Goal: Transaction & Acquisition: Book appointment/travel/reservation

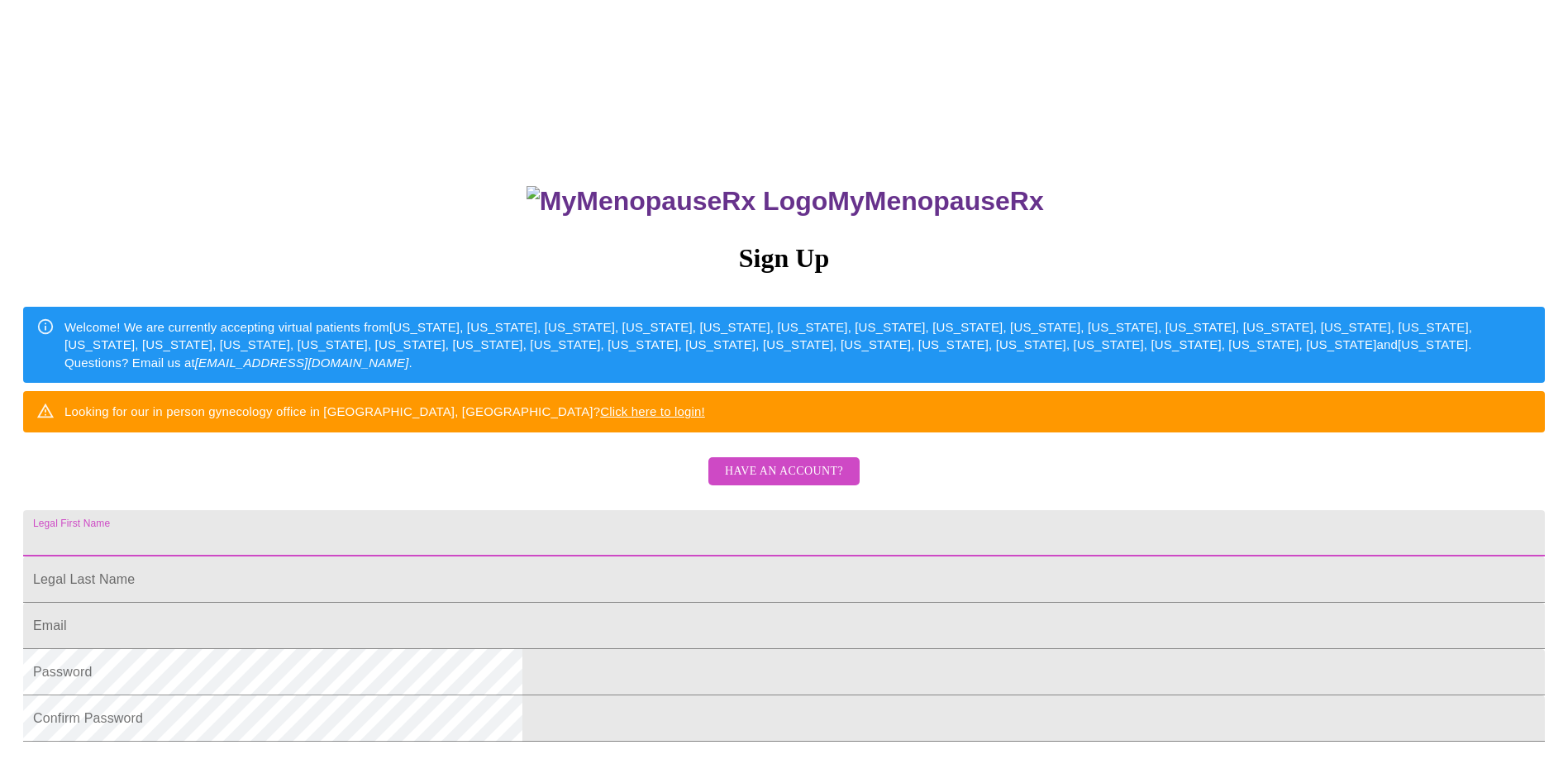
click at [770, 556] on input "Legal First Name" at bounding box center [784, 534] width 1522 height 47
type input "[PERSON_NAME]"
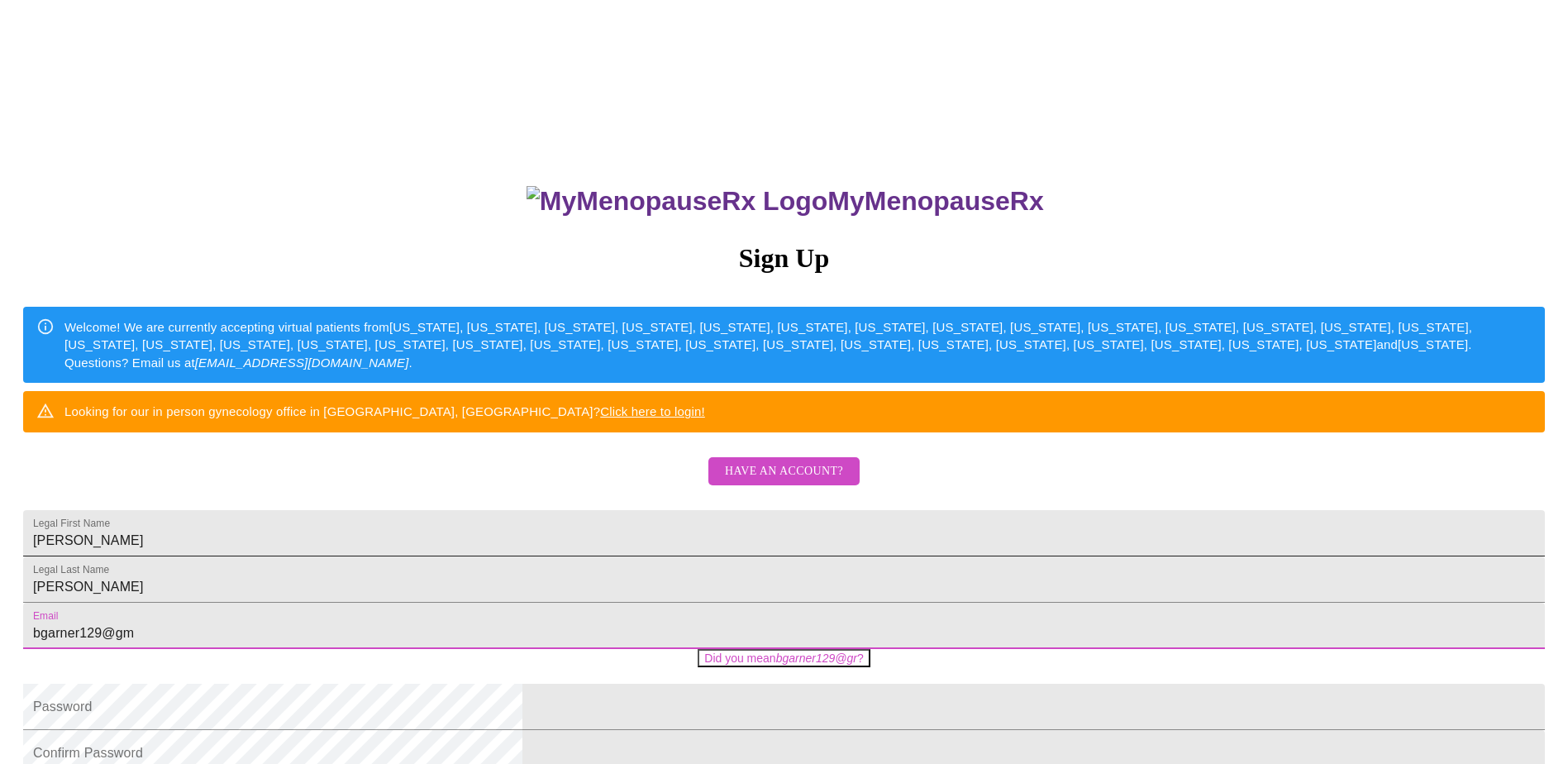
type input "[EMAIL_ADDRESS][DOMAIN_NAME]"
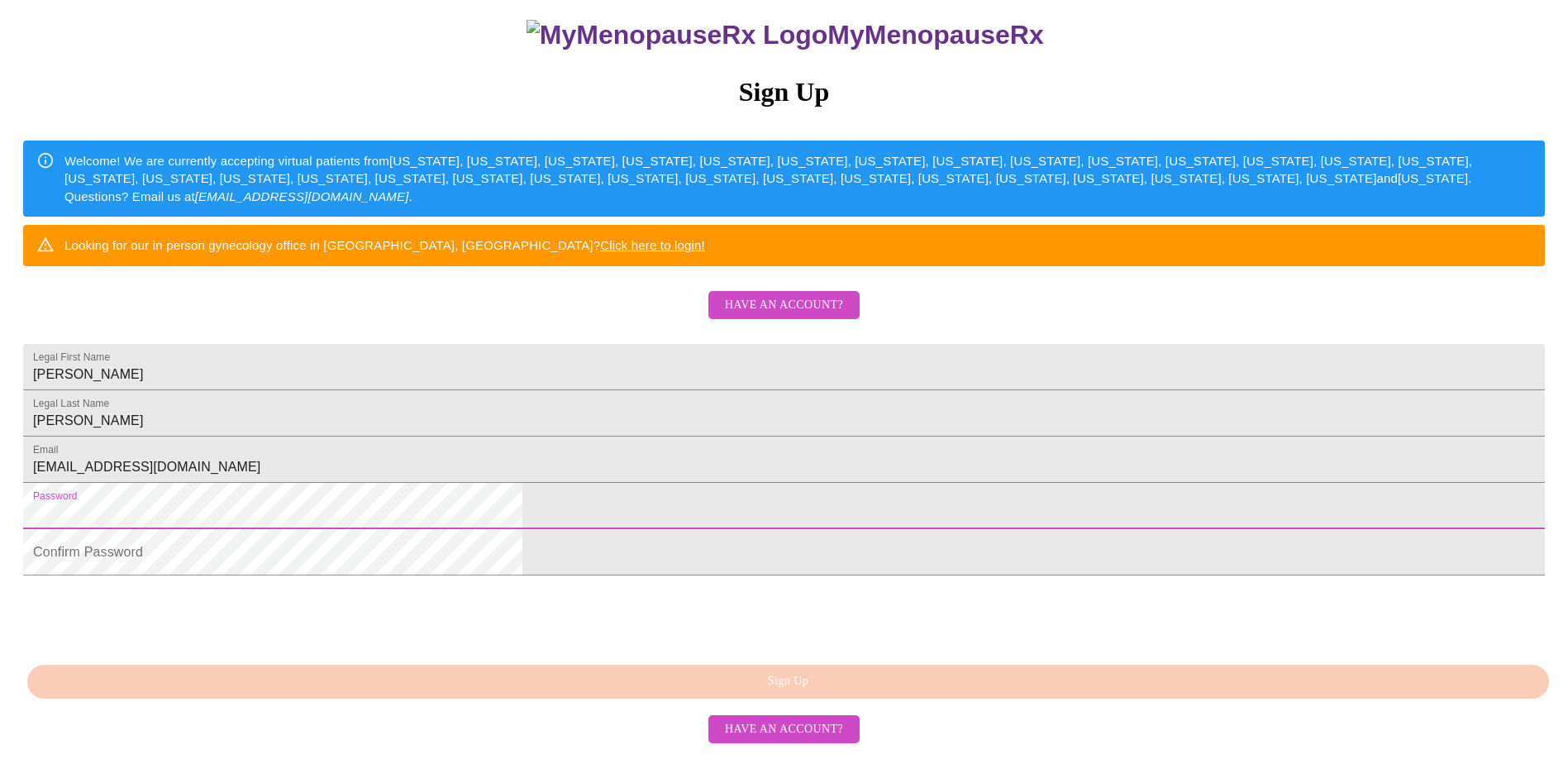
scroll to position [274, 0]
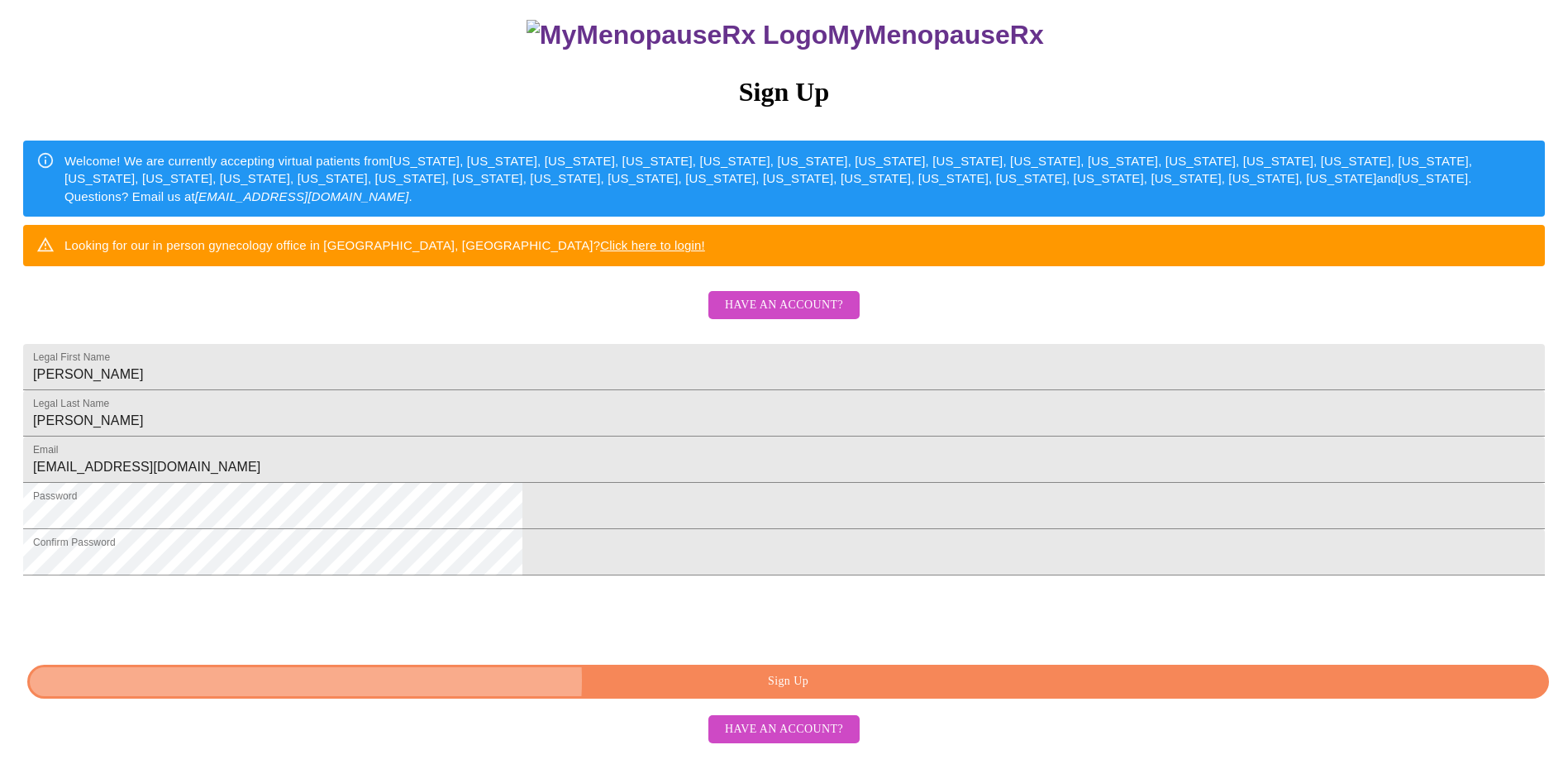
click at [816, 692] on span "Sign Up" at bounding box center [788, 681] width 1484 height 21
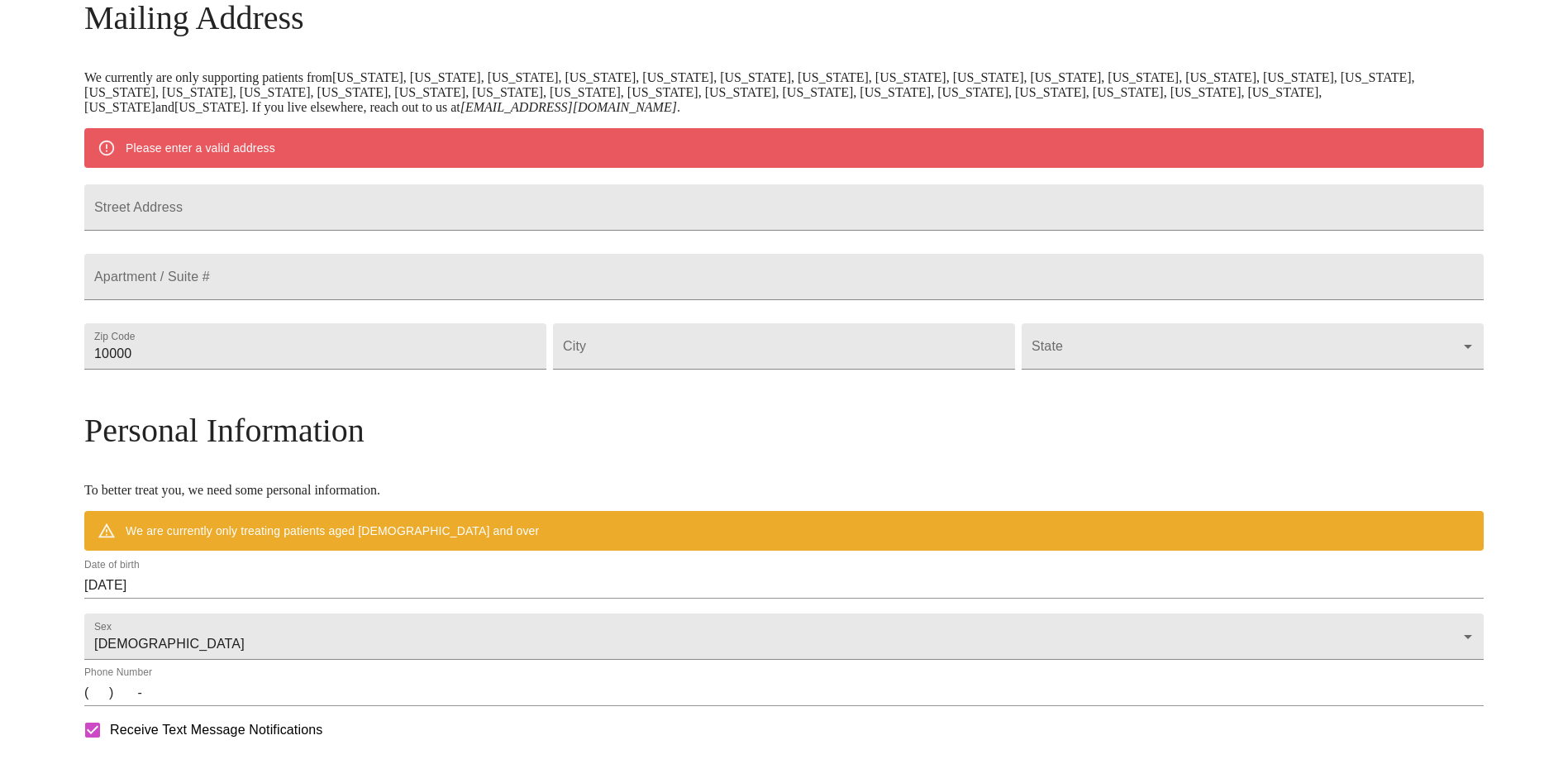
scroll to position [217, 0]
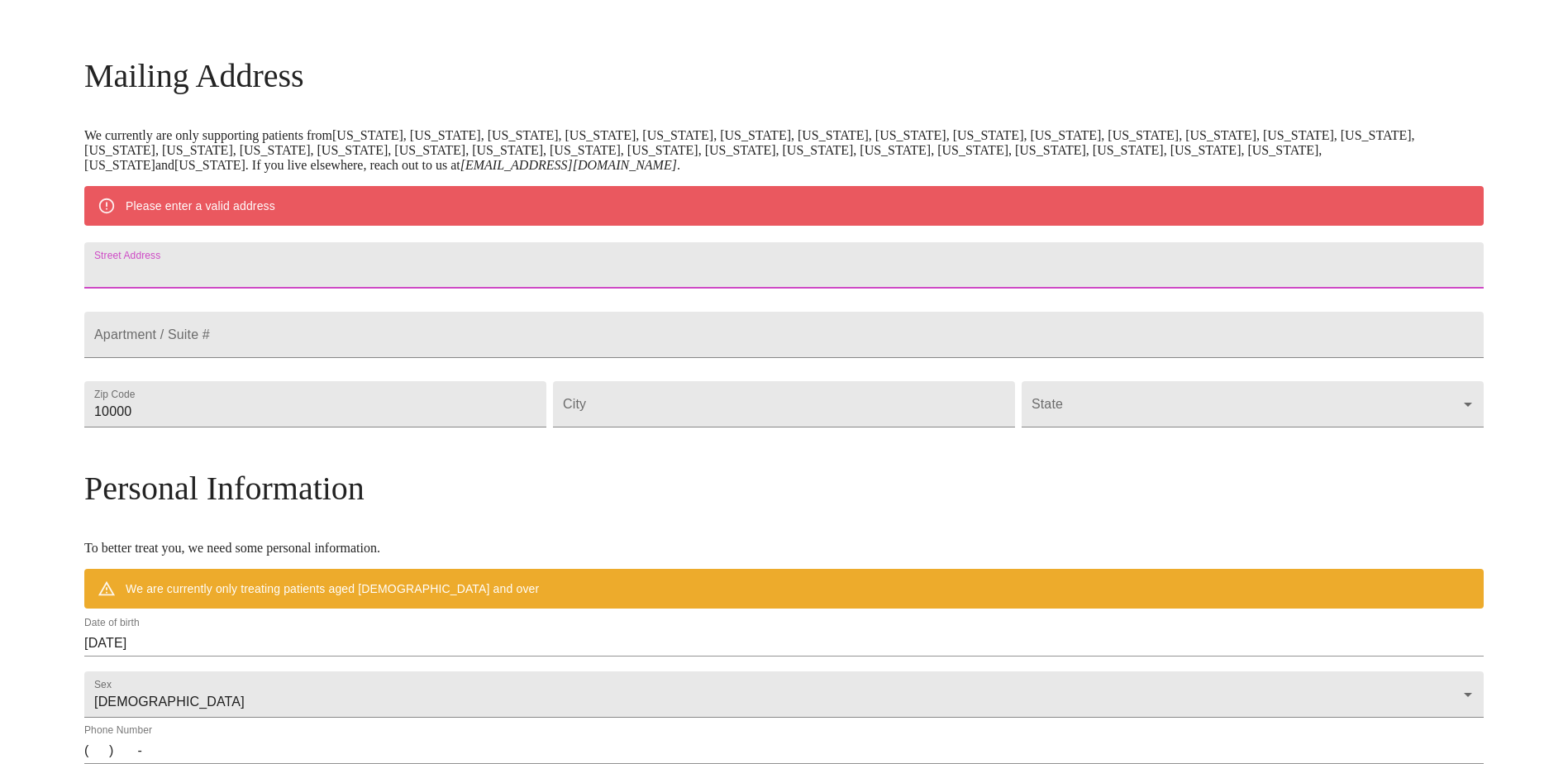
click at [446, 271] on input "Street Address" at bounding box center [783, 265] width 1399 height 47
type input "[STREET_ADDRESS]"
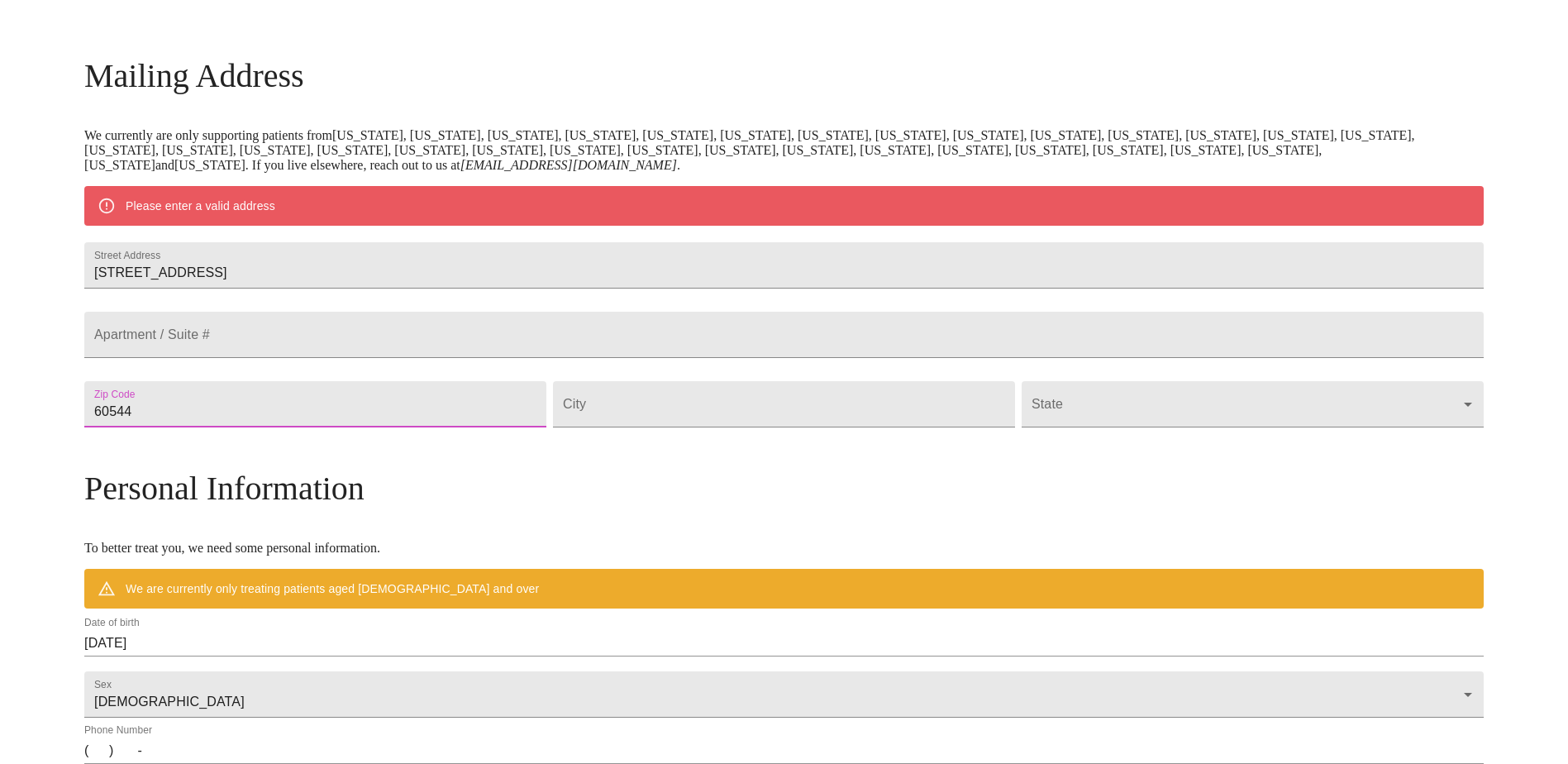
type input "60544"
type input "Plainfield"
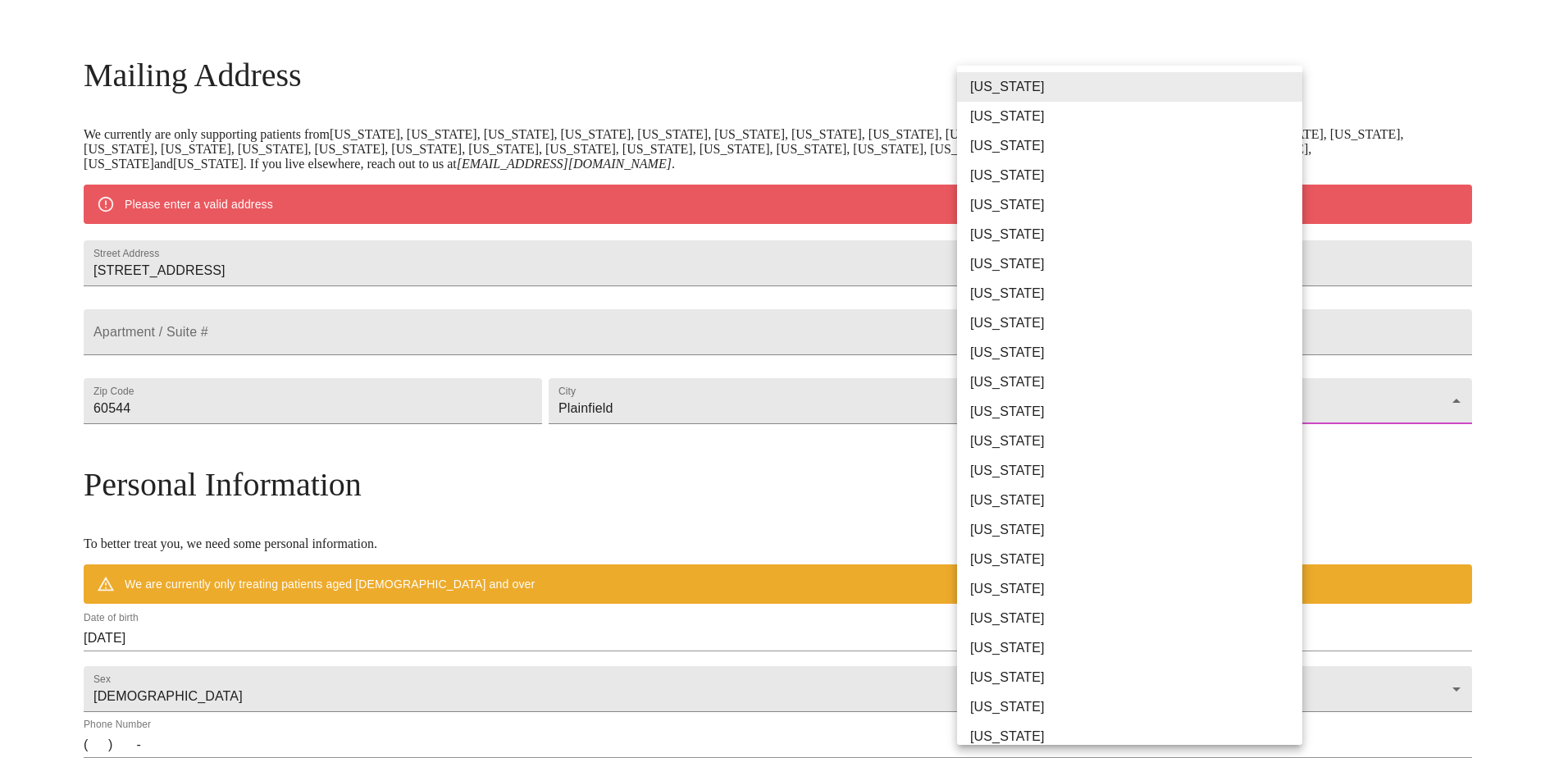
click at [1269, 442] on body "MyMenopauseRx Welcome to MyMenopauseRx Since it's your first time here, you'll …" at bounding box center [784, 431] width 1555 height 1278
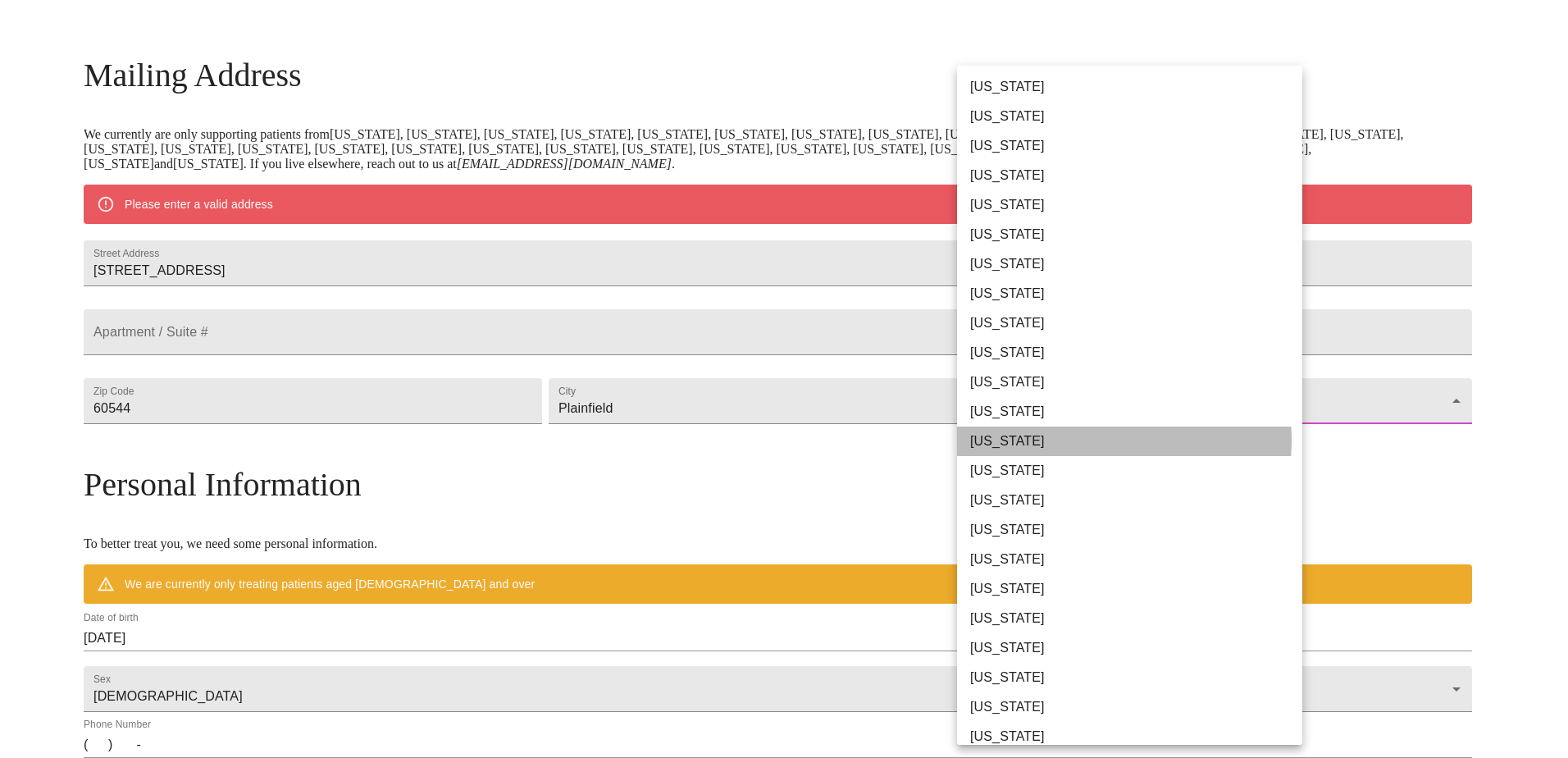
click at [1077, 440] on li "[US_STATE]" at bounding box center [1136, 441] width 358 height 30
type input "[US_STATE]"
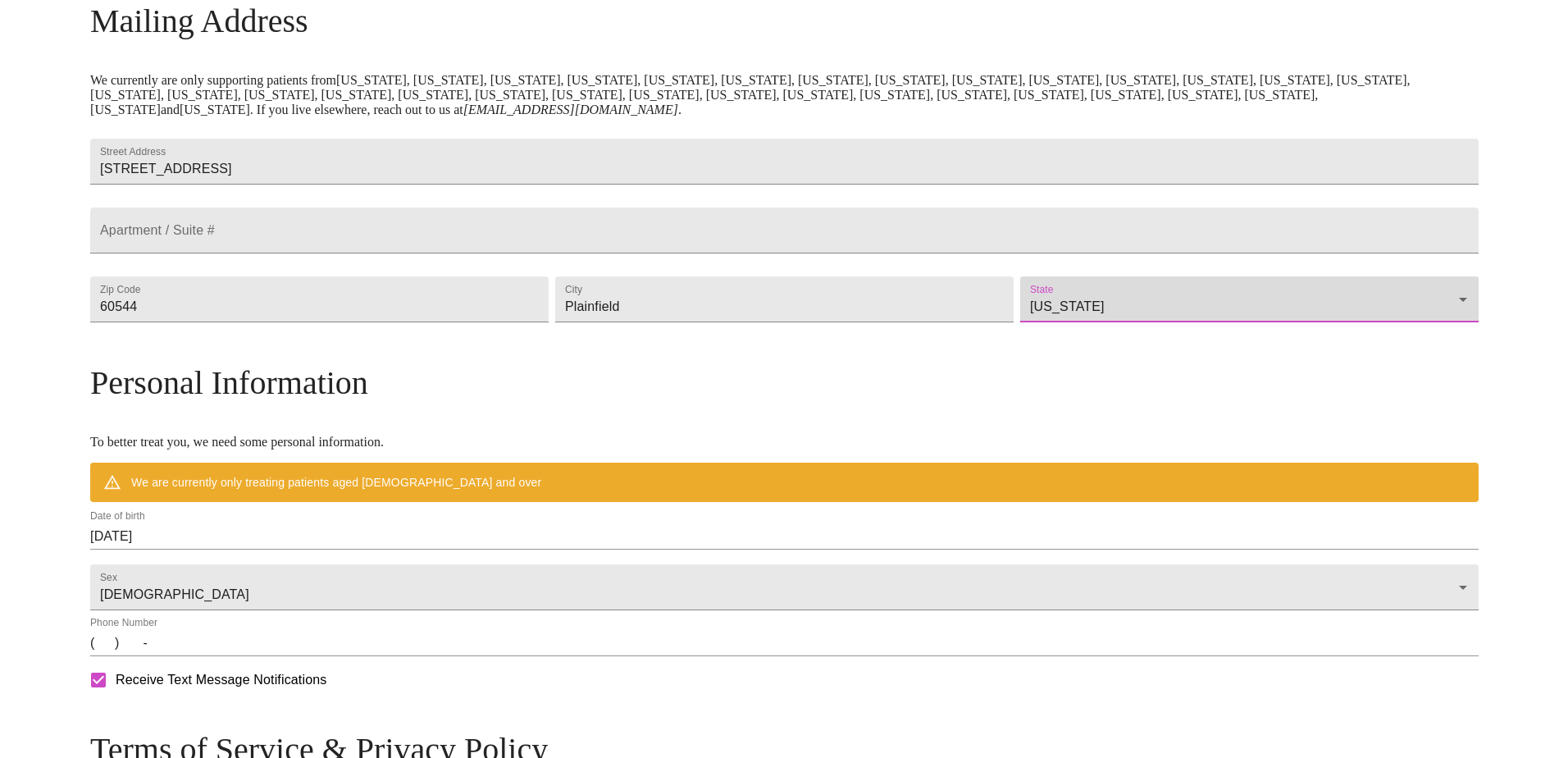
scroll to position [297, 0]
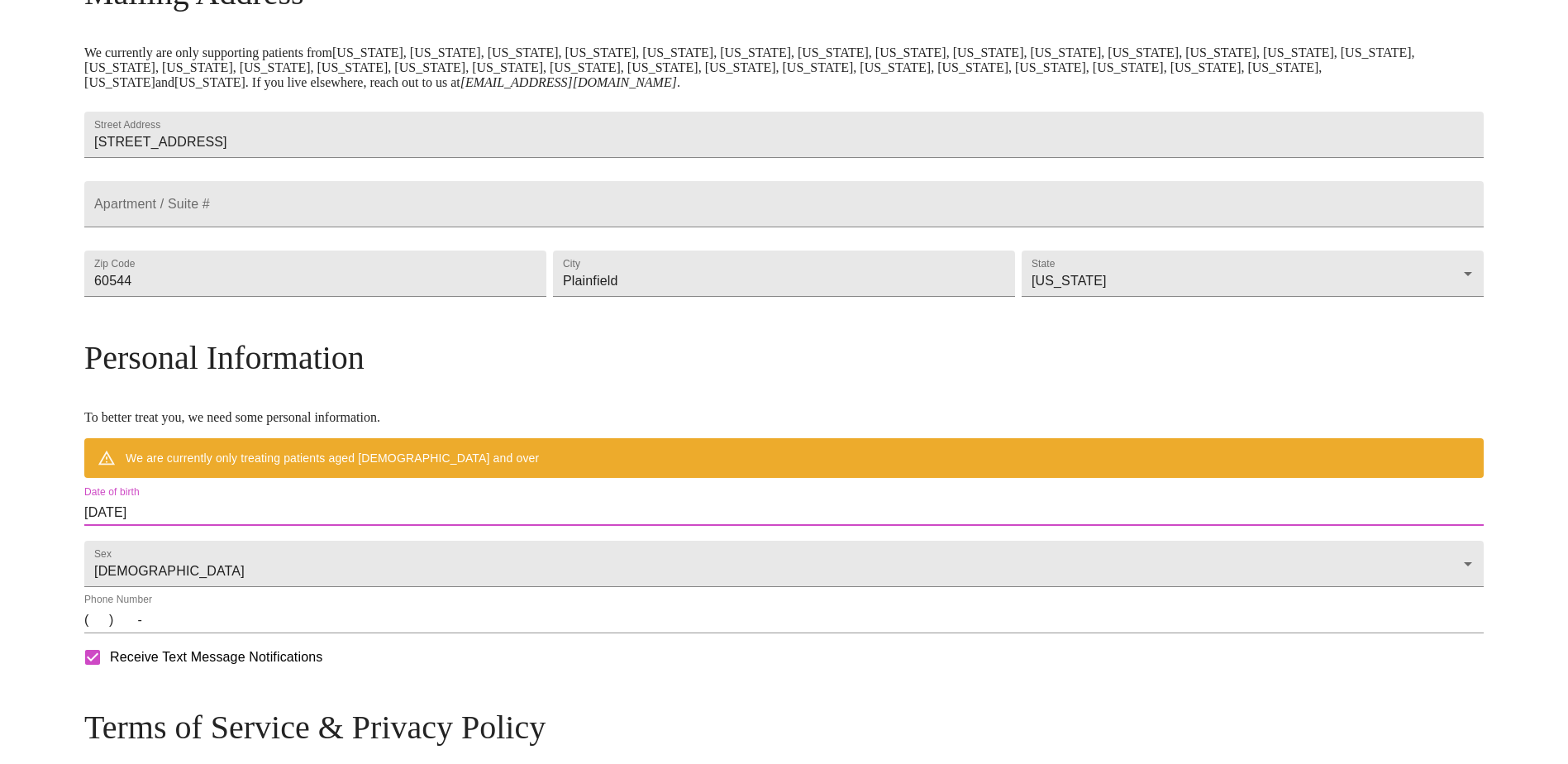
drag, startPoint x: 337, startPoint y: 548, endPoint x: 241, endPoint y: 538, distance: 96.5
click at [241, 538] on div "MyMenopauseRx Welcome to MyMenopauseRx Since it's your first time here, you'll …" at bounding box center [783, 328] width 1399 height 1240
click at [469, 525] on input "[DATE]" at bounding box center [783, 513] width 1399 height 27
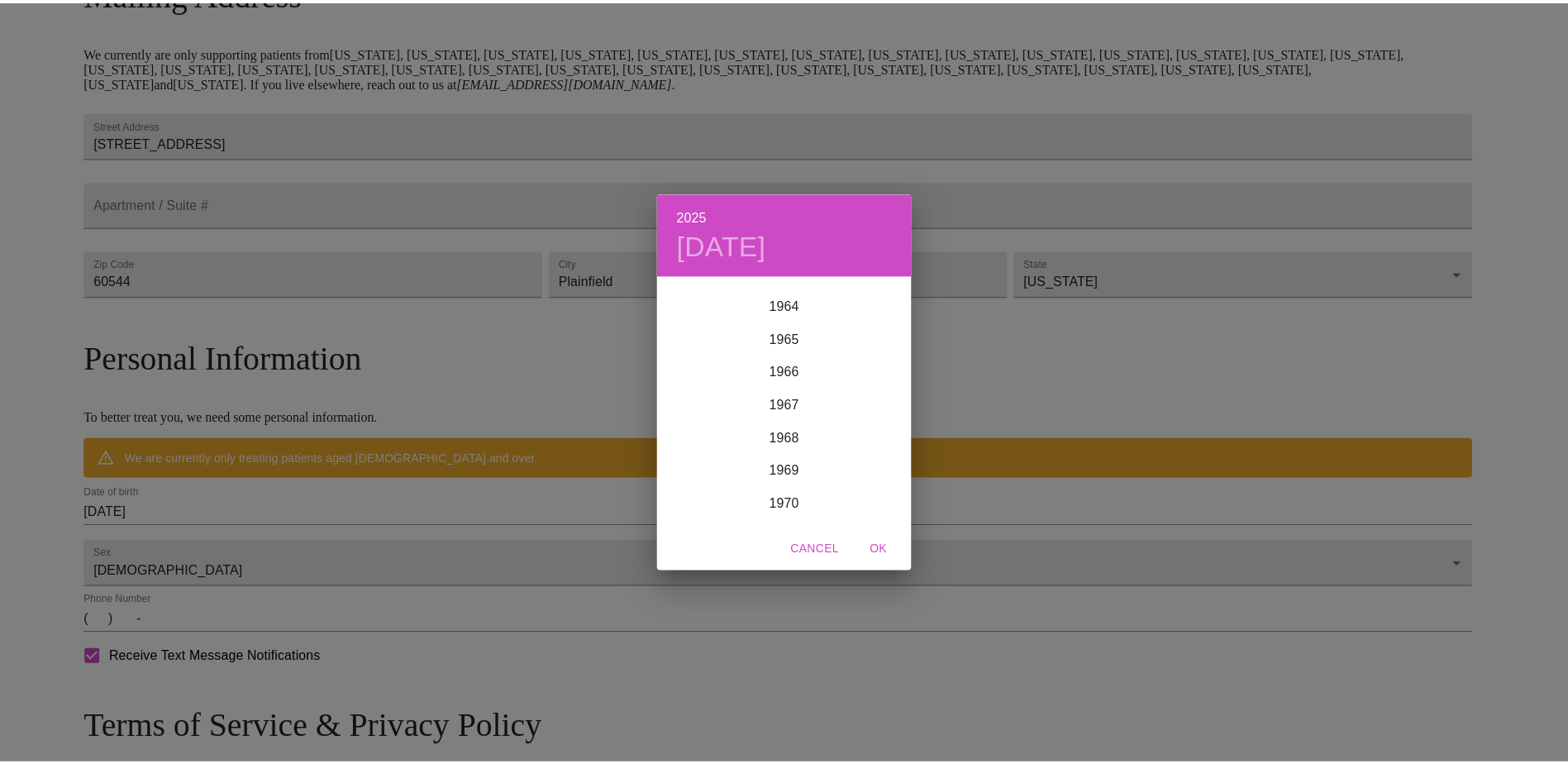
scroll to position [2166, 0]
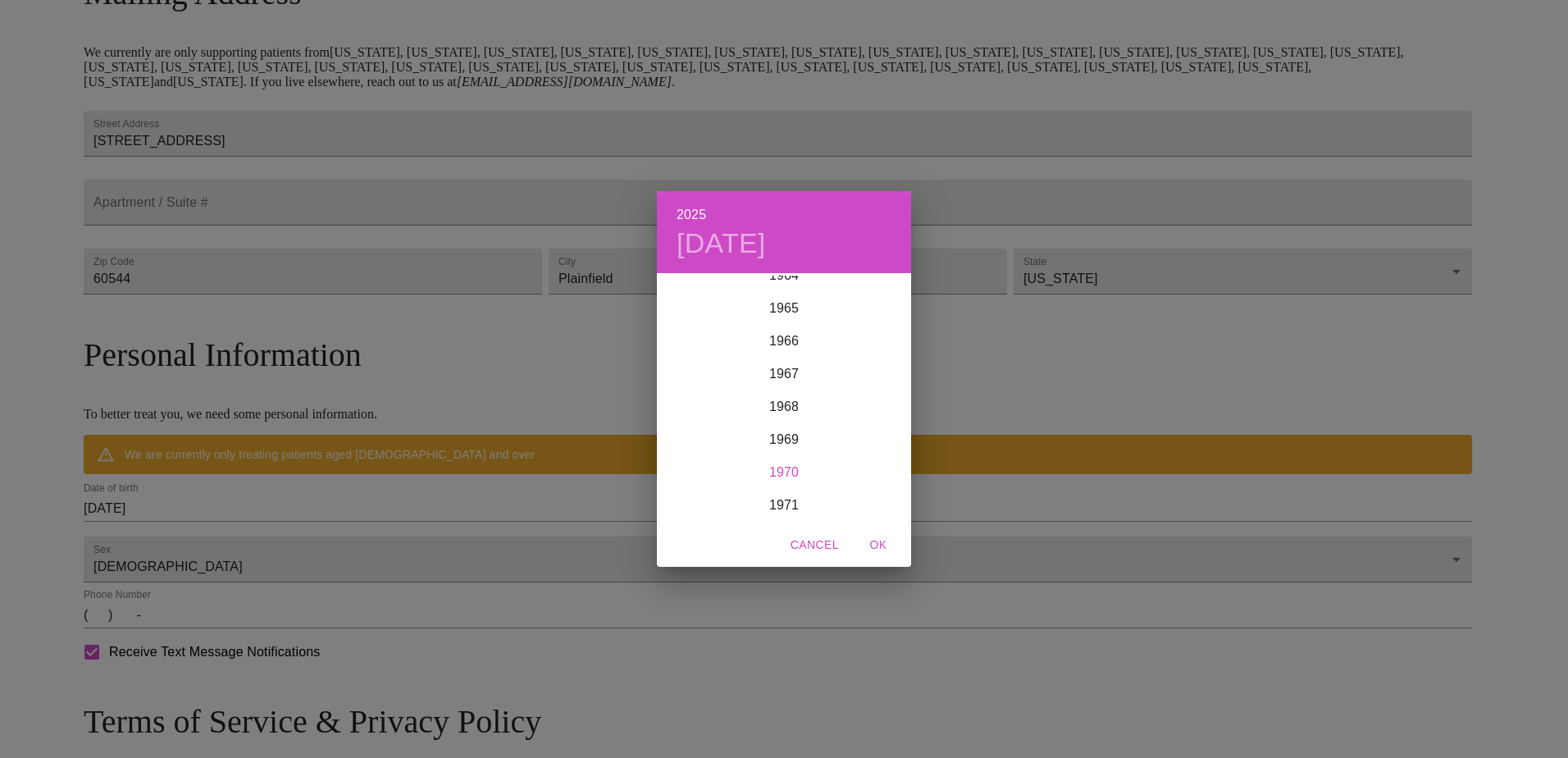
click at [784, 468] on div "1970" at bounding box center [784, 473] width 254 height 33
click at [694, 304] on div "Jan" at bounding box center [699, 306] width 84 height 62
click at [819, 480] on p "29" at bounding box center [817, 479] width 13 height 16
click at [882, 543] on span "OK" at bounding box center [878, 544] width 40 height 21
type input "[DATE]"
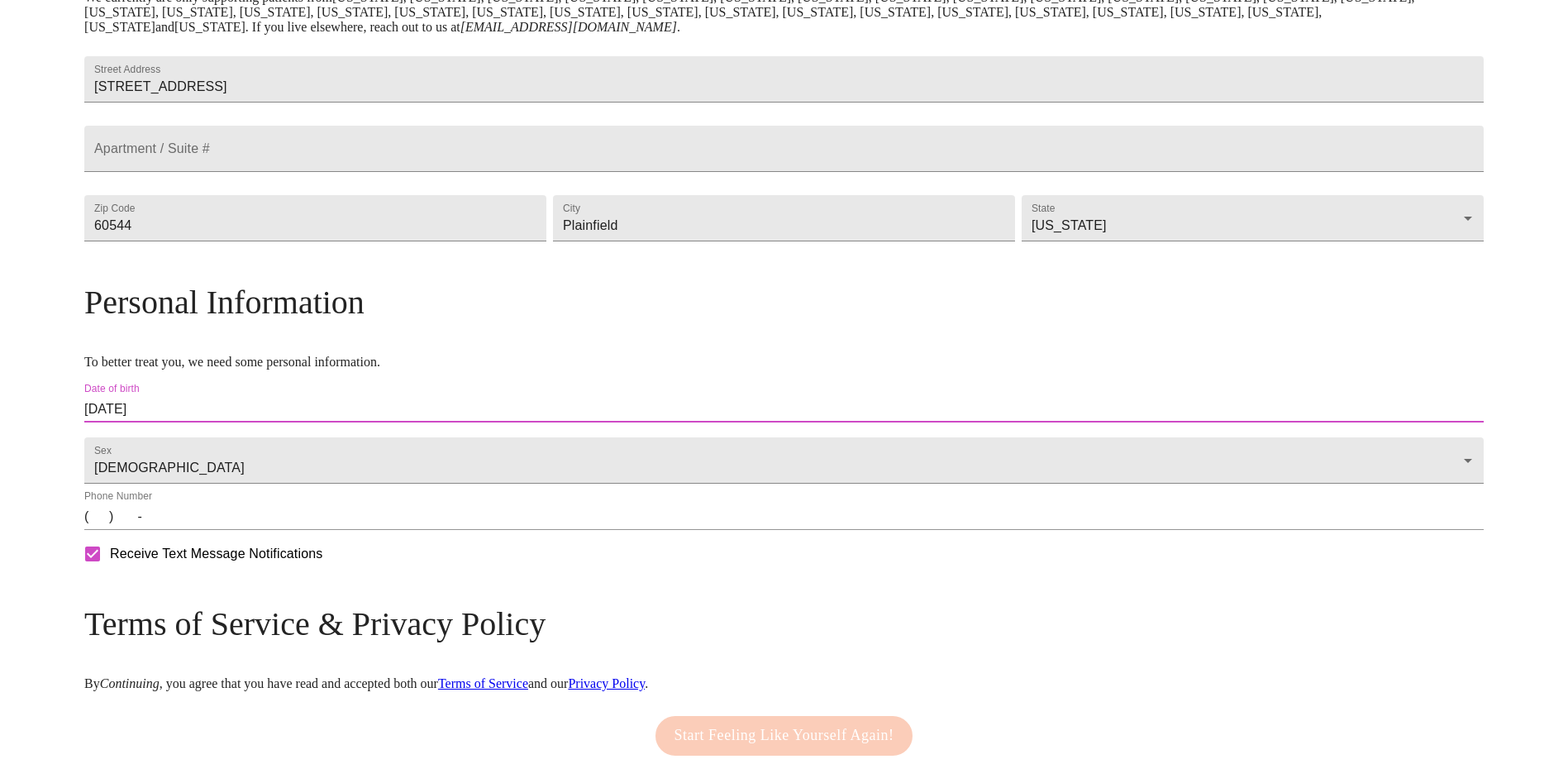
scroll to position [382, 0]
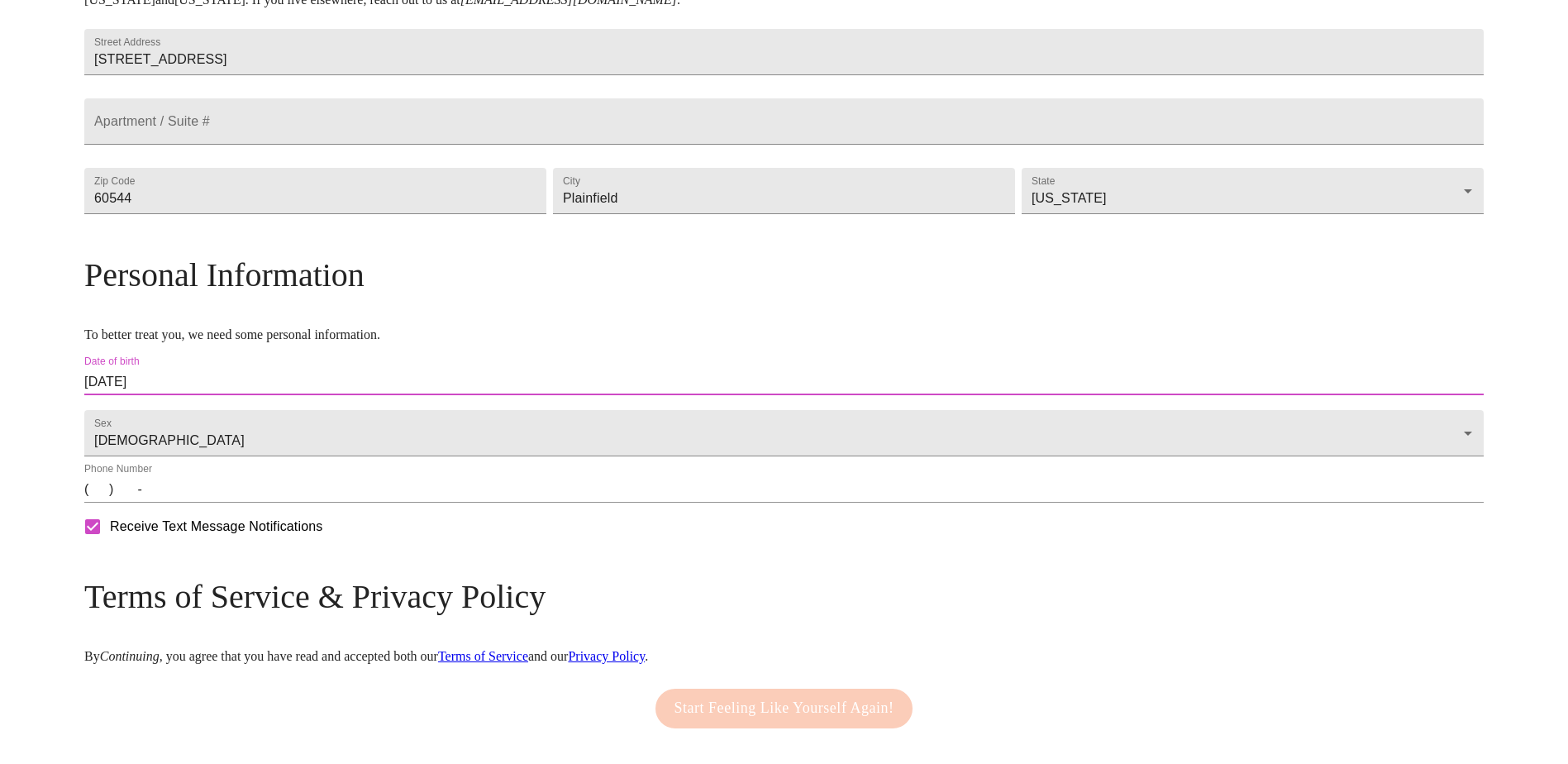
click at [267, 503] on input "(   )    -" at bounding box center [783, 490] width 1399 height 27
type input "[PHONE_NUMBER]"
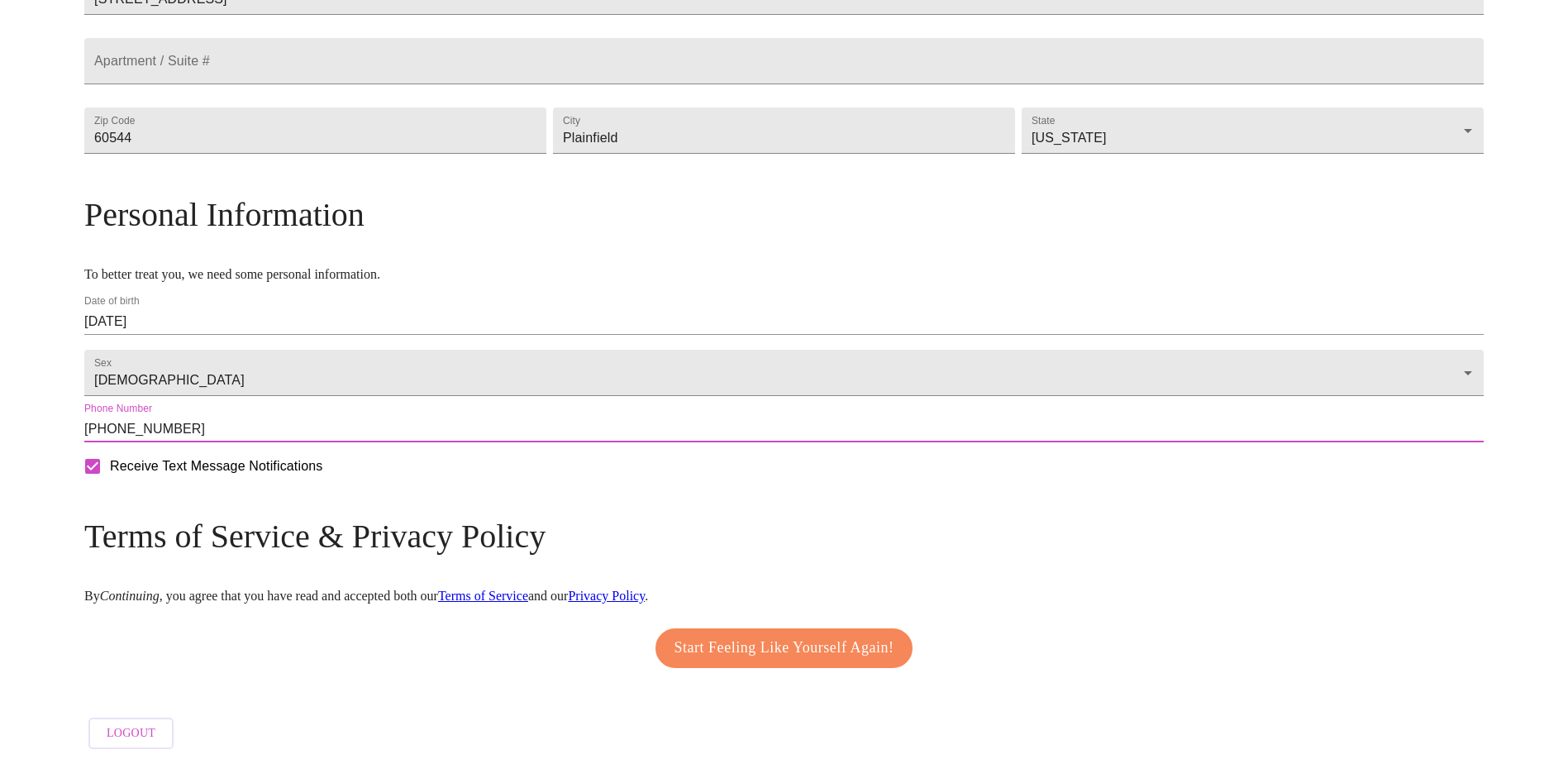
scroll to position [490, 0]
click at [830, 635] on span "Start Feeling Like Yourself Again!" at bounding box center [784, 648] width 219 height 27
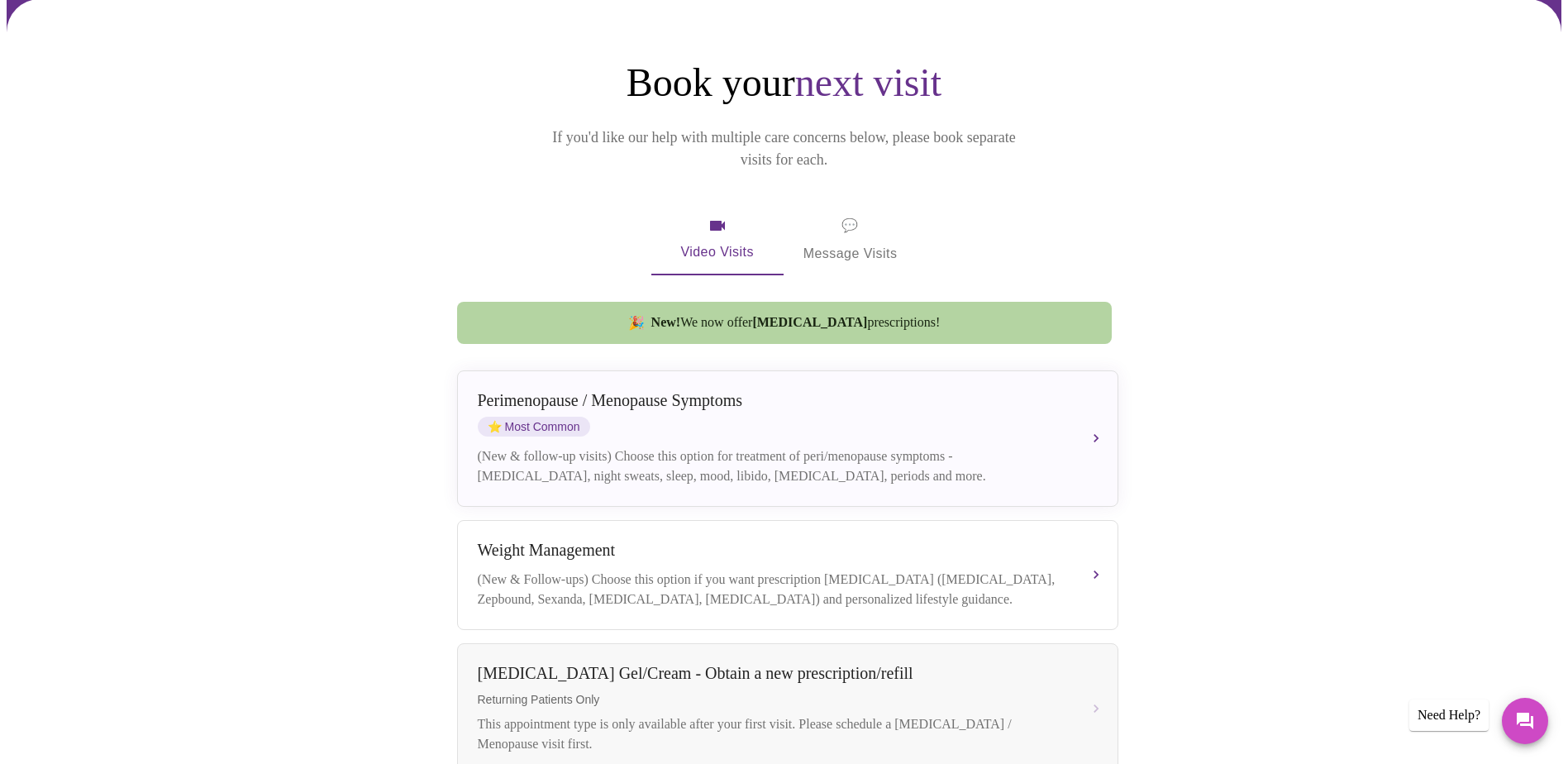
scroll to position [165, 0]
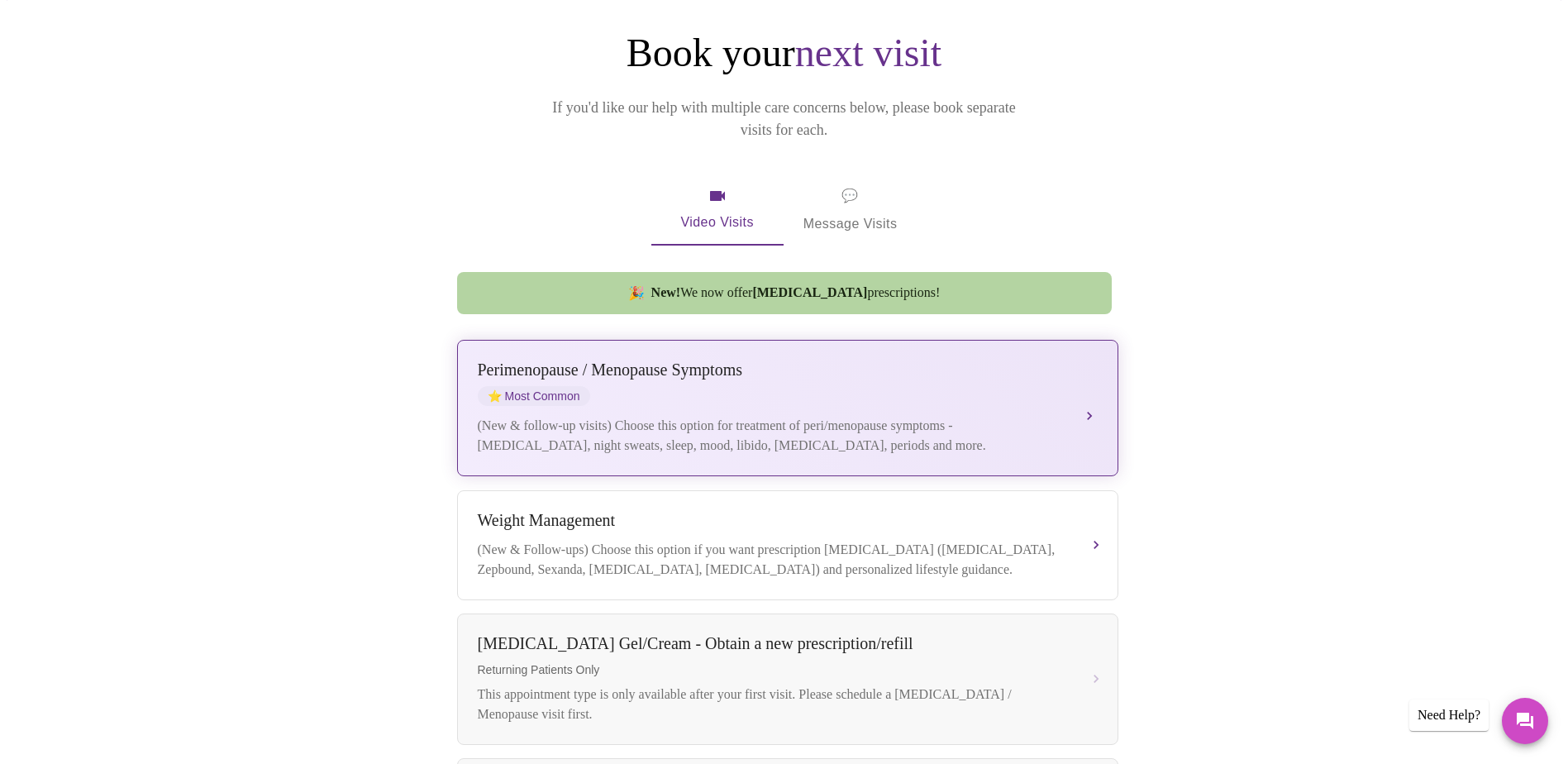
click at [637, 369] on div "[MEDICAL_DATA] / Menopause Symptoms ⭐ Most Common" at bounding box center [772, 383] width 587 height 46
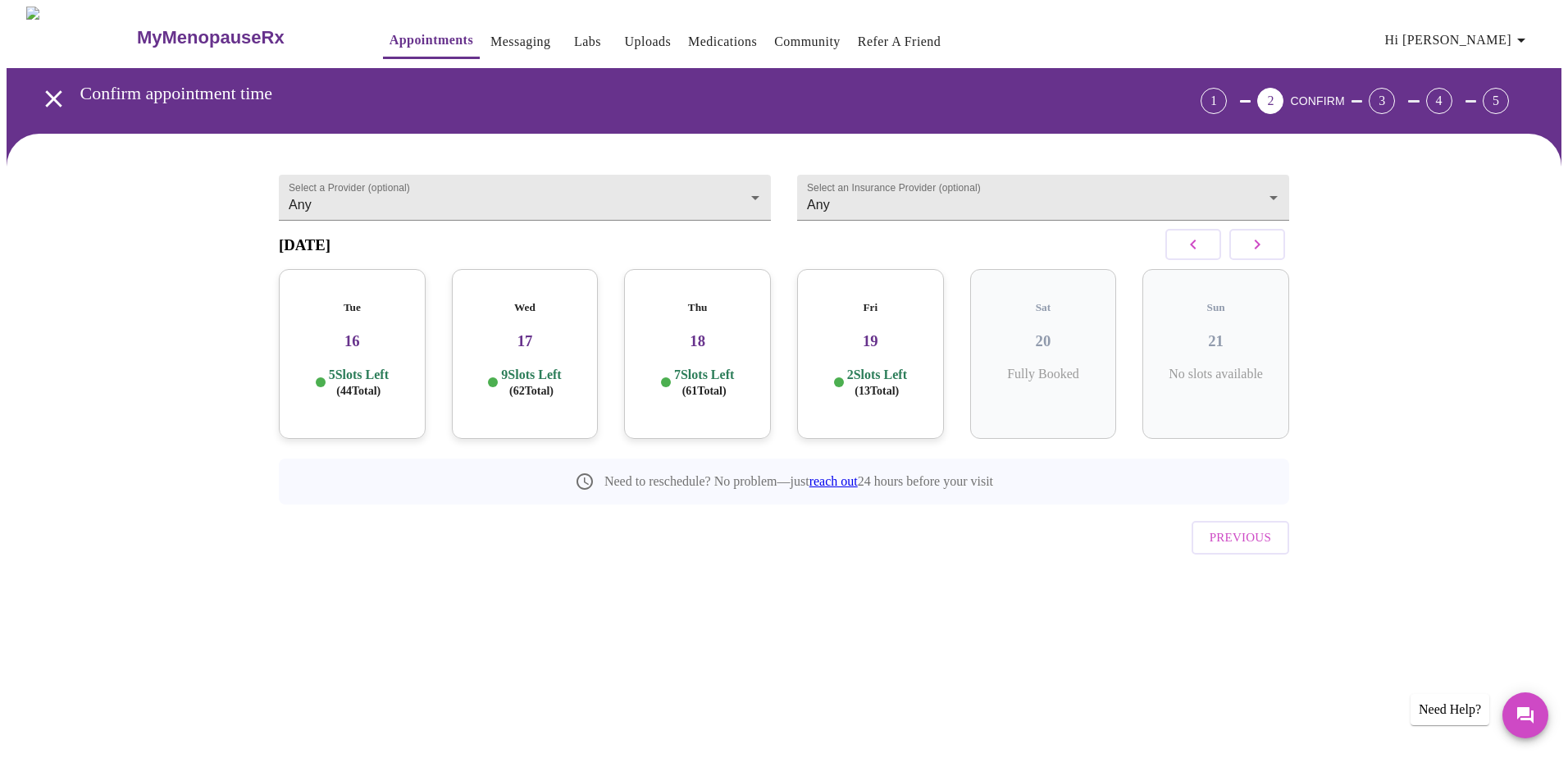
click at [362, 340] on h3 "16" at bounding box center [352, 341] width 120 height 18
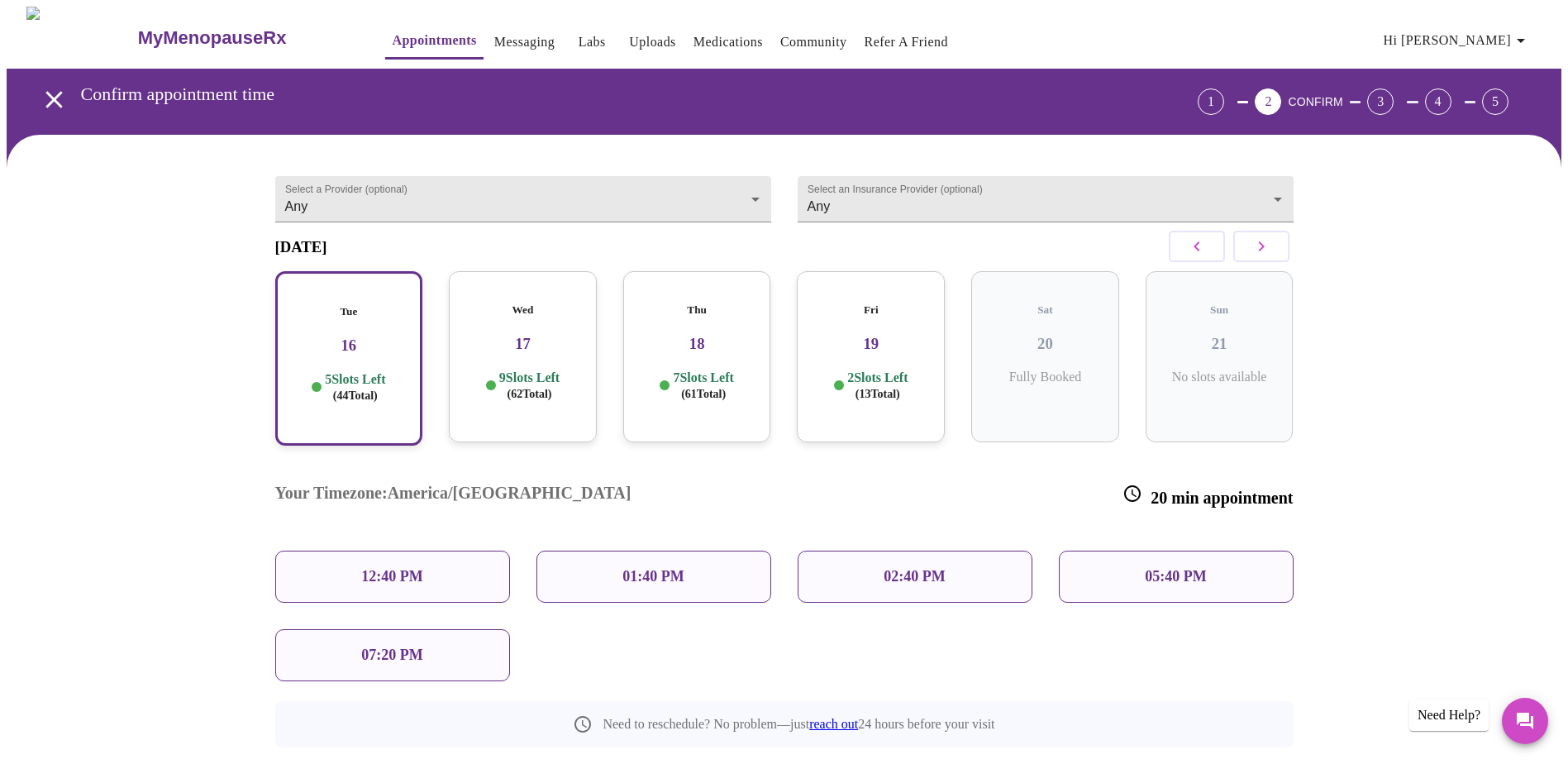
click at [392, 568] on p "12:40 PM" at bounding box center [392, 576] width 62 height 17
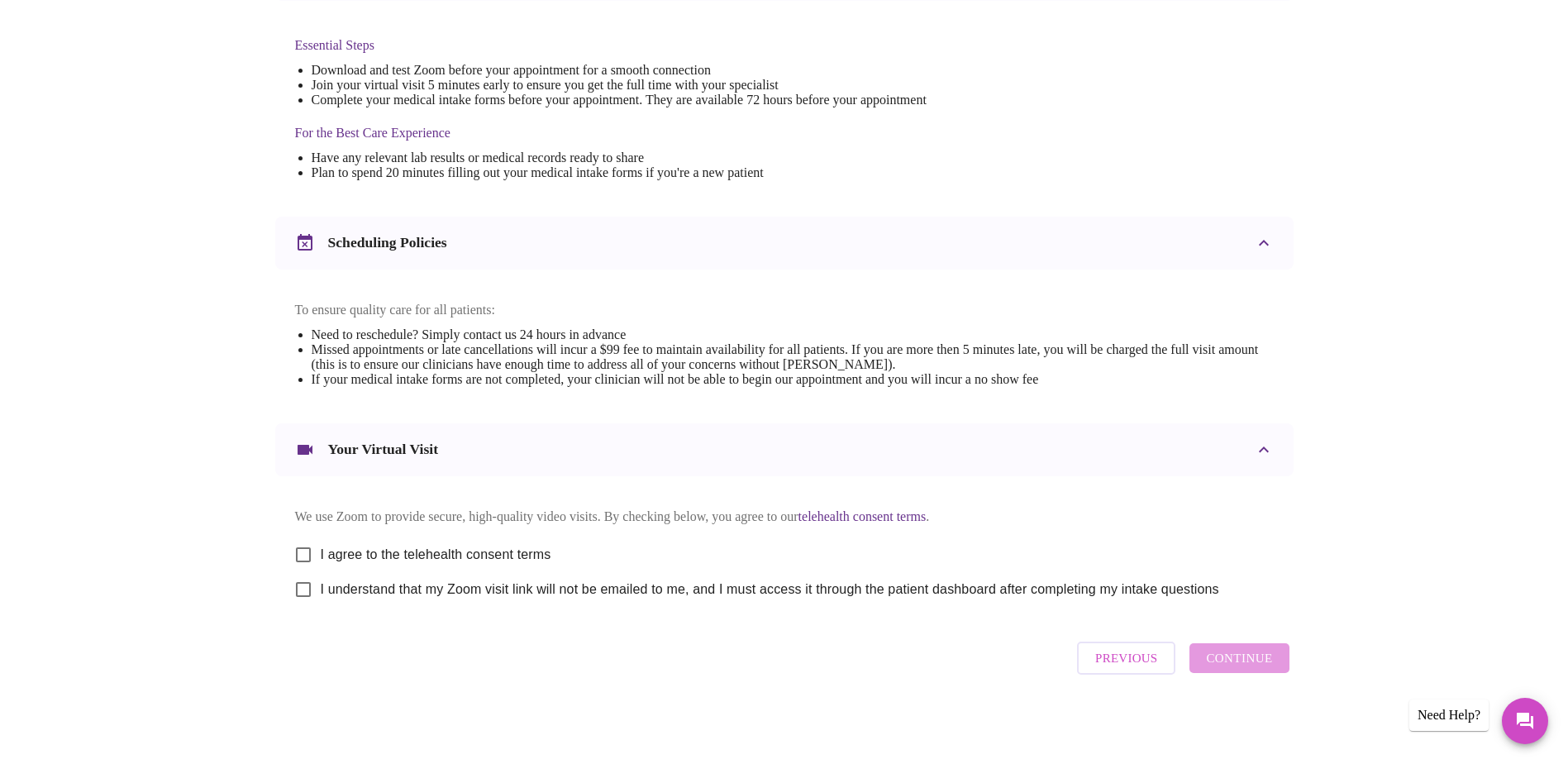
scroll to position [435, 0]
click at [302, 549] on input "I agree to the telehealth consent terms" at bounding box center [303, 555] width 35 height 35
checkbox input "true"
click at [306, 584] on input "I understand that my Zoom visit link will not be emailed to me, and I must acce…" at bounding box center [303, 589] width 35 height 35
checkbox input "true"
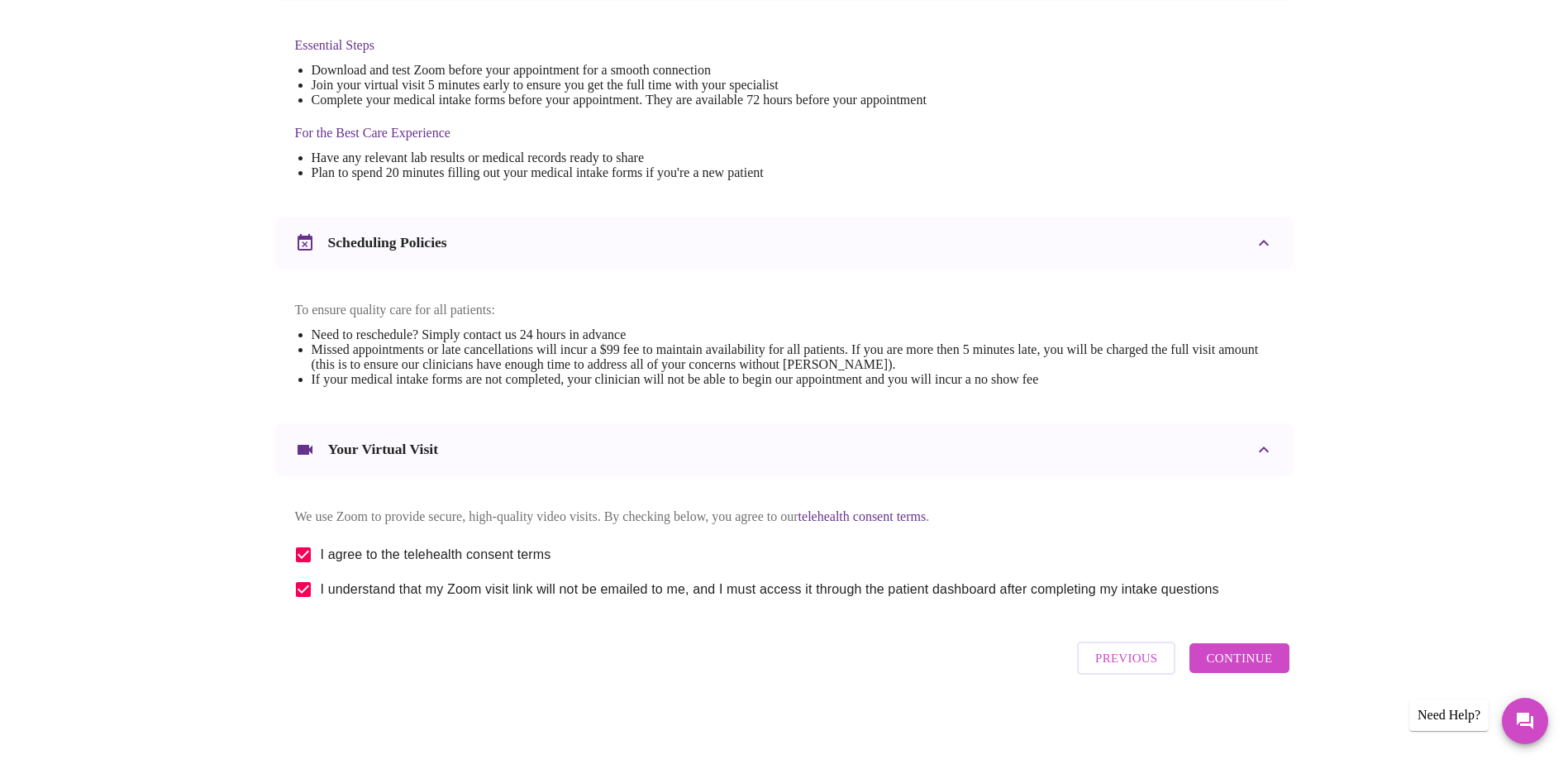
click at [1240, 657] on span "Continue" at bounding box center [1240, 658] width 67 height 22
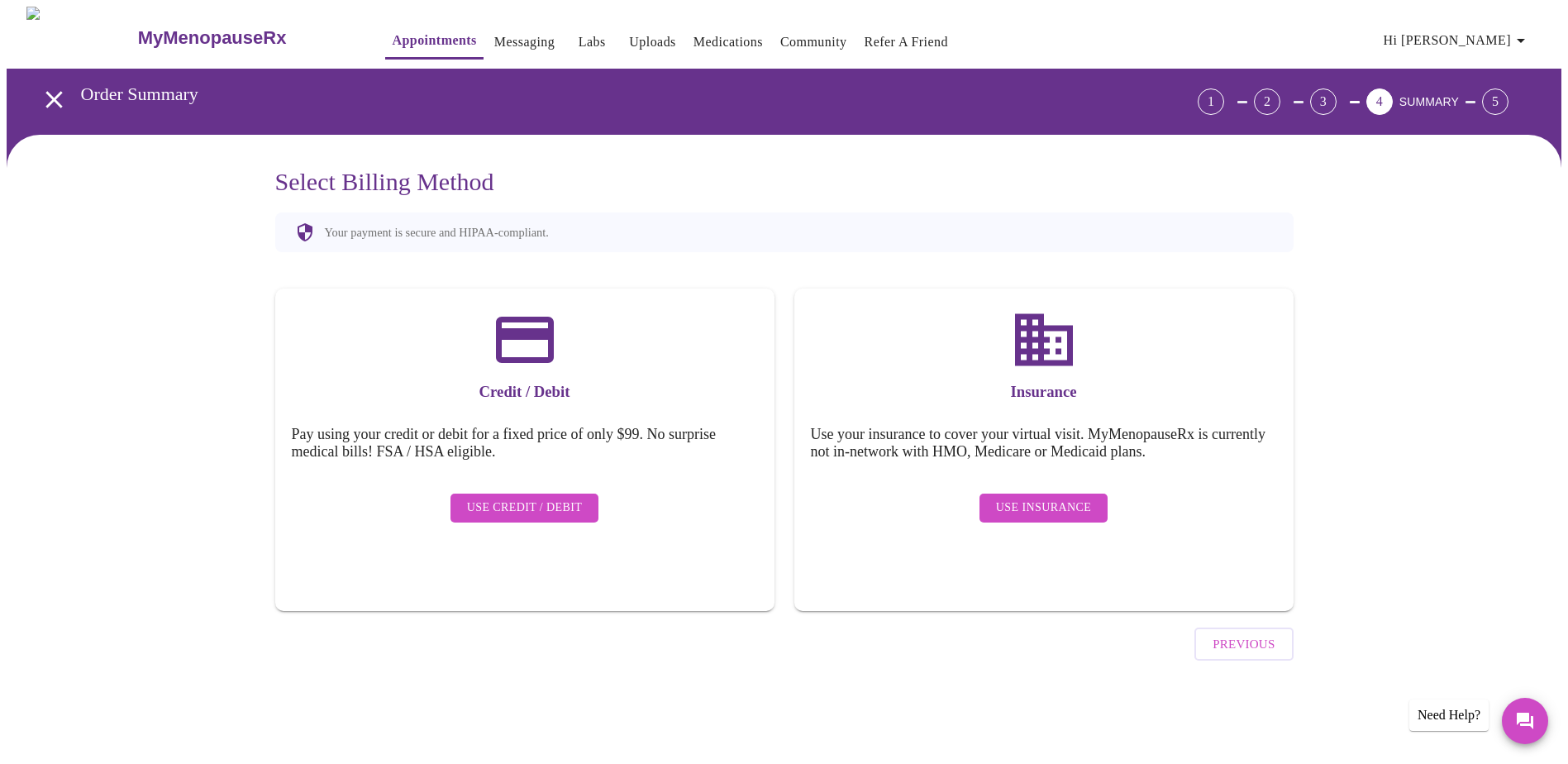
scroll to position [0, 0]
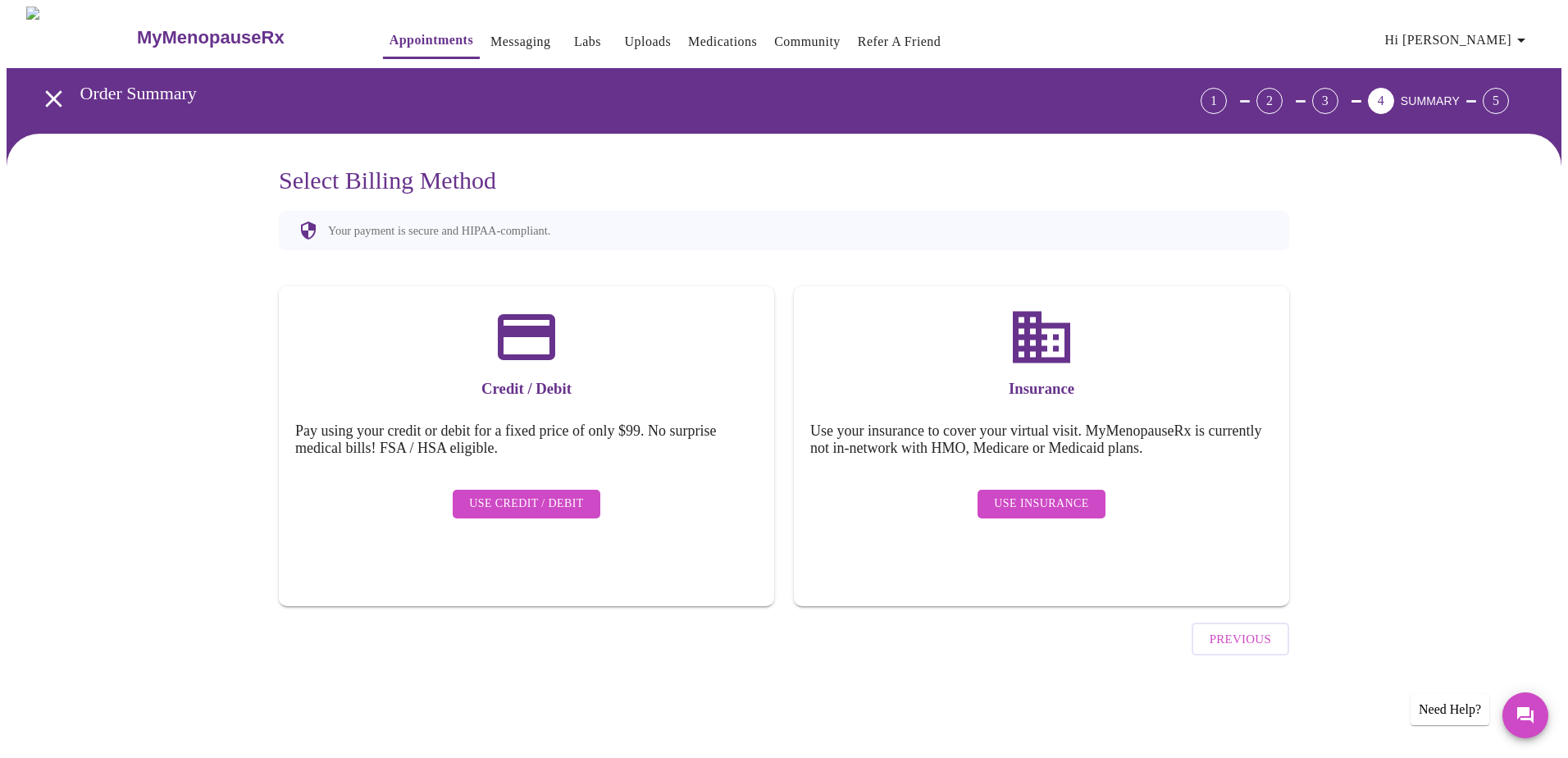
click at [1067, 494] on span "Use Insurance" at bounding box center [1041, 504] width 94 height 21
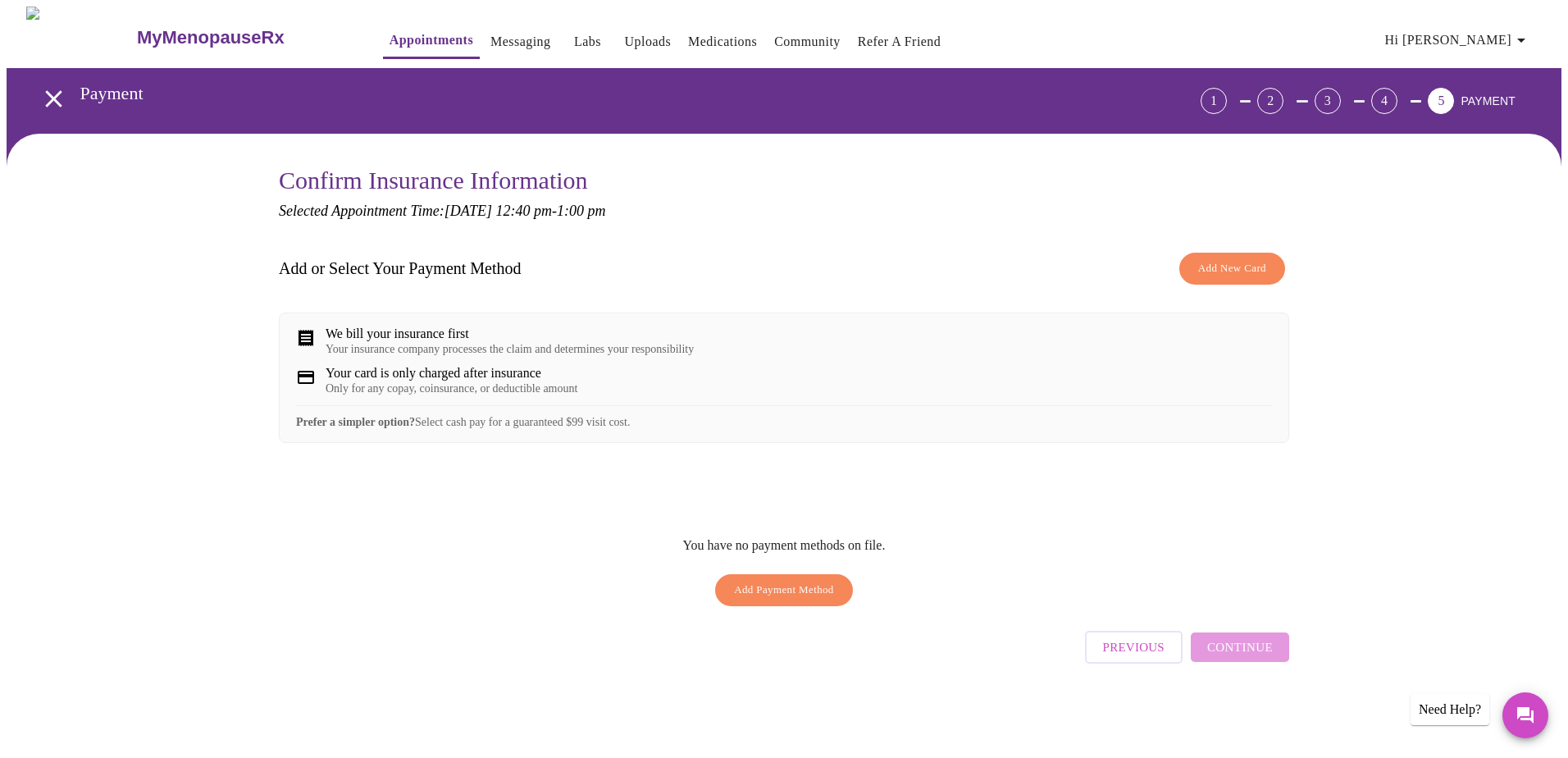
click at [1253, 261] on span "Add New Card" at bounding box center [1232, 268] width 68 height 19
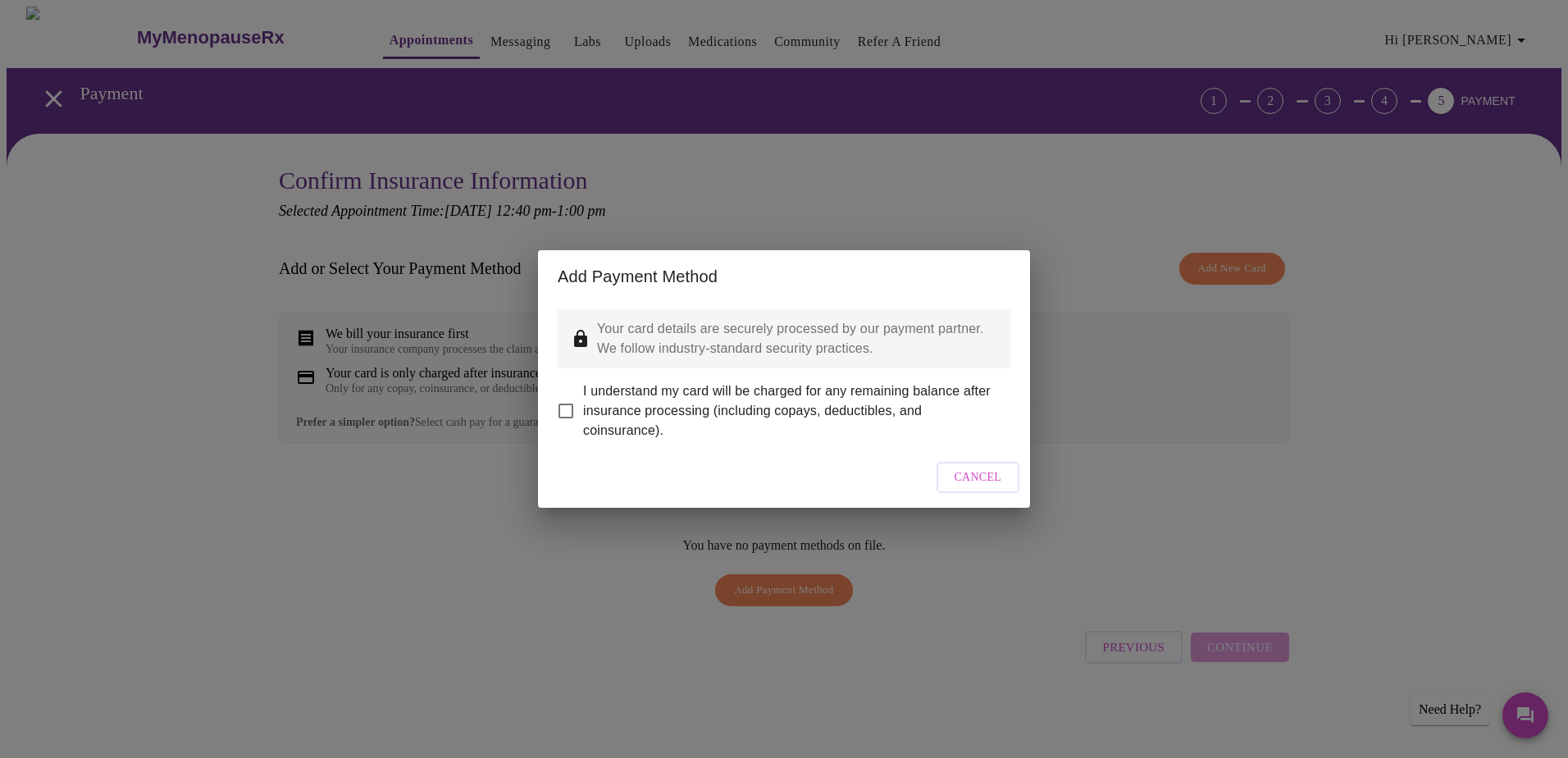
click at [565, 397] on input "I understand my card will be charged for any remaining balance after insurance …" at bounding box center [566, 411] width 35 height 35
checkbox input "true"
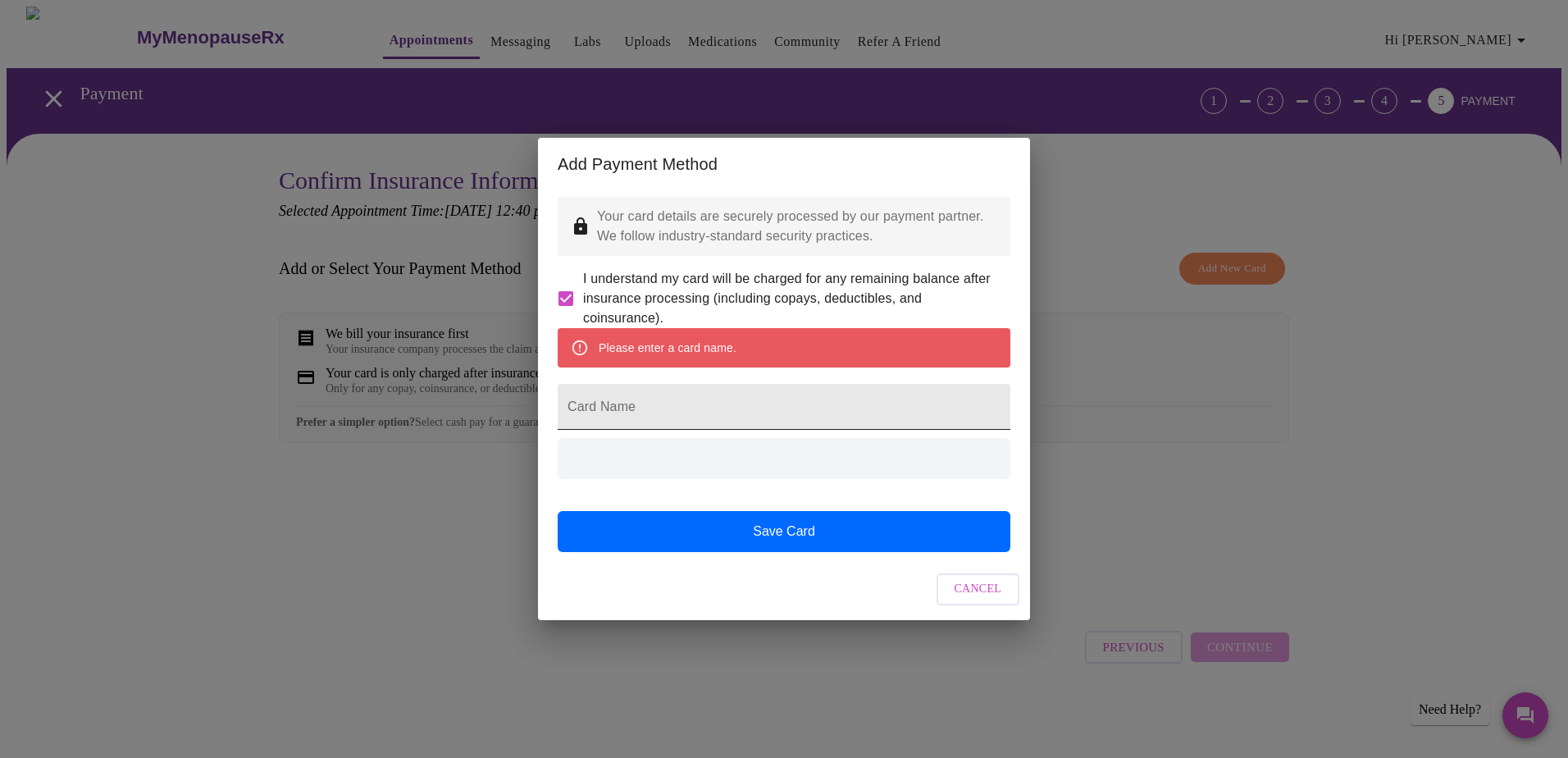
click at [663, 416] on input "Card Name" at bounding box center [784, 407] width 453 height 46
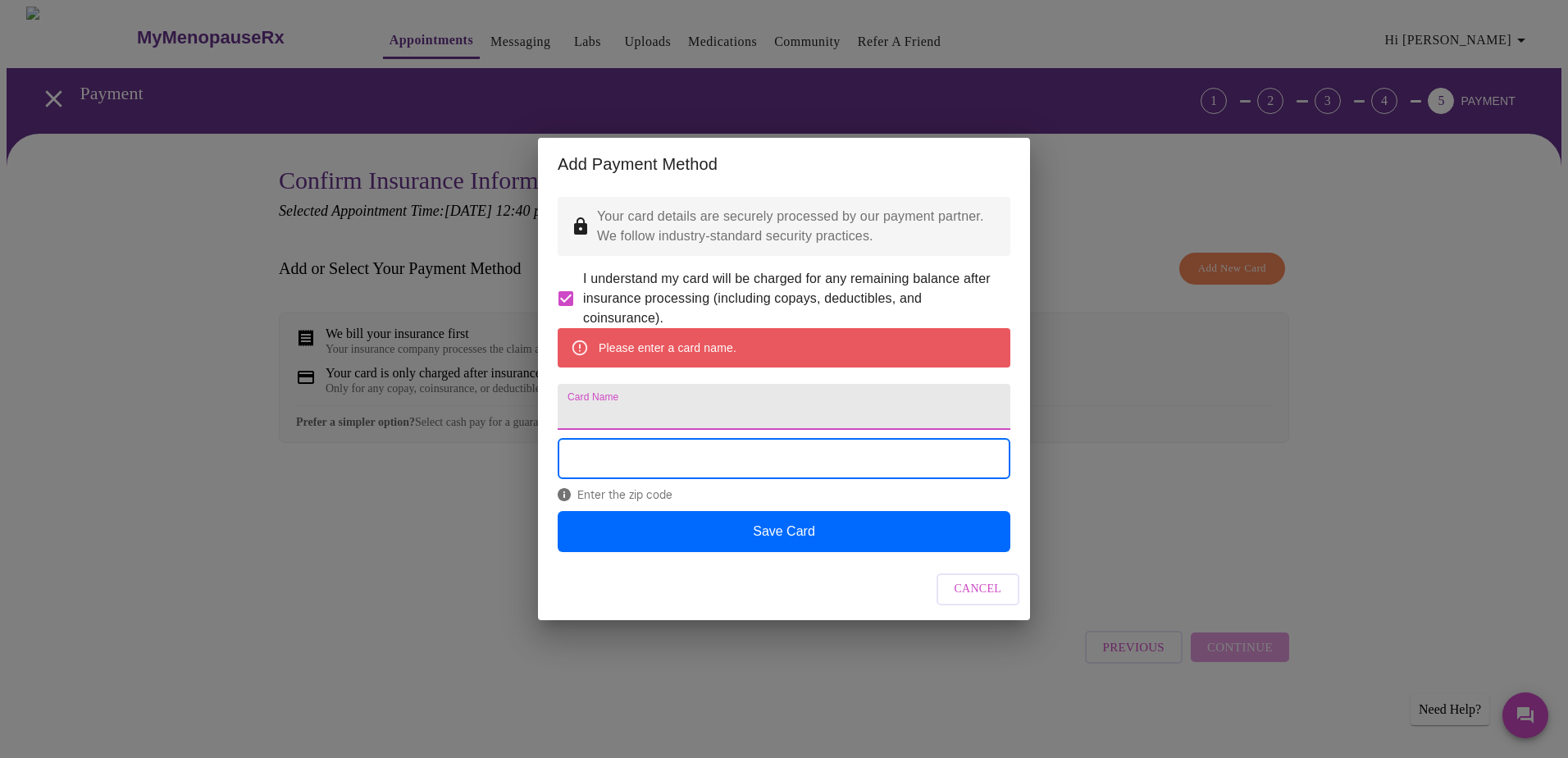
click at [713, 417] on input "Card Name" at bounding box center [784, 407] width 453 height 46
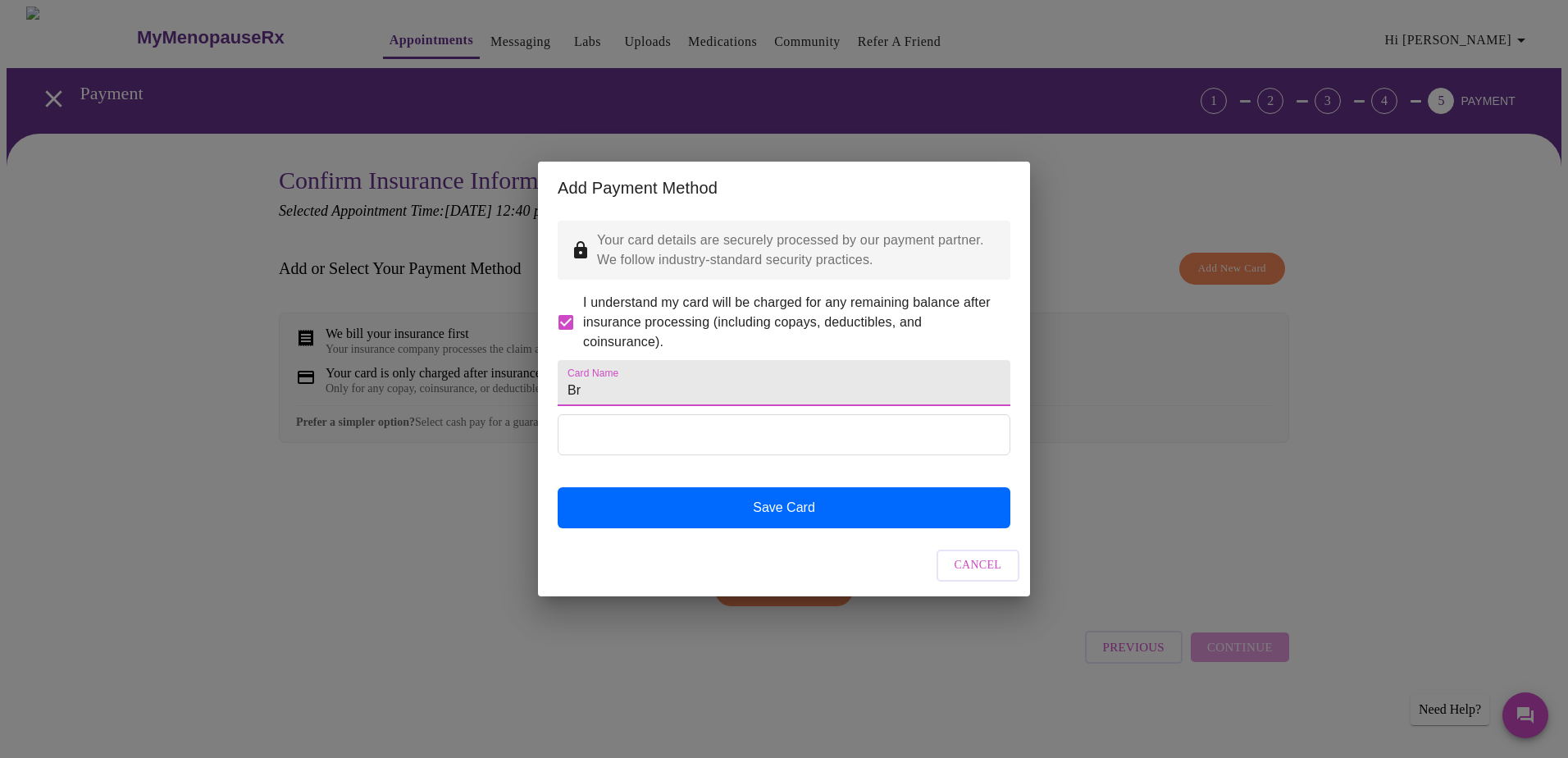
type input "B"
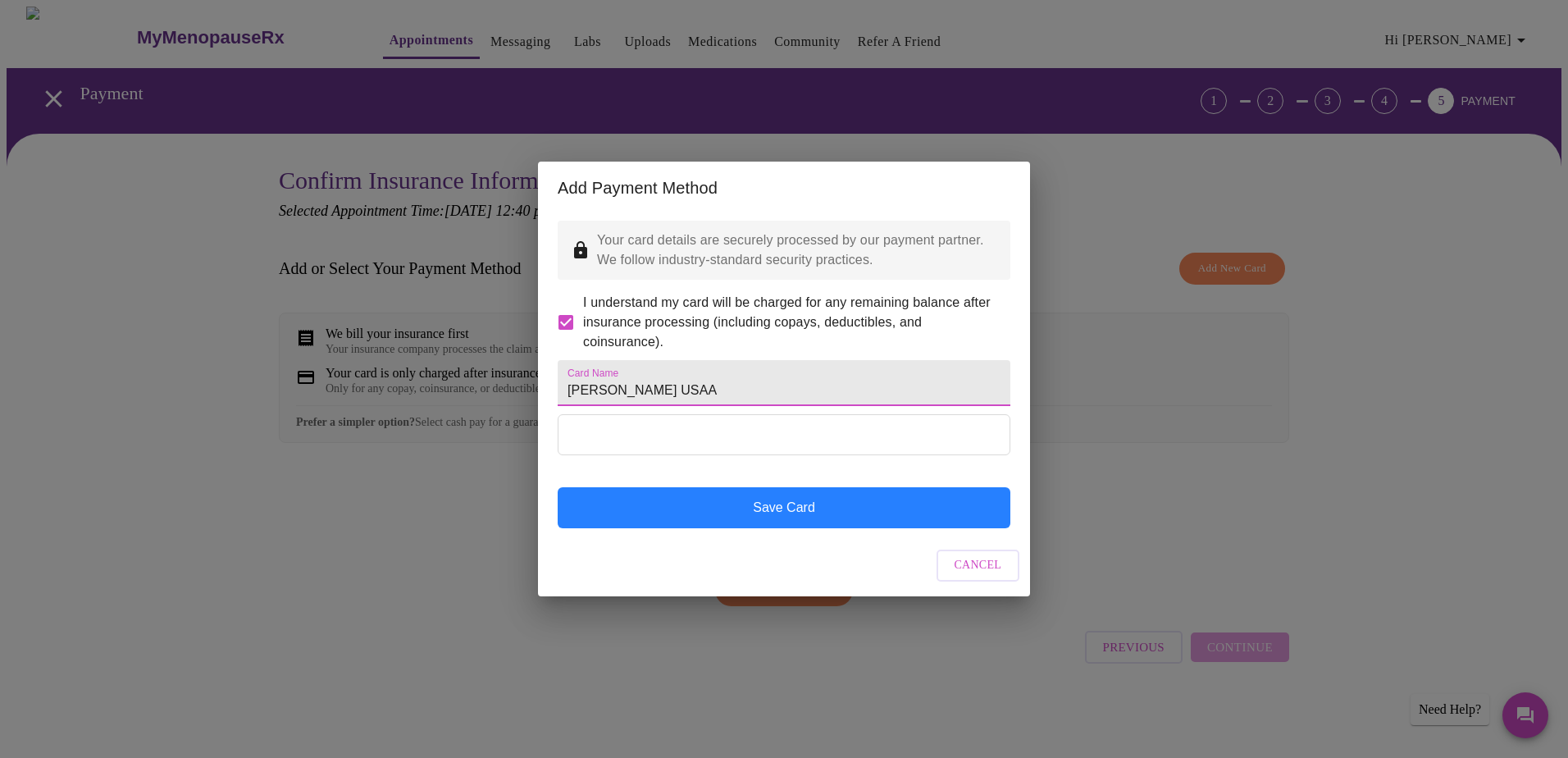
type input "[PERSON_NAME] USAA"
click at [802, 520] on button "Save Card" at bounding box center [784, 508] width 453 height 41
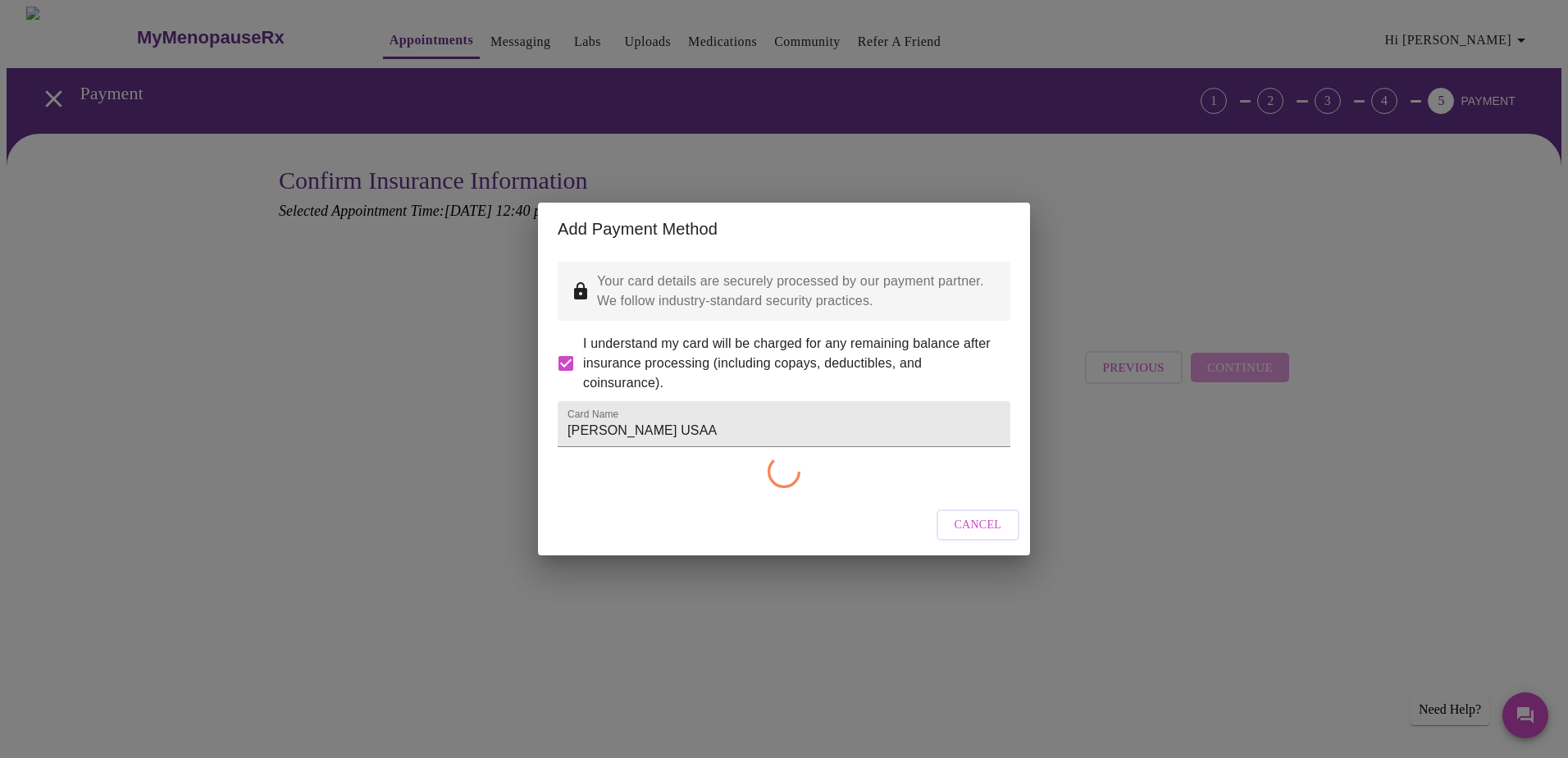
checkbox input "false"
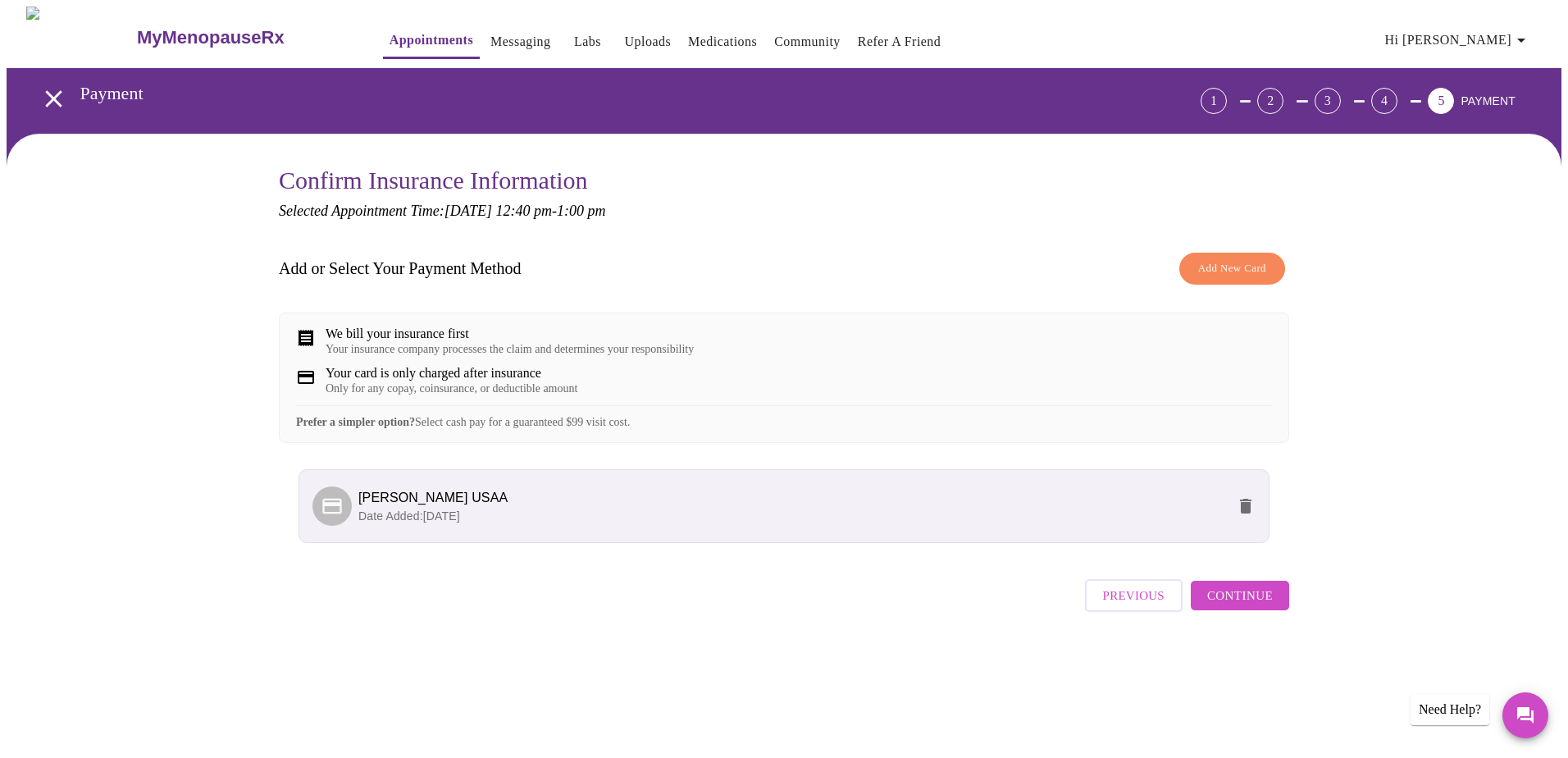
click at [1246, 606] on span "Continue" at bounding box center [1241, 596] width 66 height 21
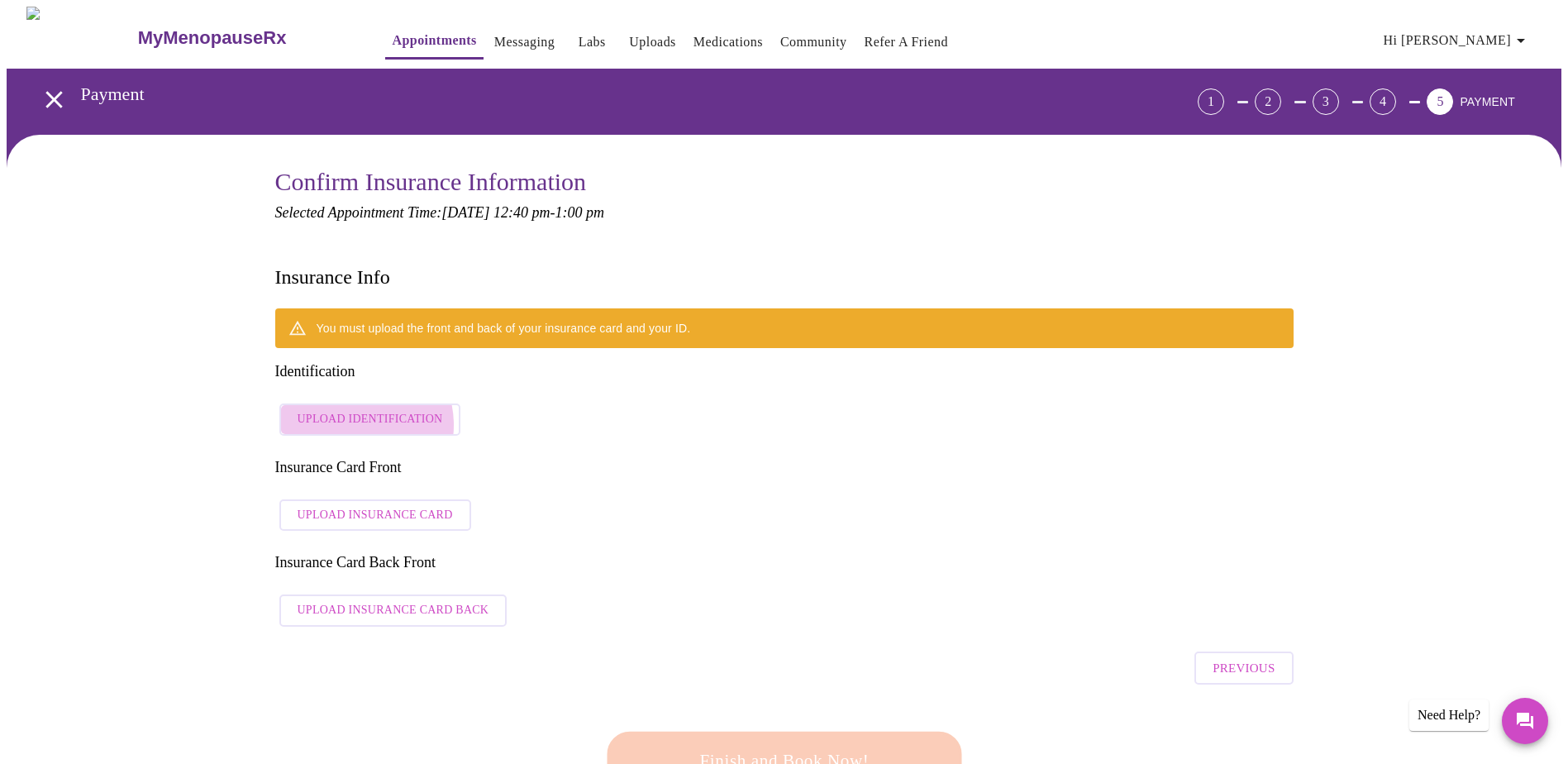
click at [357, 409] on span "Upload Identification" at bounding box center [370, 419] width 145 height 21
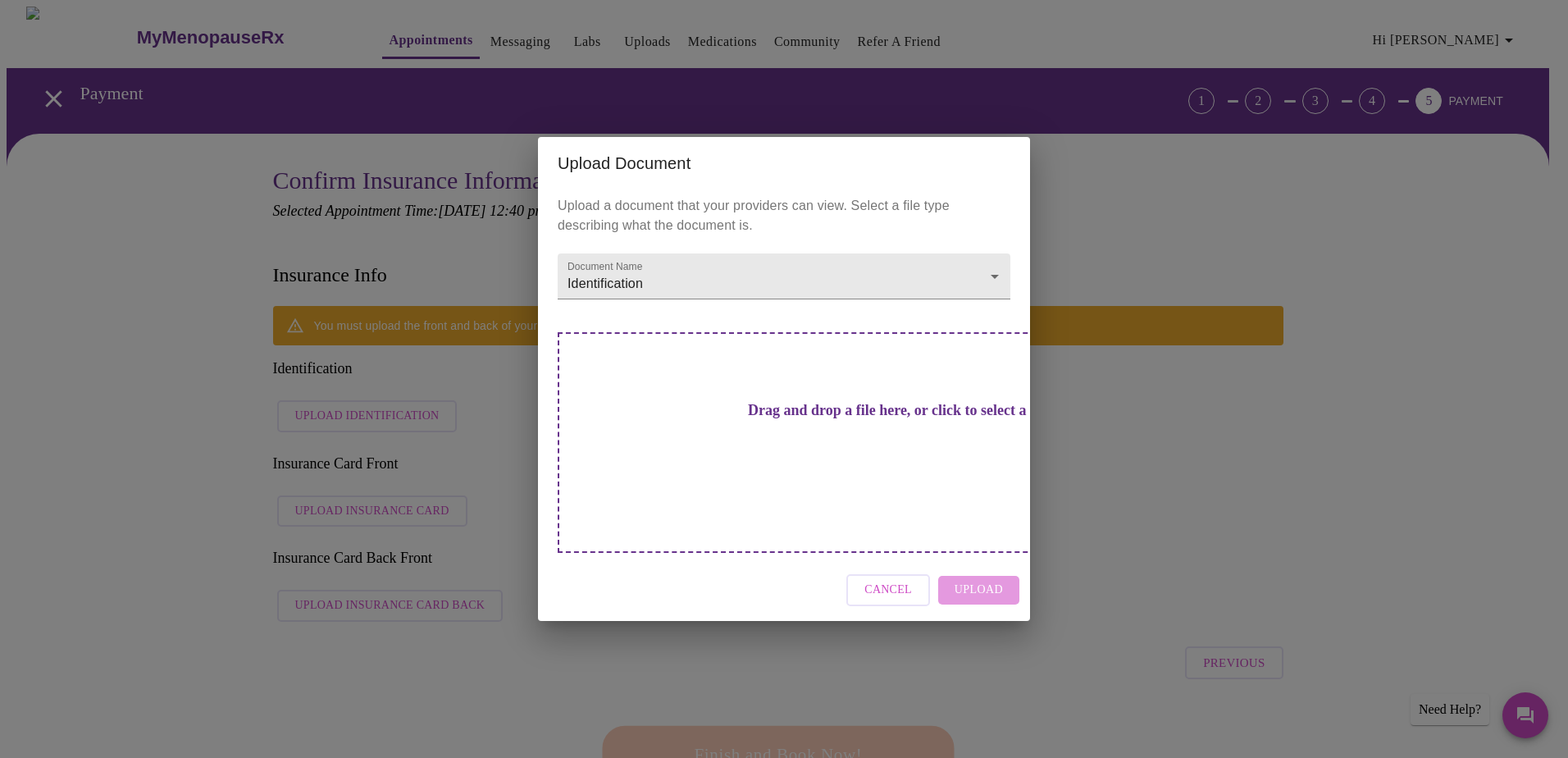
click at [908, 580] on span "Cancel" at bounding box center [888, 590] width 48 height 21
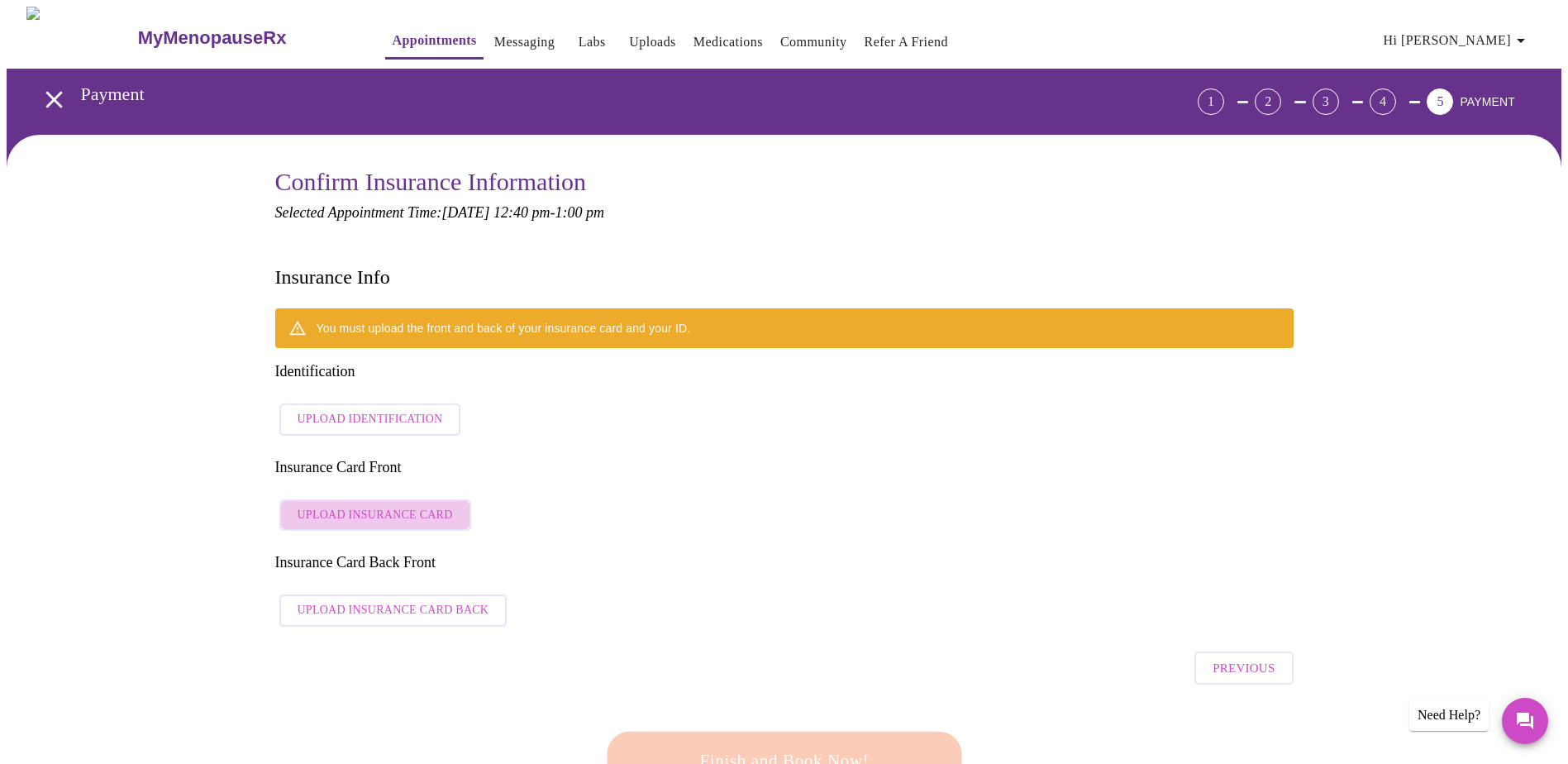
click at [422, 505] on span "Upload Insurance Card" at bounding box center [375, 515] width 155 height 21
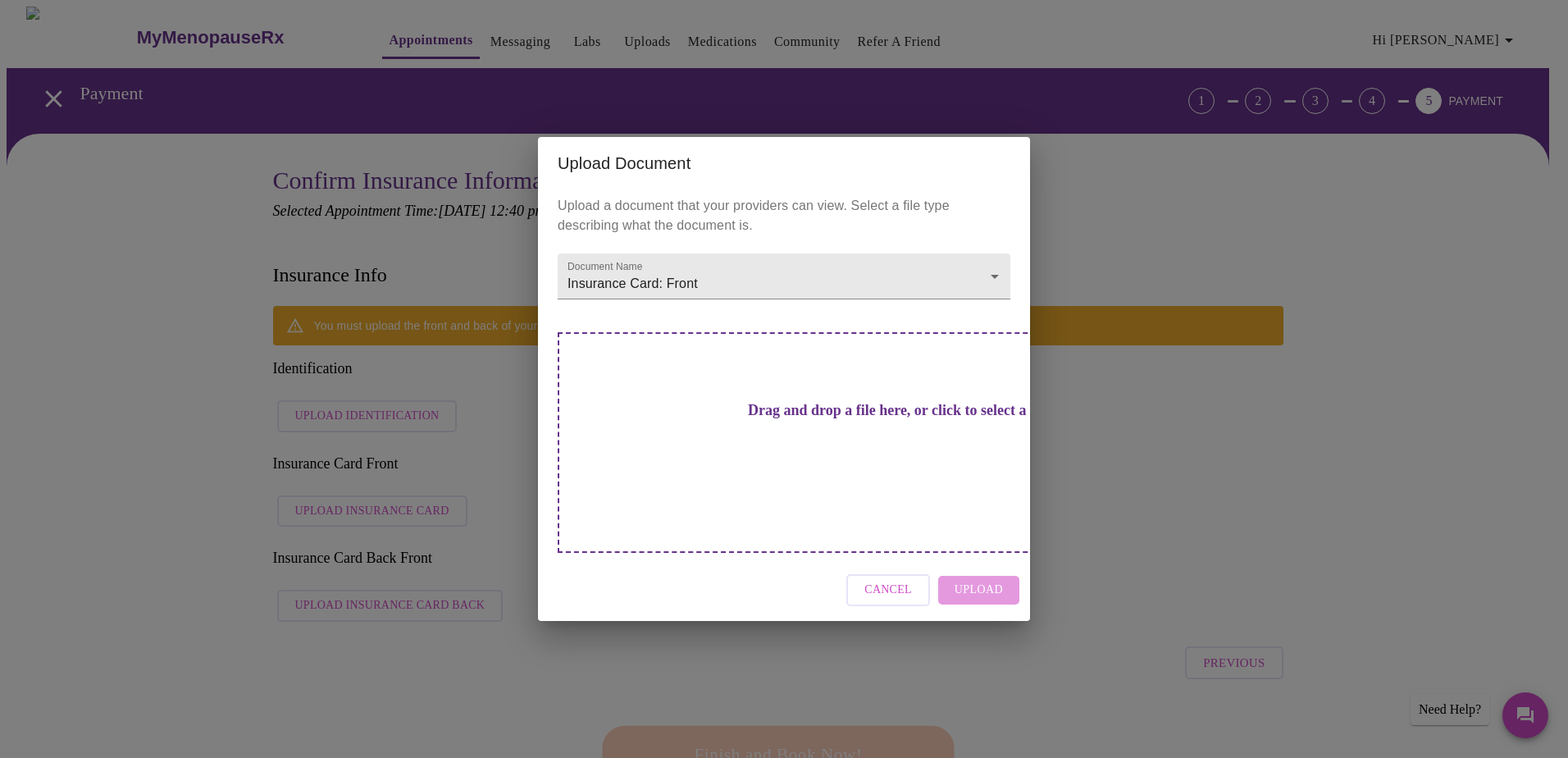
click at [814, 419] on h3 "Drag and drop a file here, or click to select a file" at bounding box center [898, 410] width 453 height 17
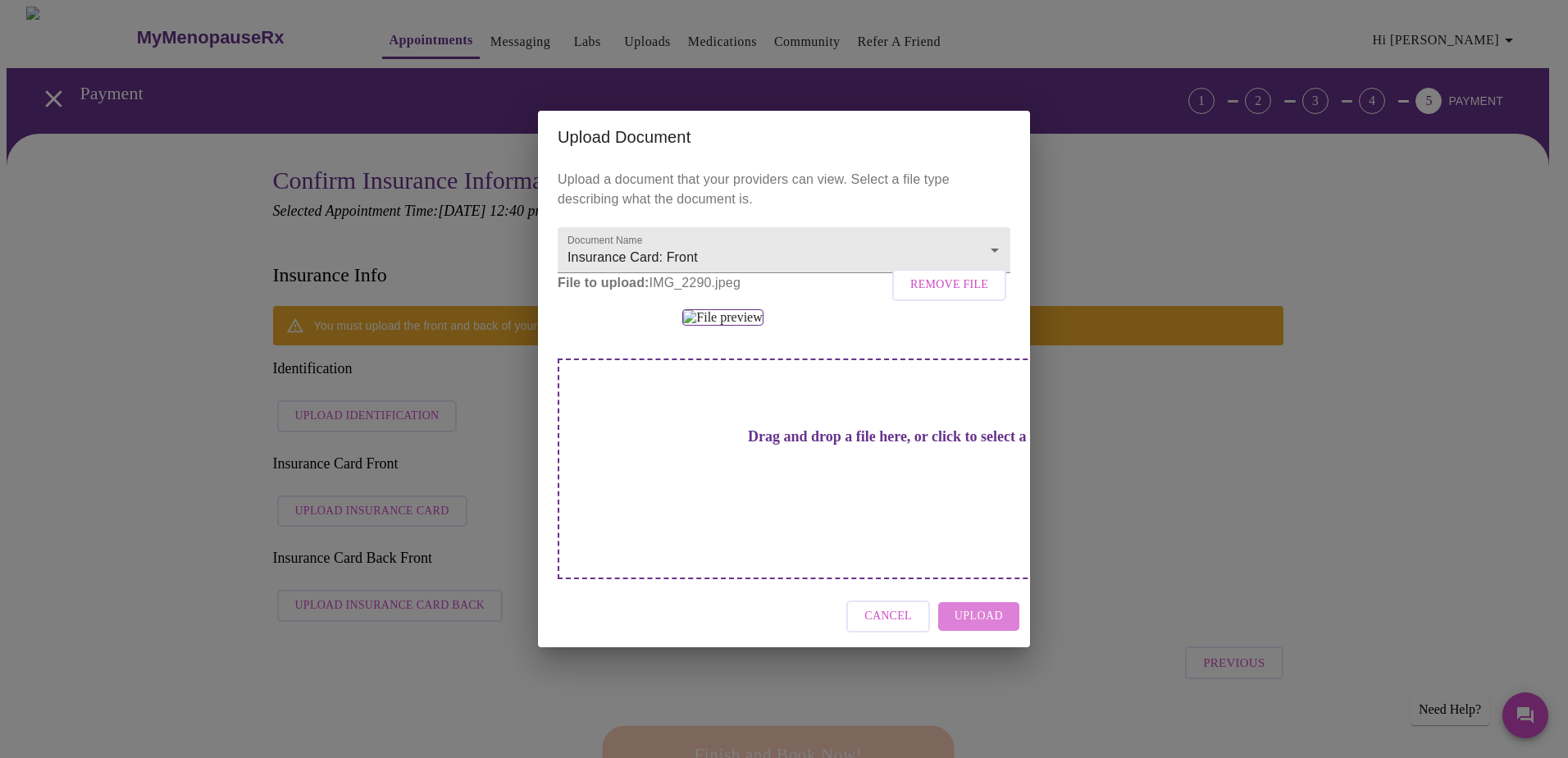
click at [983, 627] on span "Upload" at bounding box center [978, 616] width 49 height 21
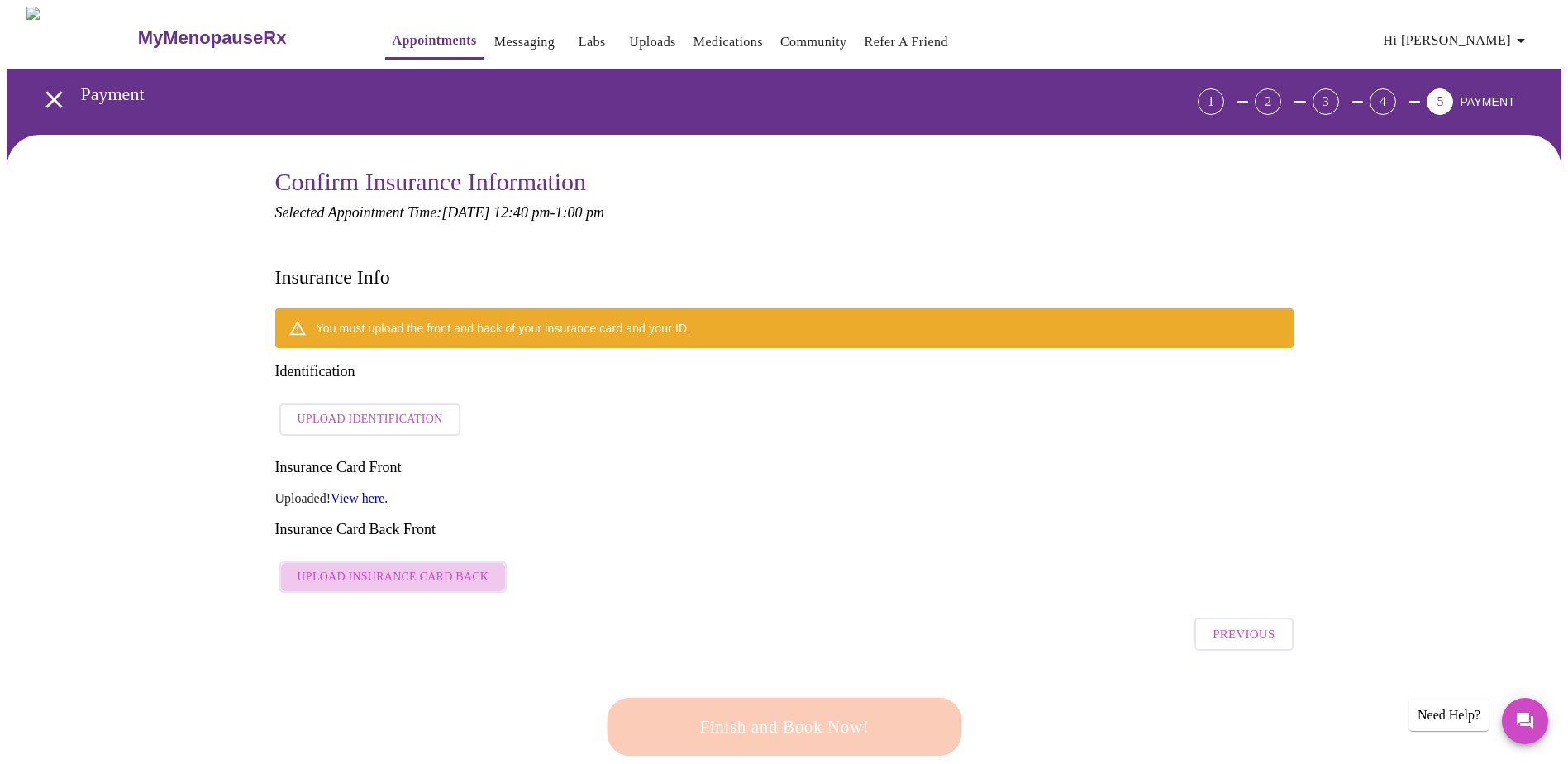
click at [461, 567] on span "Upload Insurance Card Back" at bounding box center [393, 577] width 192 height 21
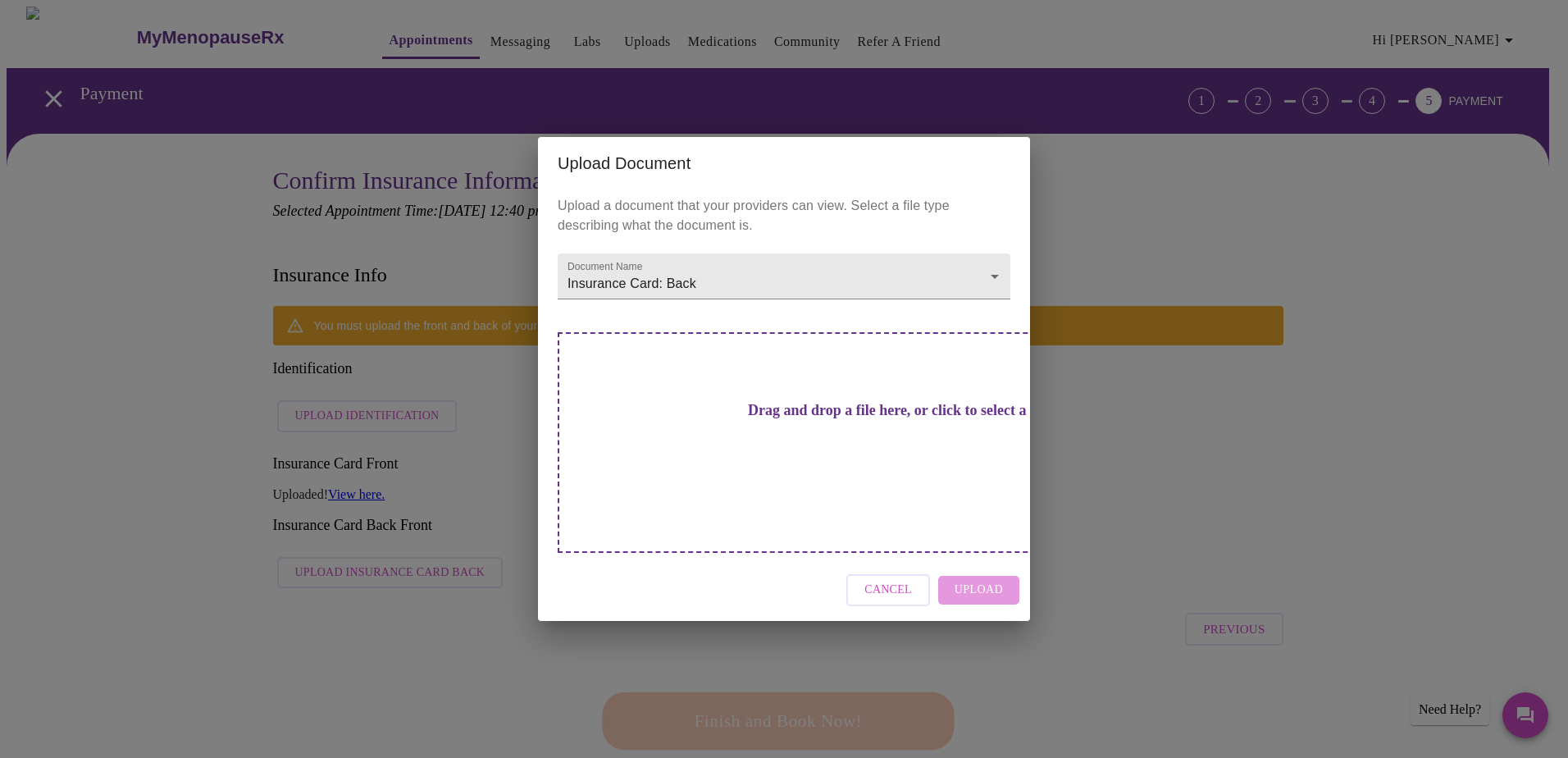
click at [769, 419] on h3 "Drag and drop a file here, or click to select a file" at bounding box center [898, 410] width 453 height 17
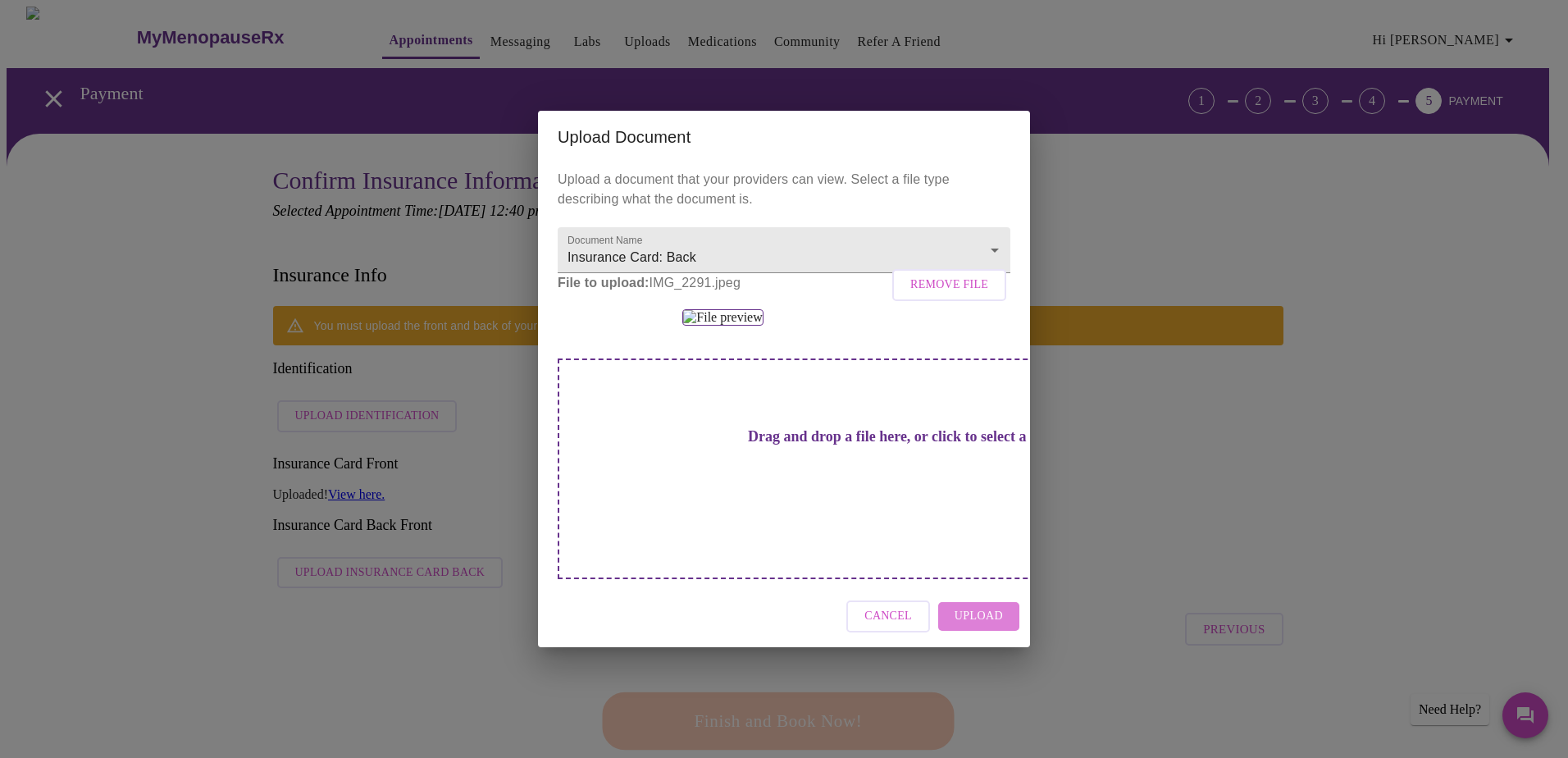
click at [984, 627] on span "Upload" at bounding box center [978, 616] width 49 height 21
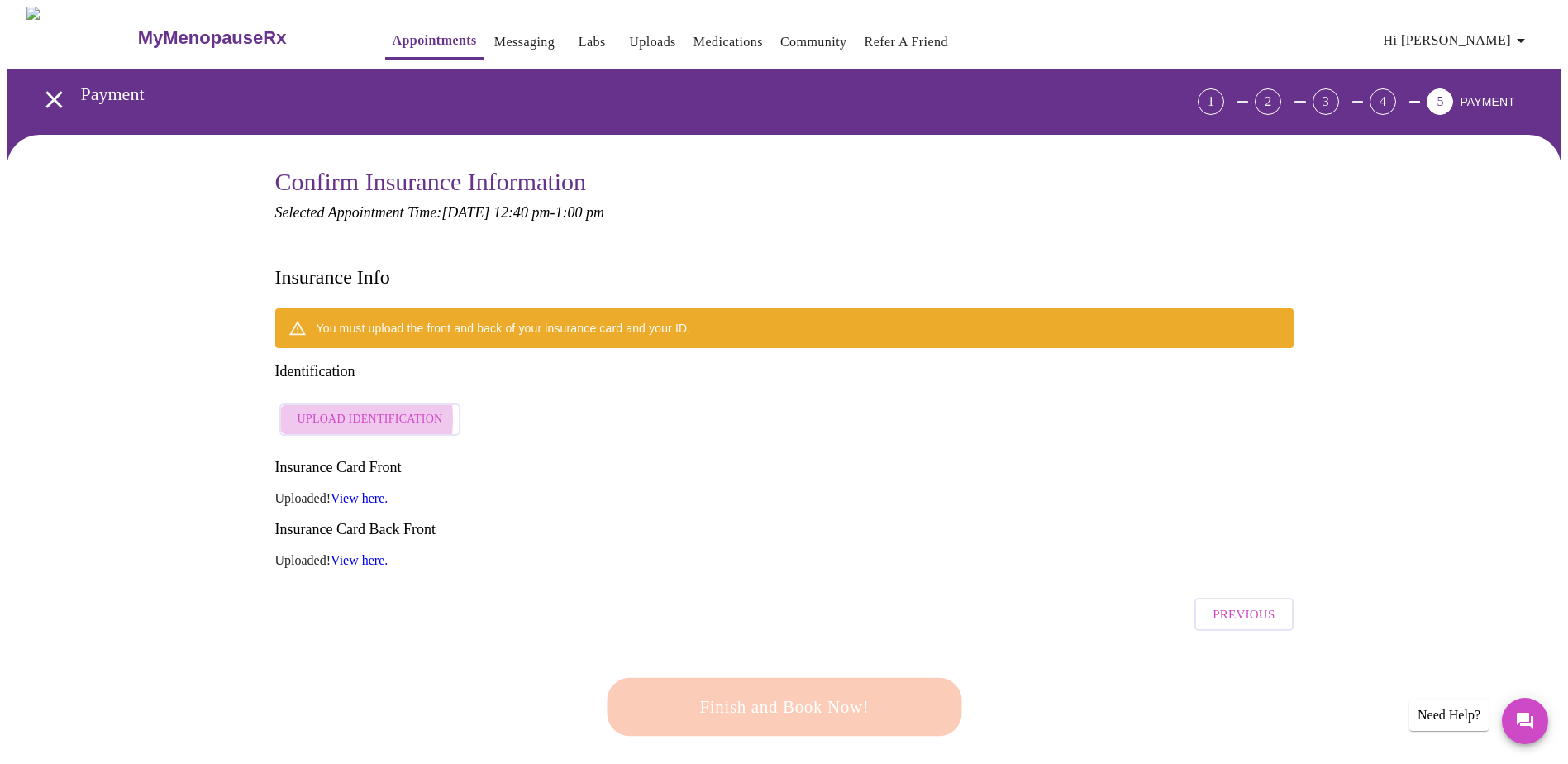
click at [323, 409] on span "Upload Identification" at bounding box center [370, 419] width 145 height 21
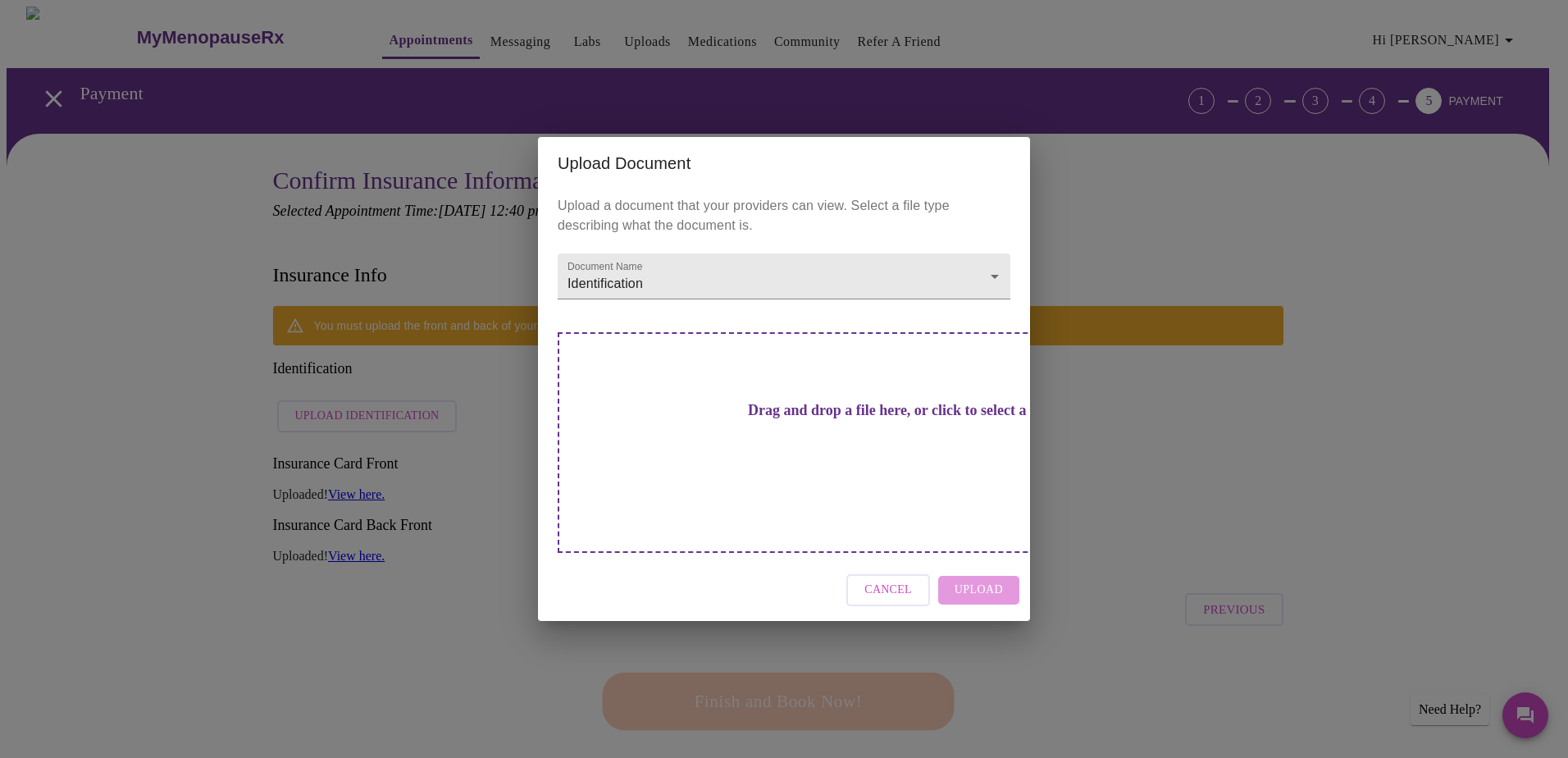
click at [771, 419] on h3 "Drag and drop a file here, or click to select a file" at bounding box center [898, 410] width 453 height 17
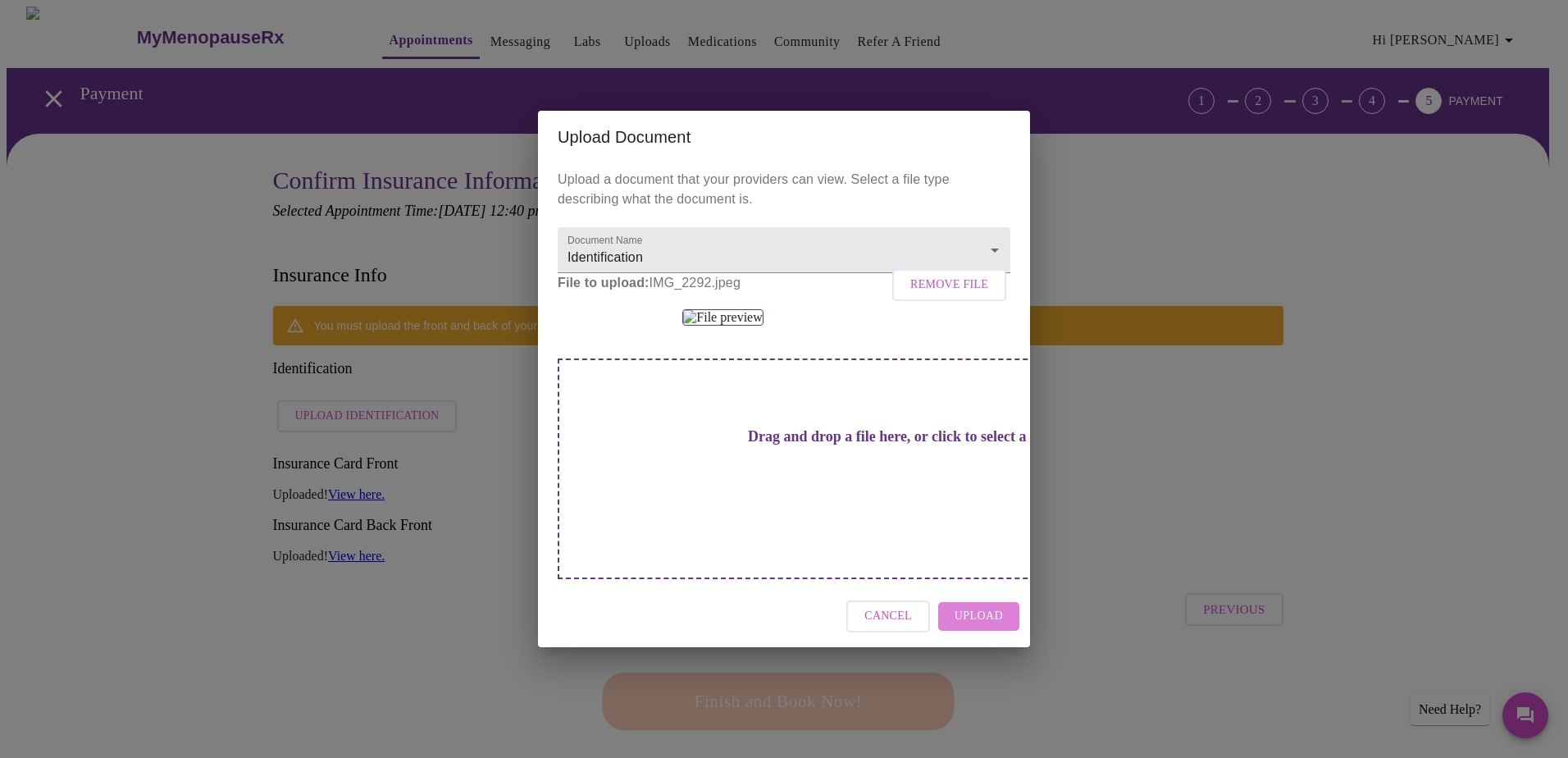
click at [999, 627] on span "Upload" at bounding box center [978, 616] width 49 height 21
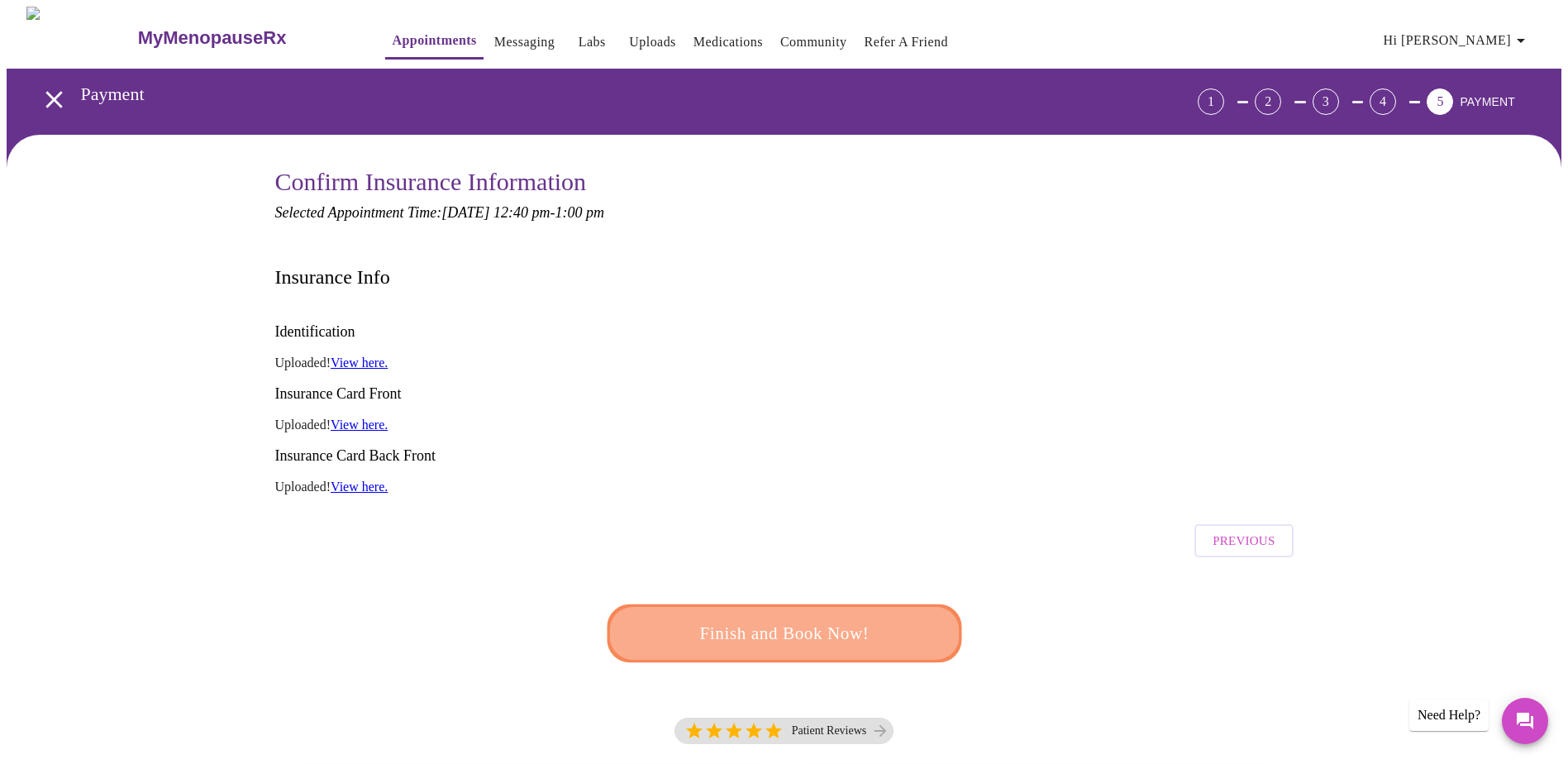
click at [884, 618] on span "Finish and Book Now!" at bounding box center [784, 633] width 316 height 32
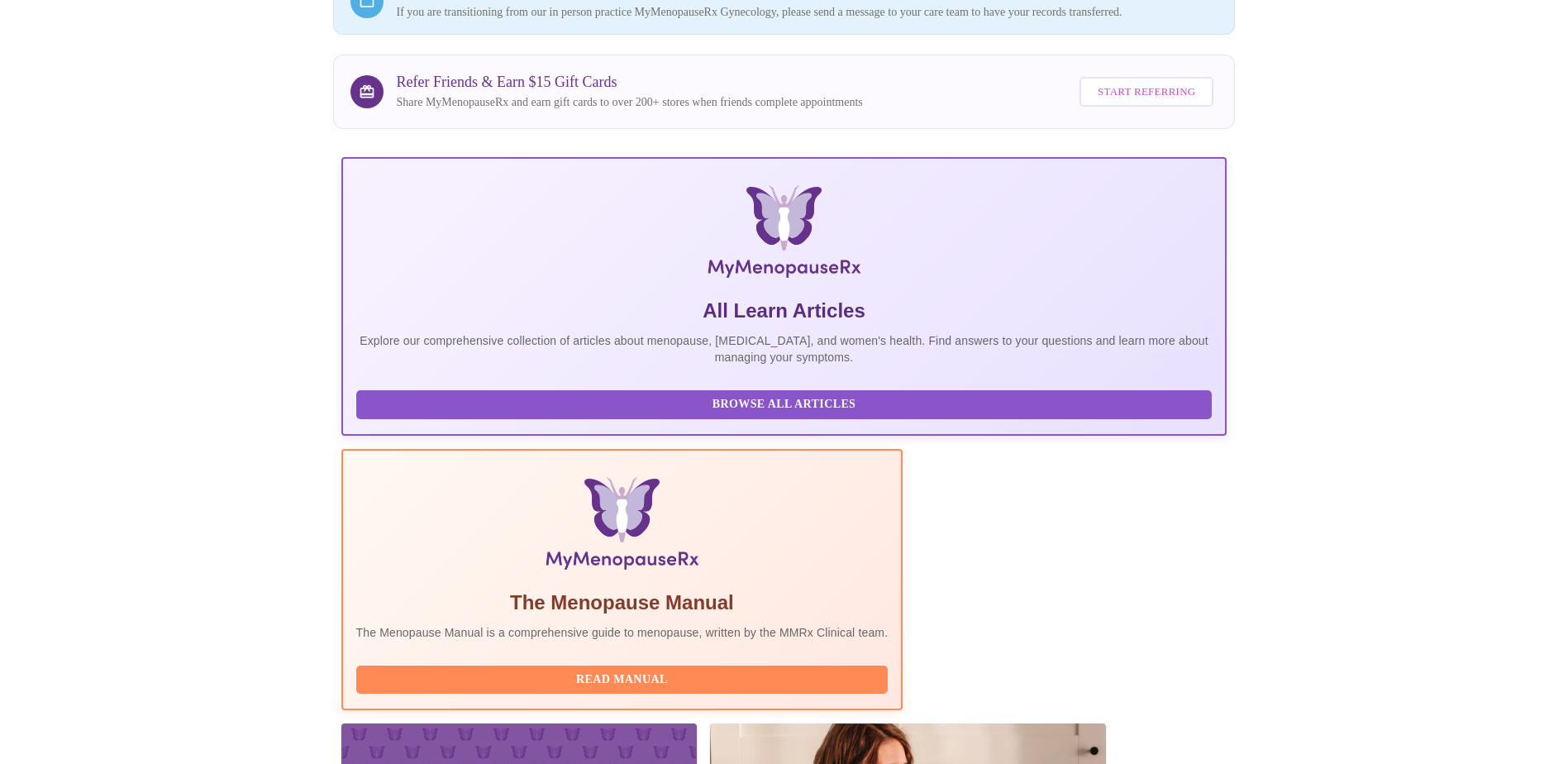
scroll to position [226, 0]
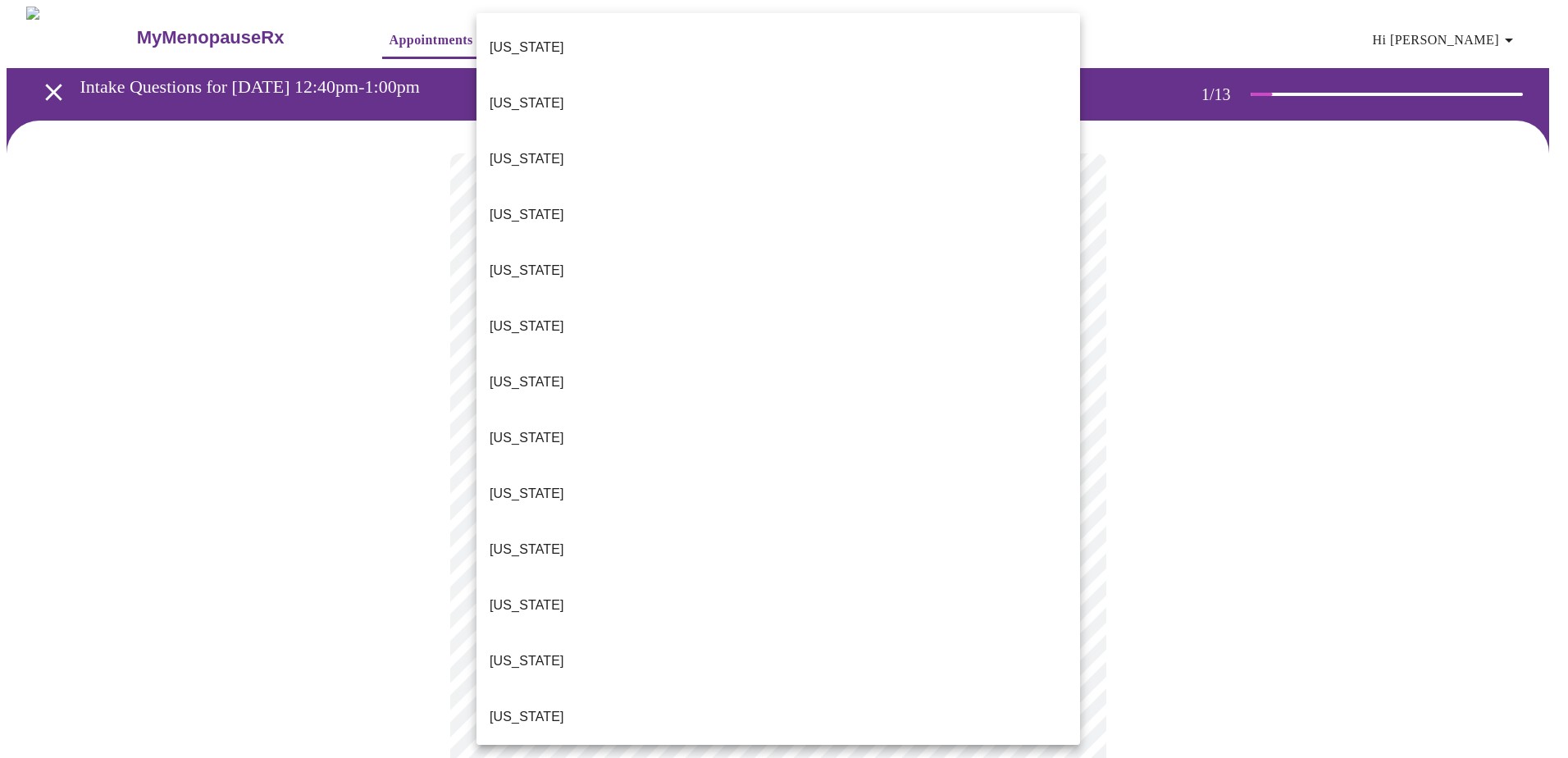
click at [791, 356] on body "MyMenopauseRx Appointments Messaging Labs Uploads Medications Community Refer a…" at bounding box center [784, 760] width 1555 height 1509
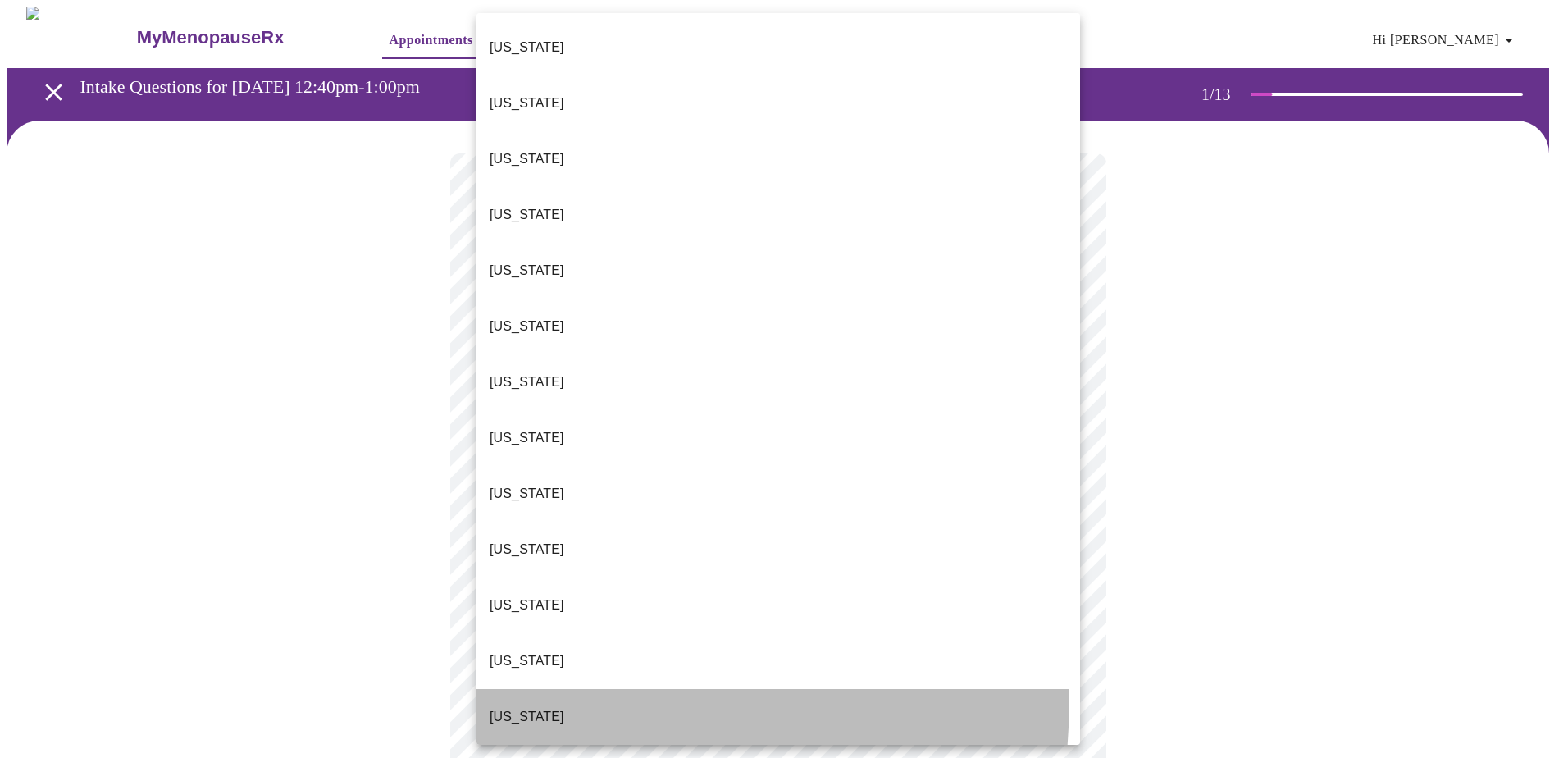
click at [535, 689] on li "[US_STATE]" at bounding box center [779, 717] width 604 height 56
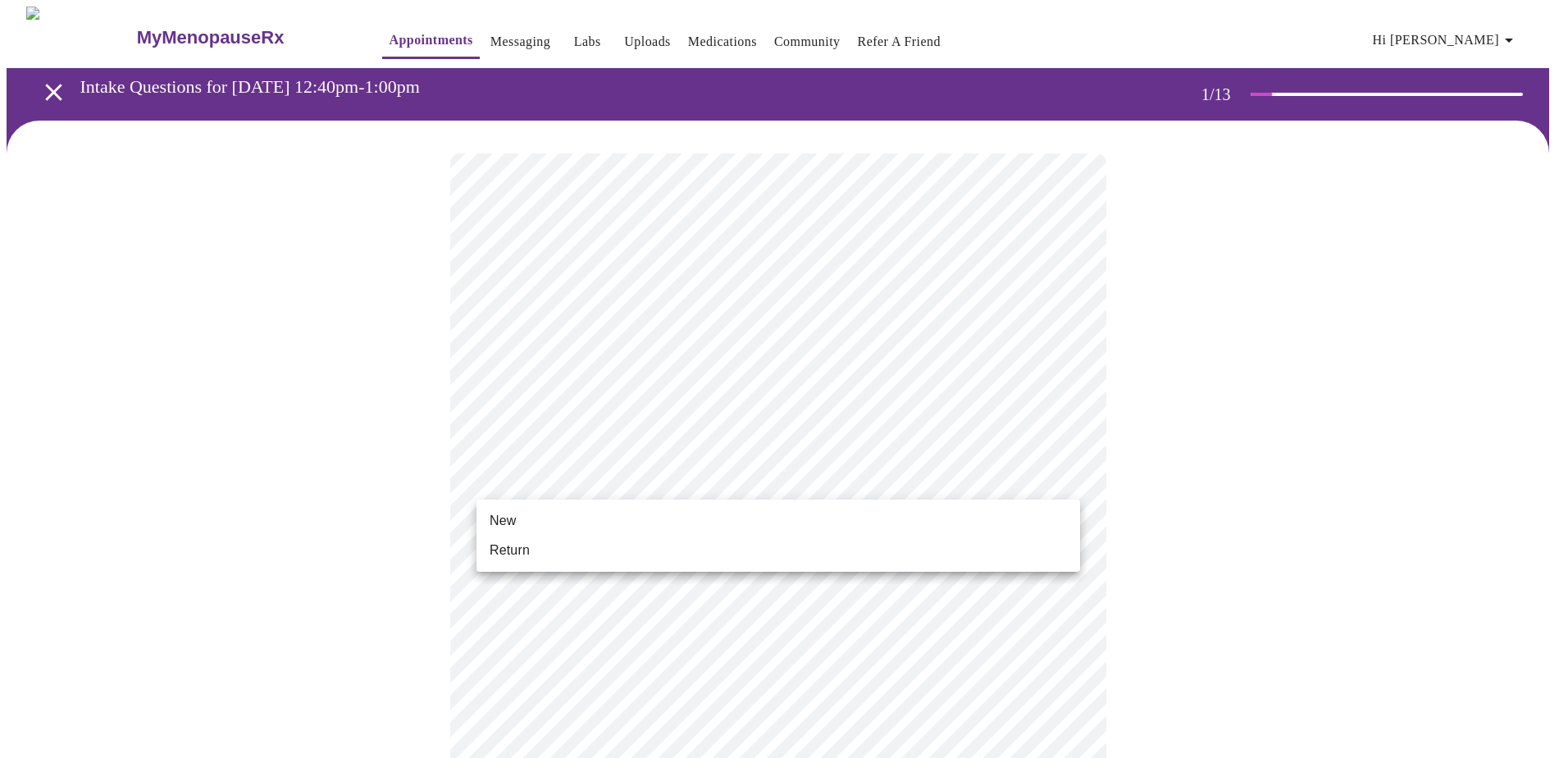
click at [747, 480] on body "MyMenopauseRx Appointments Messaging Labs Uploads Medications Community Refer a…" at bounding box center [784, 756] width 1555 height 1499
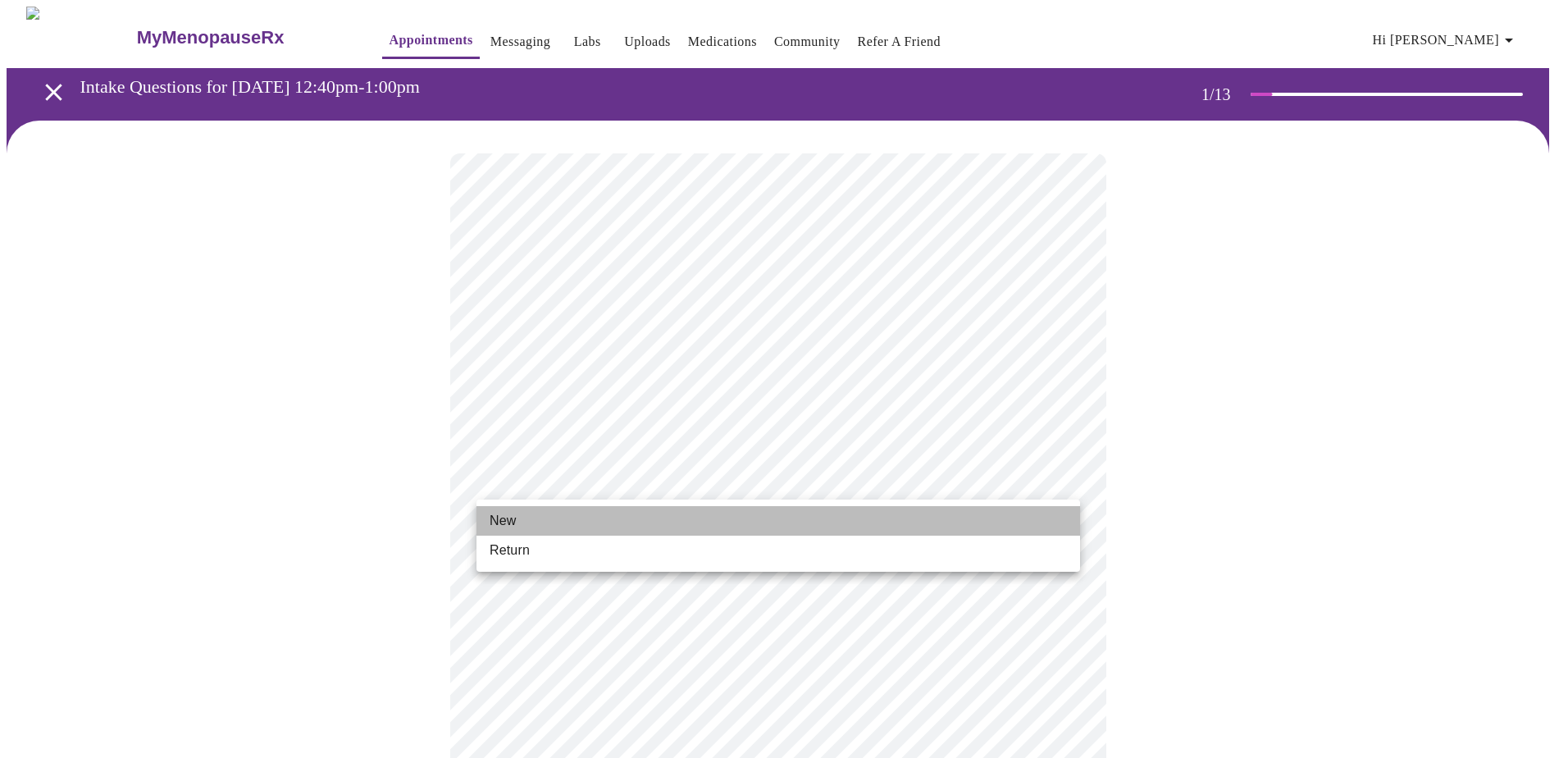
click at [609, 520] on li "New" at bounding box center [779, 521] width 604 height 30
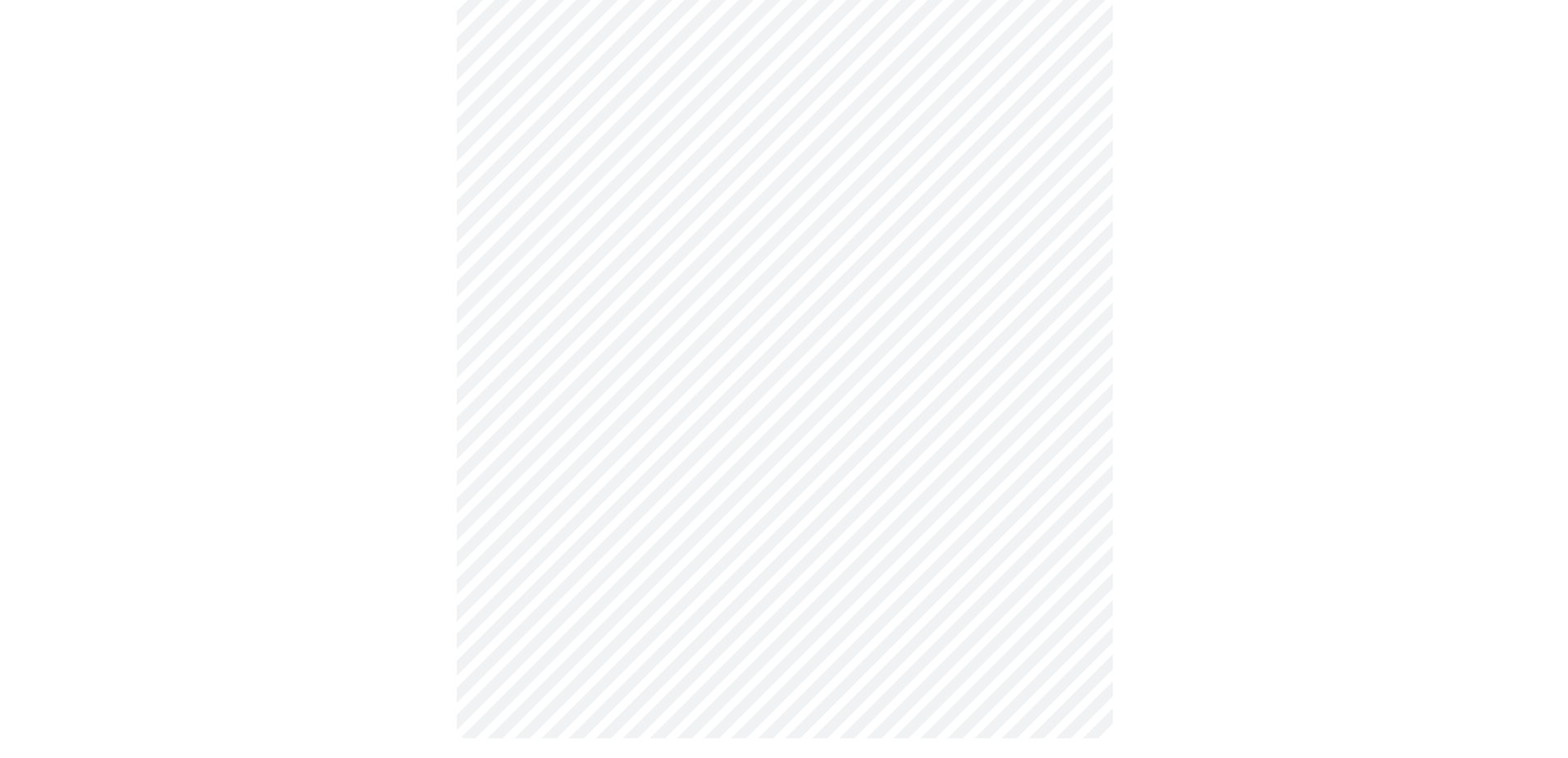
scroll to position [718, 0]
click at [936, 534] on body "MyMenopauseRx Appointments Messaging Labs Uploads Medications Community Refer a…" at bounding box center [784, 26] width 1555 height 1476
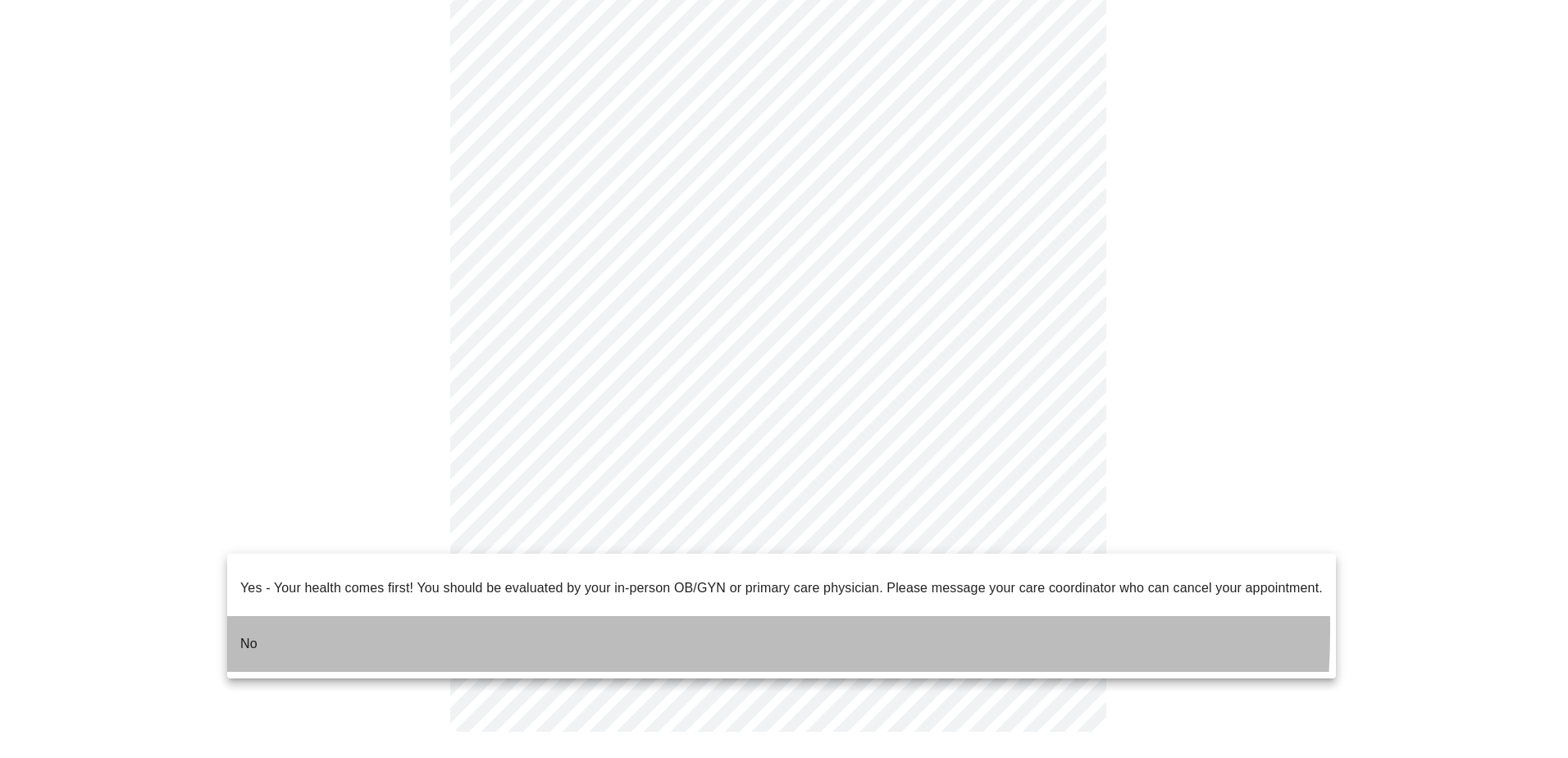
click at [518, 616] on li "No" at bounding box center [781, 644] width 1109 height 56
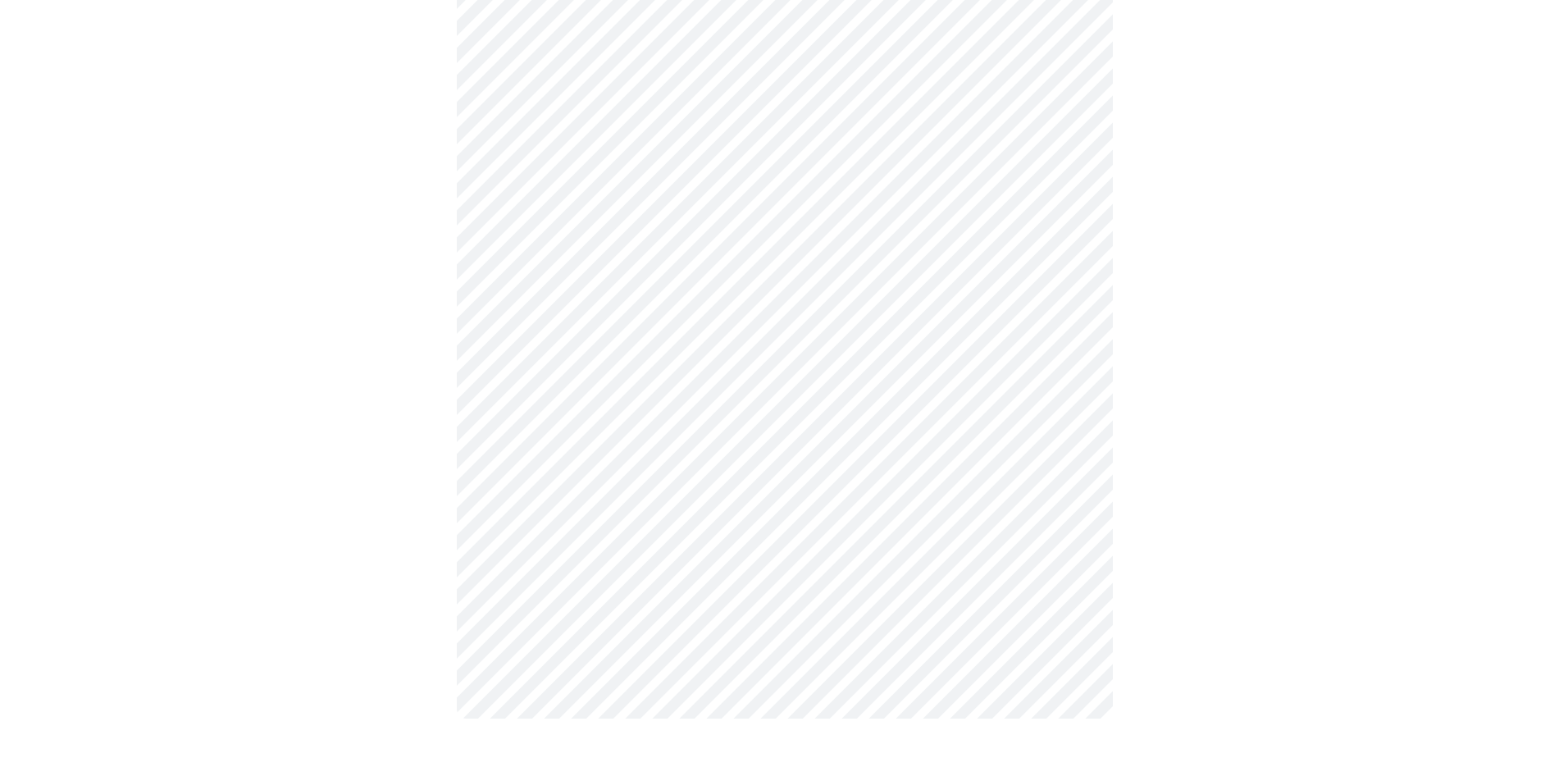
scroll to position [0, 0]
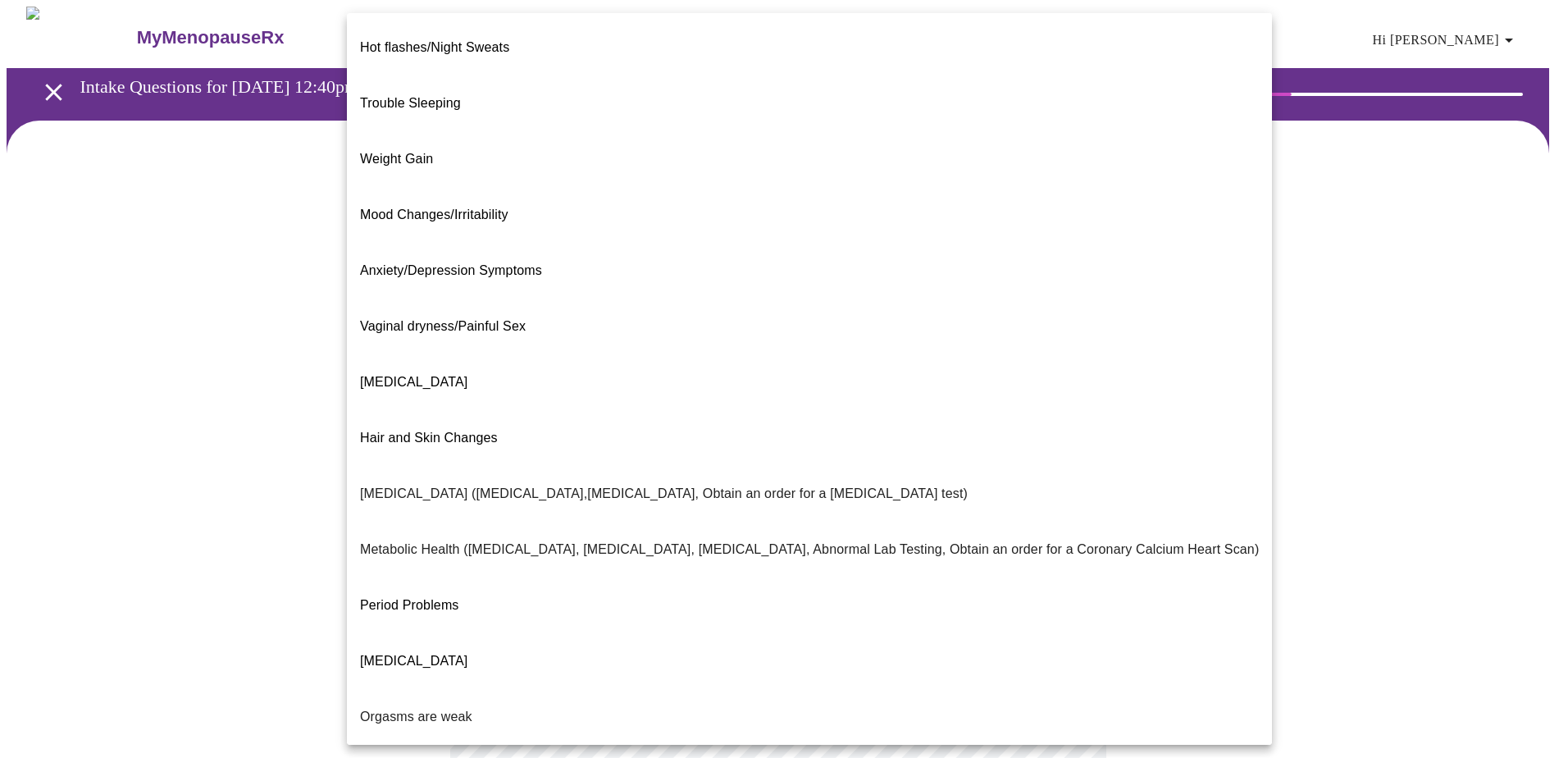
click at [793, 341] on body "MyMenopauseRx Appointments Messaging Labs Uploads Medications Community Refer a…" at bounding box center [784, 499] width 1555 height 986
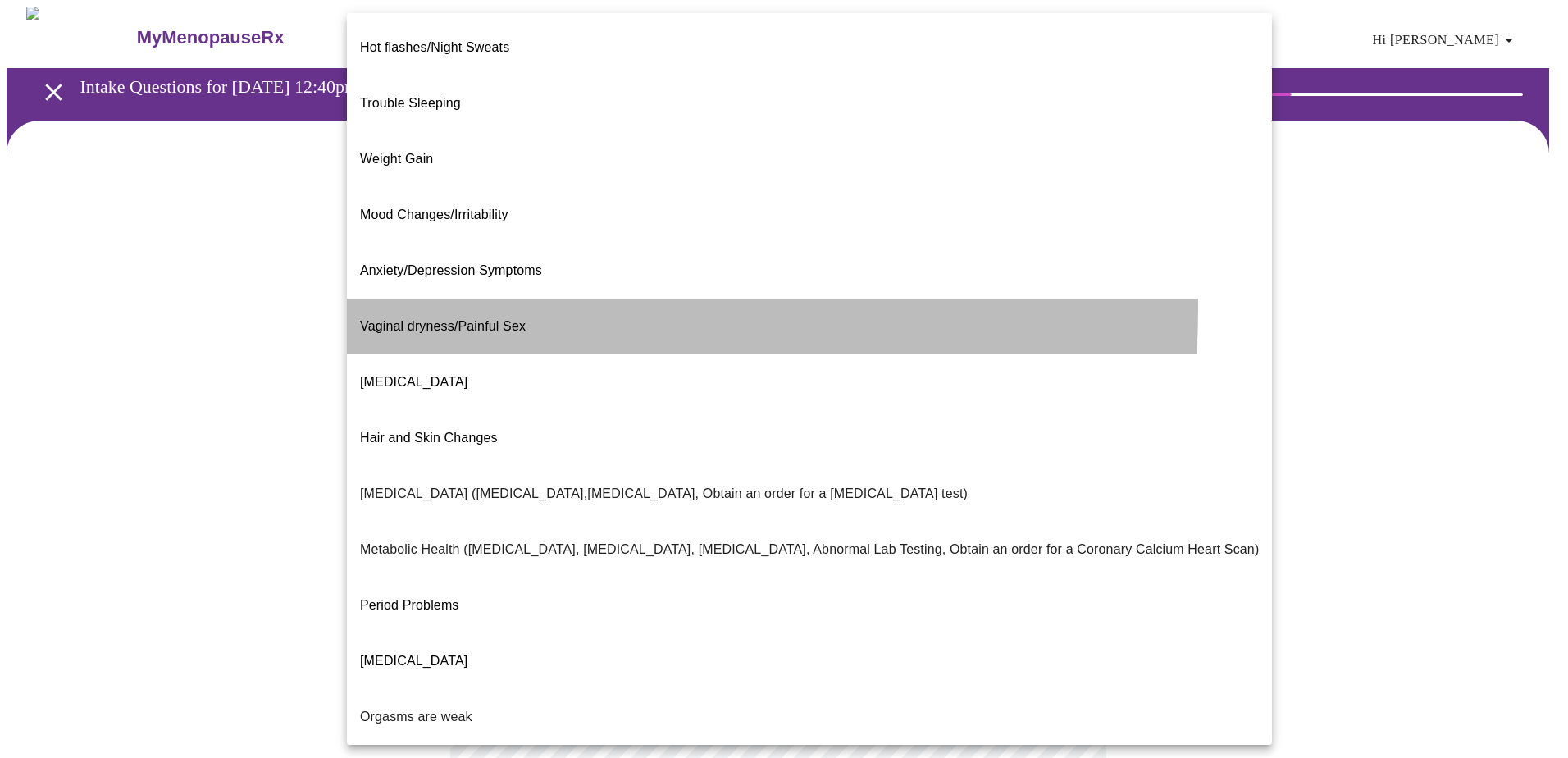
click at [492, 319] on span "Vaginal dryness/Painful Sex" at bounding box center [443, 326] width 166 height 14
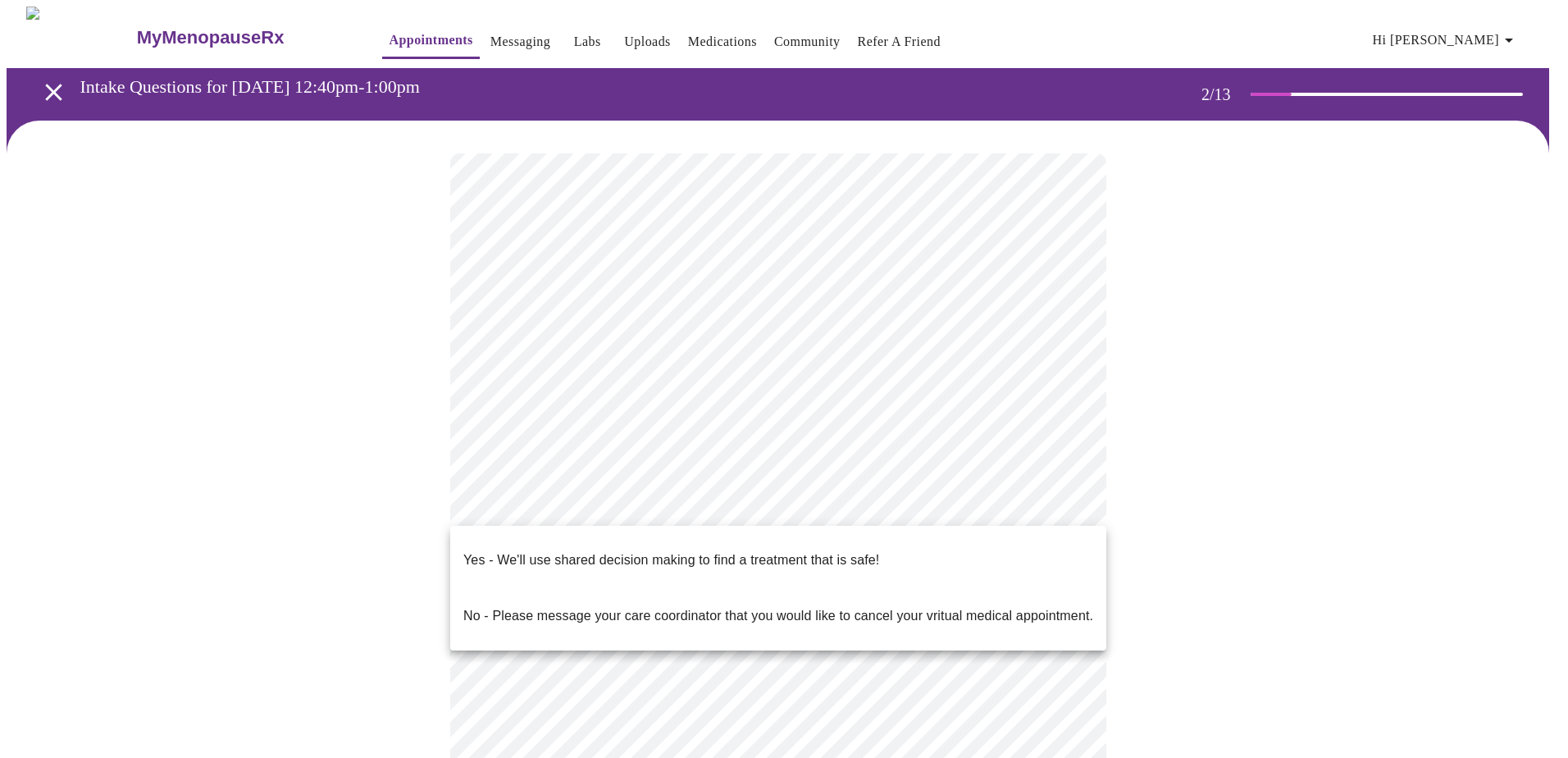
click at [779, 507] on body "MyMenopauseRx Appointments Messaging Labs Uploads Medications Community Refer a…" at bounding box center [784, 494] width 1555 height 976
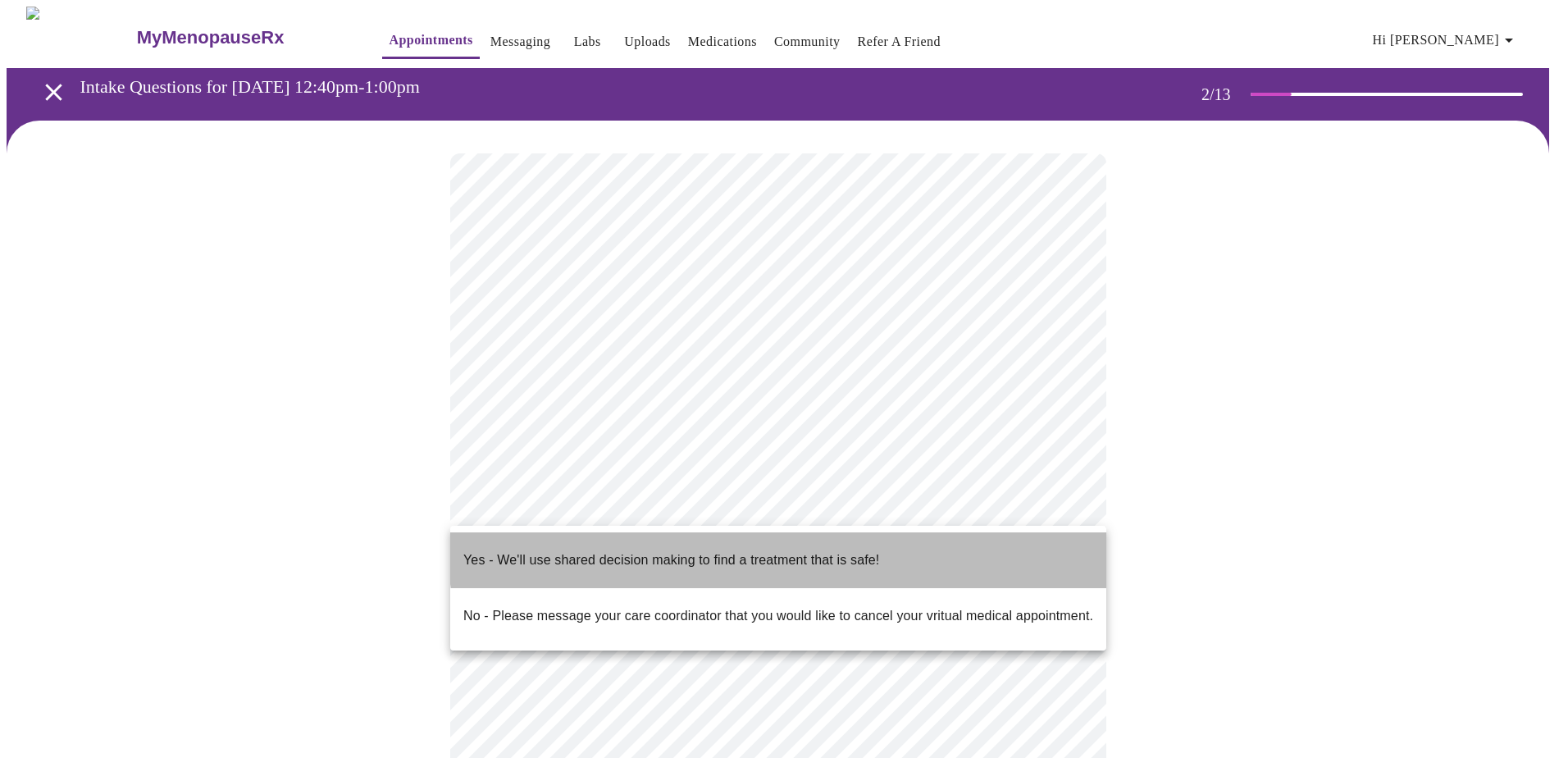
click at [799, 550] on p "Yes - We'll use shared decision making to find a treatment that is safe!" at bounding box center [671, 560] width 416 height 20
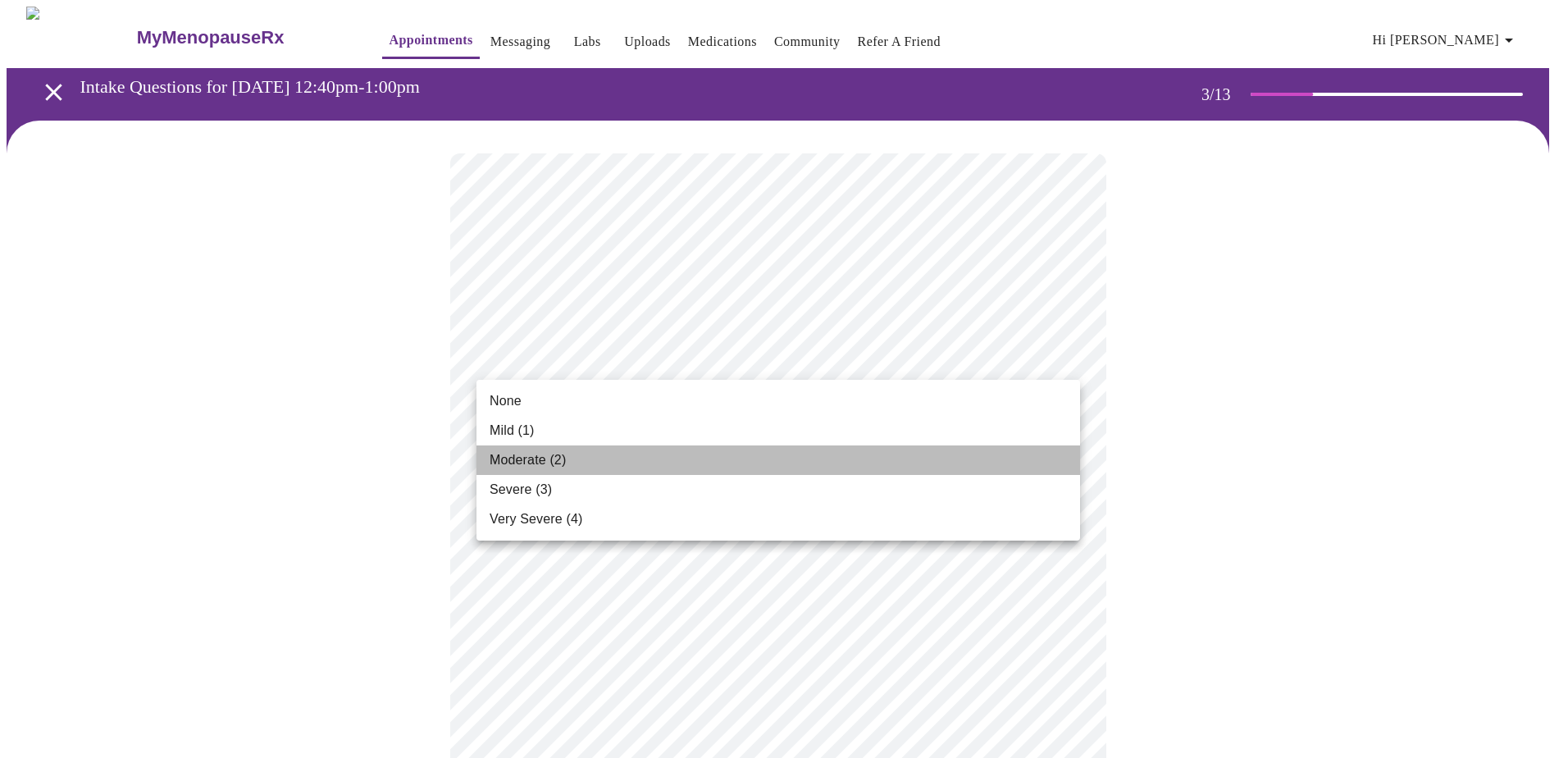
click at [635, 449] on li "Moderate (2)" at bounding box center [779, 460] width 604 height 30
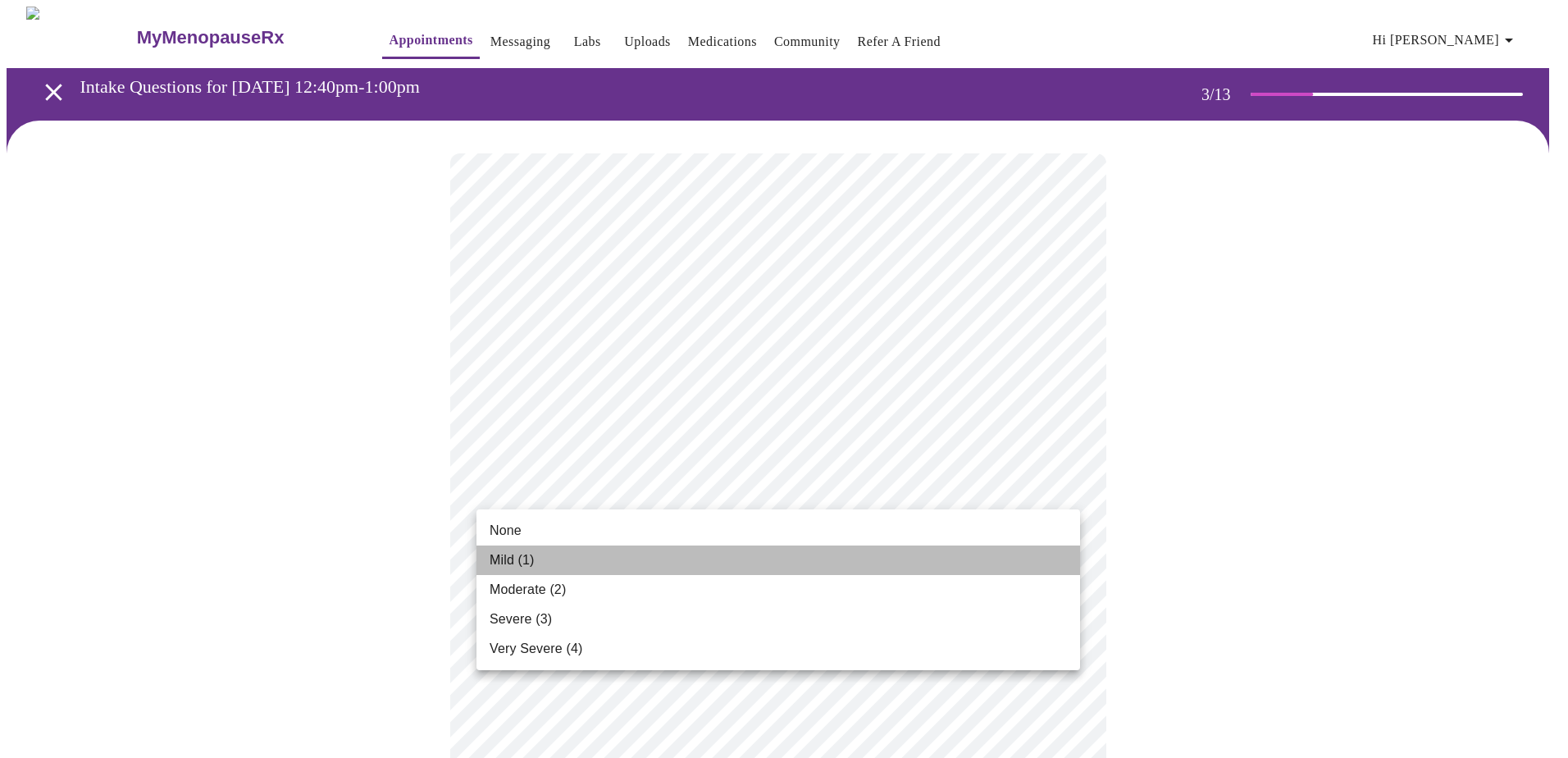
click at [592, 551] on li "Mild (1)" at bounding box center [779, 560] width 604 height 30
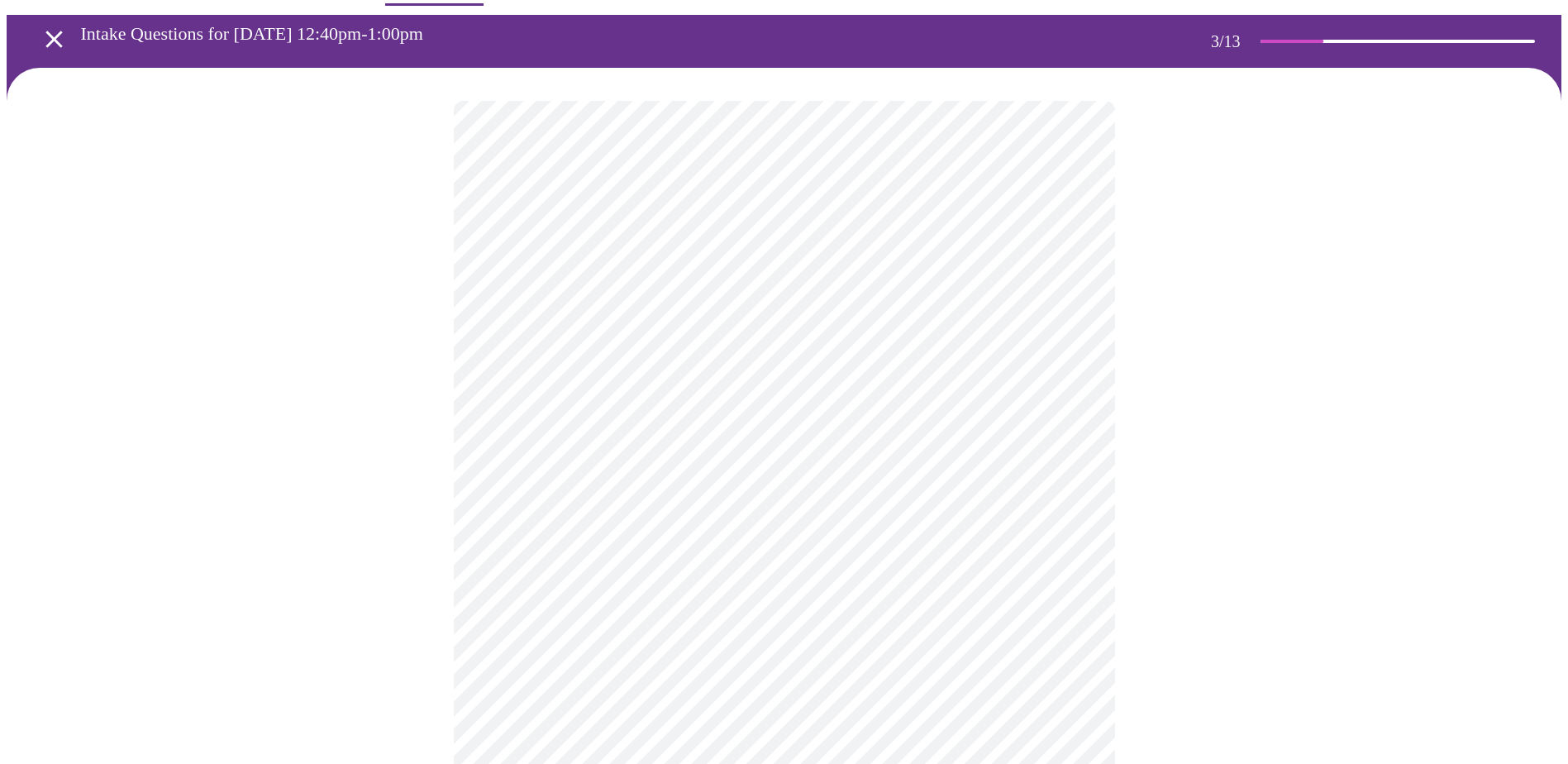
scroll to position [82, 0]
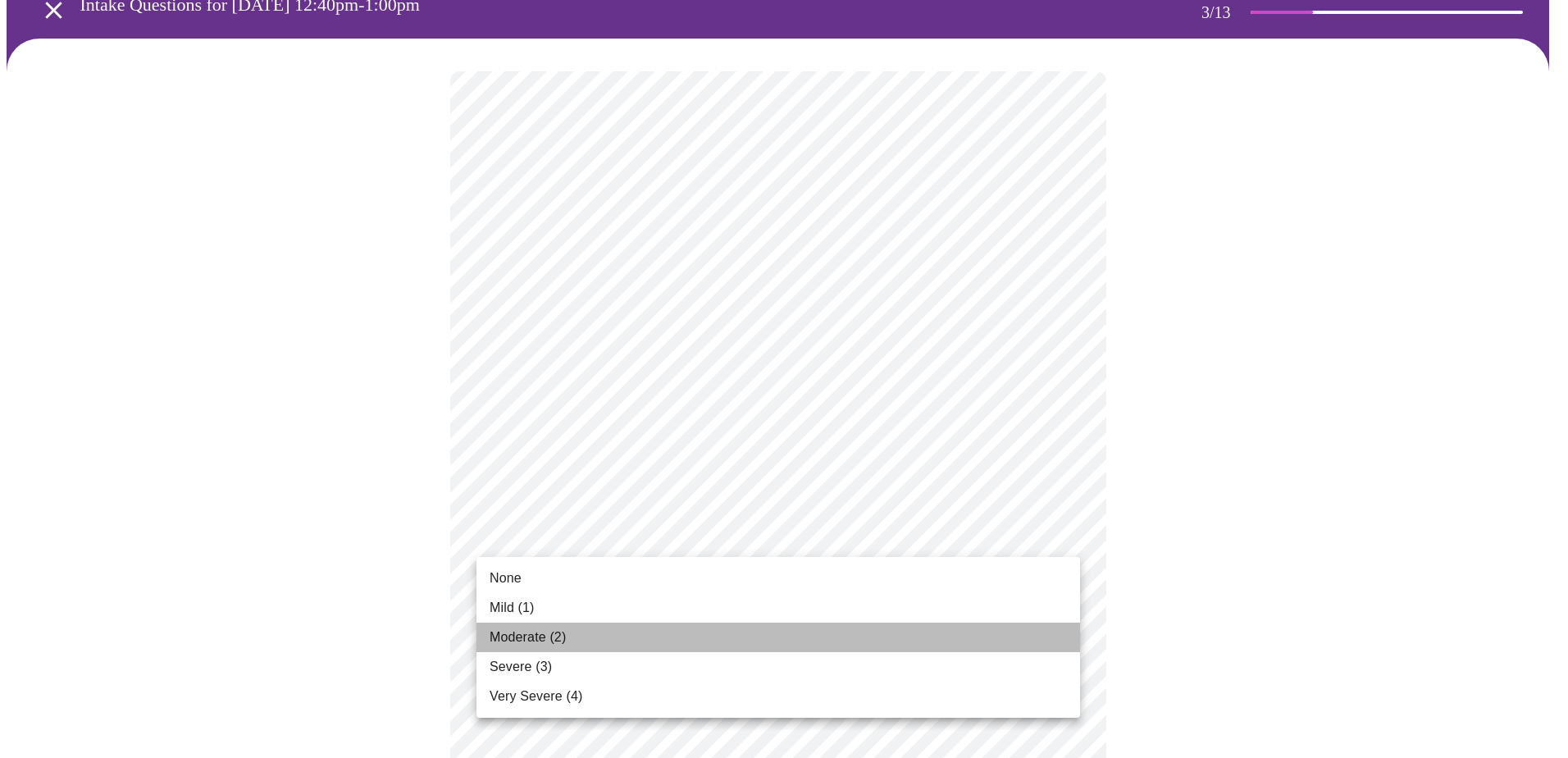
click at [614, 638] on li "Moderate (2)" at bounding box center [779, 638] width 604 height 30
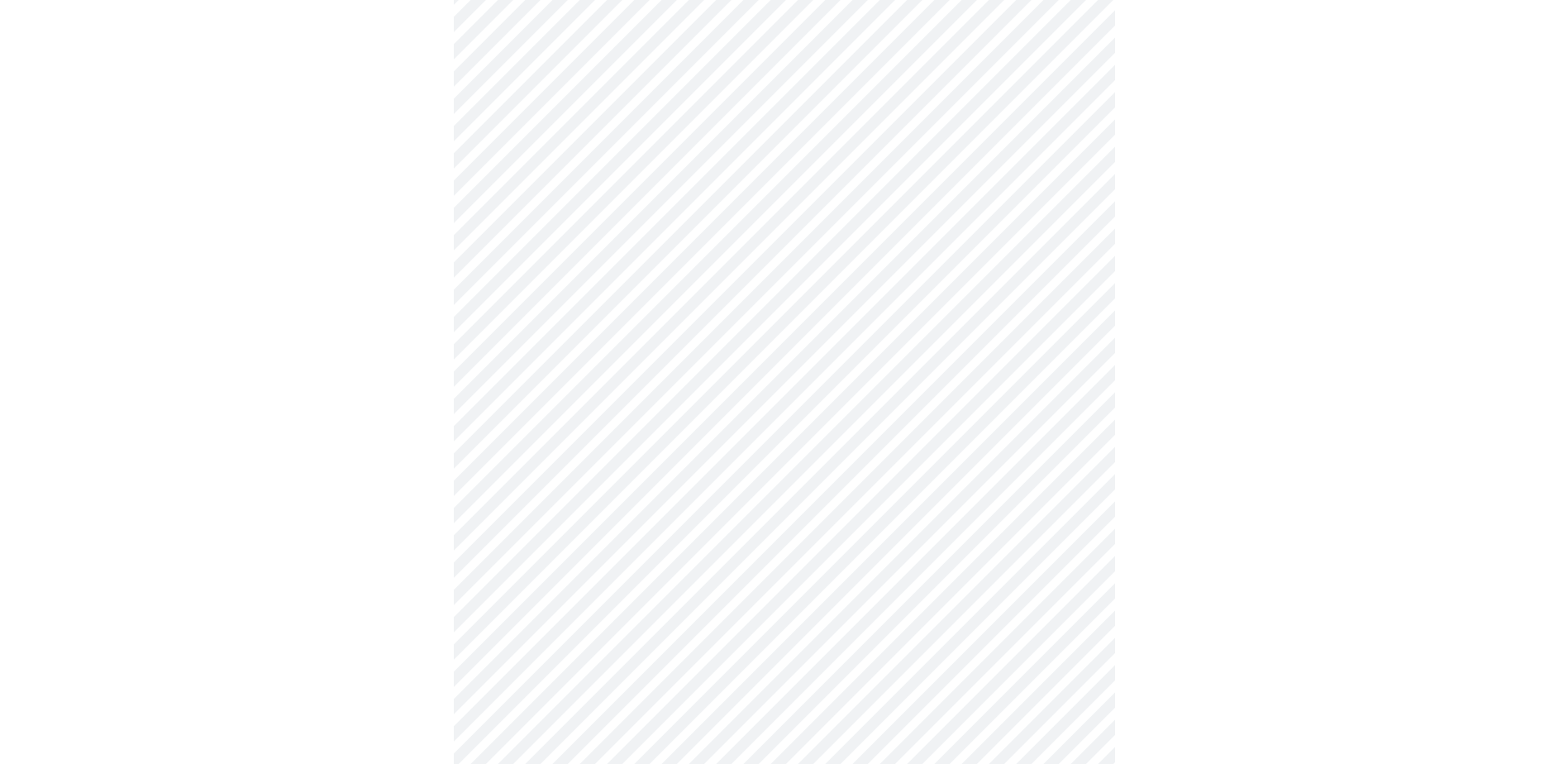
scroll to position [248, 0]
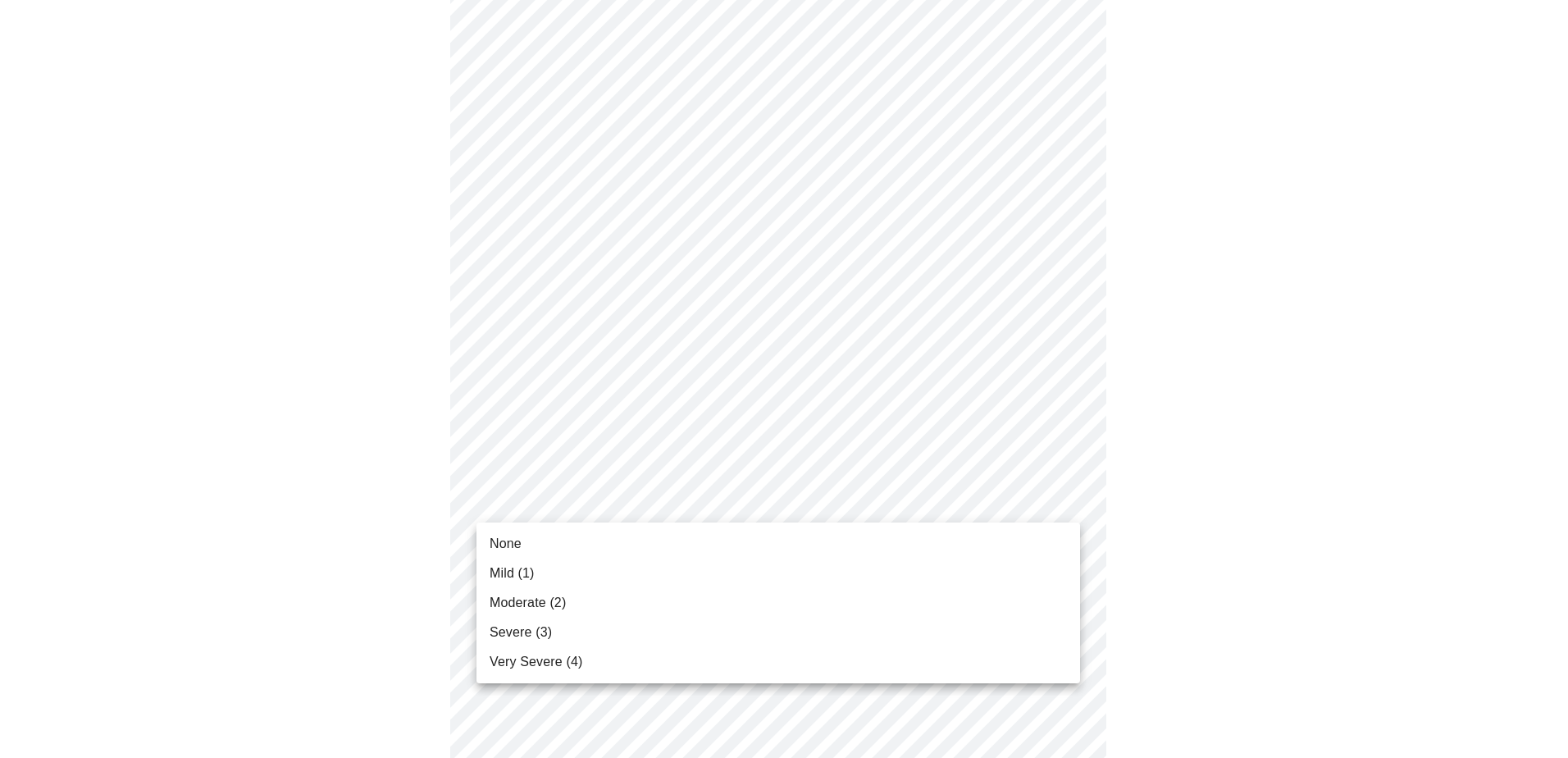
click at [603, 565] on li "Mild (1)" at bounding box center [779, 573] width 604 height 30
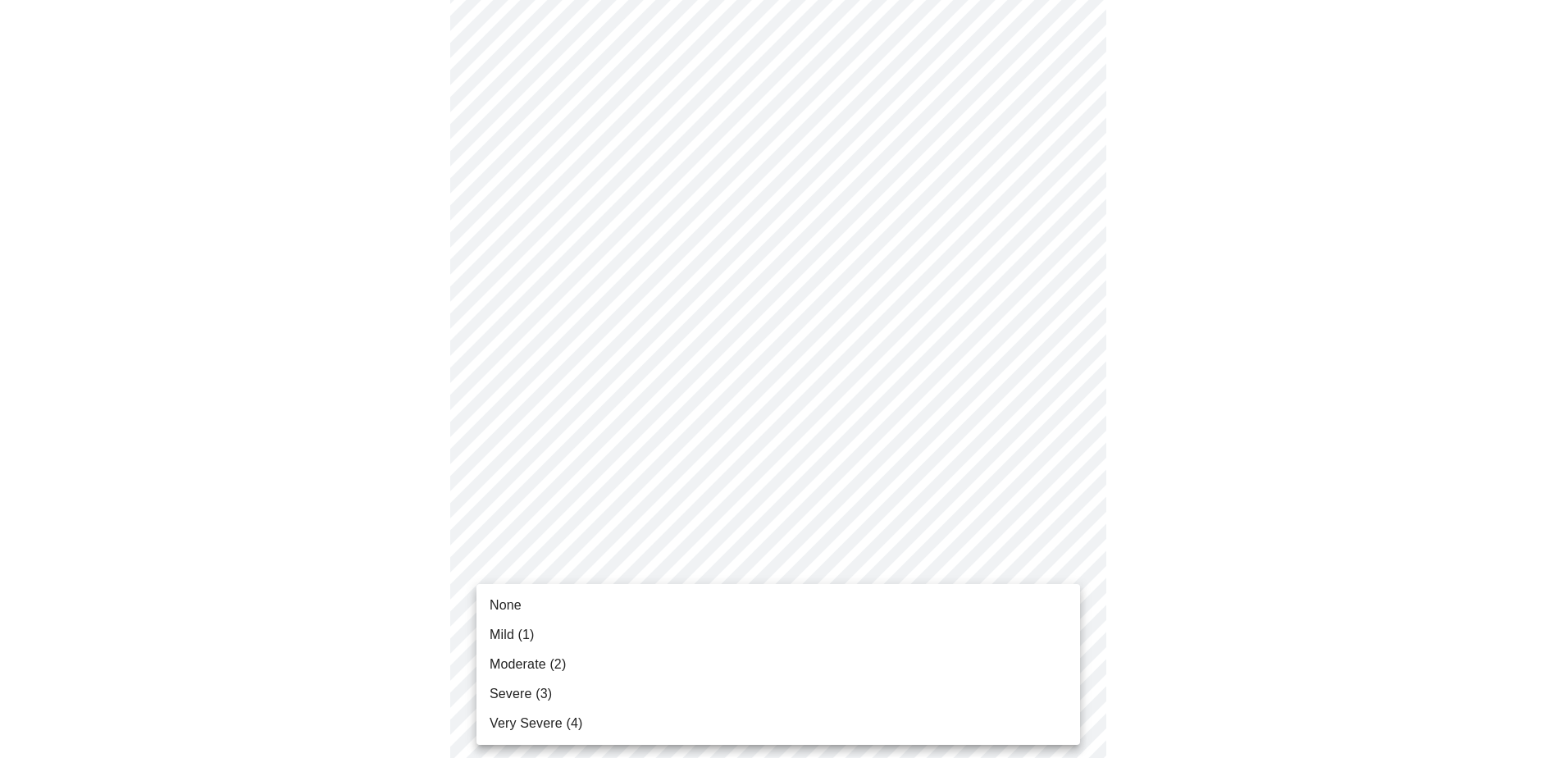
click at [627, 634] on li "Mild (1)" at bounding box center [779, 635] width 604 height 30
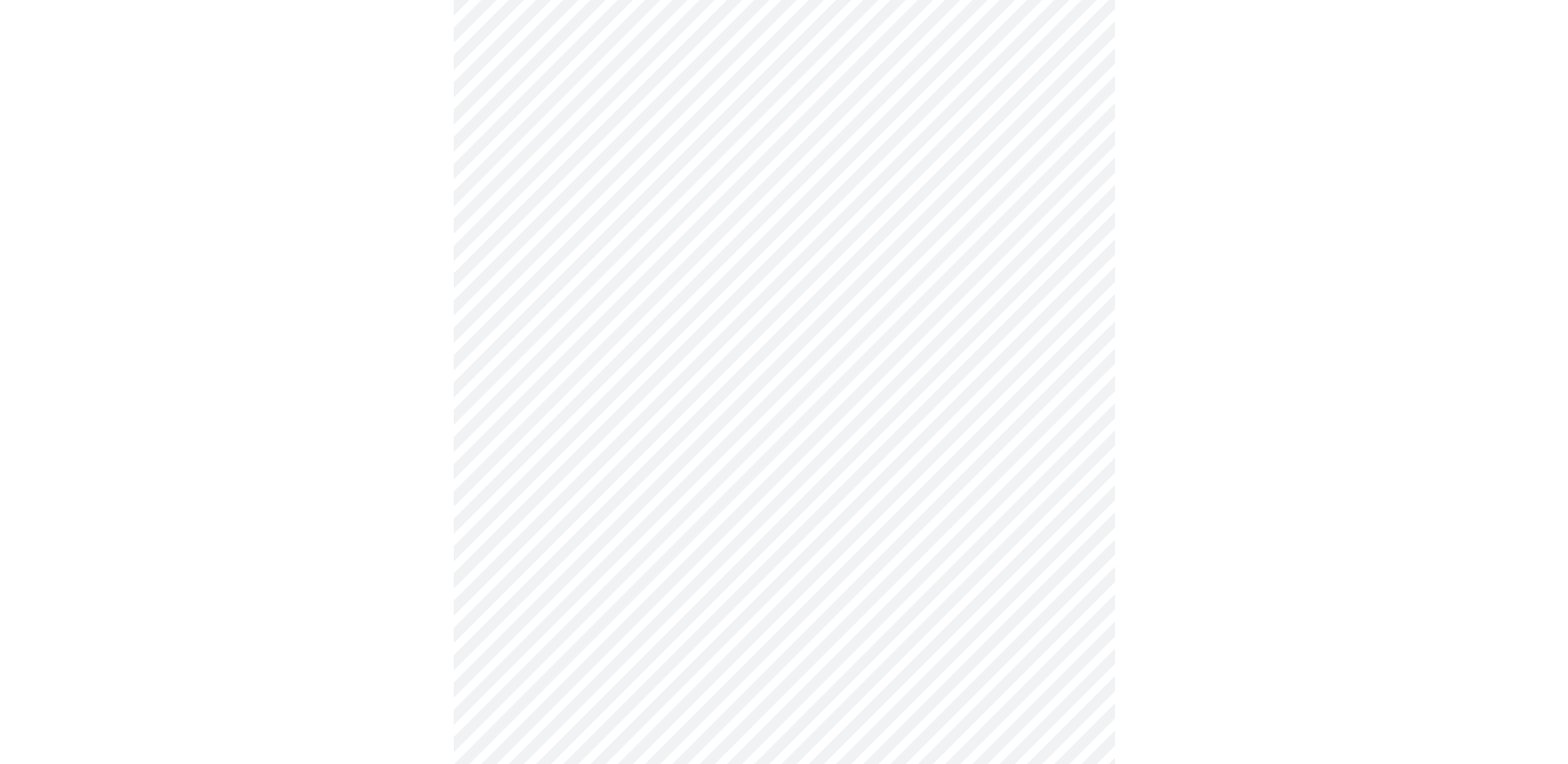
scroll to position [413, 0]
click at [752, 559] on body "MyMenopauseRx Appointments Messaging Labs Uploads Medications Community Refer a…" at bounding box center [784, 635] width 1555 height 2083
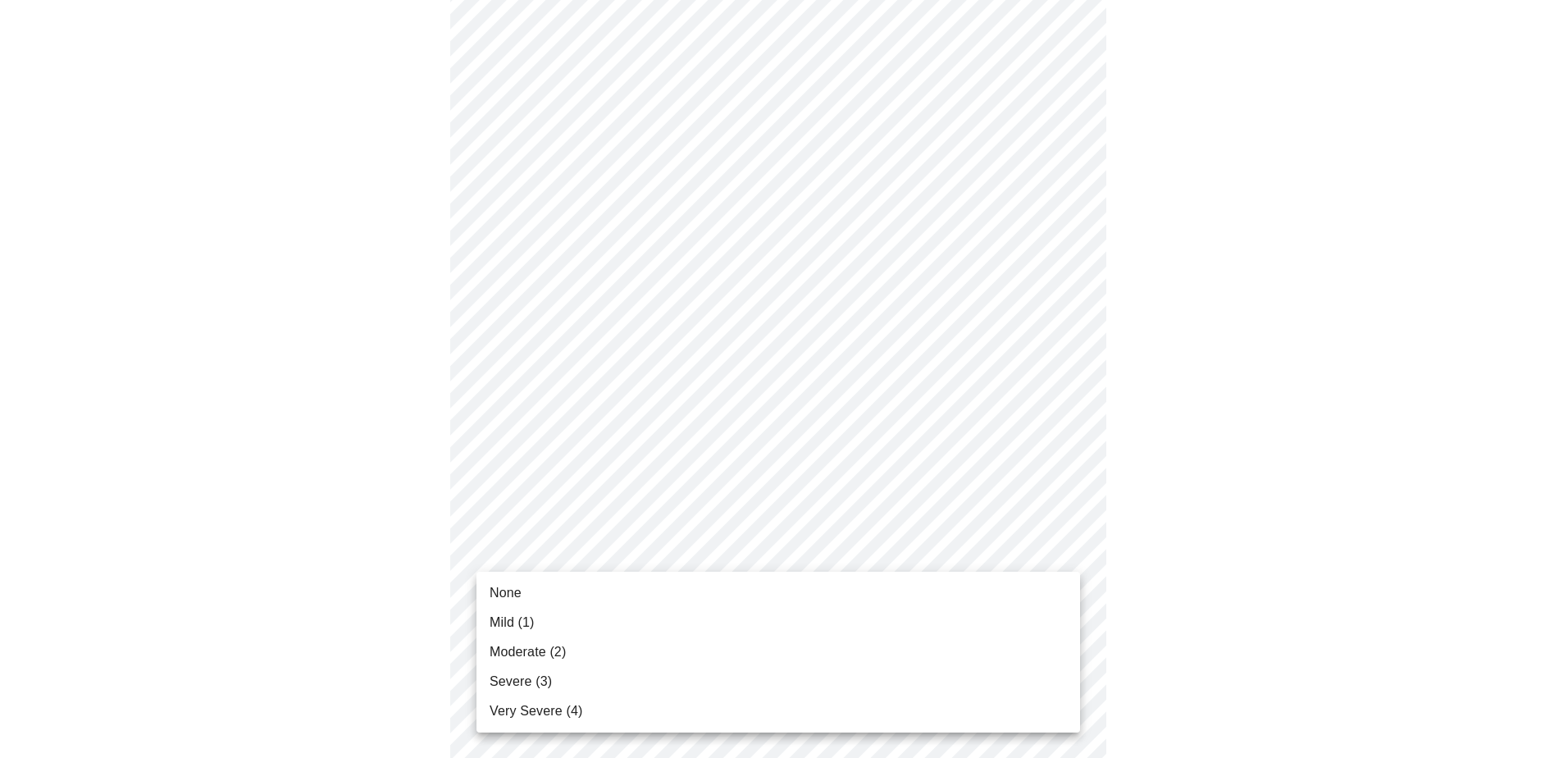
click at [670, 614] on li "Mild (1)" at bounding box center [779, 623] width 604 height 30
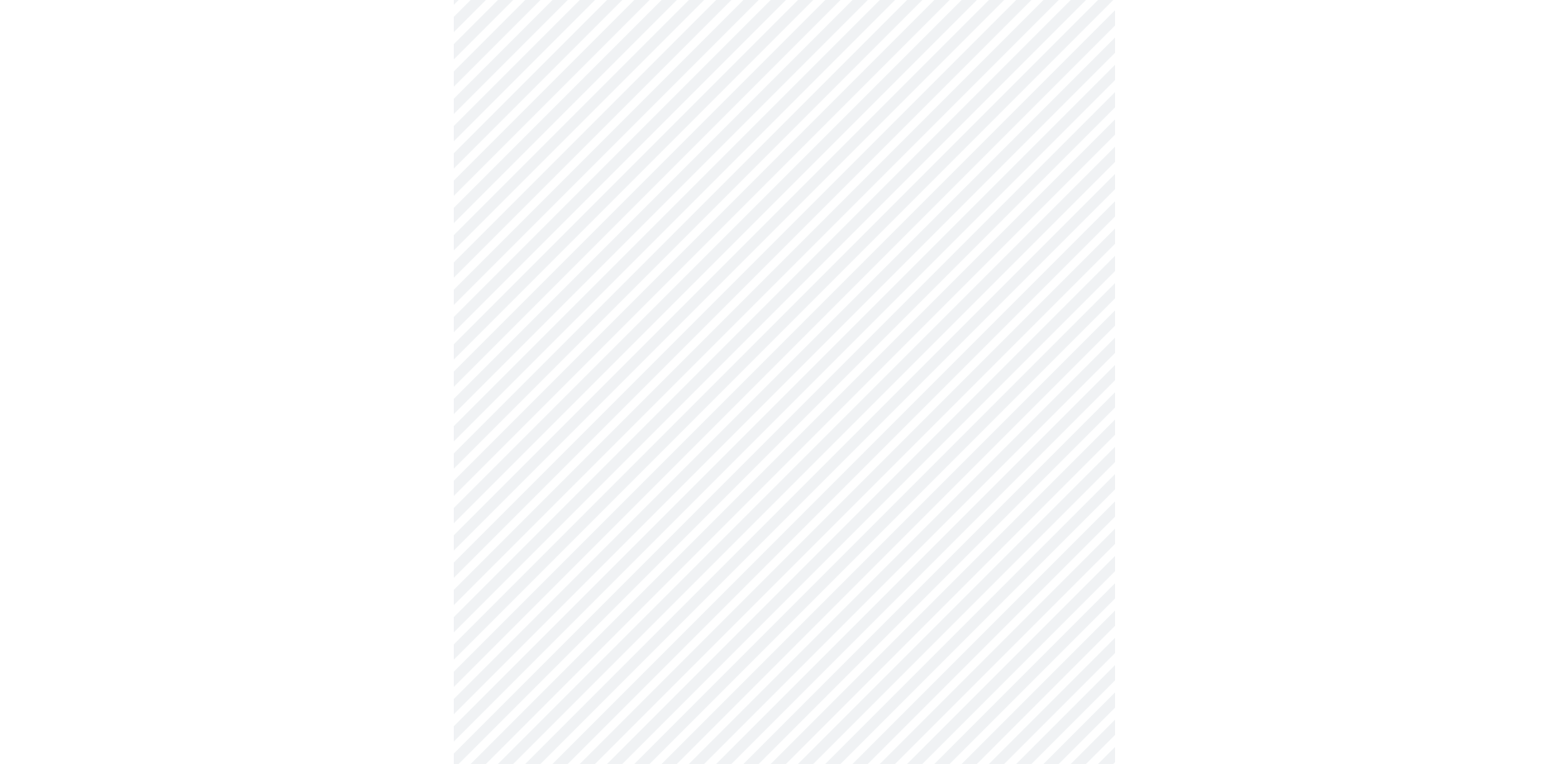
scroll to position [579, 0]
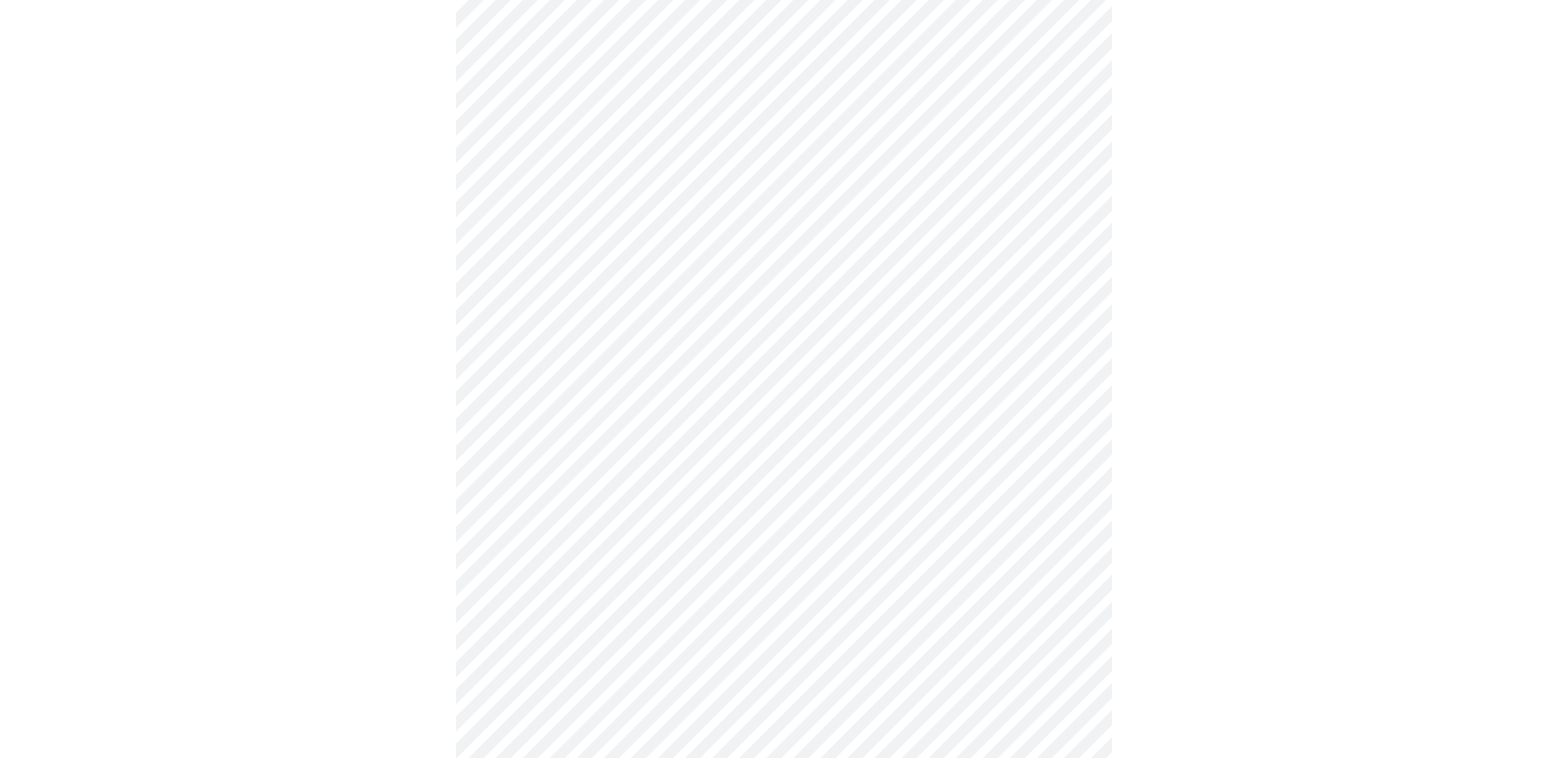
click at [680, 512] on body "MyMenopauseRx Appointments Messaging Labs Uploads Medications Community Refer a…" at bounding box center [784, 454] width 1555 height 2044
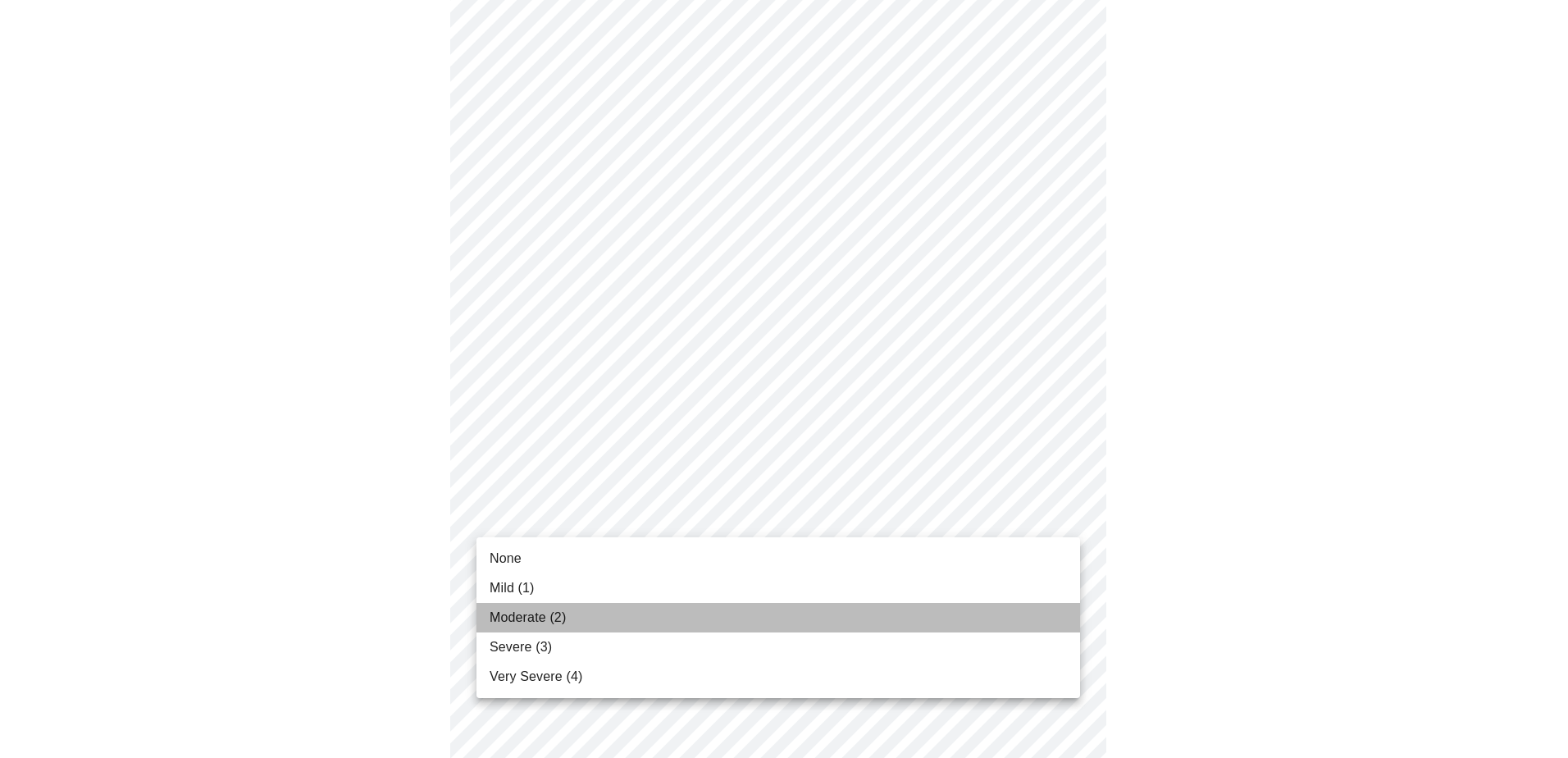
click at [635, 612] on li "Moderate (2)" at bounding box center [779, 618] width 604 height 30
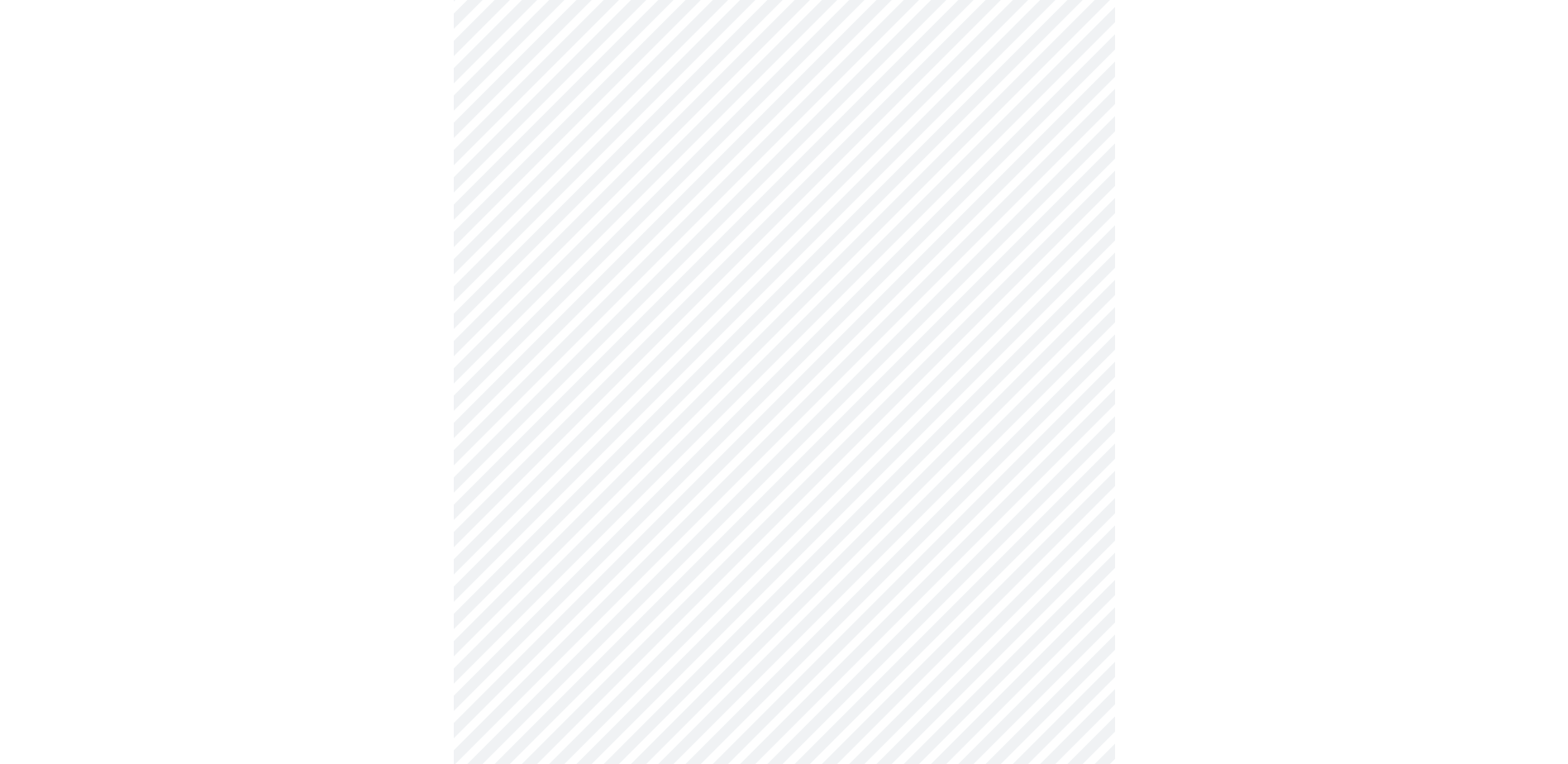
scroll to position [744, 0]
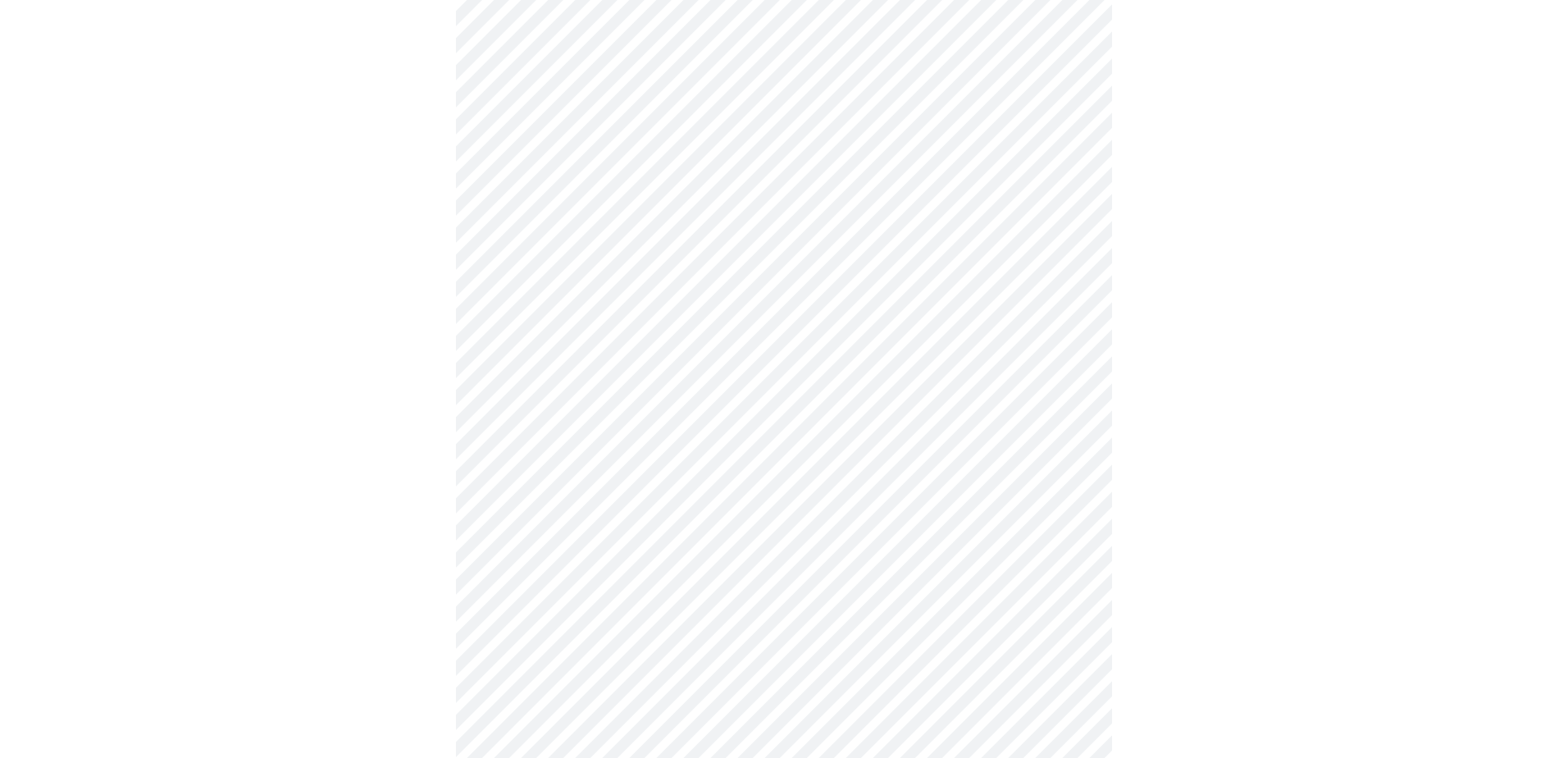
click at [664, 486] on body "MyMenopauseRx Appointments Messaging Labs Uploads Medications Community Refer a…" at bounding box center [784, 279] width 1555 height 2021
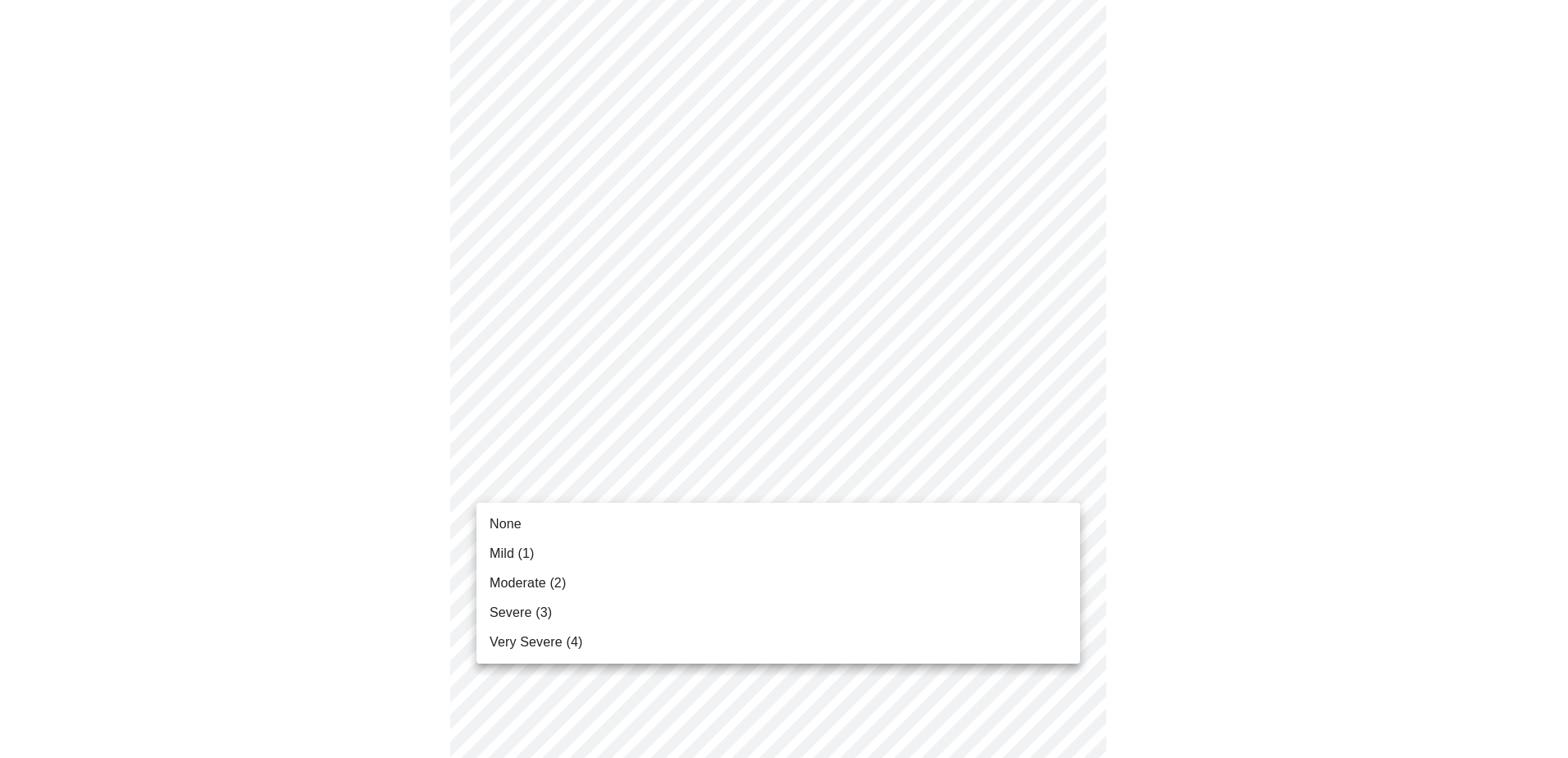
click at [607, 578] on li "Moderate (2)" at bounding box center [779, 583] width 604 height 30
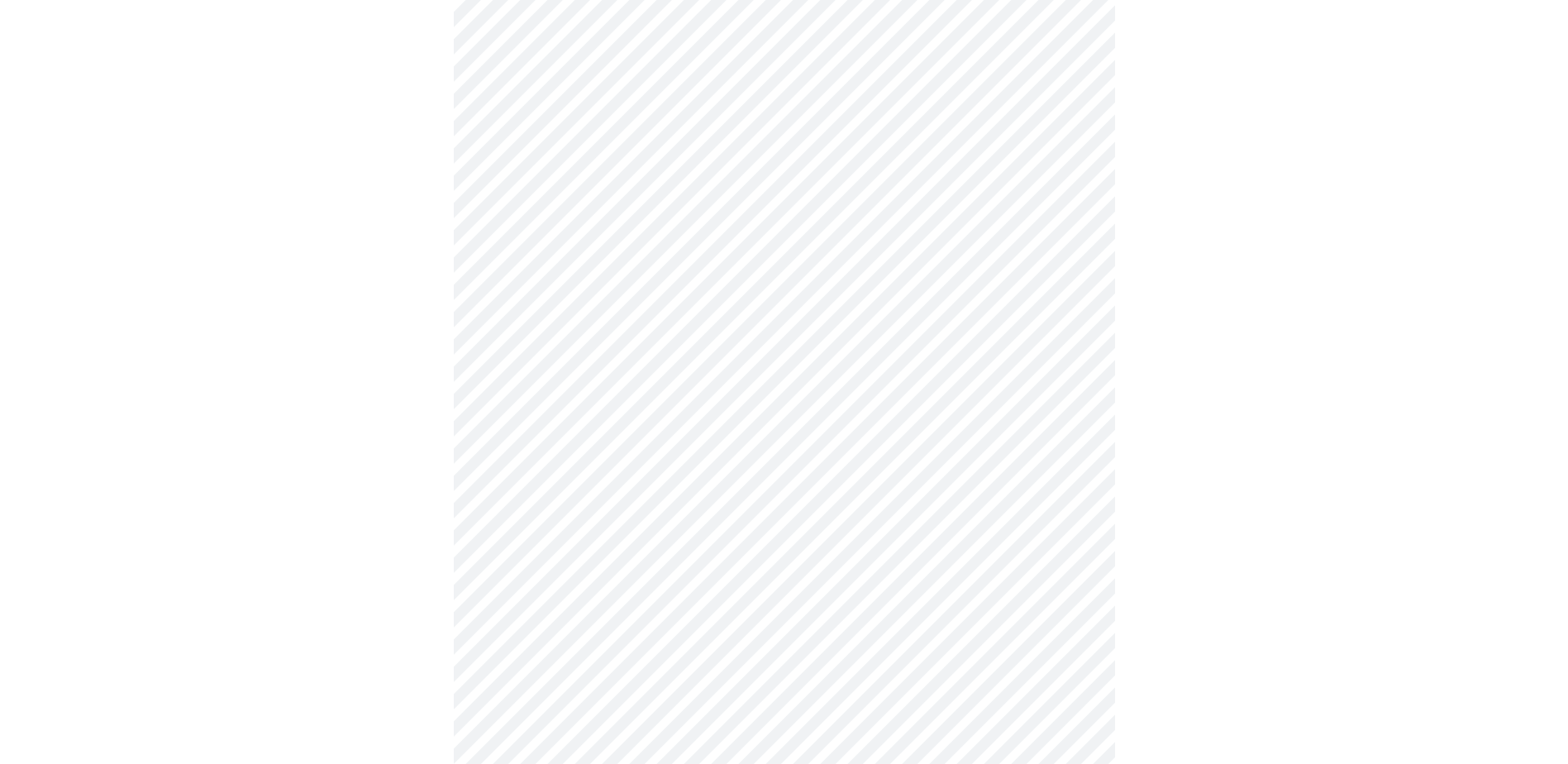
scroll to position [826, 0]
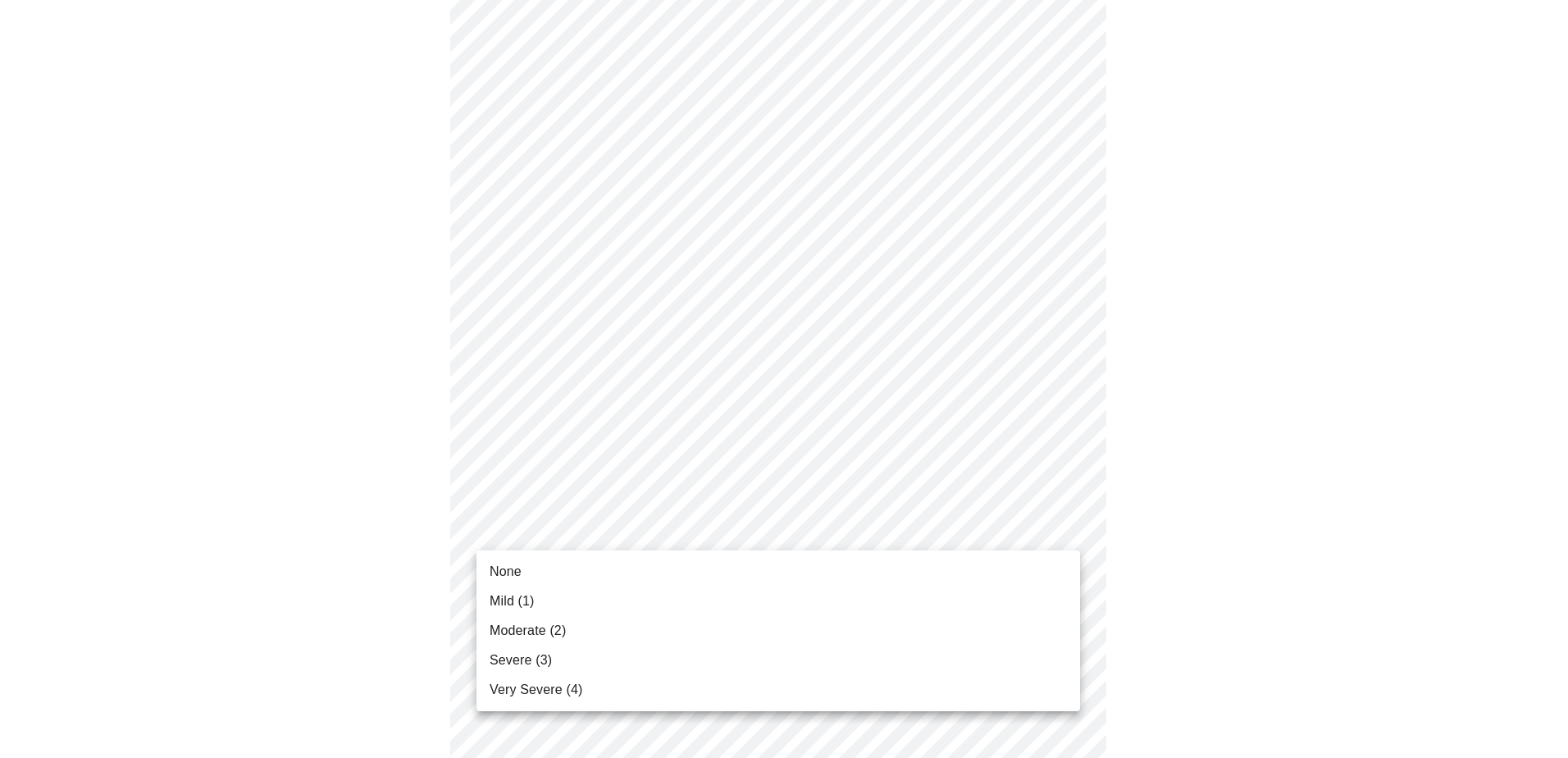
click at [721, 532] on body "MyMenopauseRx Appointments Messaging Labs Uploads Medications Community Refer a…" at bounding box center [784, 186] width 1555 height 1998
click at [603, 629] on li "Moderate (2)" at bounding box center [779, 631] width 604 height 30
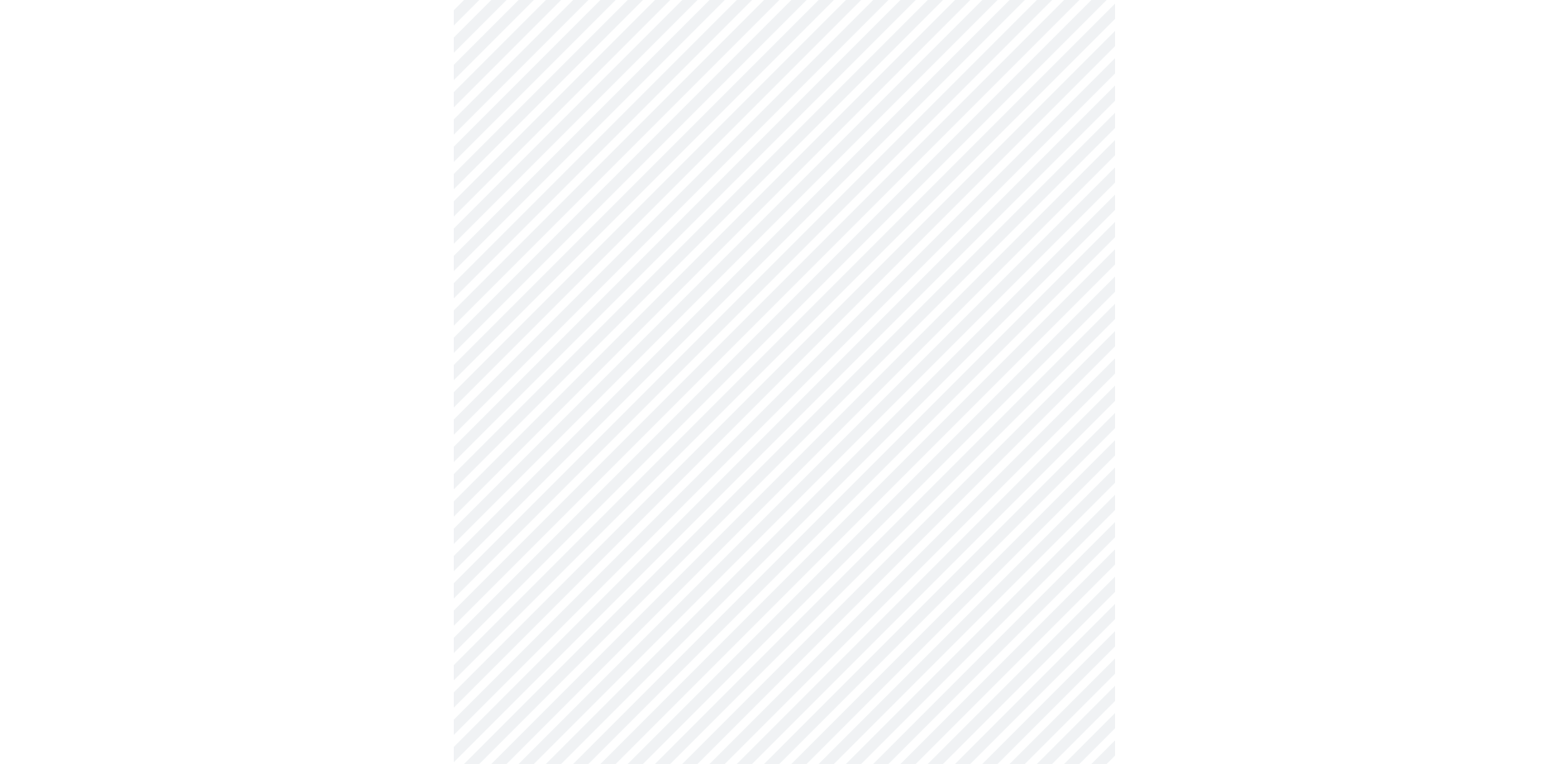
scroll to position [909, 0]
click at [611, 572] on body "MyMenopauseRx Appointments Messaging Labs Uploads Medications Community Refer a…" at bounding box center [784, 92] width 1555 height 1990
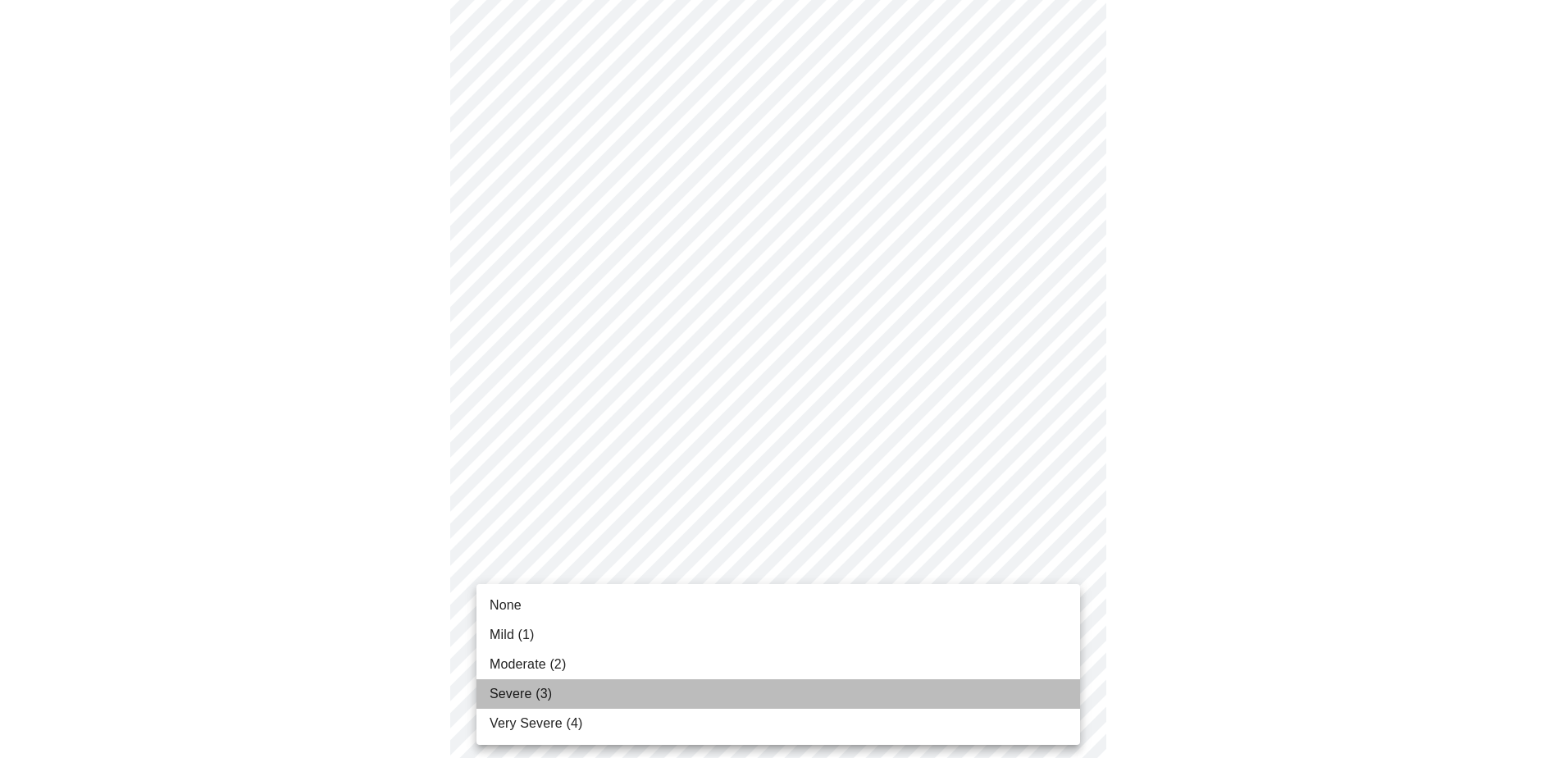
click at [567, 685] on li "Severe (3)" at bounding box center [779, 694] width 604 height 30
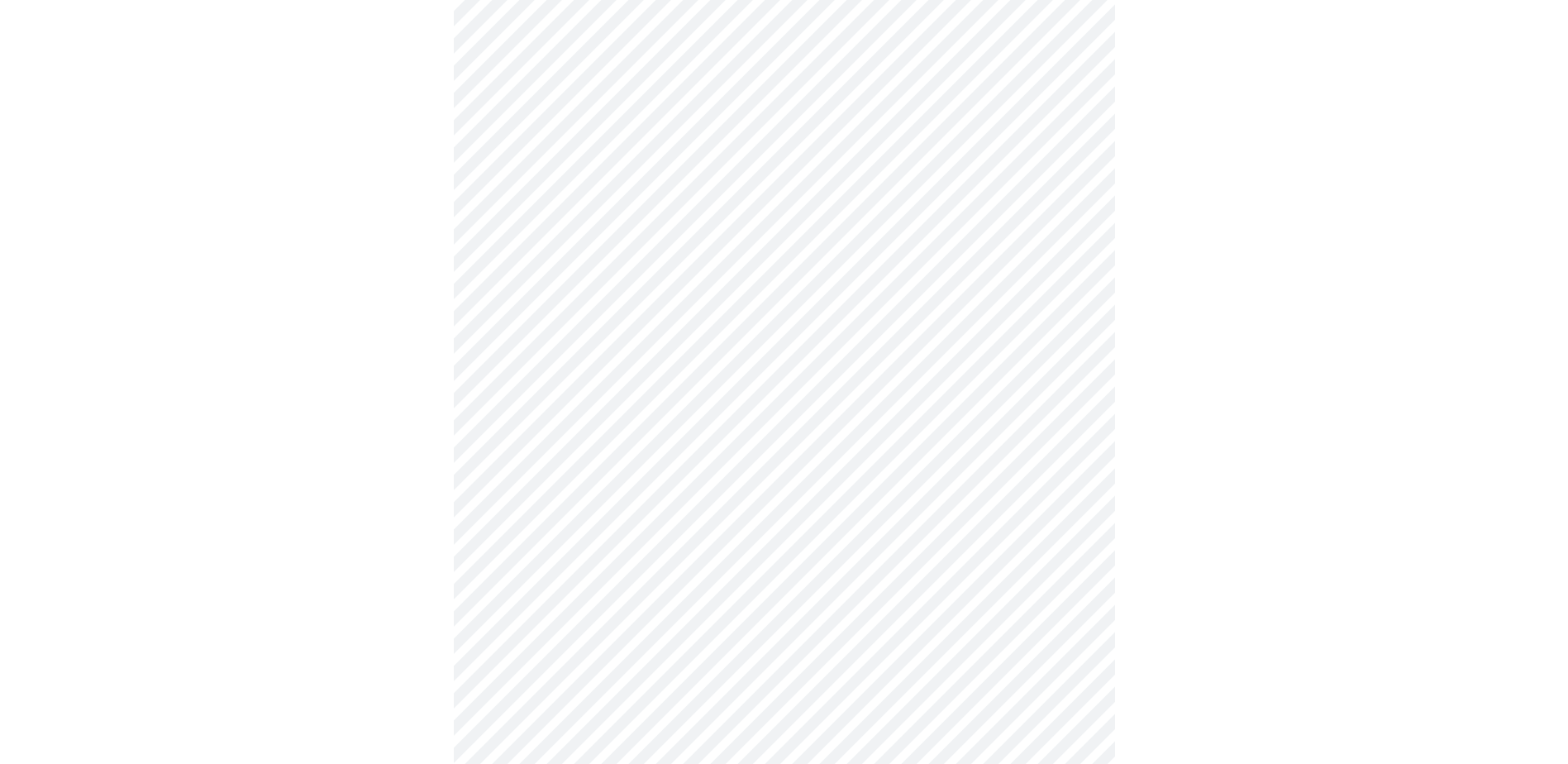
scroll to position [992, 0]
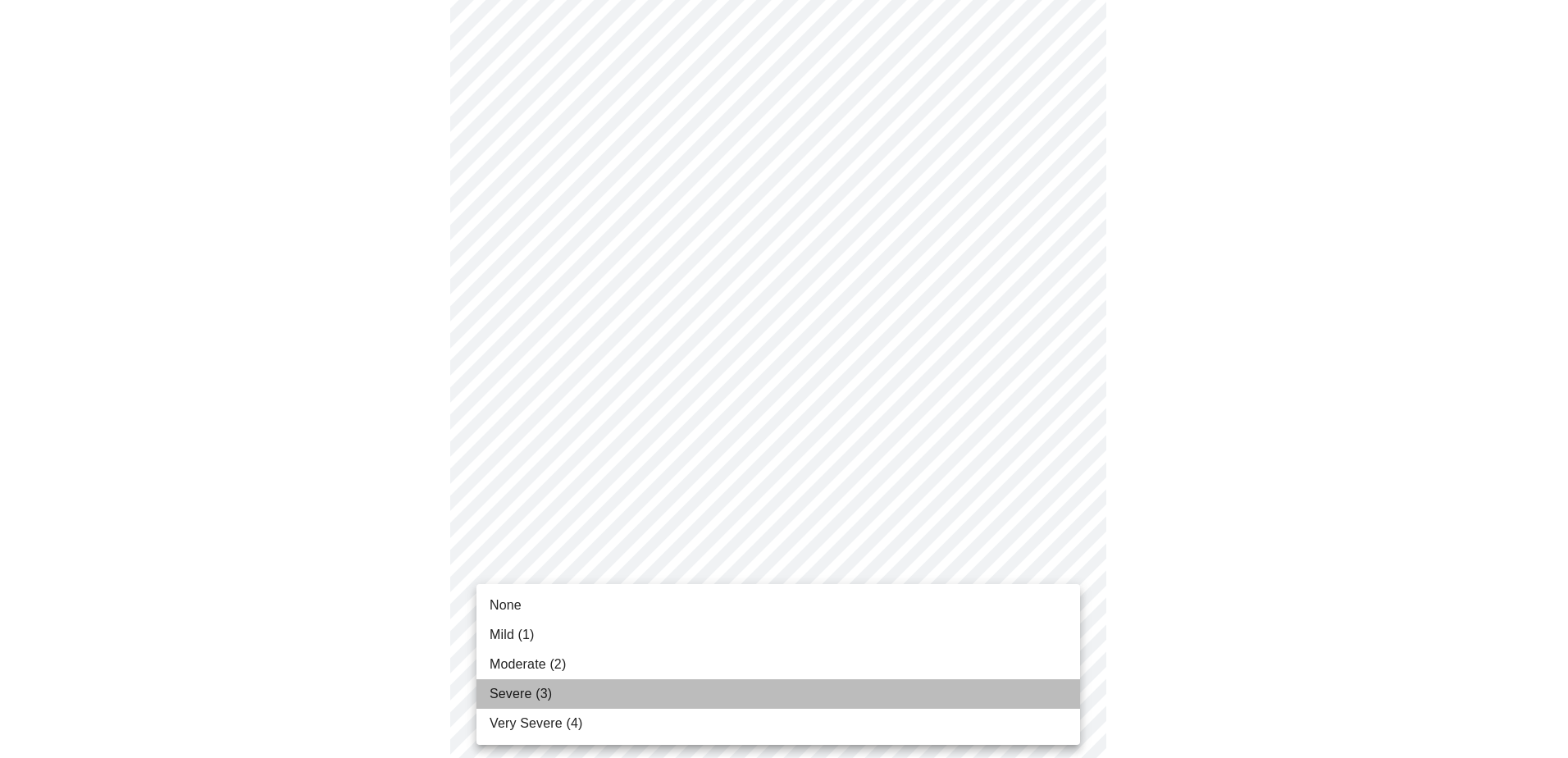
click at [563, 699] on li "Severe (3)" at bounding box center [779, 694] width 604 height 30
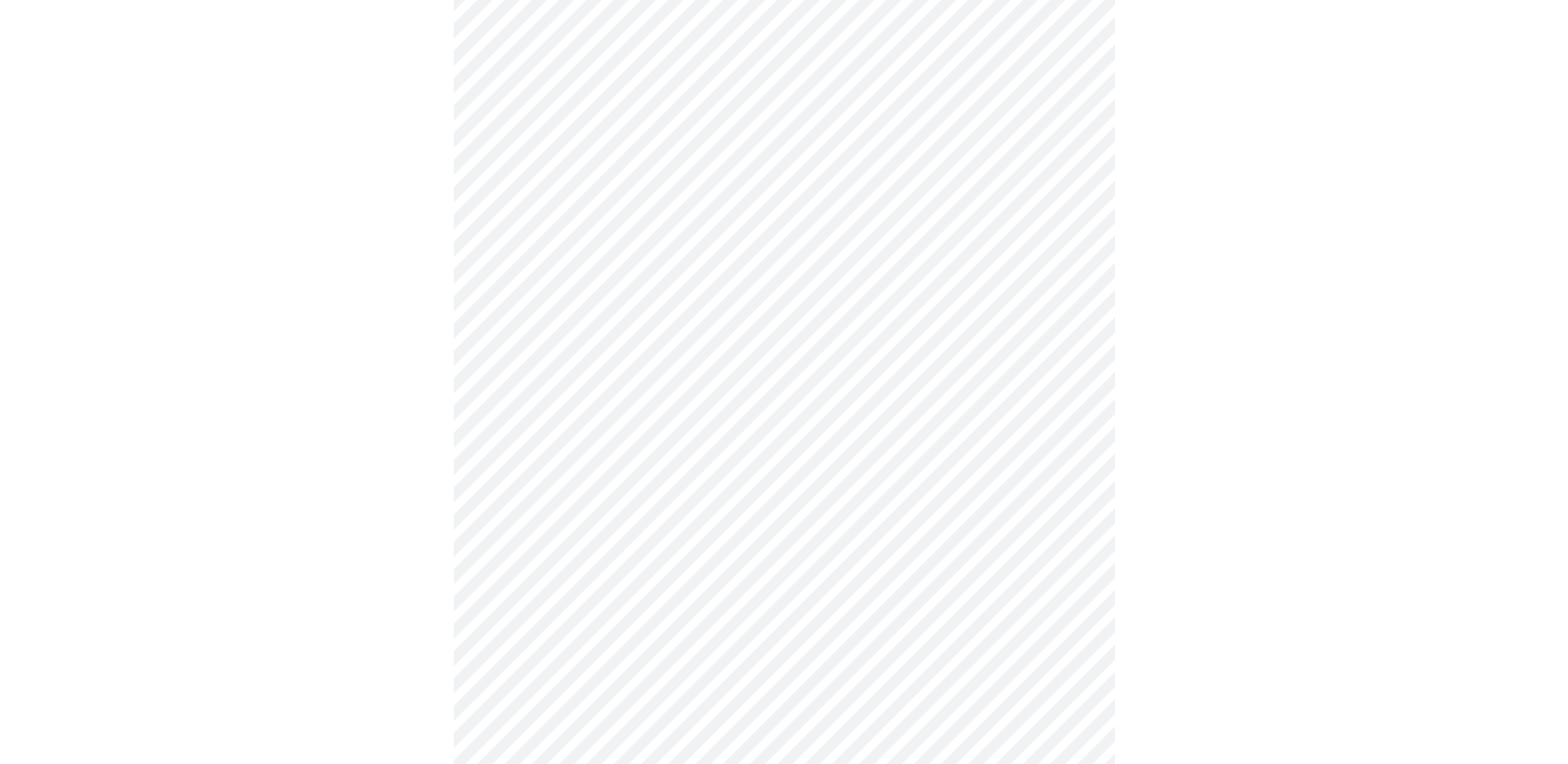
scroll to position [496, 0]
click at [833, 516] on body "MyMenopauseRx Appointments Messaging Labs Uploads Medications Community Refer a…" at bounding box center [784, 326] width 1555 height 1632
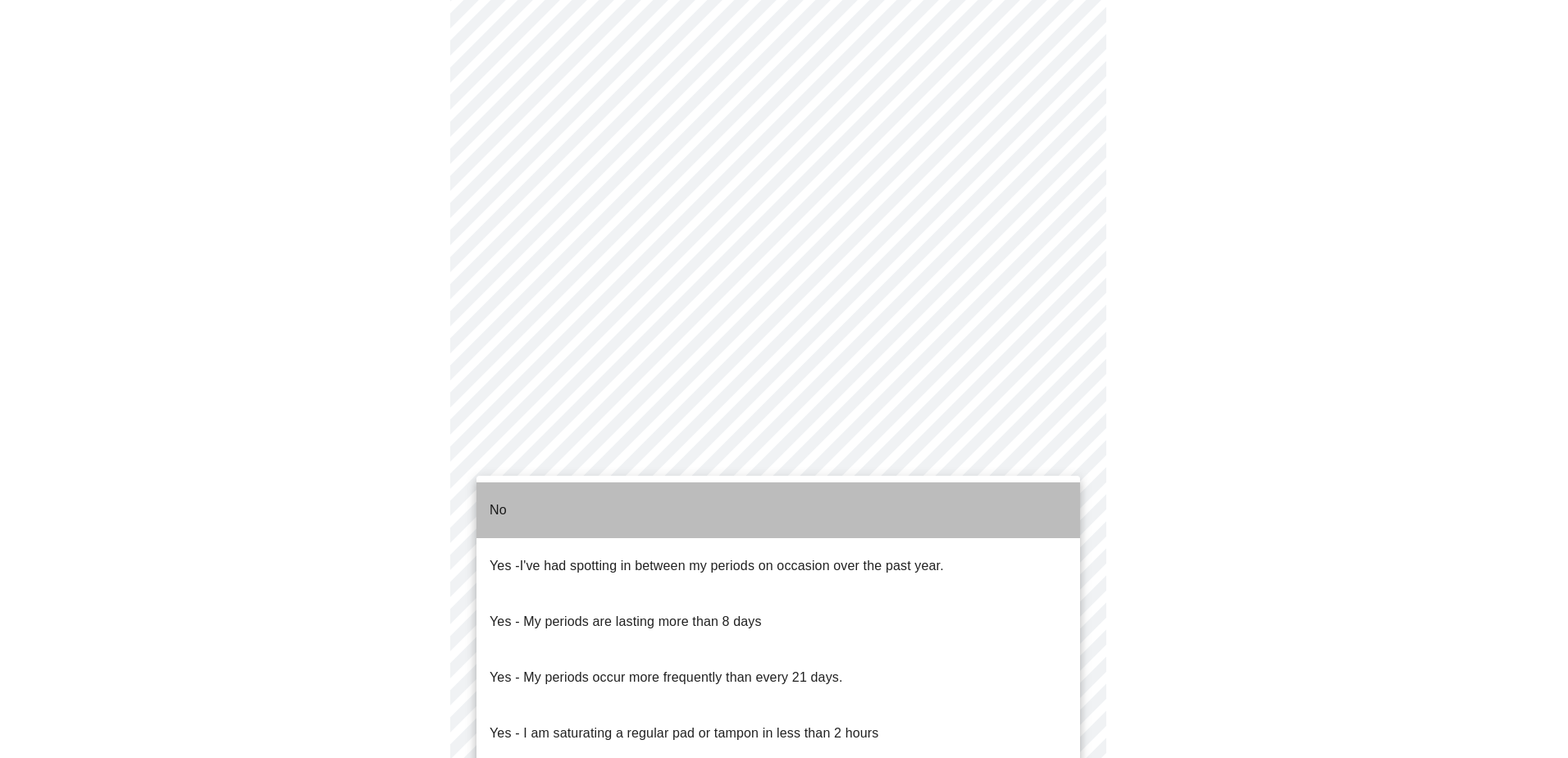
click at [771, 506] on li "No" at bounding box center [779, 511] width 604 height 56
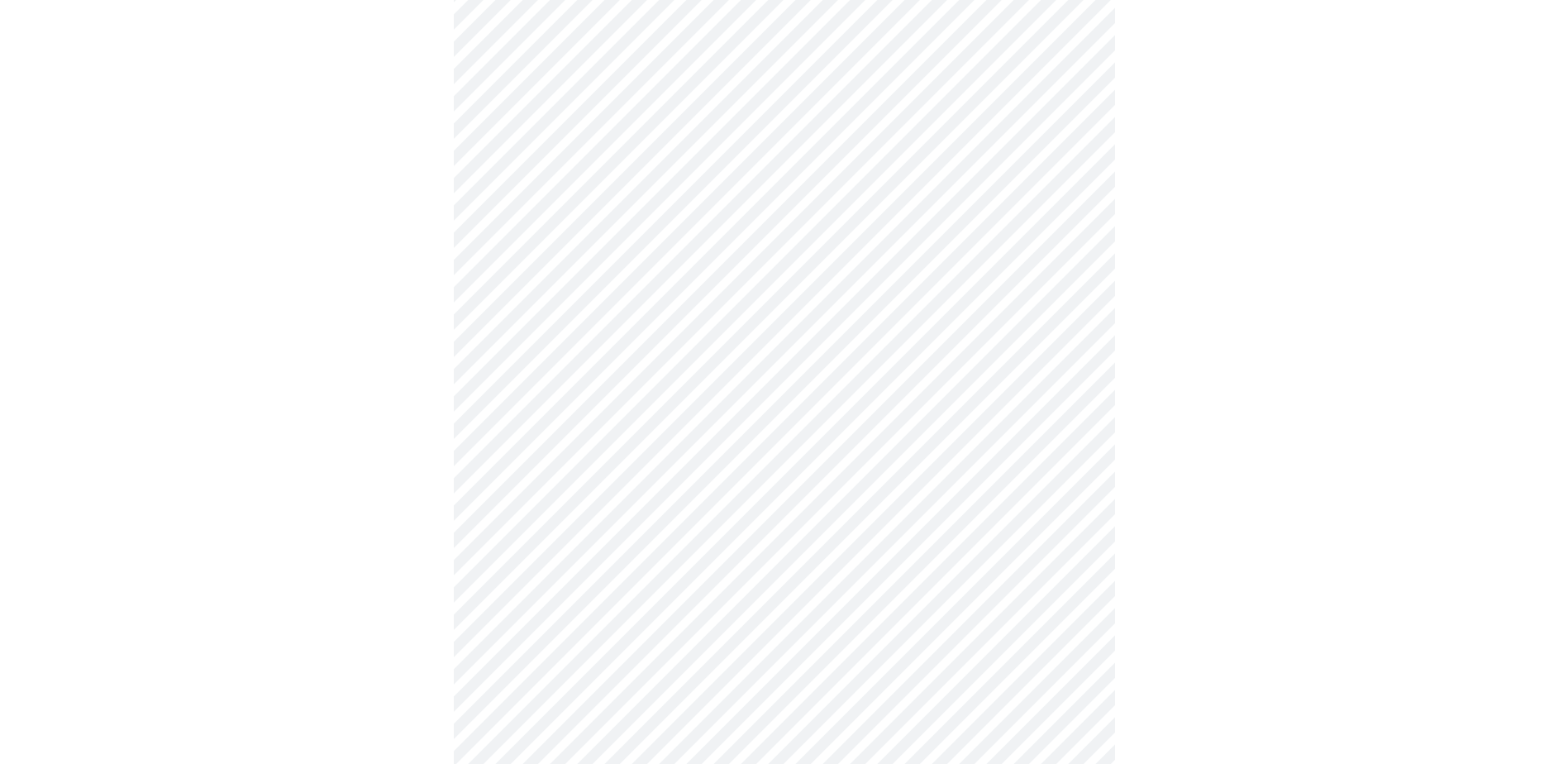
scroll to position [579, 0]
click at [724, 546] on body "MyMenopauseRx Appointments Messaging Labs Uploads Medications Community Refer a…" at bounding box center [784, 239] width 1555 height 1622
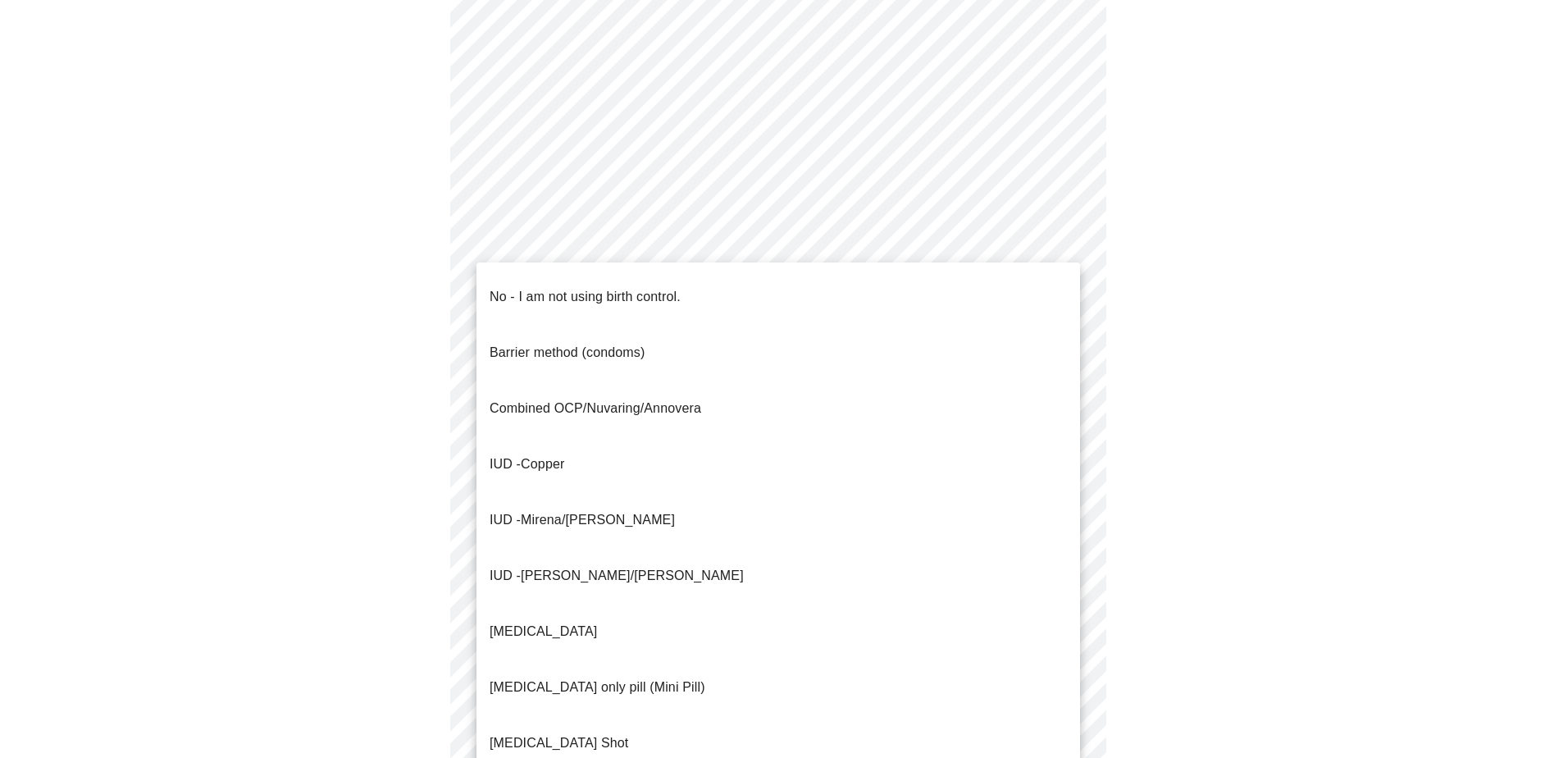
click at [578, 287] on p "No - I am not using birth control." at bounding box center [586, 297] width 191 height 20
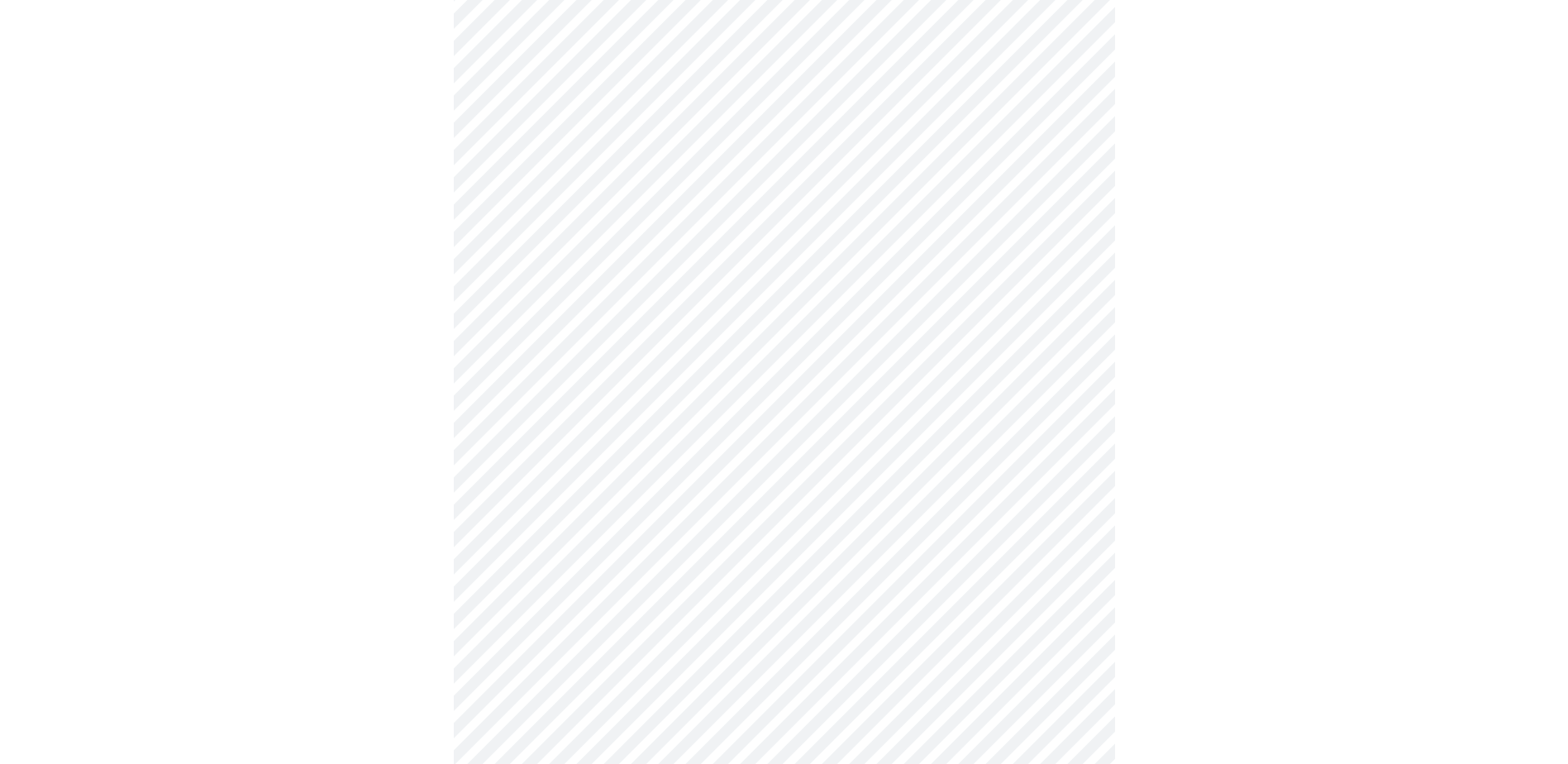
scroll to position [661, 0]
click at [844, 584] on body "MyMenopauseRx Appointments Messaging Labs Uploads Medications Community Refer a…" at bounding box center [784, 150] width 1555 height 1612
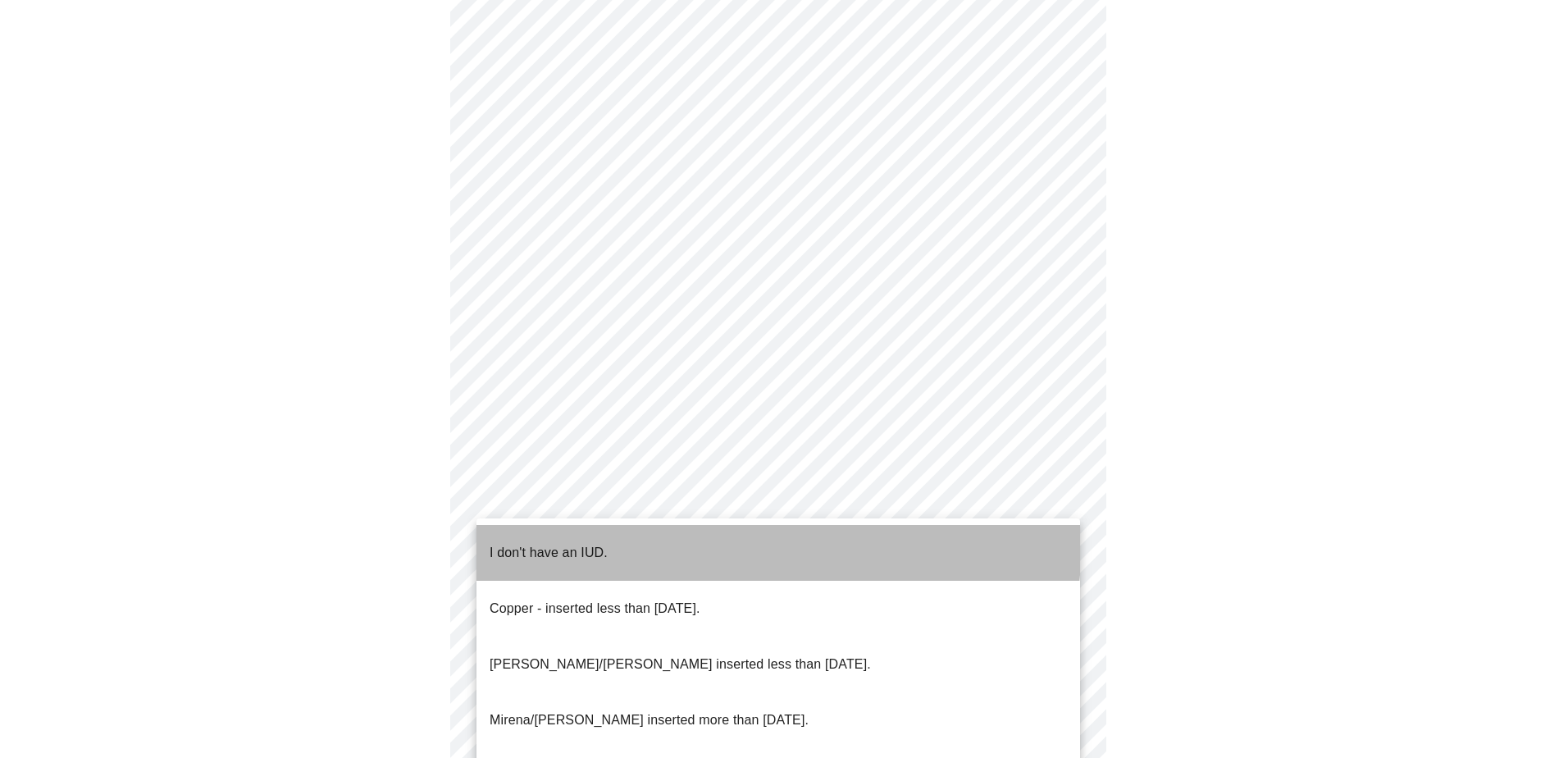
click at [576, 543] on p "I don't have an IUD." at bounding box center [549, 553] width 118 height 20
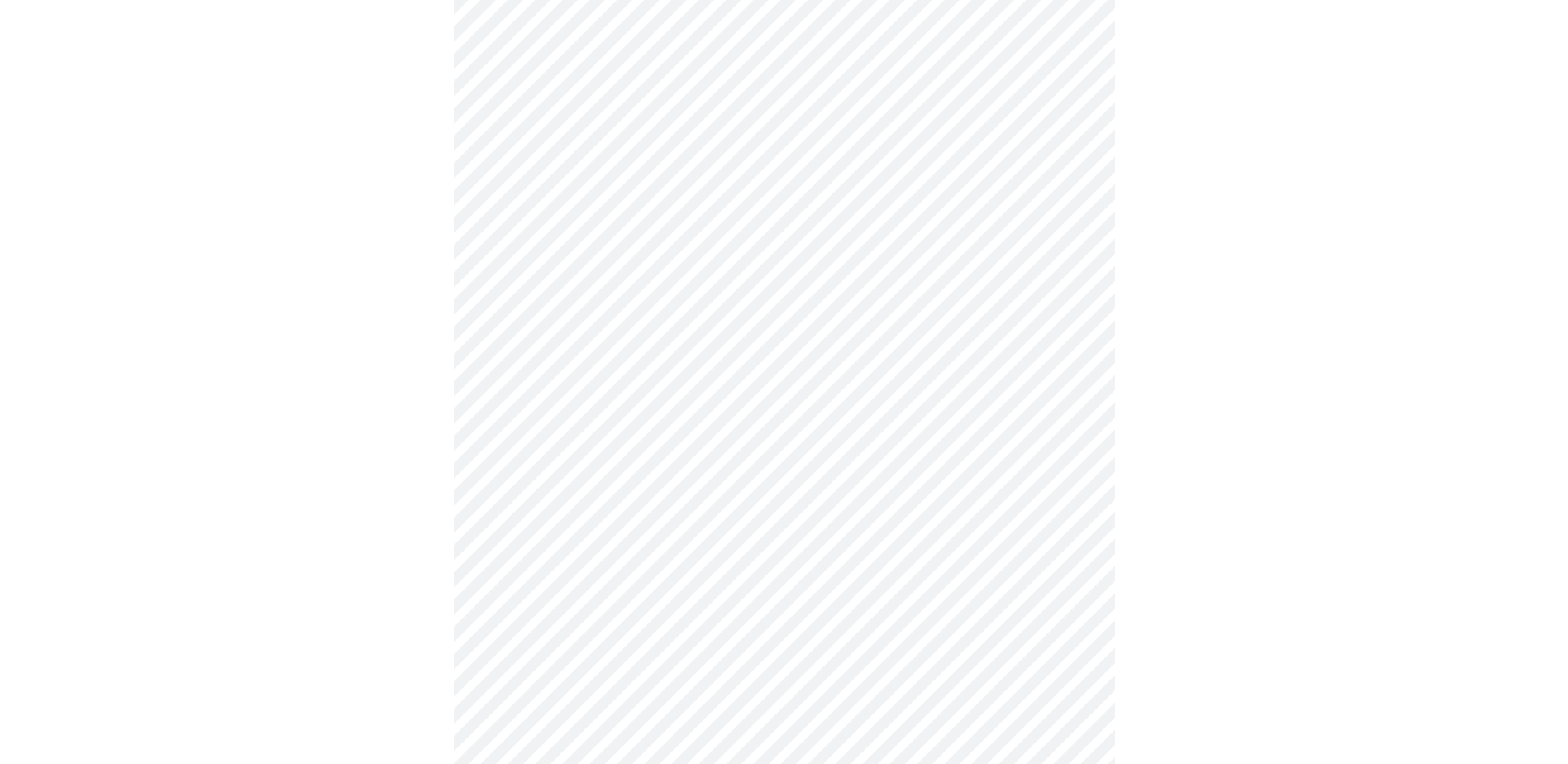
scroll to position [826, 0]
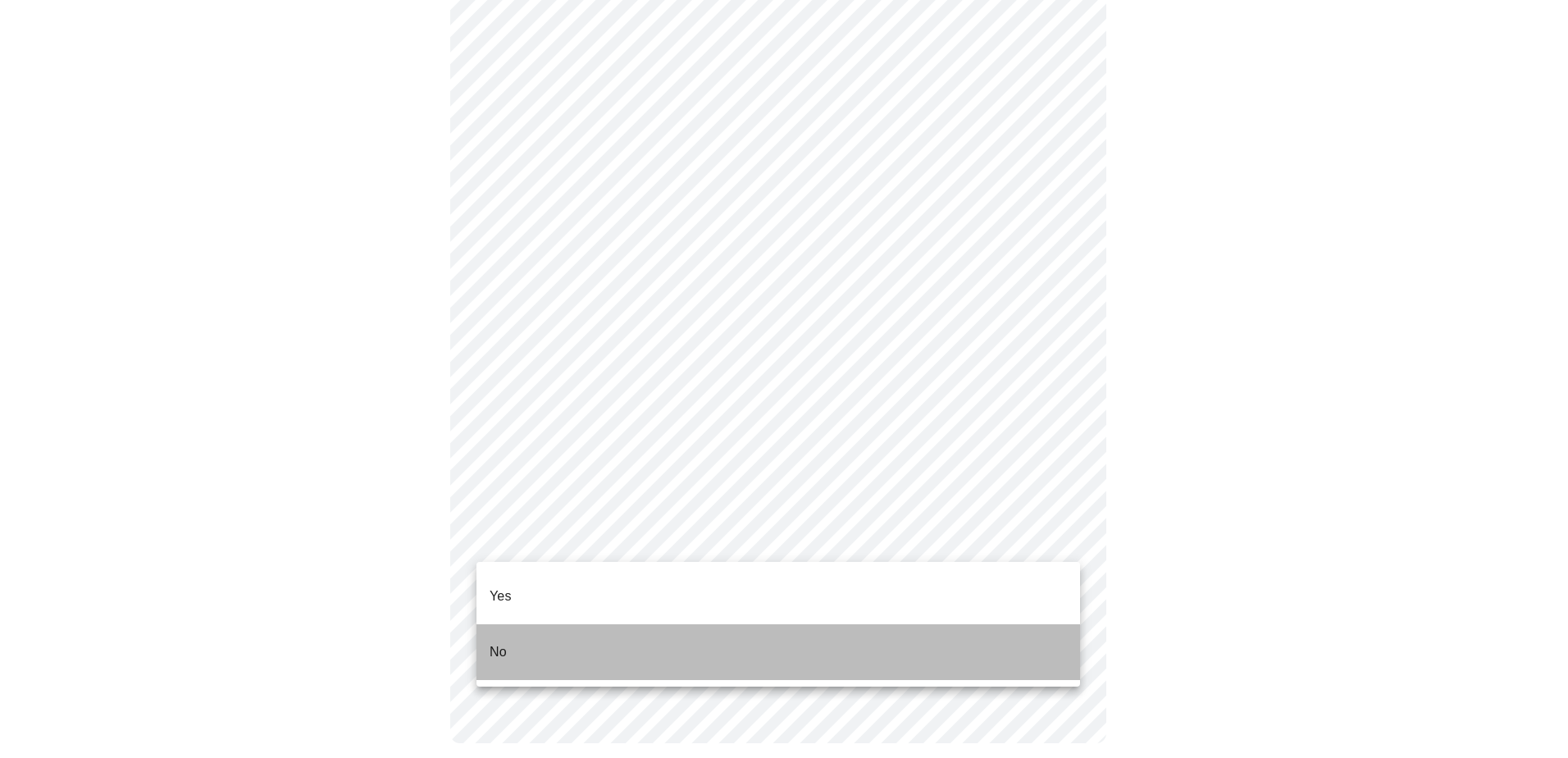
click at [634, 628] on li "No" at bounding box center [779, 652] width 604 height 56
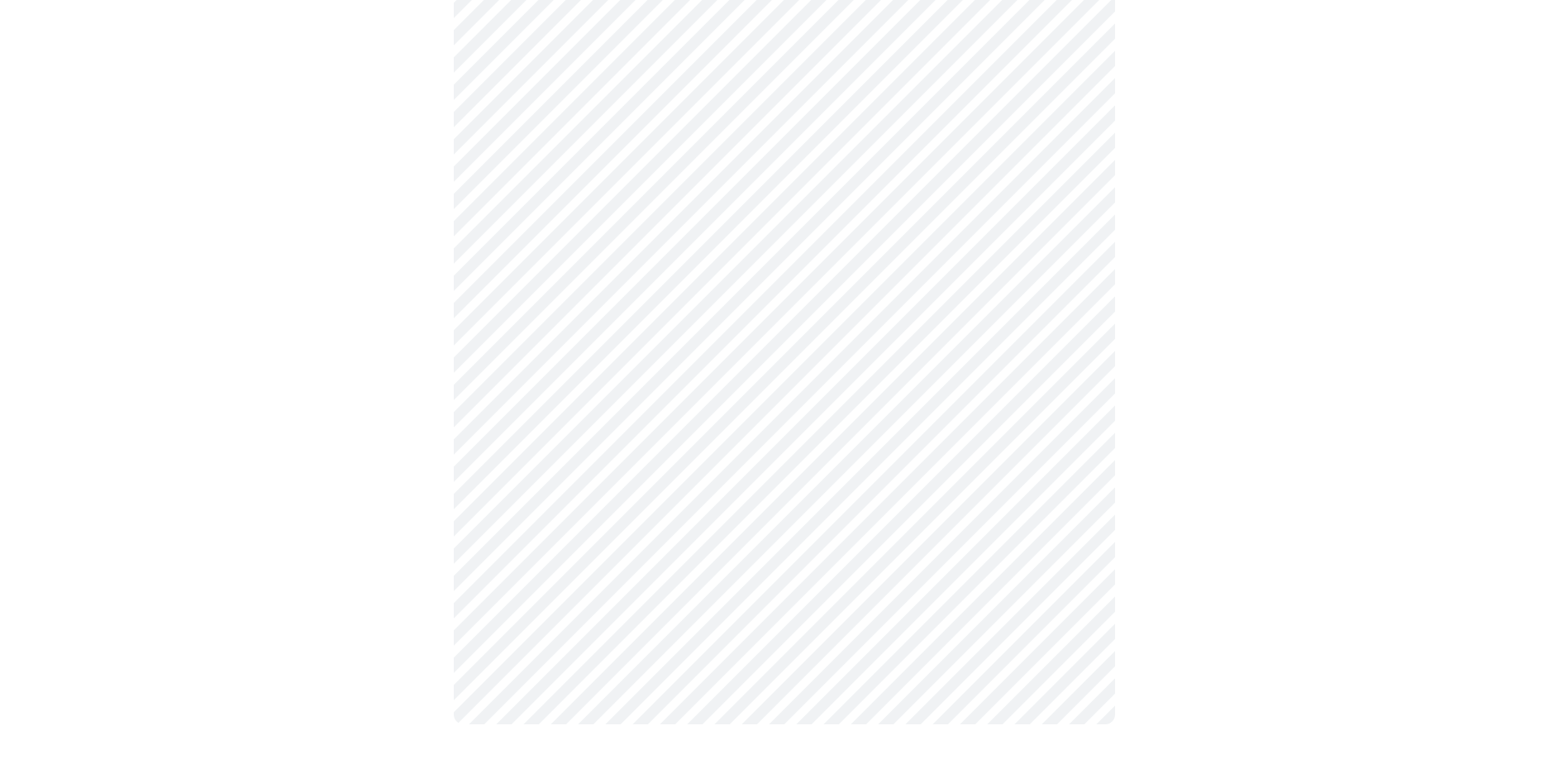
scroll to position [0, 0]
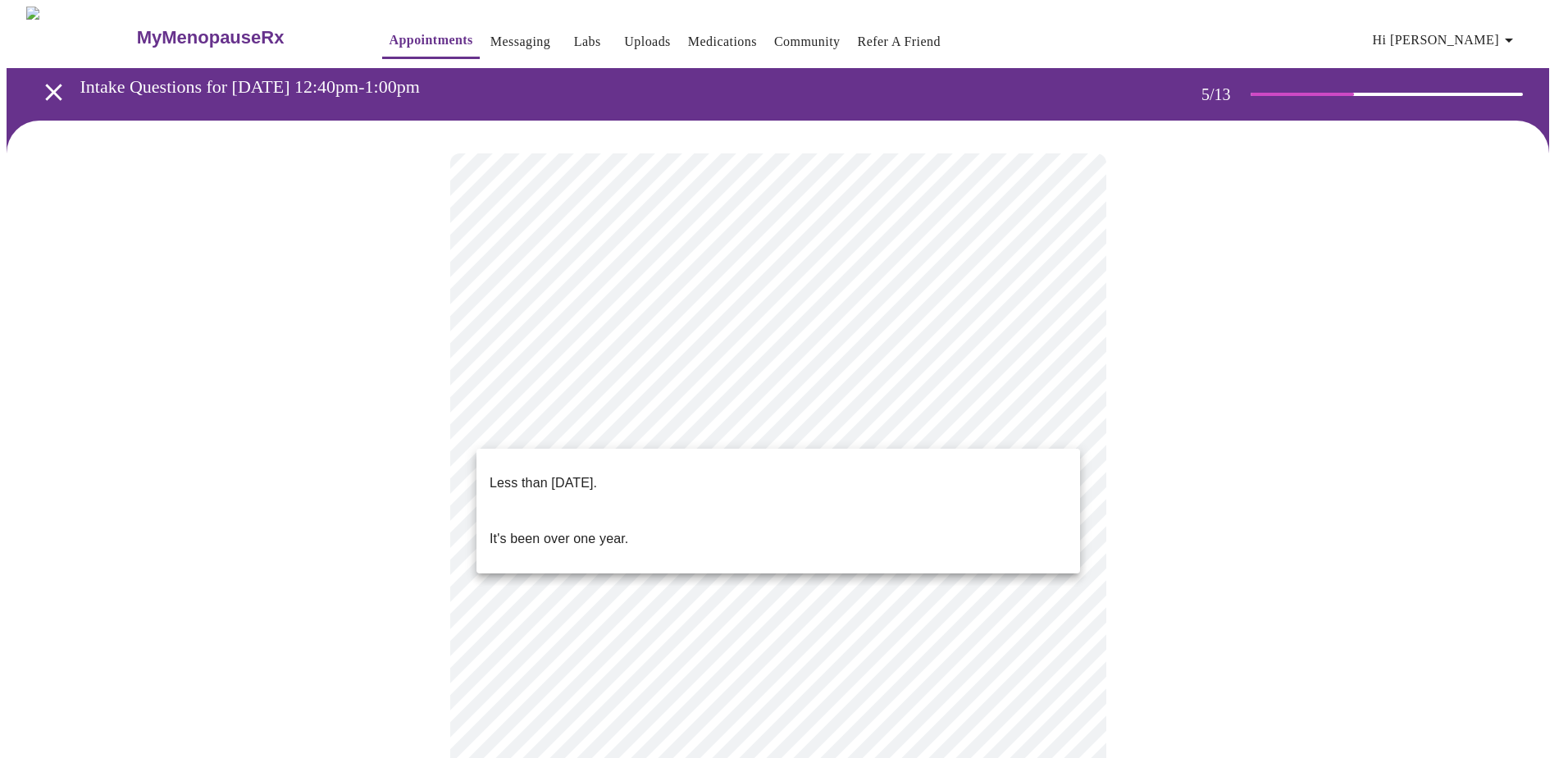
click at [652, 428] on body "MyMenopauseRx Appointments Messaging Labs Uploads Medications Community Refer a…" at bounding box center [784, 671] width 1555 height 1329
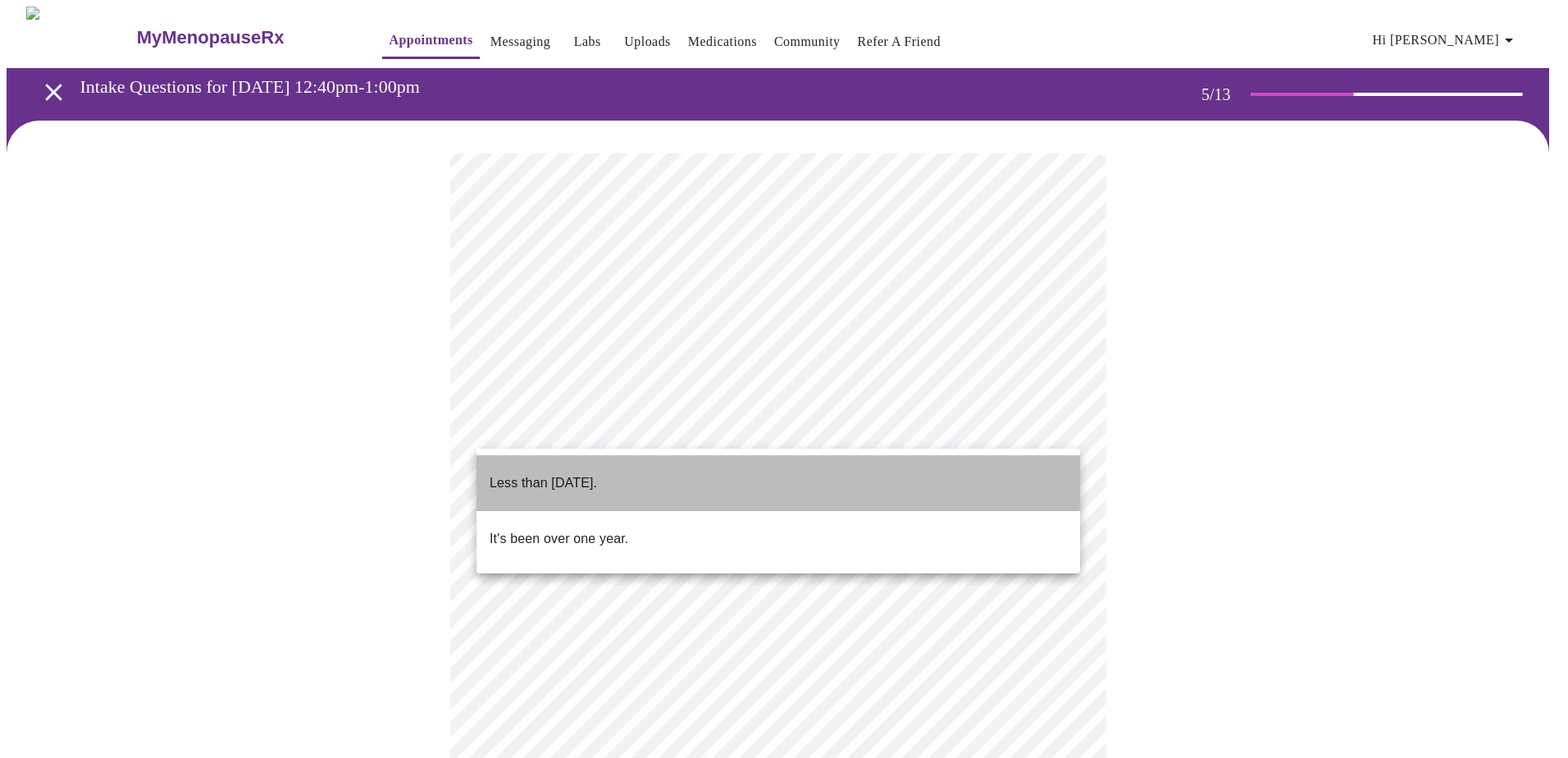
click at [597, 473] on p "Less than [DATE]." at bounding box center [544, 483] width 107 height 20
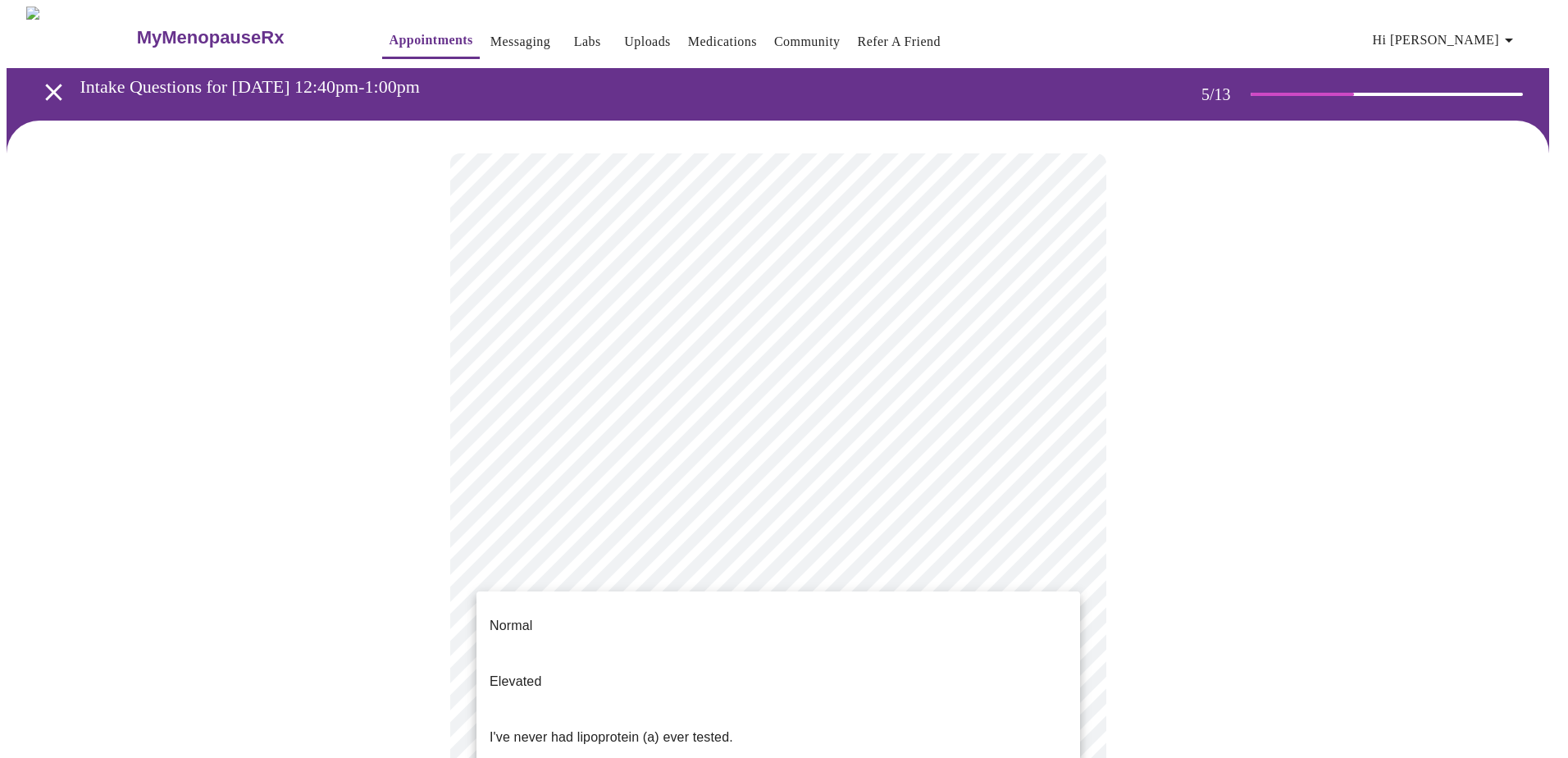
click at [834, 582] on body "MyMenopauseRx Appointments Messaging Labs Uploads Medications Community Refer a…" at bounding box center [784, 666] width 1555 height 1319
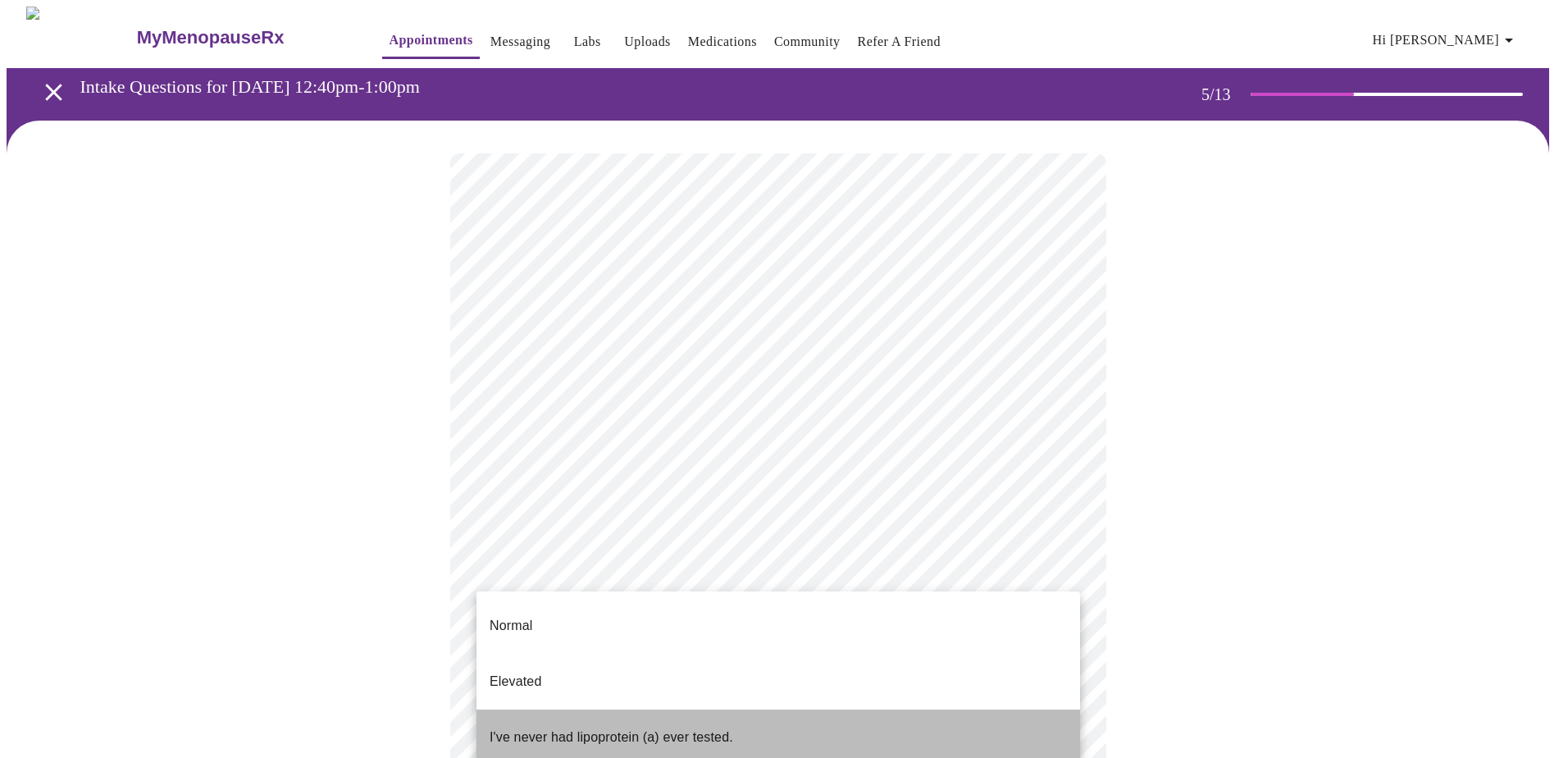
click at [784, 709] on li "I've never had lipoprotein (a) ever tested." at bounding box center [779, 737] width 604 height 56
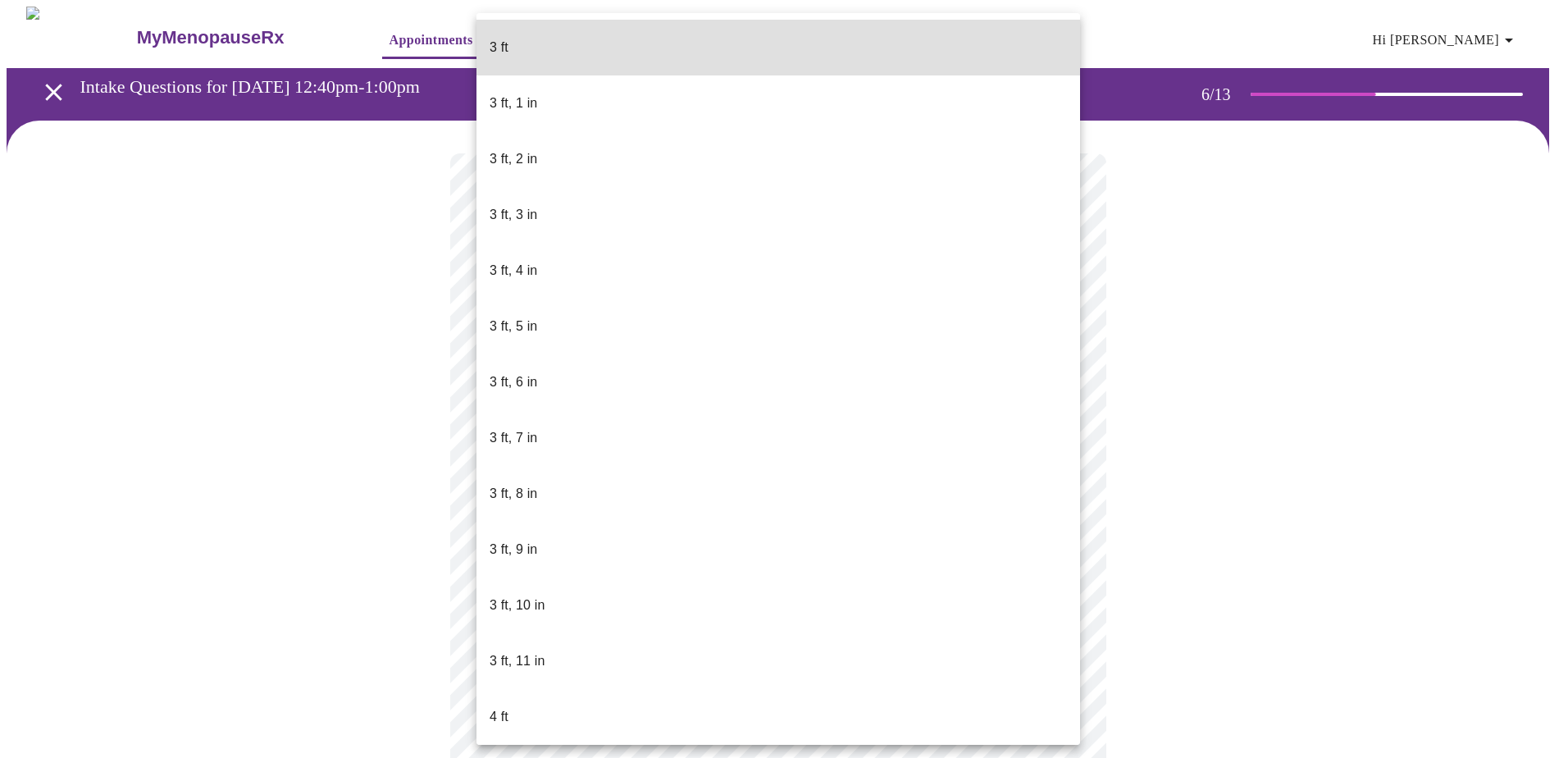
click at [756, 478] on body "MyMenopauseRx Appointments Messaging Labs Uploads Medications Community Refer a…" at bounding box center [784, 445] width 1555 height 876
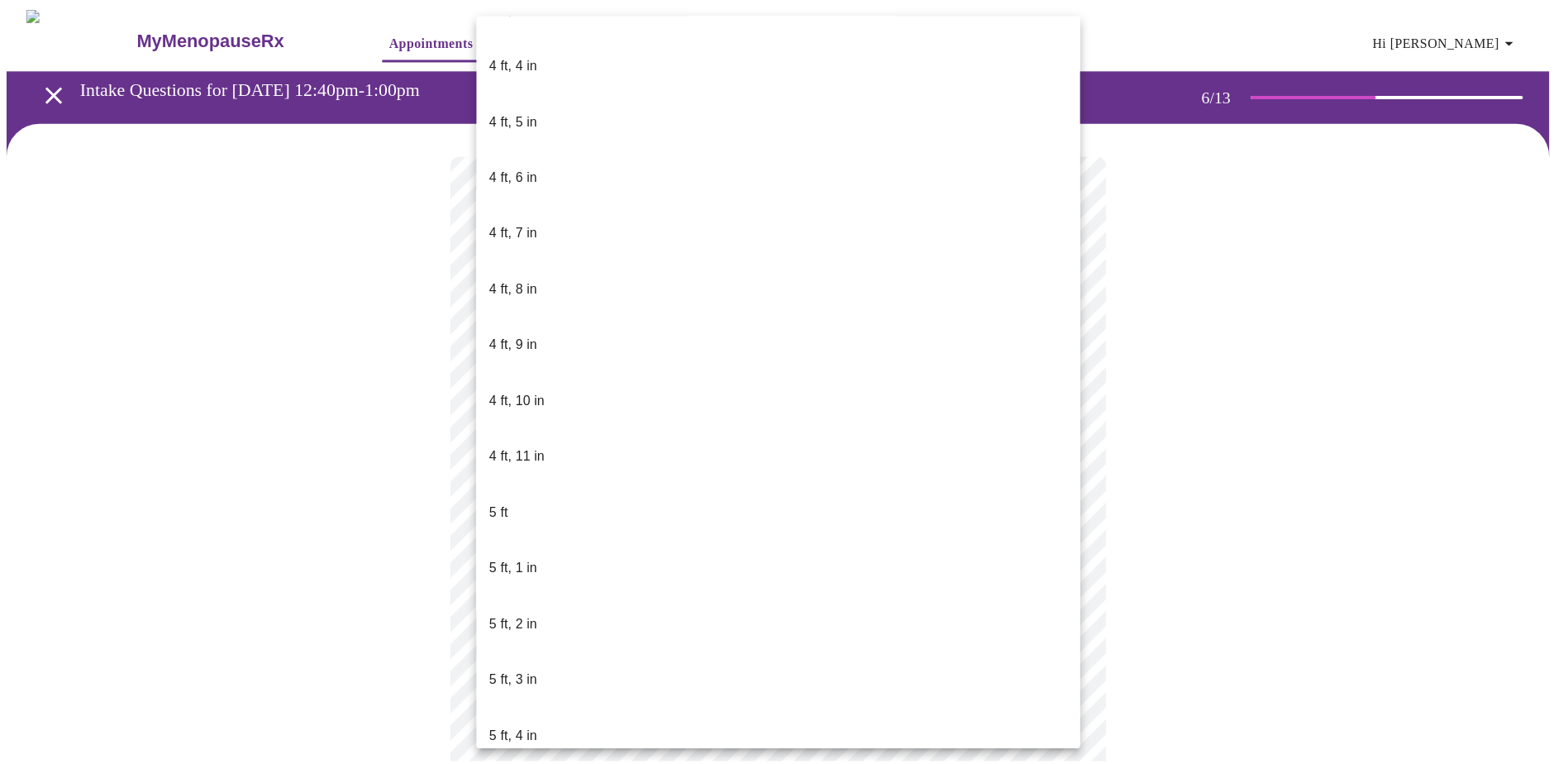
scroll to position [909, 0]
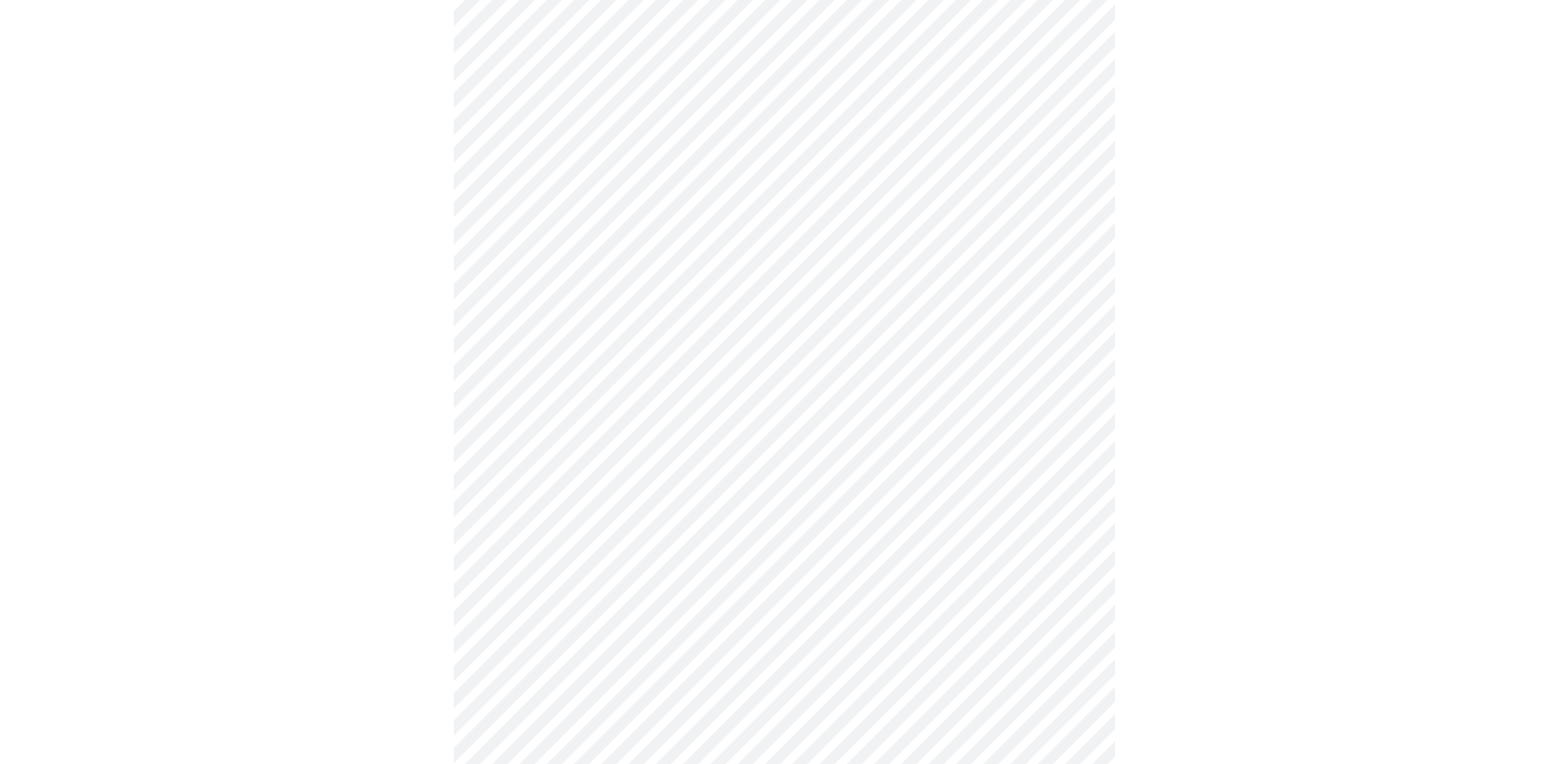
scroll to position [4050, 0]
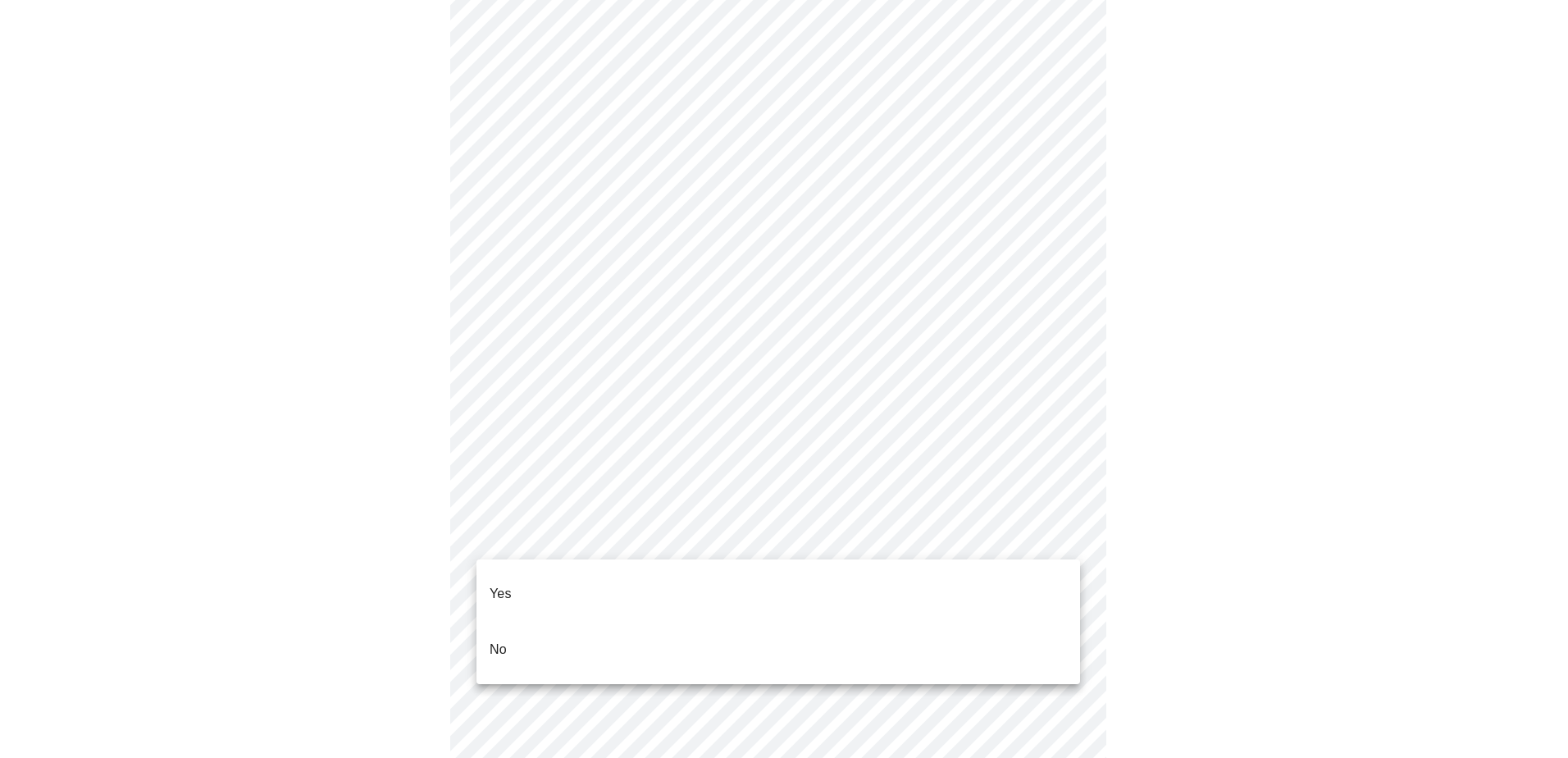
click at [685, 622] on li "No" at bounding box center [779, 650] width 604 height 56
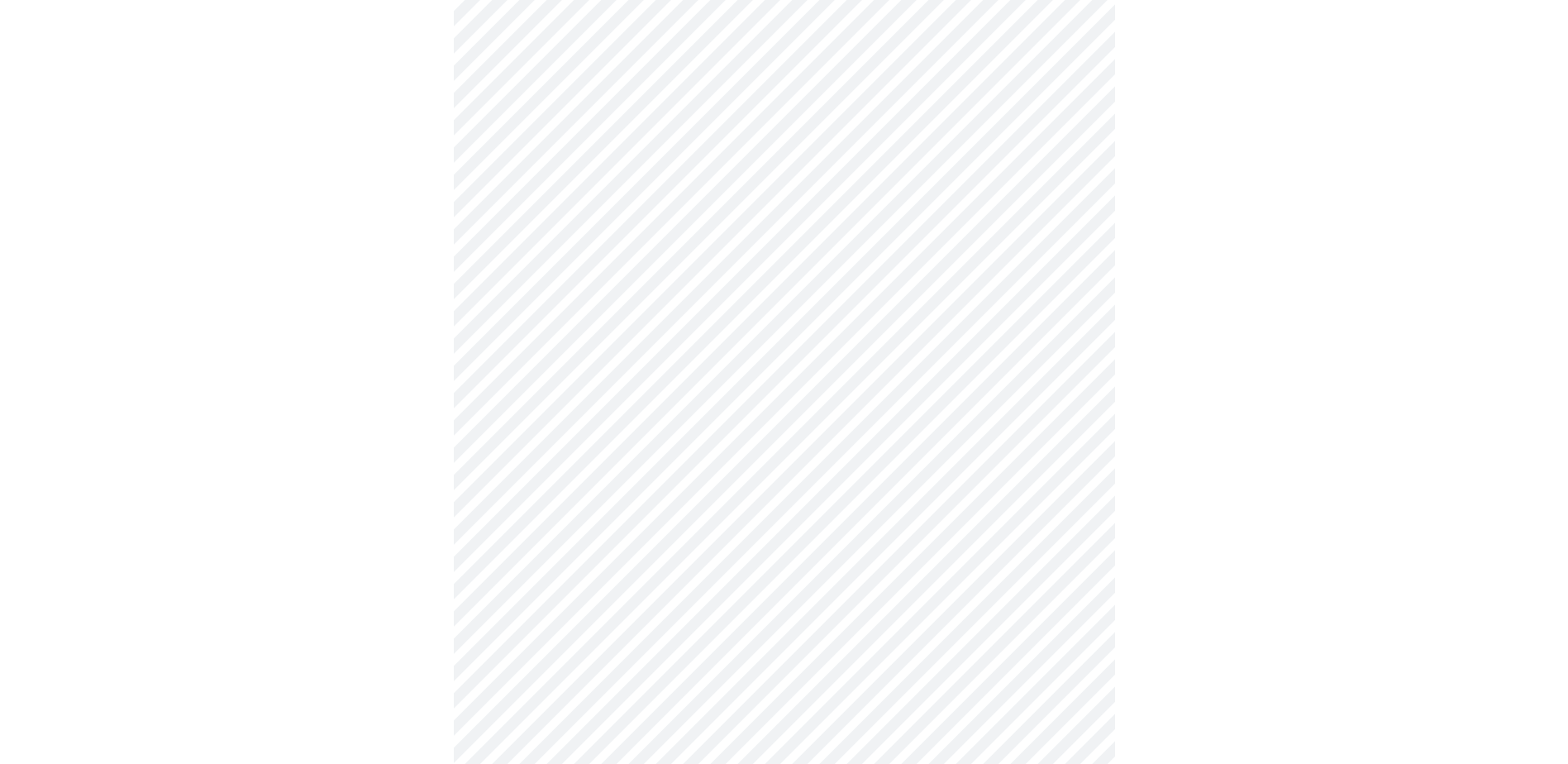
scroll to position [826, 0]
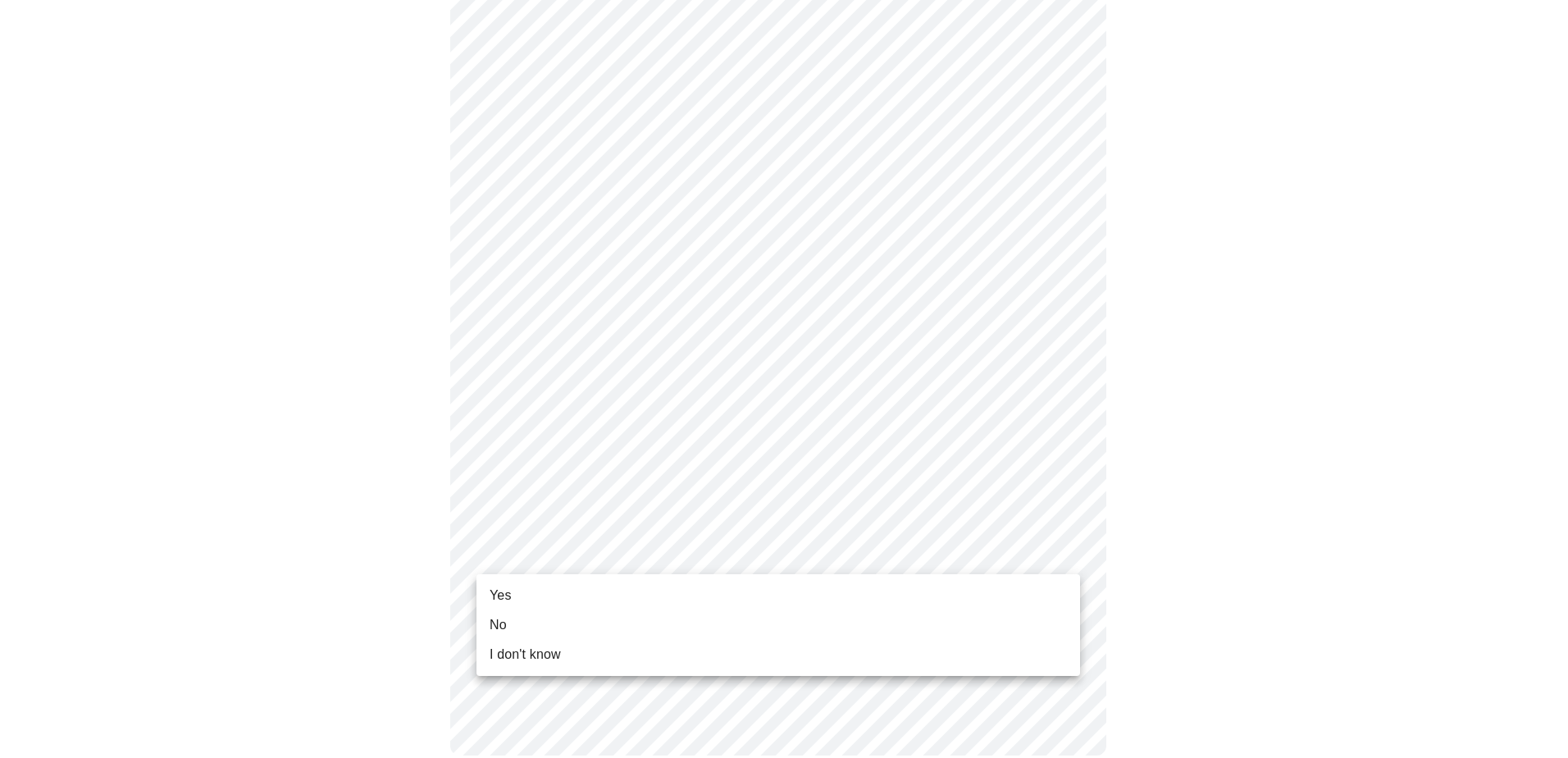
click at [605, 618] on li "No" at bounding box center [779, 625] width 604 height 30
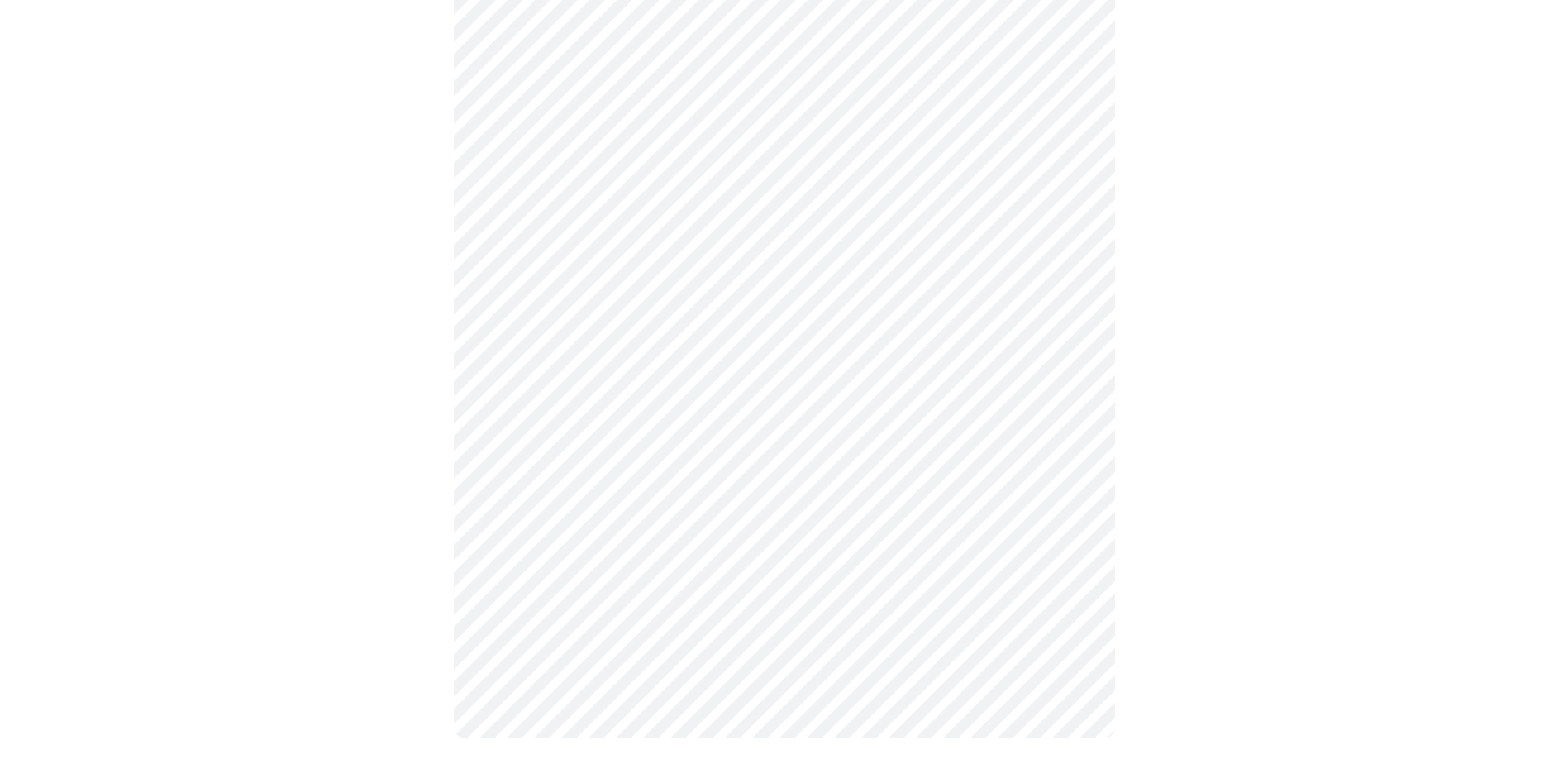
scroll to position [0, 0]
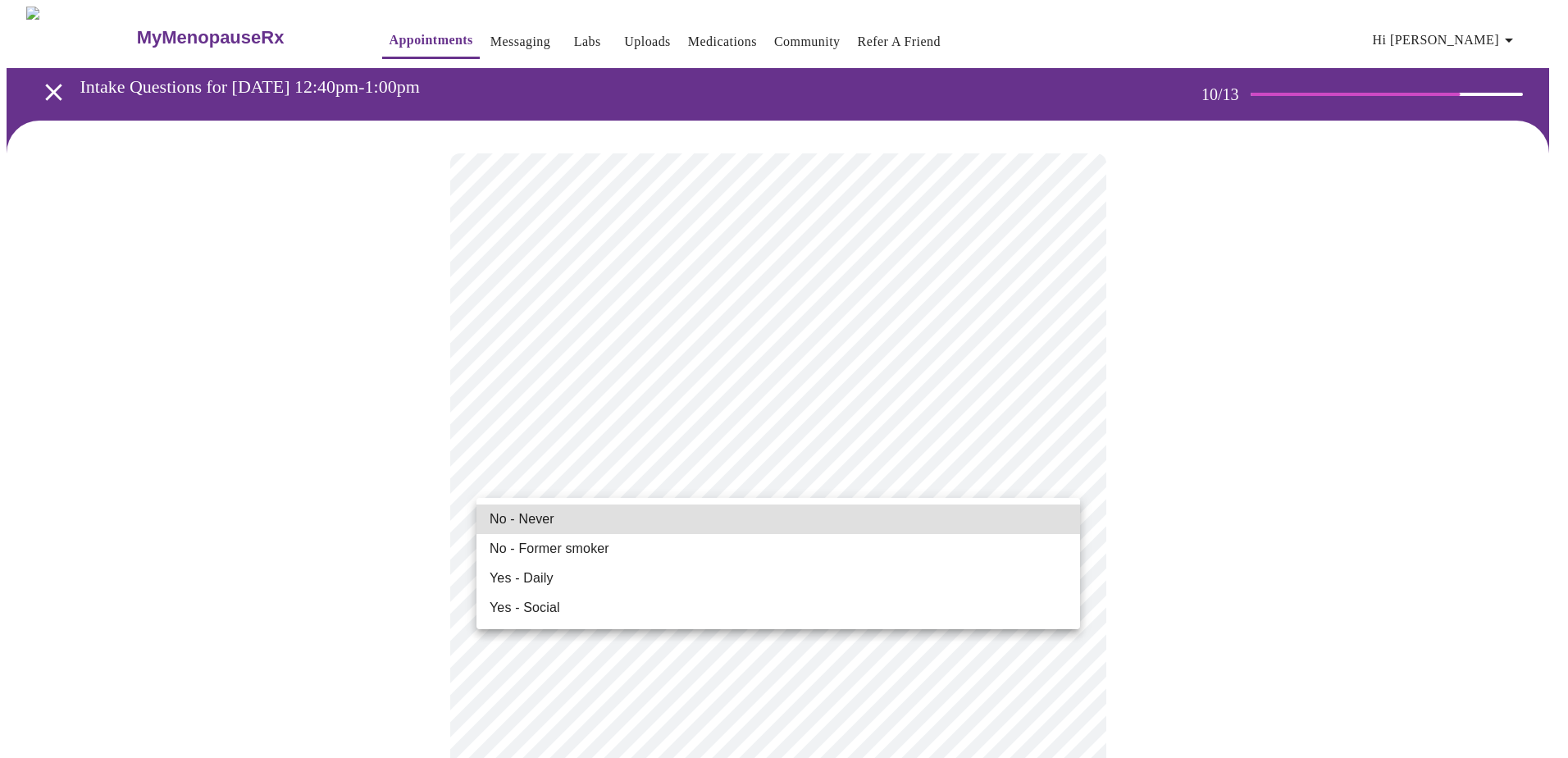
click at [605, 522] on li "No - Never" at bounding box center [779, 520] width 604 height 30
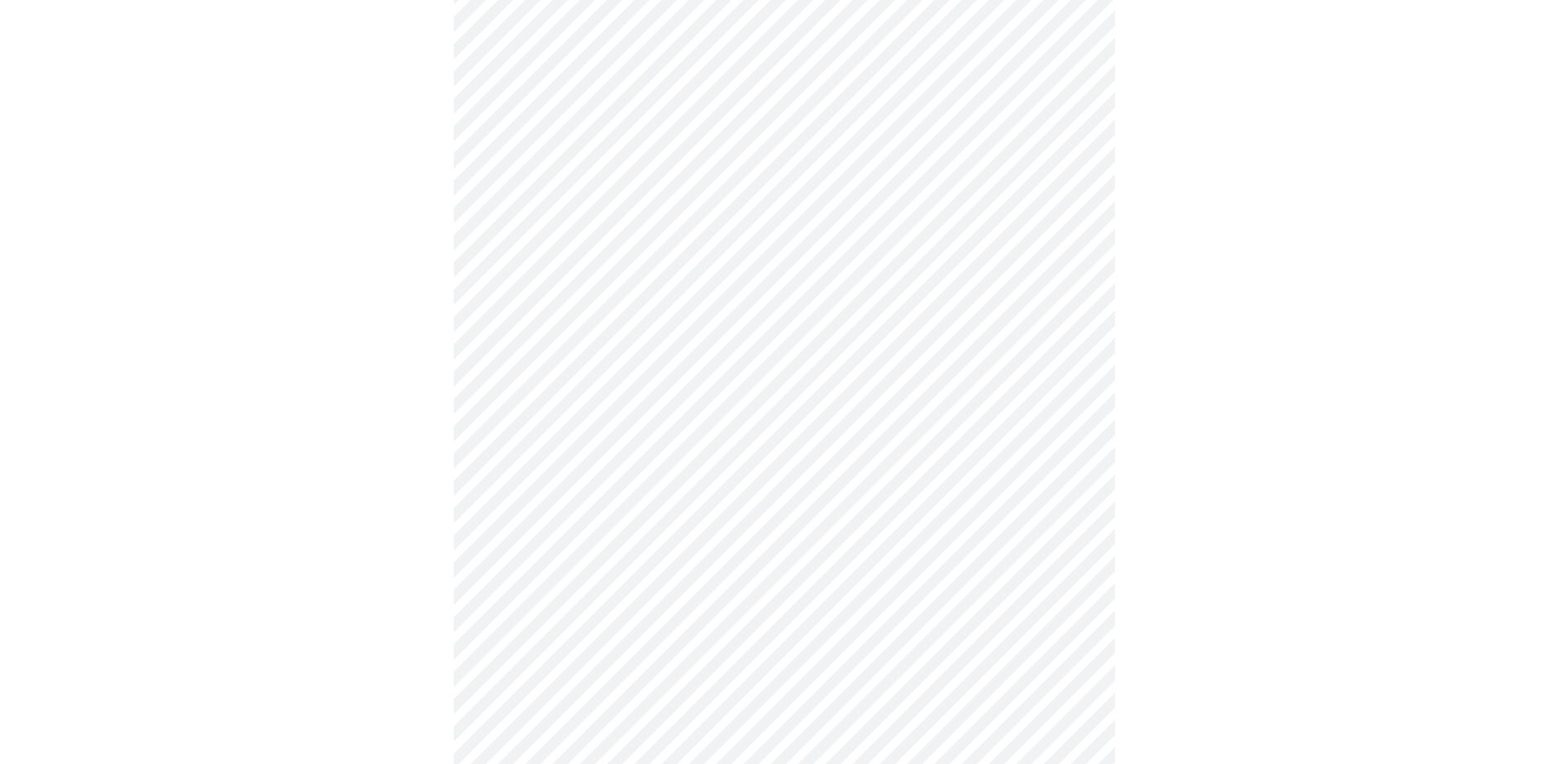
scroll to position [992, 0]
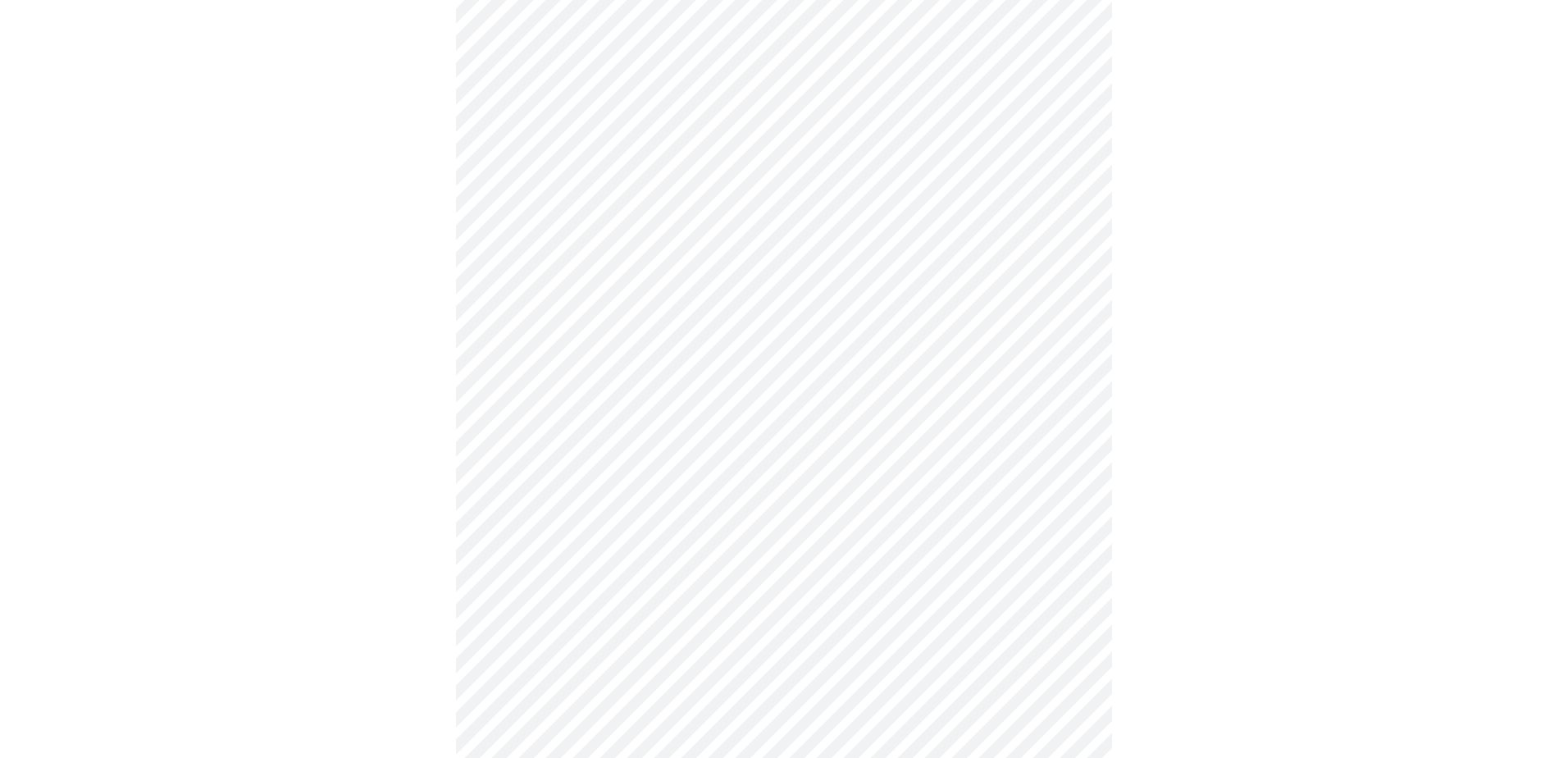
click at [989, 683] on body "MyMenopauseRx Appointments Messaging Labs Uploads Medications Community Refer a…" at bounding box center [784, 97] width 1555 height 2149
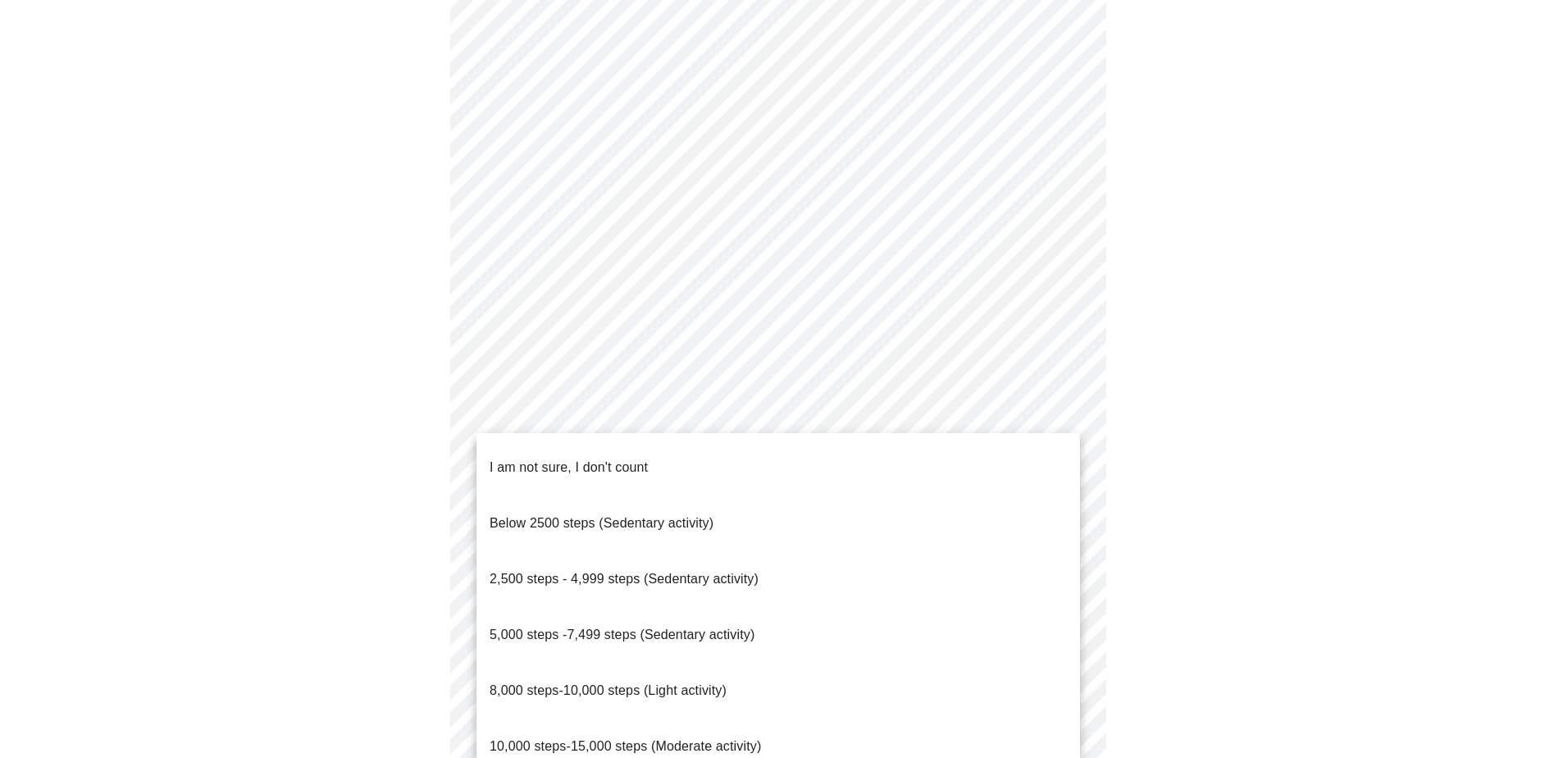
click at [737, 662] on li "8,000 steps-10,000 steps (Light activity)" at bounding box center [779, 690] width 604 height 56
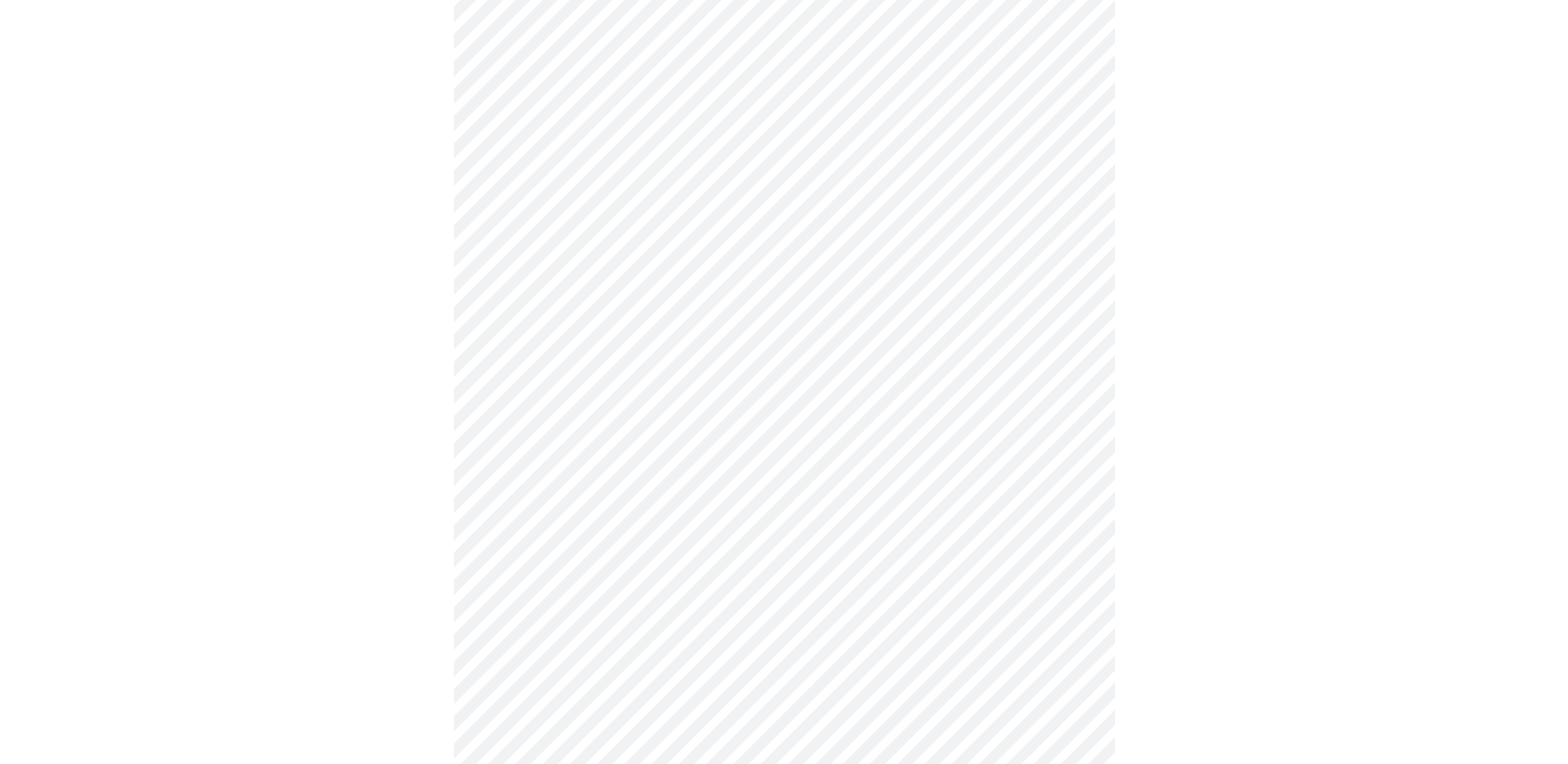
scroll to position [1240, 0]
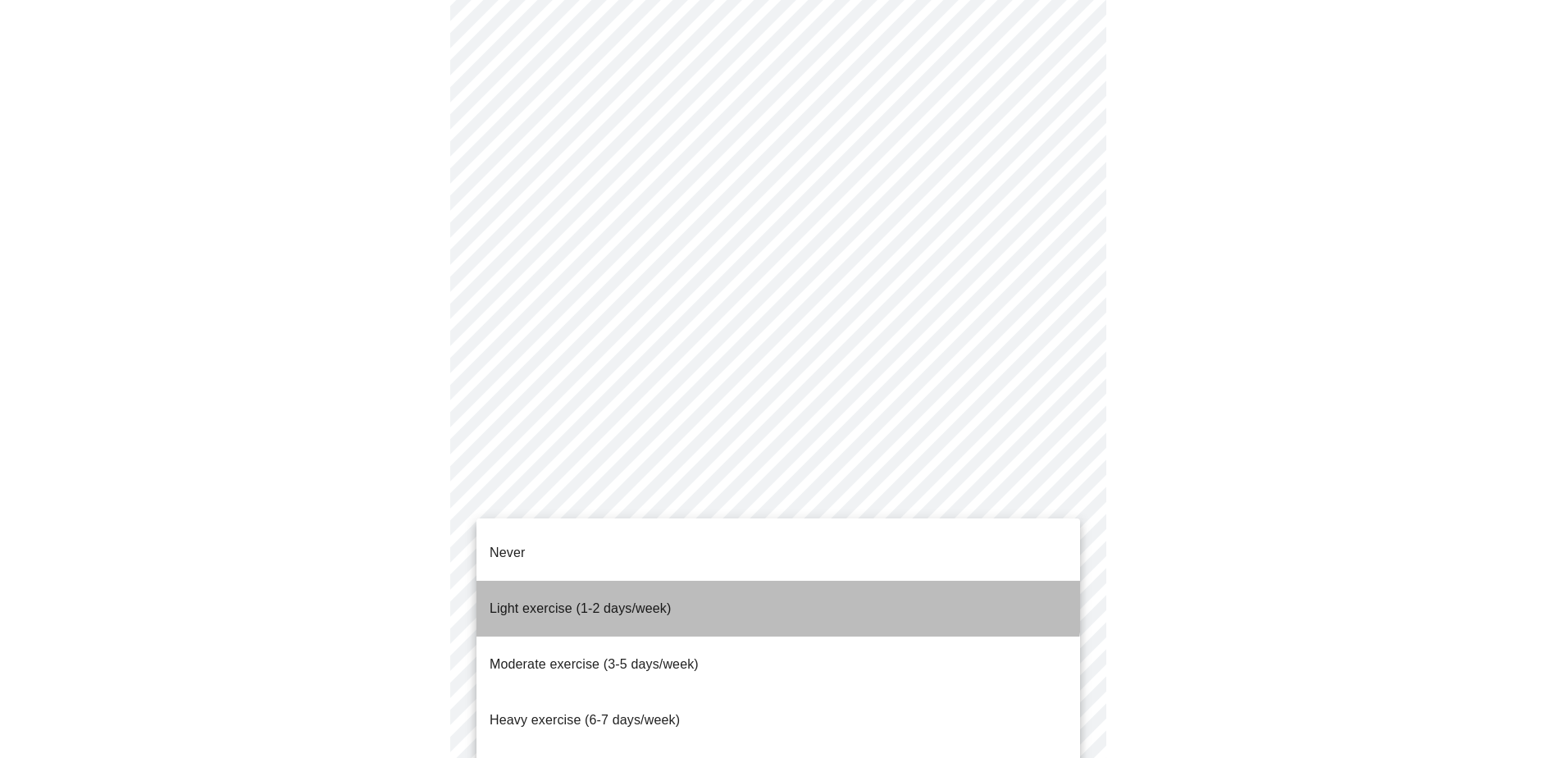
click at [756, 581] on li "Light exercise (1-2 days/week)" at bounding box center [779, 609] width 604 height 56
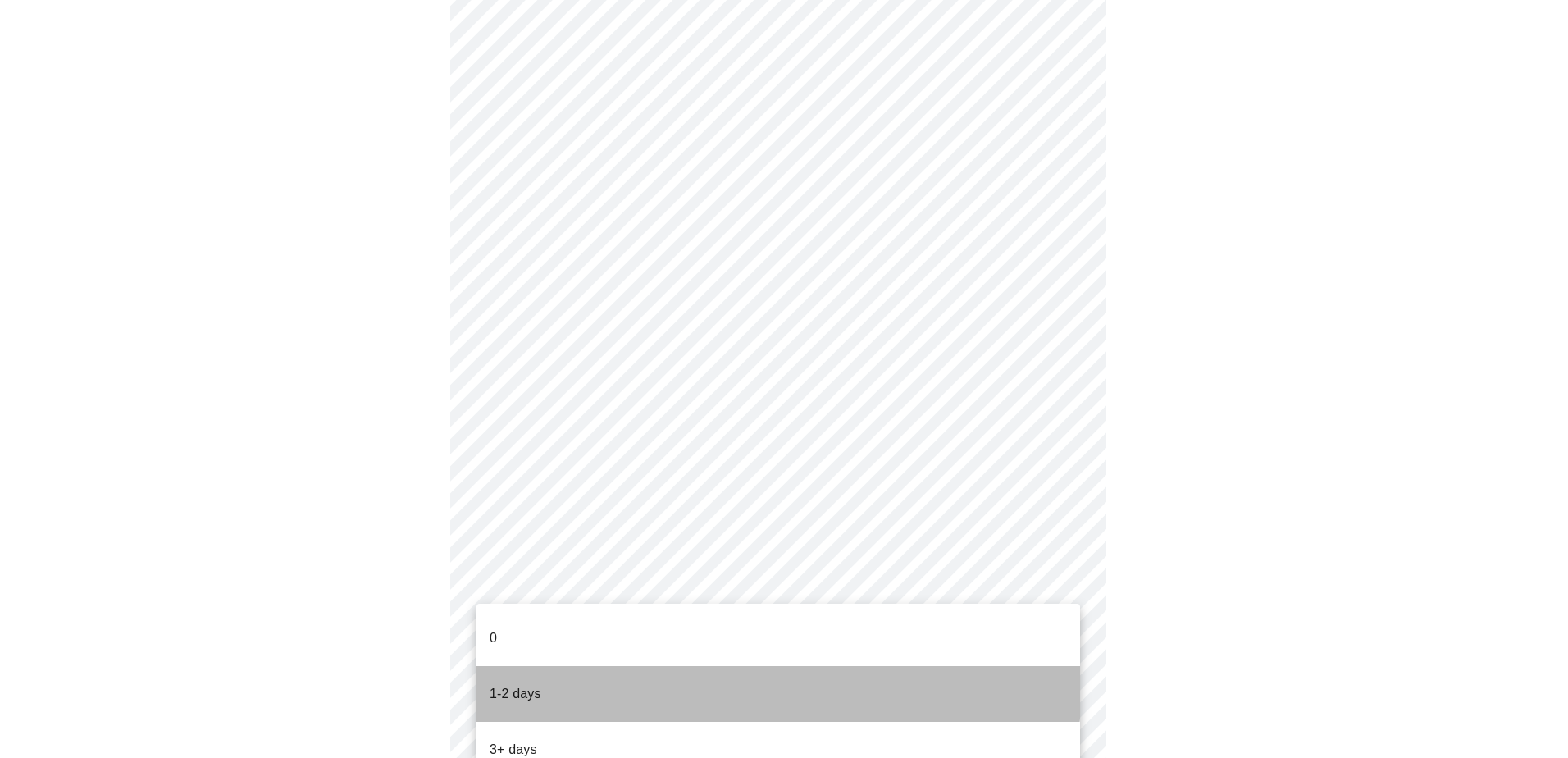
click at [759, 666] on li "1-2 days" at bounding box center [779, 694] width 604 height 56
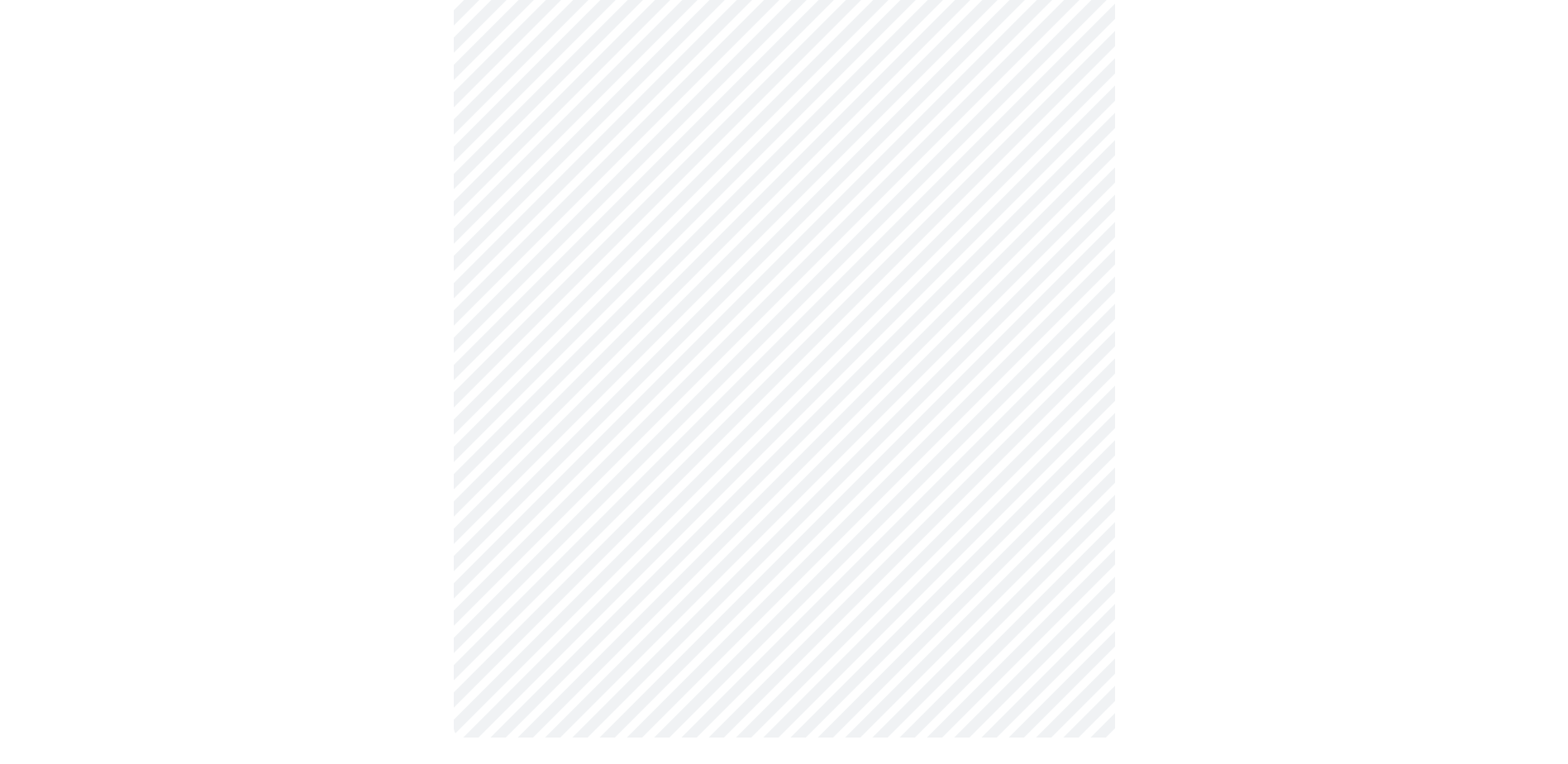
scroll to position [0, 0]
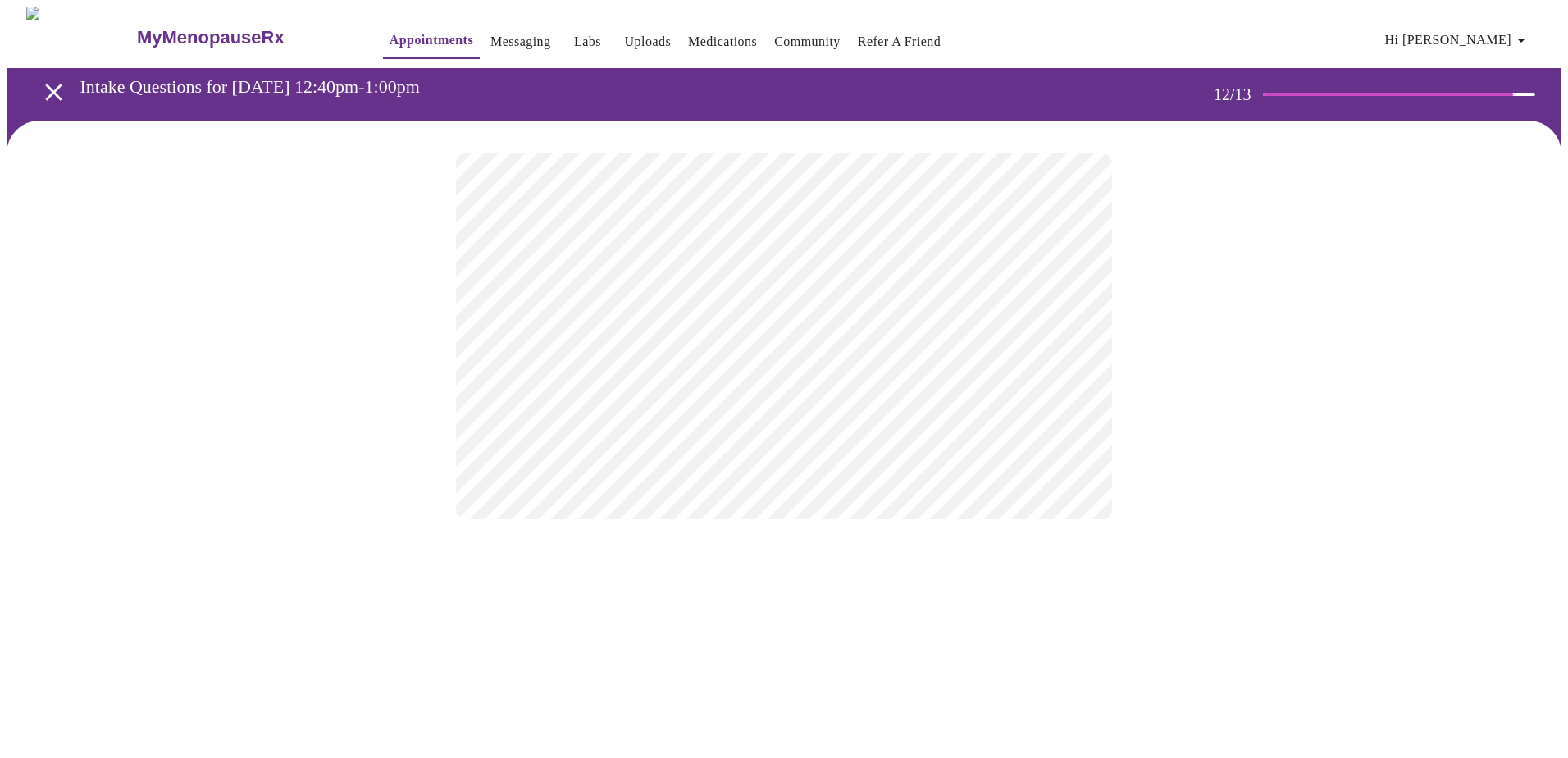
click at [826, 337] on body "MyMenopauseRx Appointments Messaging Labs Uploads Medications Community Refer a…" at bounding box center [784, 279] width 1555 height 545
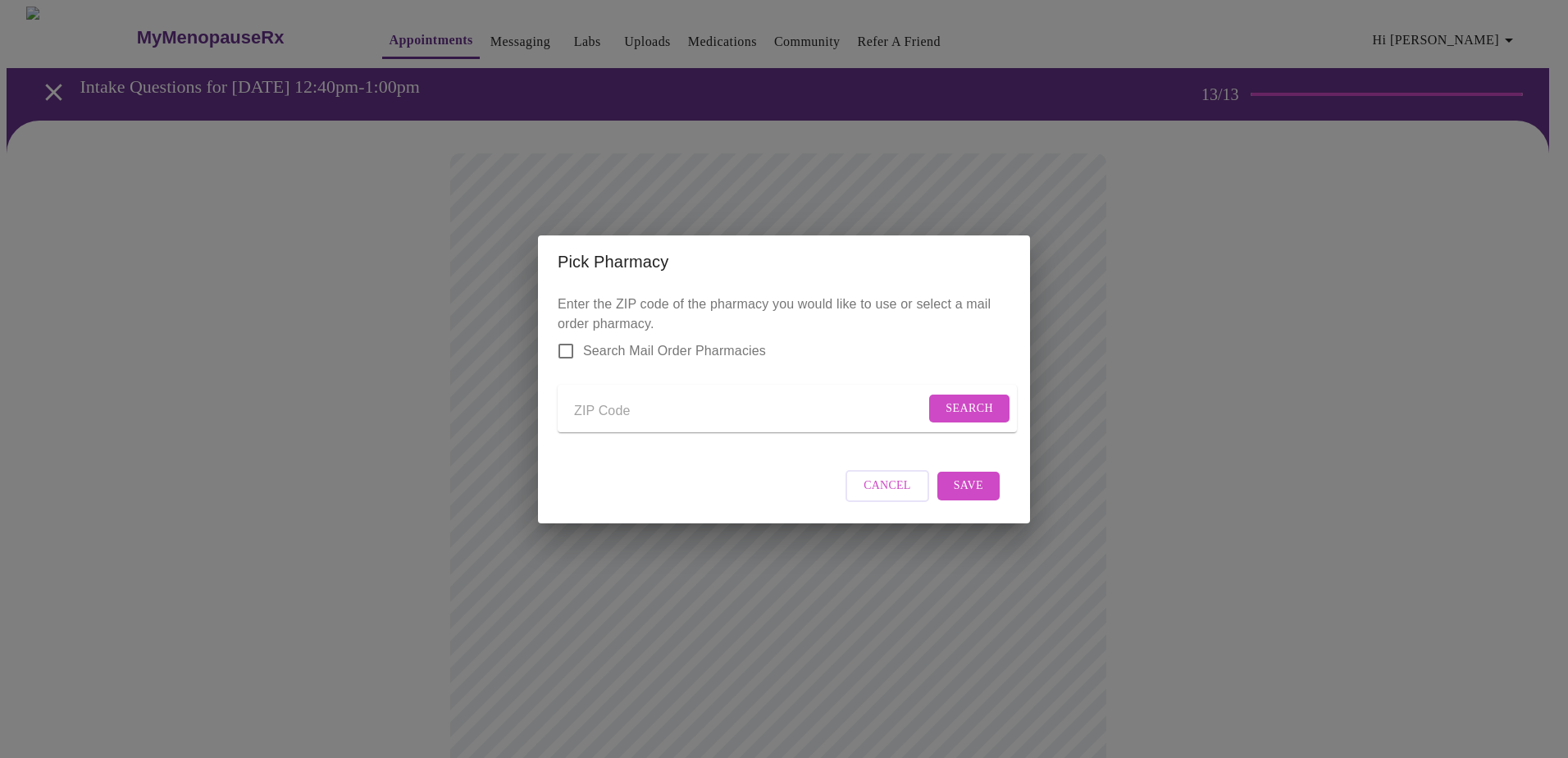
click at [695, 408] on input "Send a message to your care team" at bounding box center [750, 412] width 351 height 26
type input "60544"
click at [967, 403] on span "Search" at bounding box center [969, 408] width 48 height 21
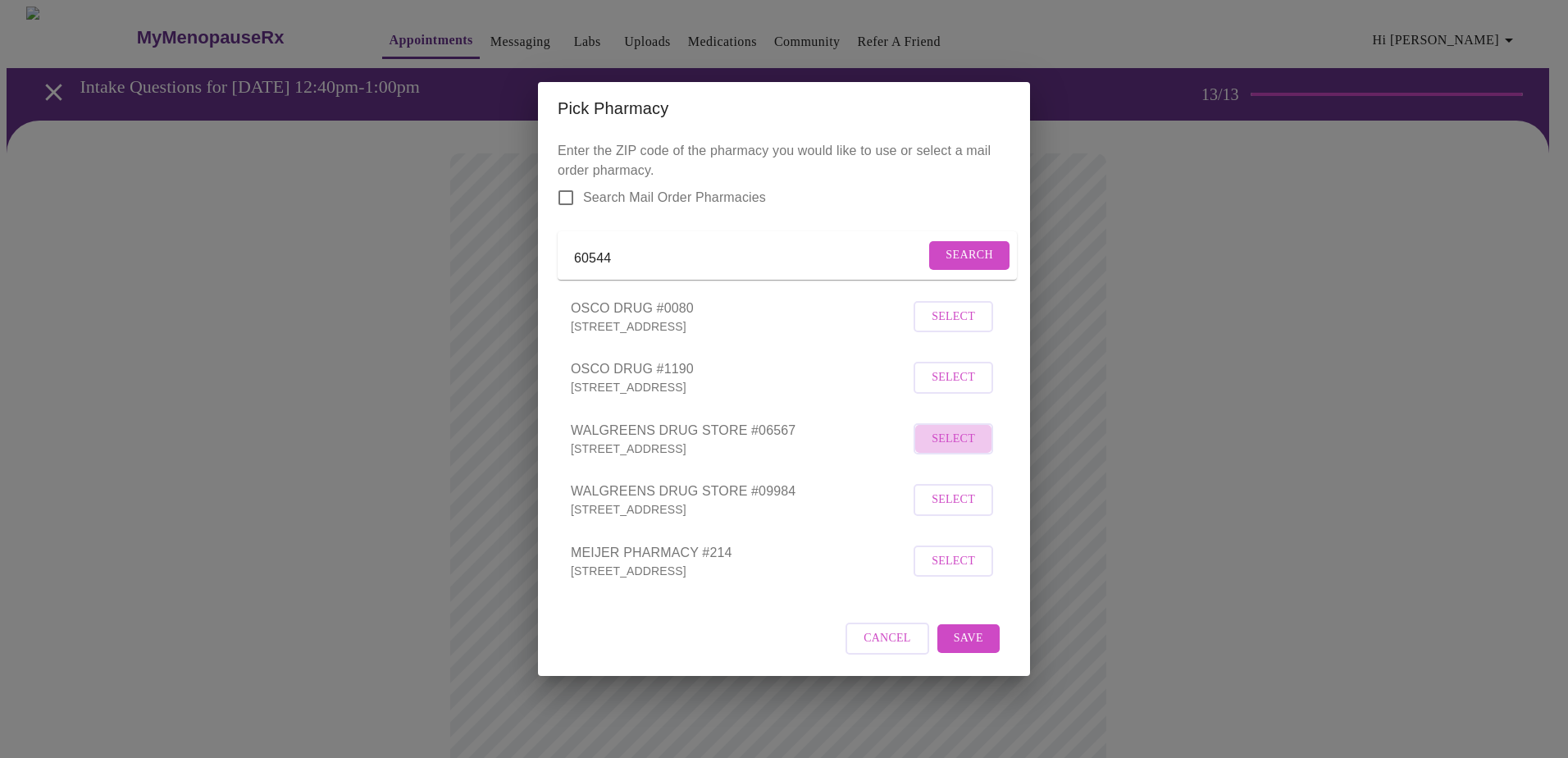
click at [968, 449] on span "Select" at bounding box center [954, 439] width 44 height 21
click at [970, 648] on span "Save" at bounding box center [968, 638] width 30 height 21
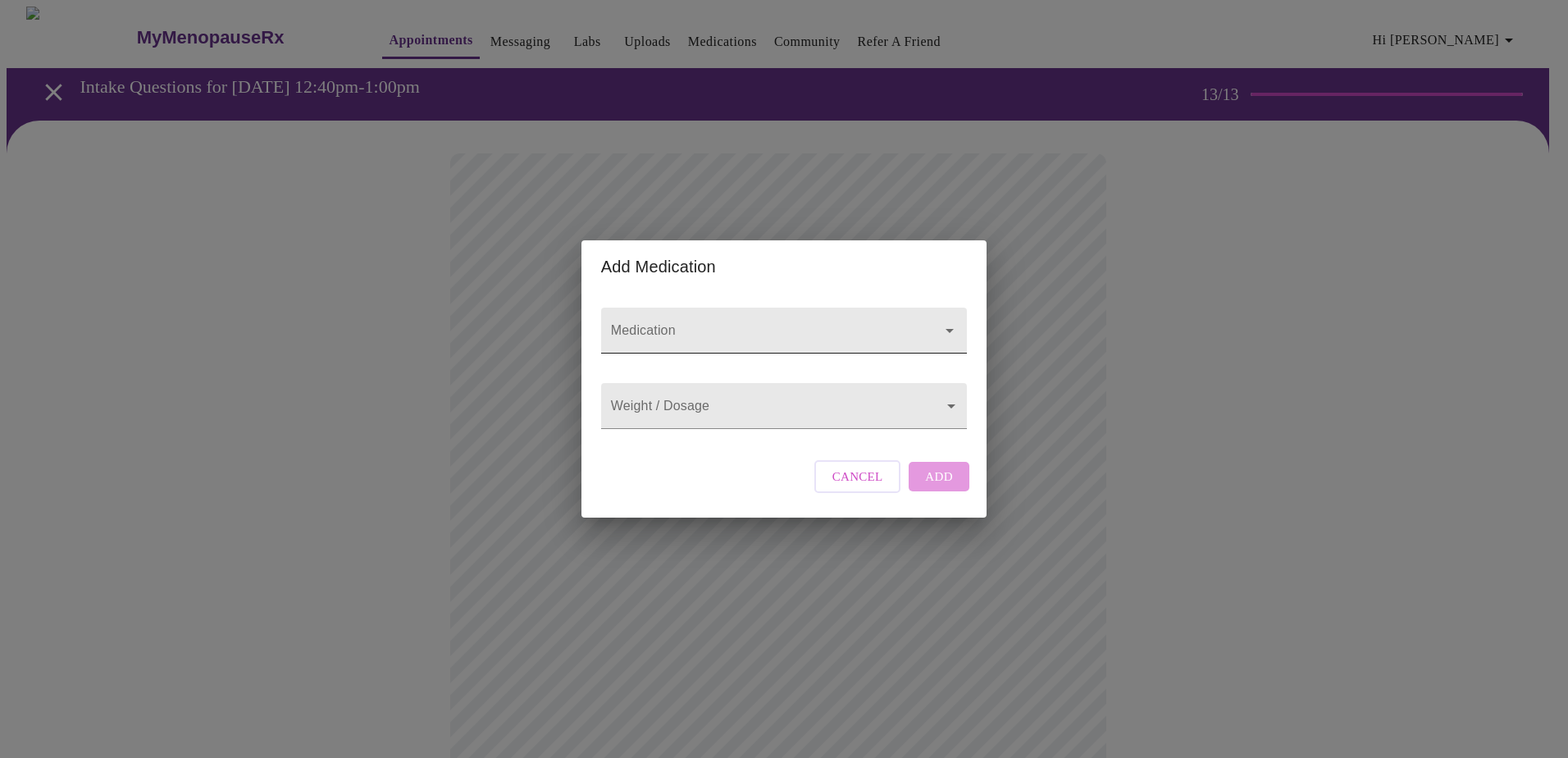
click at [889, 323] on input "Medication" at bounding box center [760, 338] width 306 height 31
type input "[MEDICAL_DATA] 5"
click at [757, 409] on body "MyMenopauseRx Appointments Messaging Labs Uploads Medications Community Refer a…" at bounding box center [784, 623] width 1555 height 1233
click at [757, 320] on div at bounding box center [784, 379] width 1568 height 758
click at [802, 323] on input "Medication" at bounding box center [760, 338] width 306 height 31
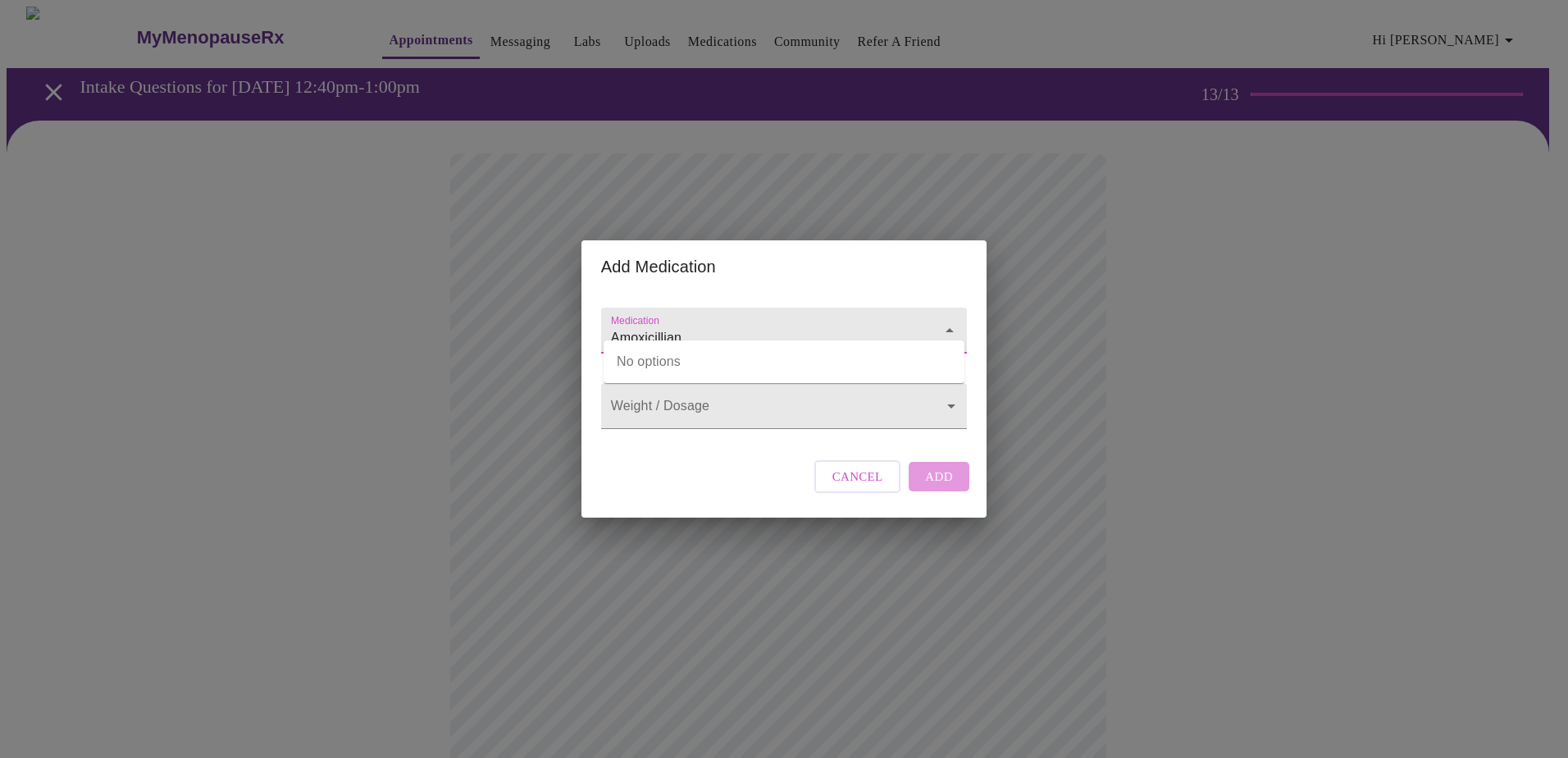
type input "Amoxicillian"
click at [808, 407] on body "MyMenopauseRx Appointments Messaging Labs Uploads Medications Community Refer a…" at bounding box center [784, 623] width 1555 height 1233
click at [883, 494] on div at bounding box center [784, 379] width 1568 height 758
click at [879, 487] on span "Cancel" at bounding box center [858, 477] width 51 height 21
click at [687, 323] on input "Medication" at bounding box center [760, 338] width 306 height 31
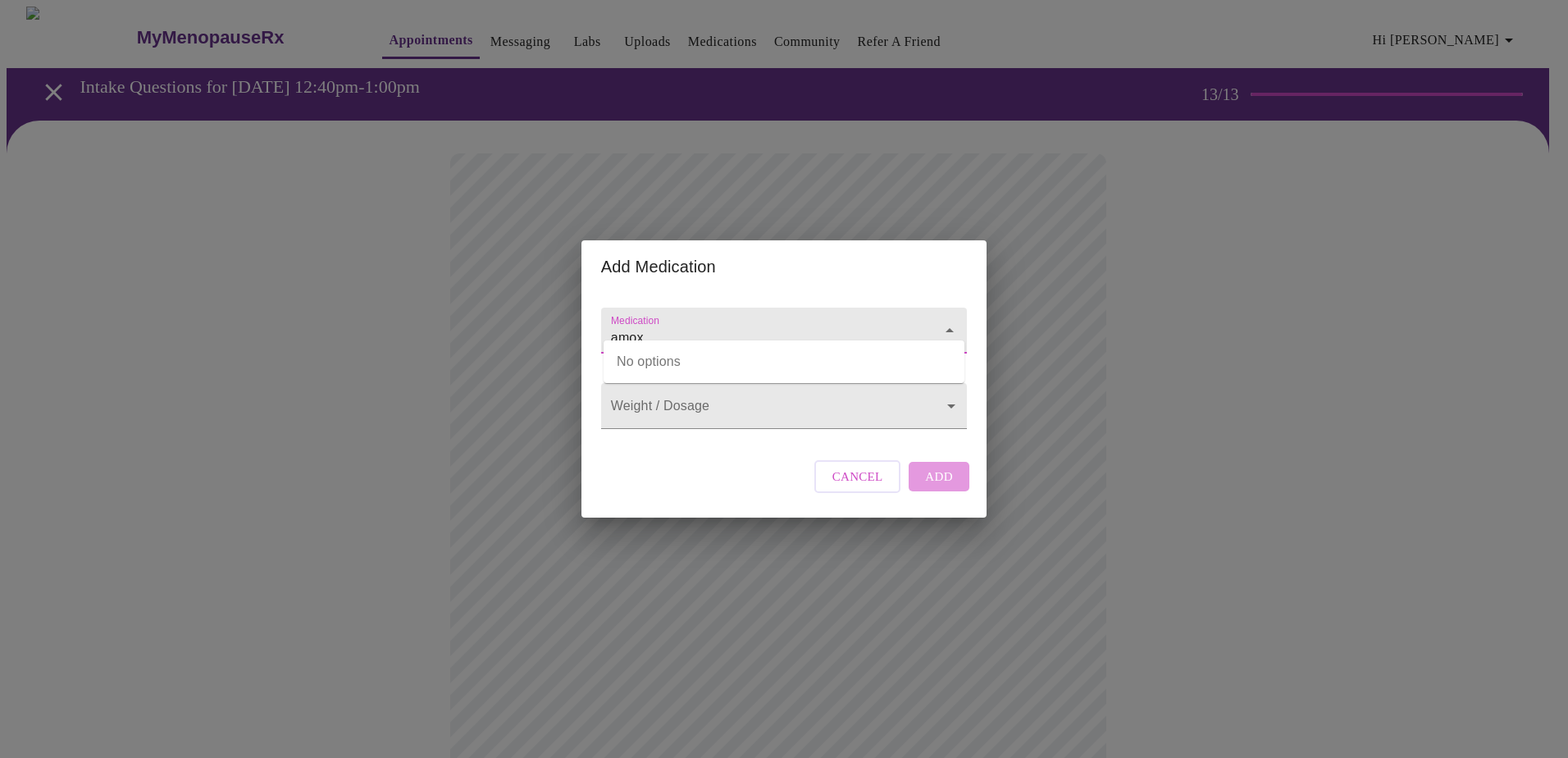
type input "amox"
click at [869, 487] on span "Cancel" at bounding box center [858, 477] width 51 height 21
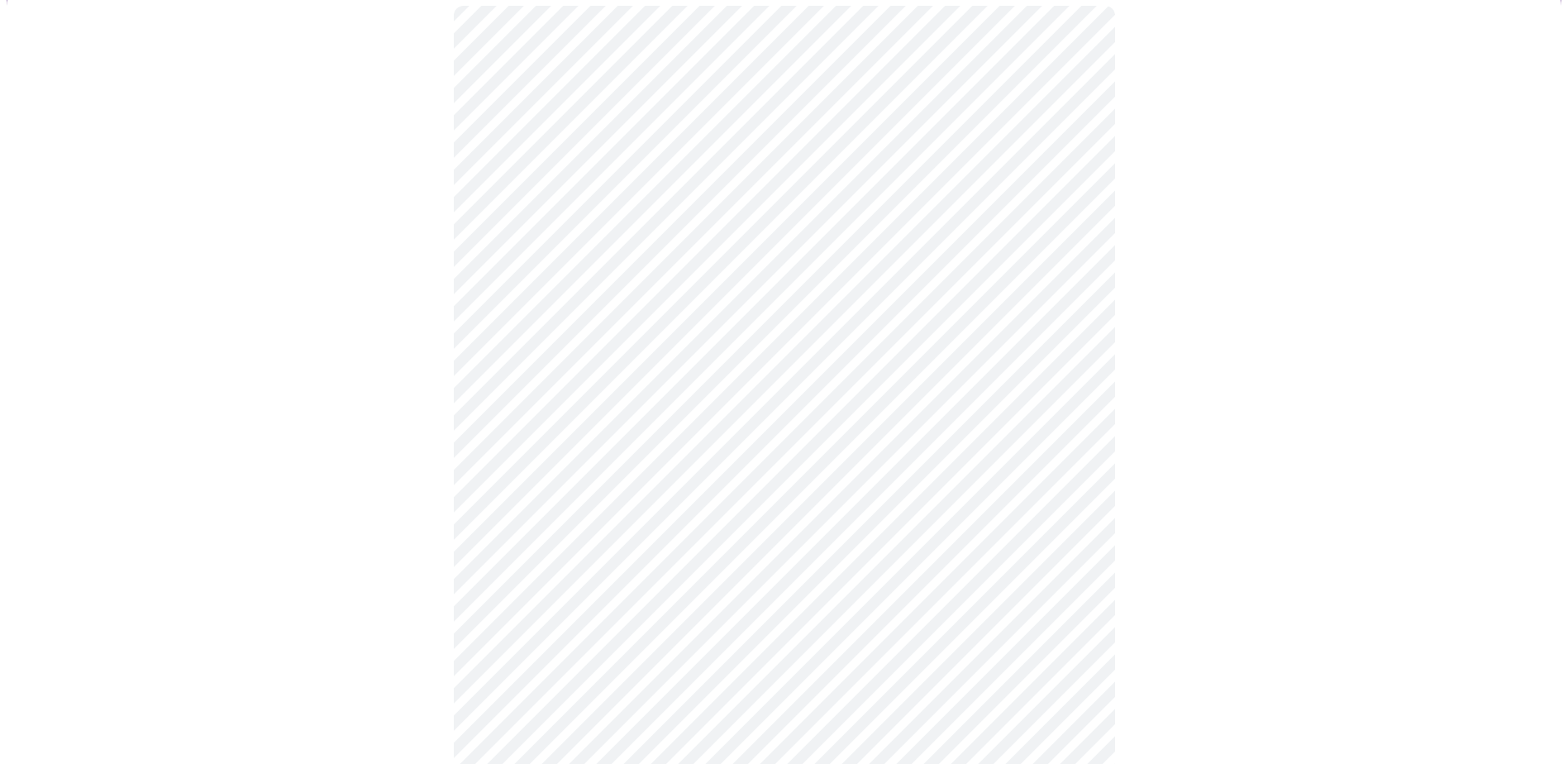
scroll to position [165, 0]
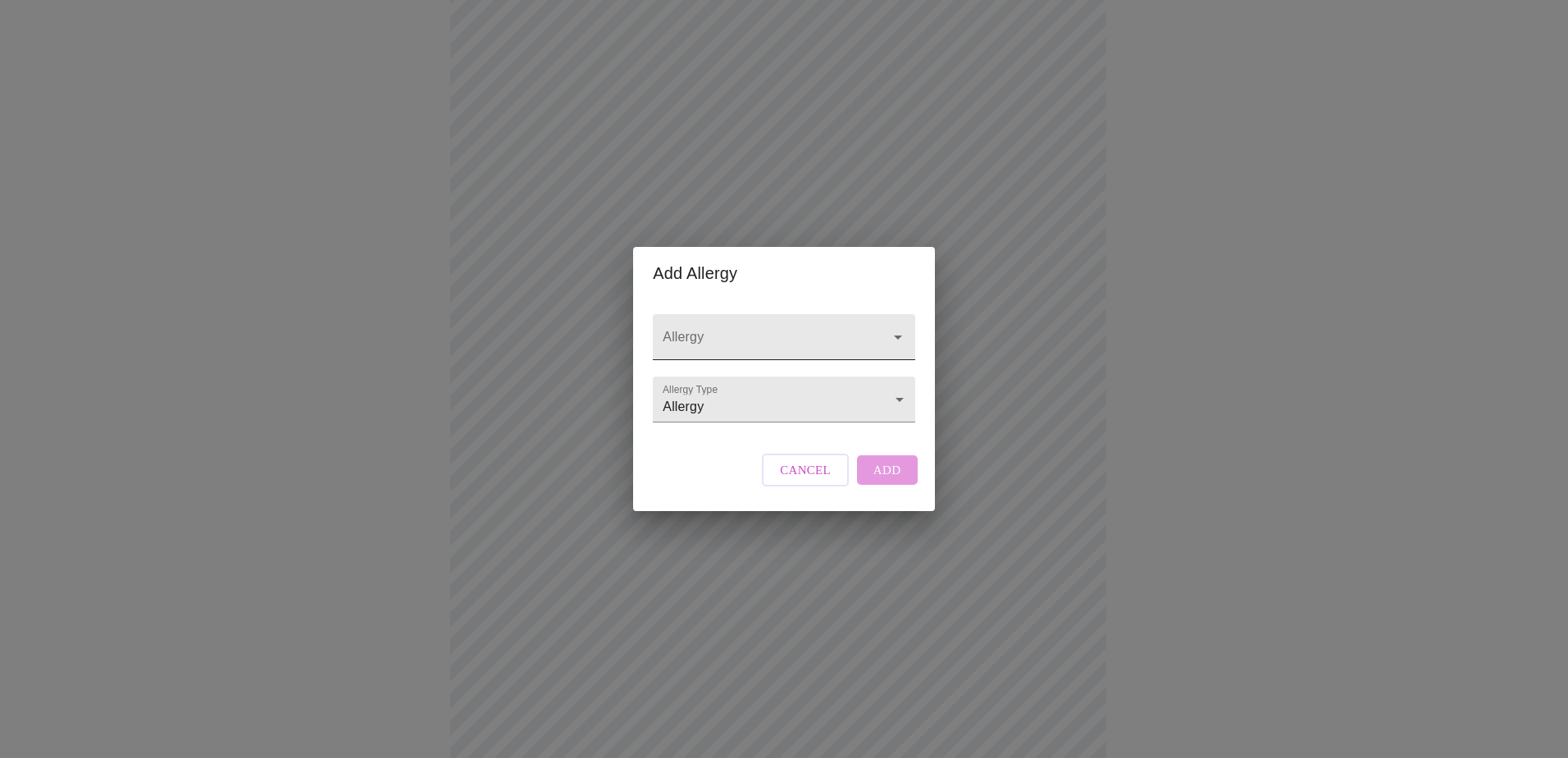
click at [859, 334] on div at bounding box center [783, 337] width 261 height 46
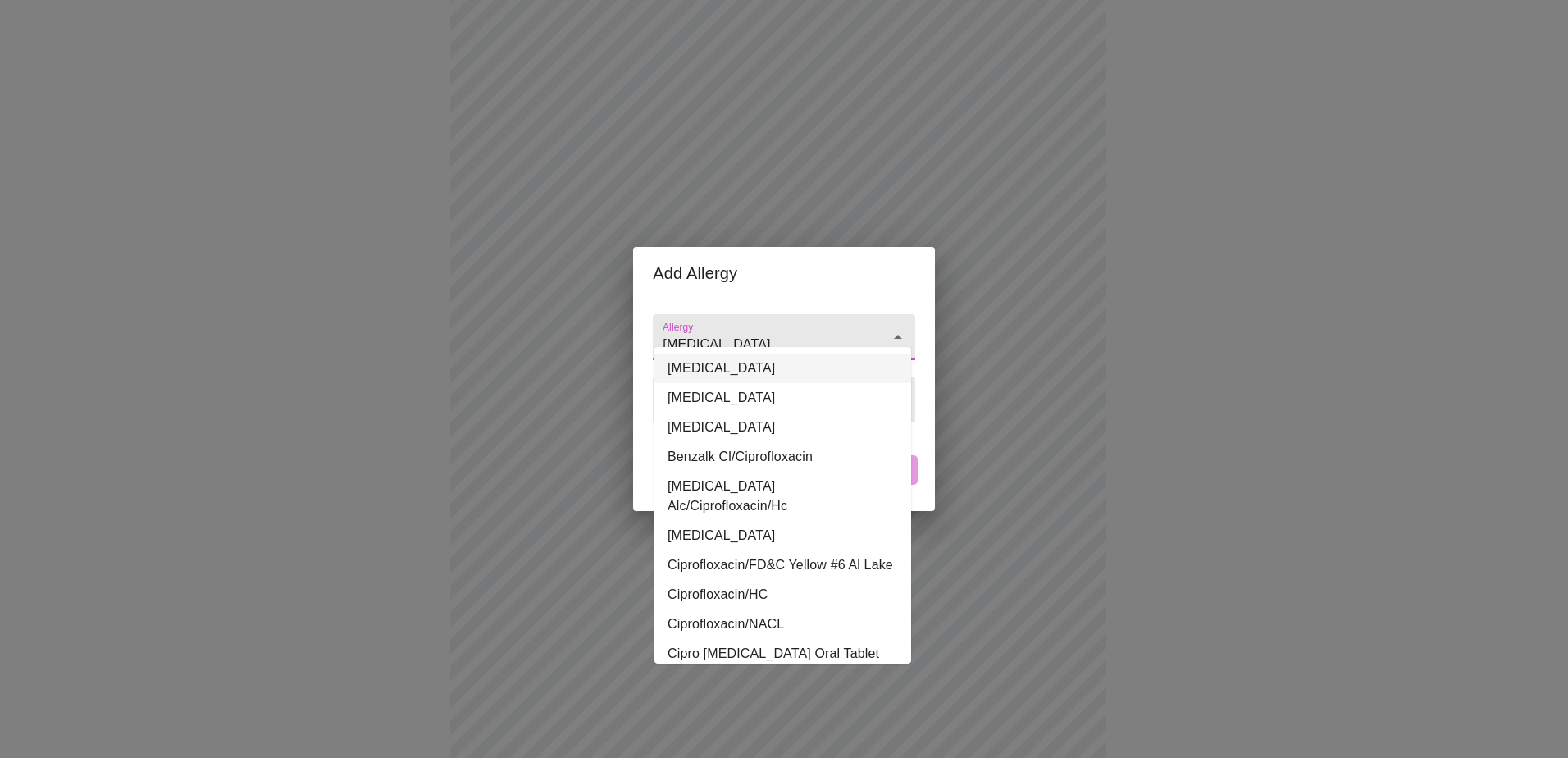
click at [783, 368] on li "[MEDICAL_DATA]" at bounding box center [782, 369] width 257 height 30
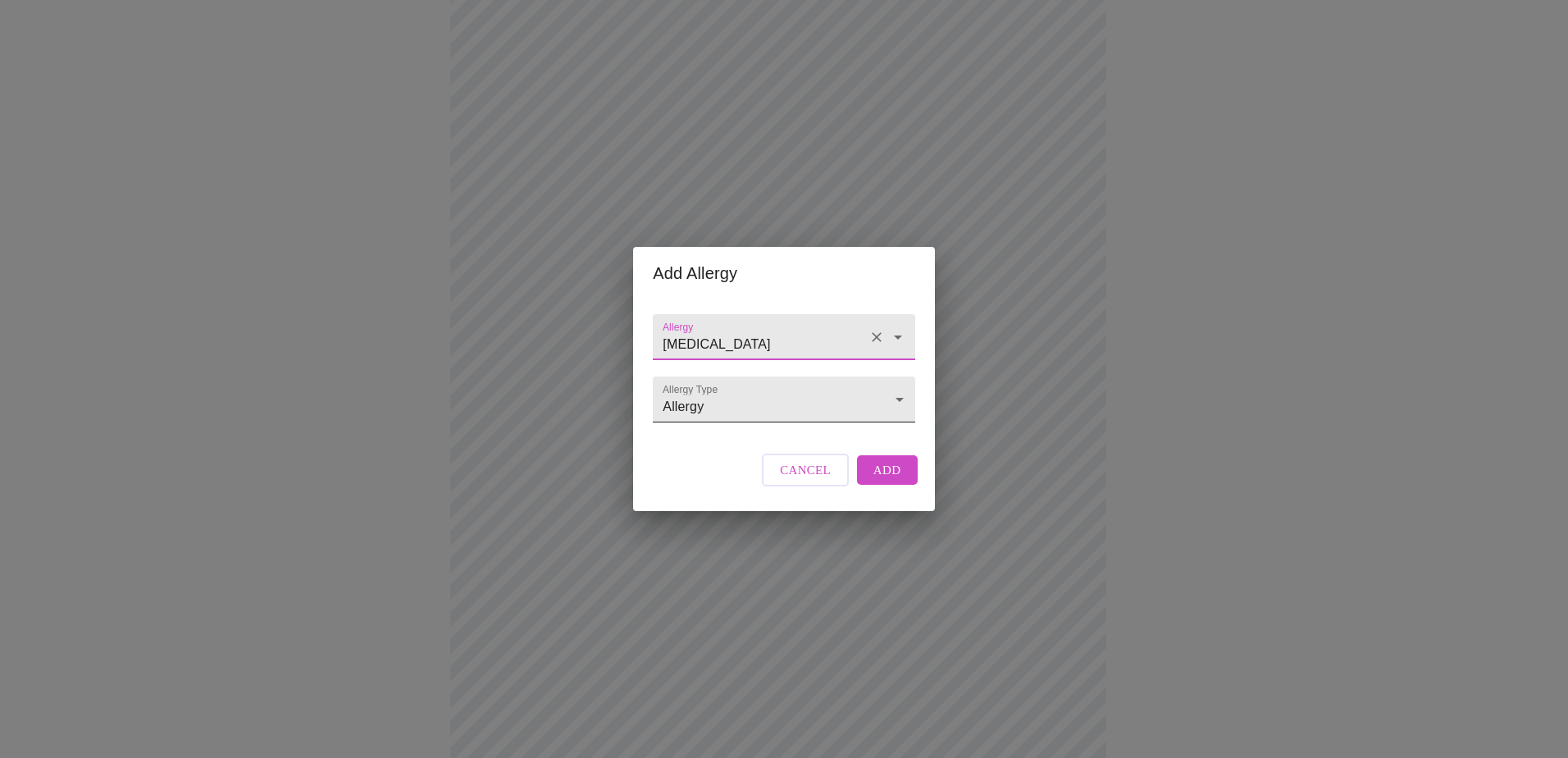
type input "[MEDICAL_DATA]"
click at [886, 400] on body "MyMenopauseRx Appointments Messaging Labs Uploads Medications Community Refer a…" at bounding box center [784, 459] width 1555 height 1233
click at [869, 431] on li "Adverse Reaction" at bounding box center [783, 429] width 257 height 30
type input "Adverse Reaction"
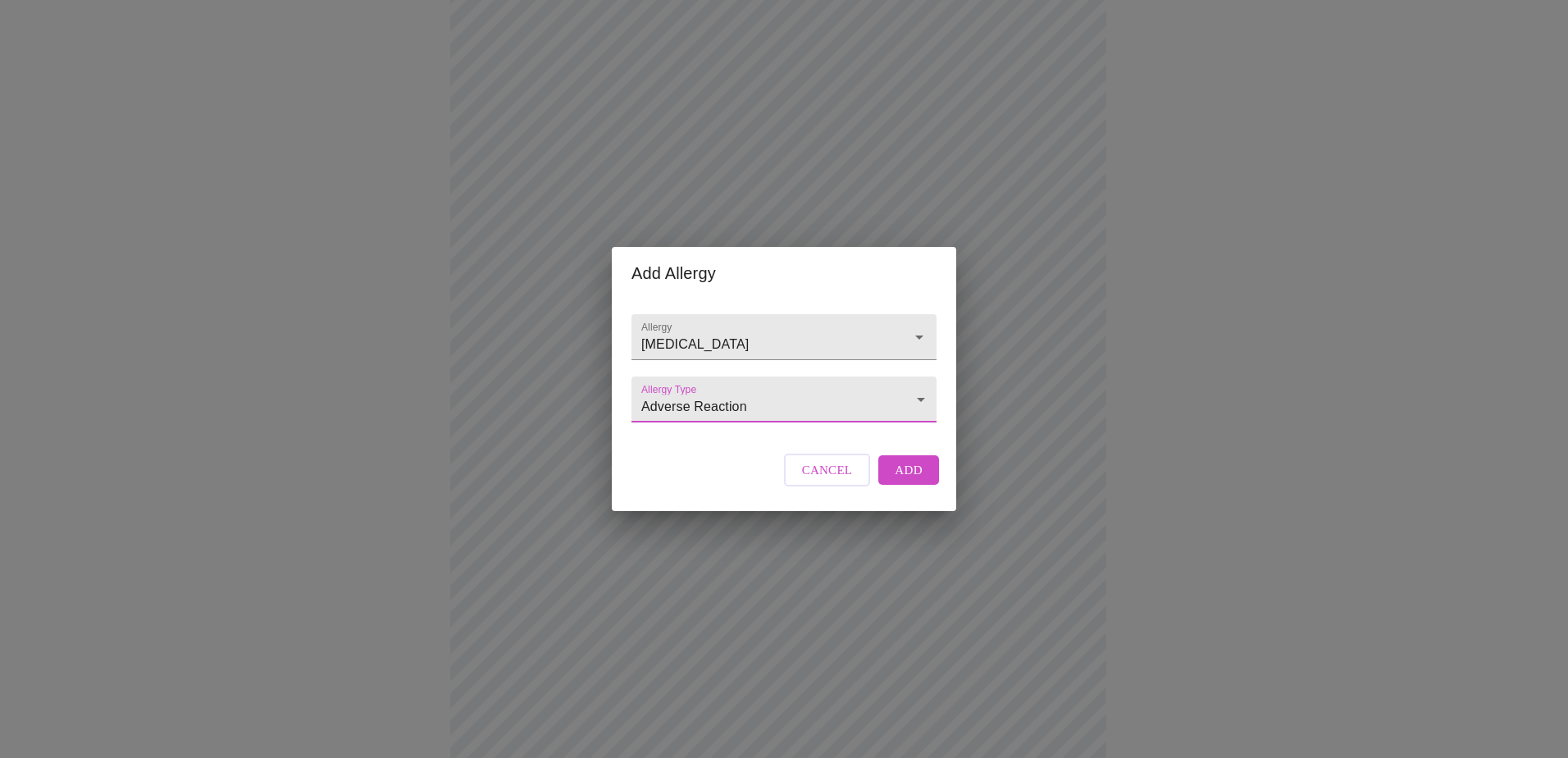
click at [910, 481] on span "Add" at bounding box center [909, 470] width 28 height 21
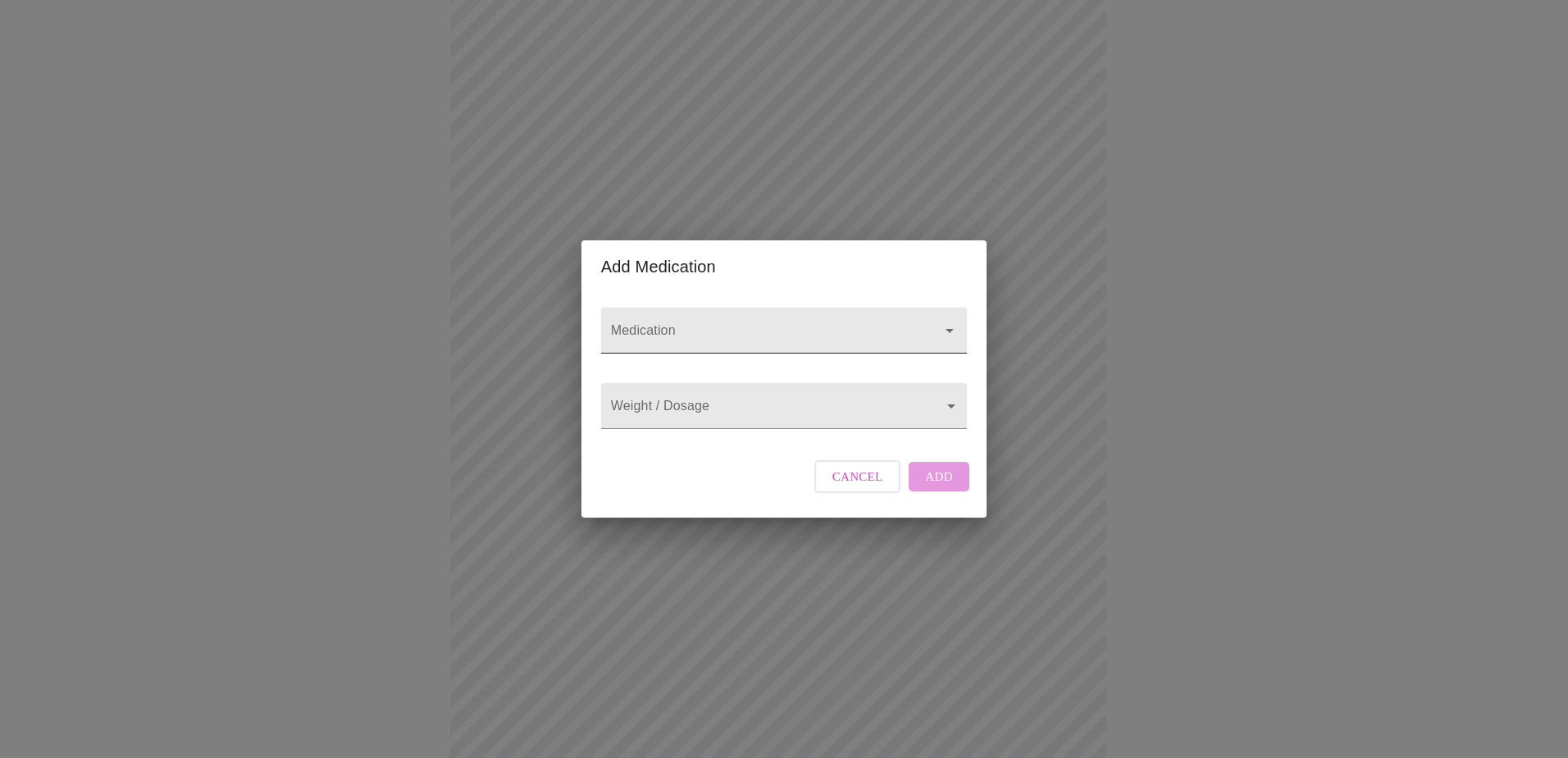
click at [883, 323] on input "Medication" at bounding box center [760, 338] width 306 height 31
type input "g"
click at [865, 487] on span "Cancel" at bounding box center [858, 477] width 51 height 21
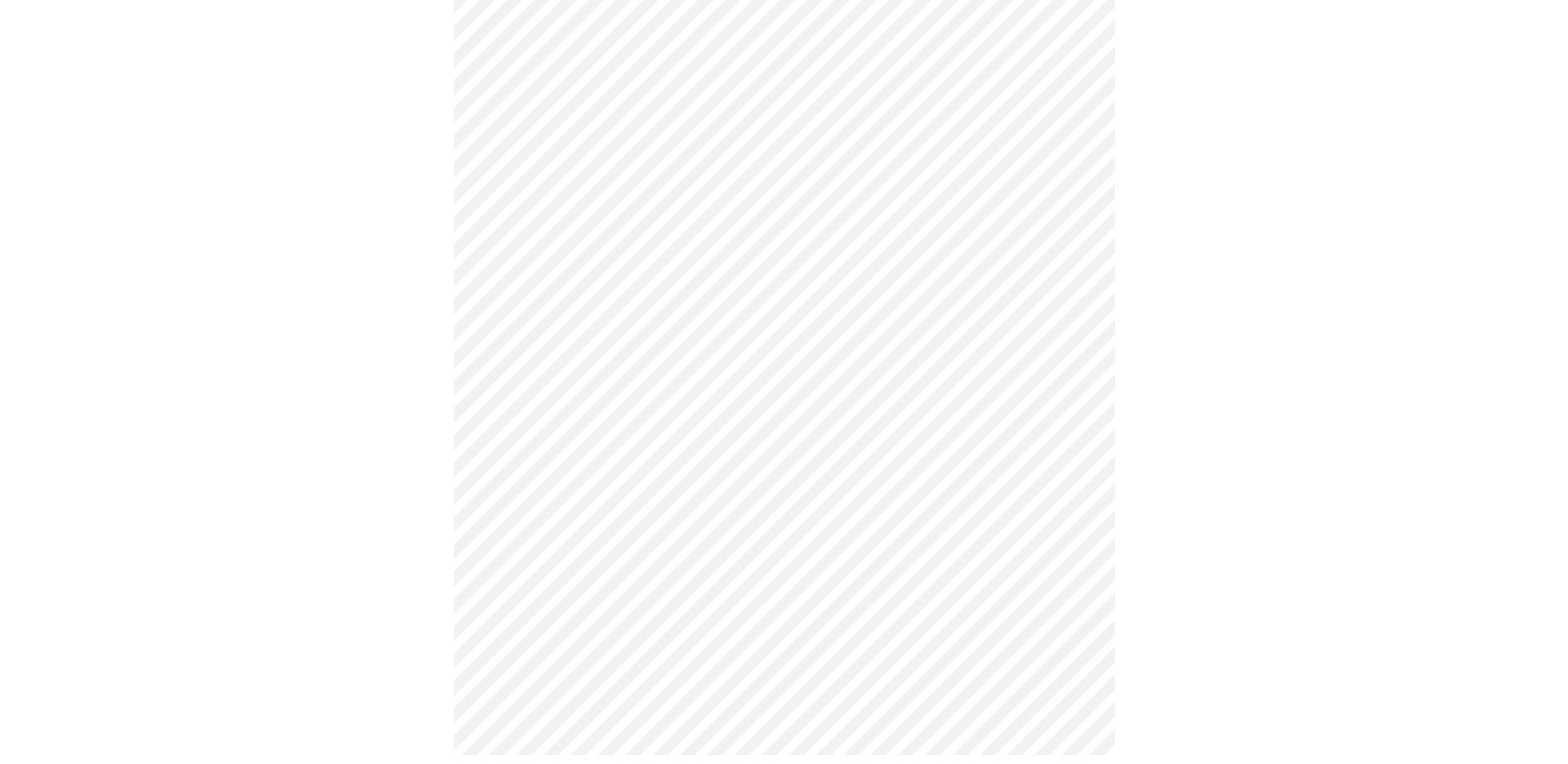
scroll to position [446, 0]
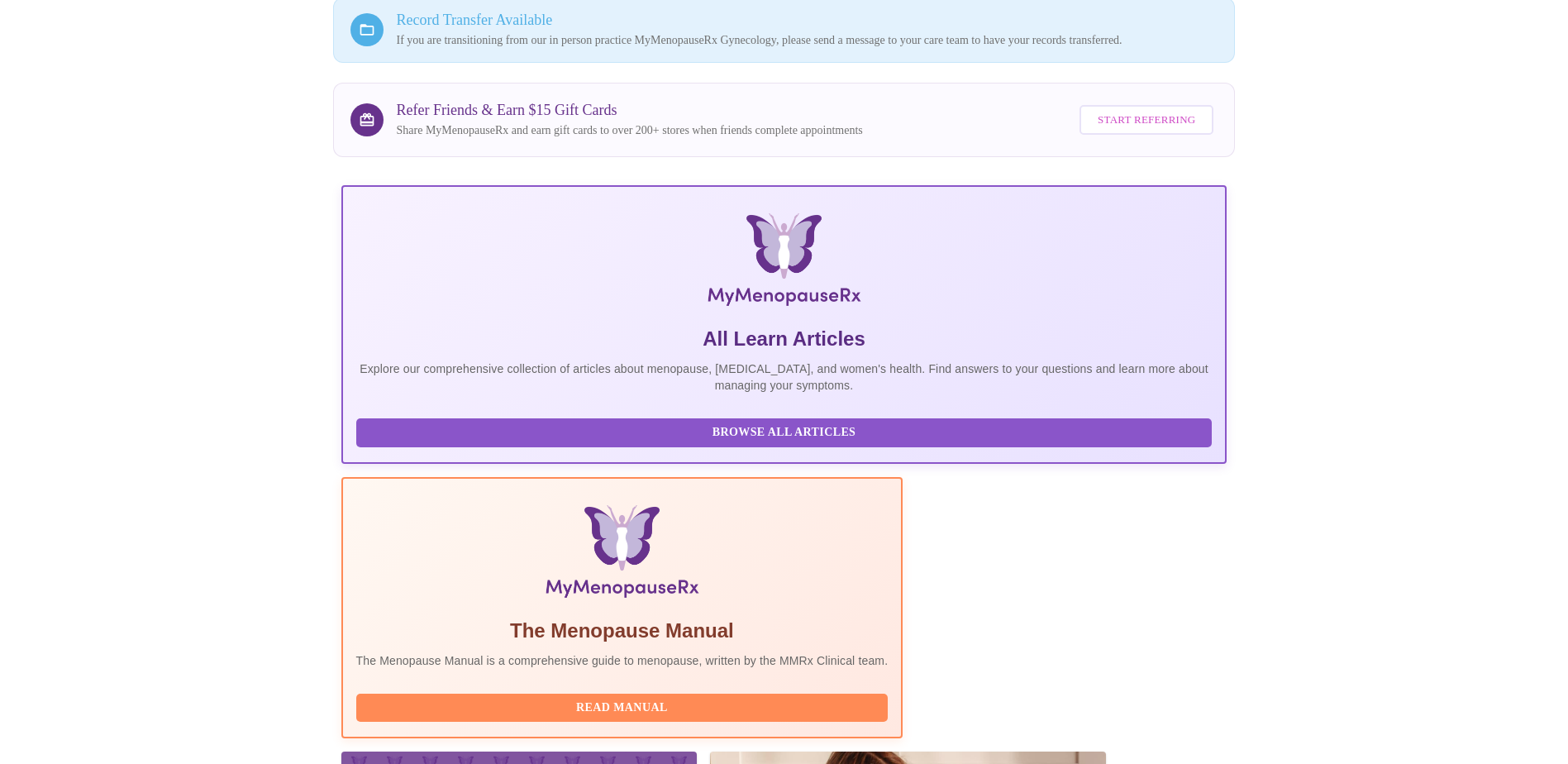
scroll to position [226, 0]
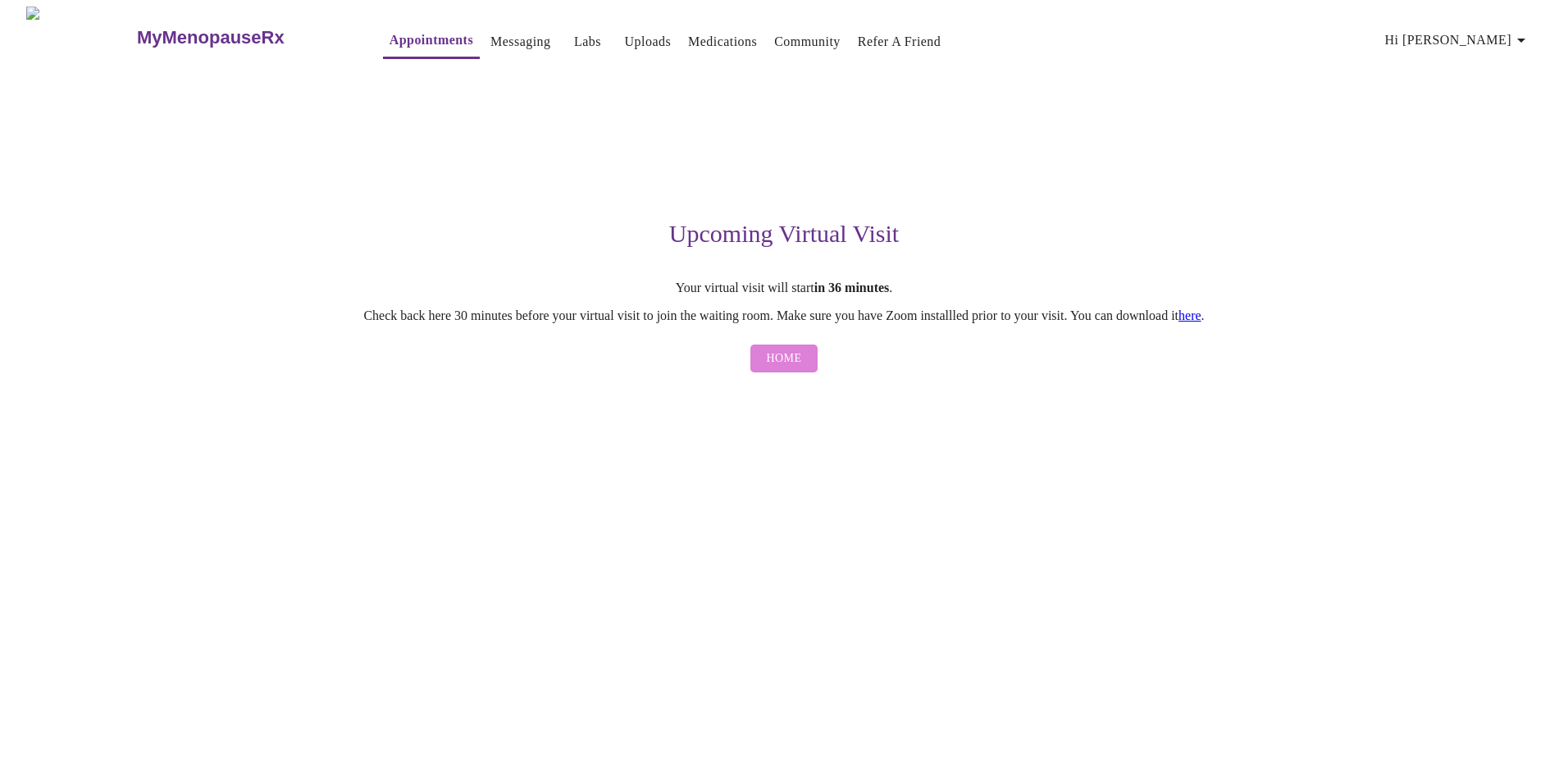
click at [794, 361] on span "Home" at bounding box center [784, 359] width 35 height 21
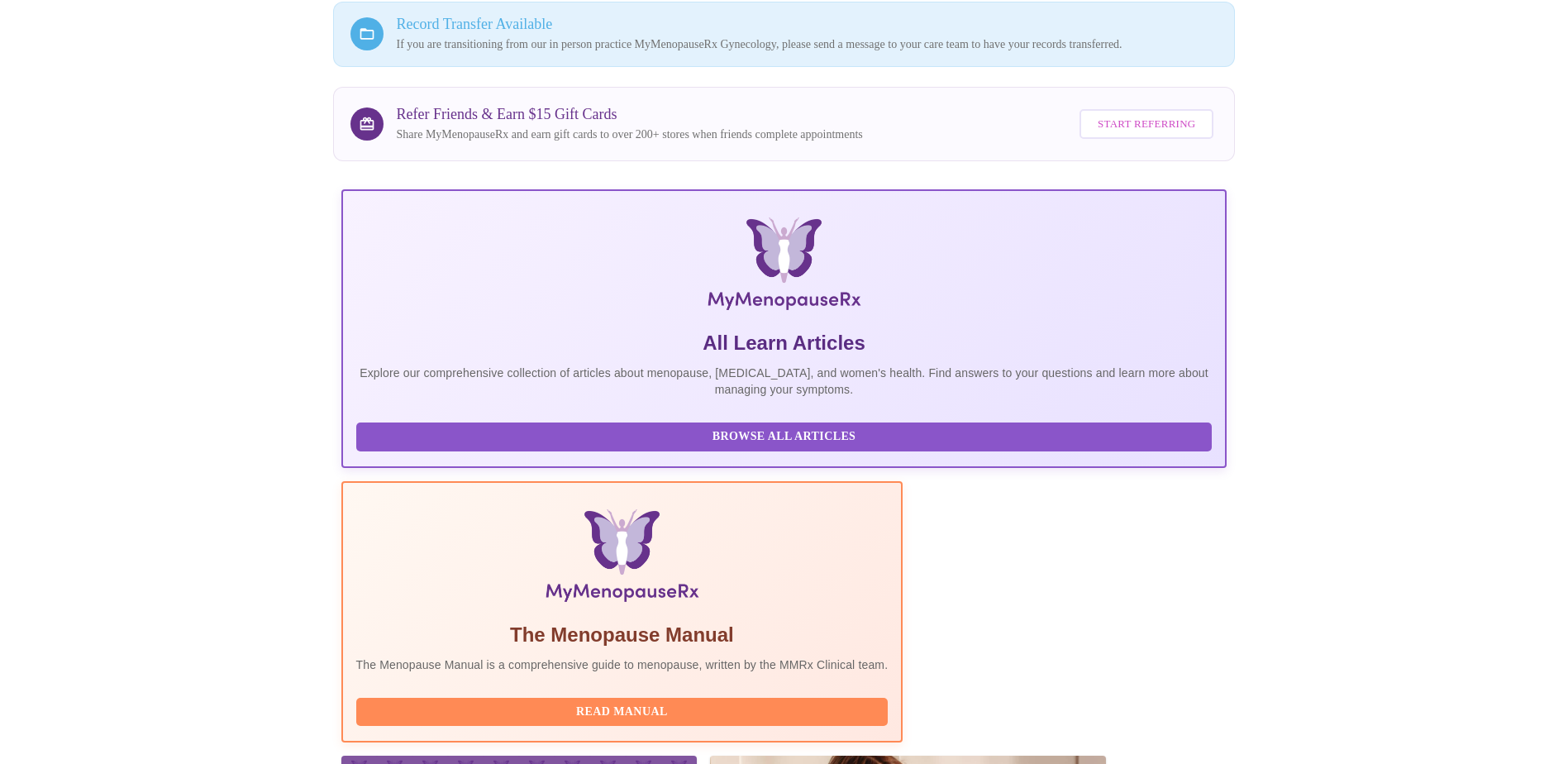
scroll to position [226, 0]
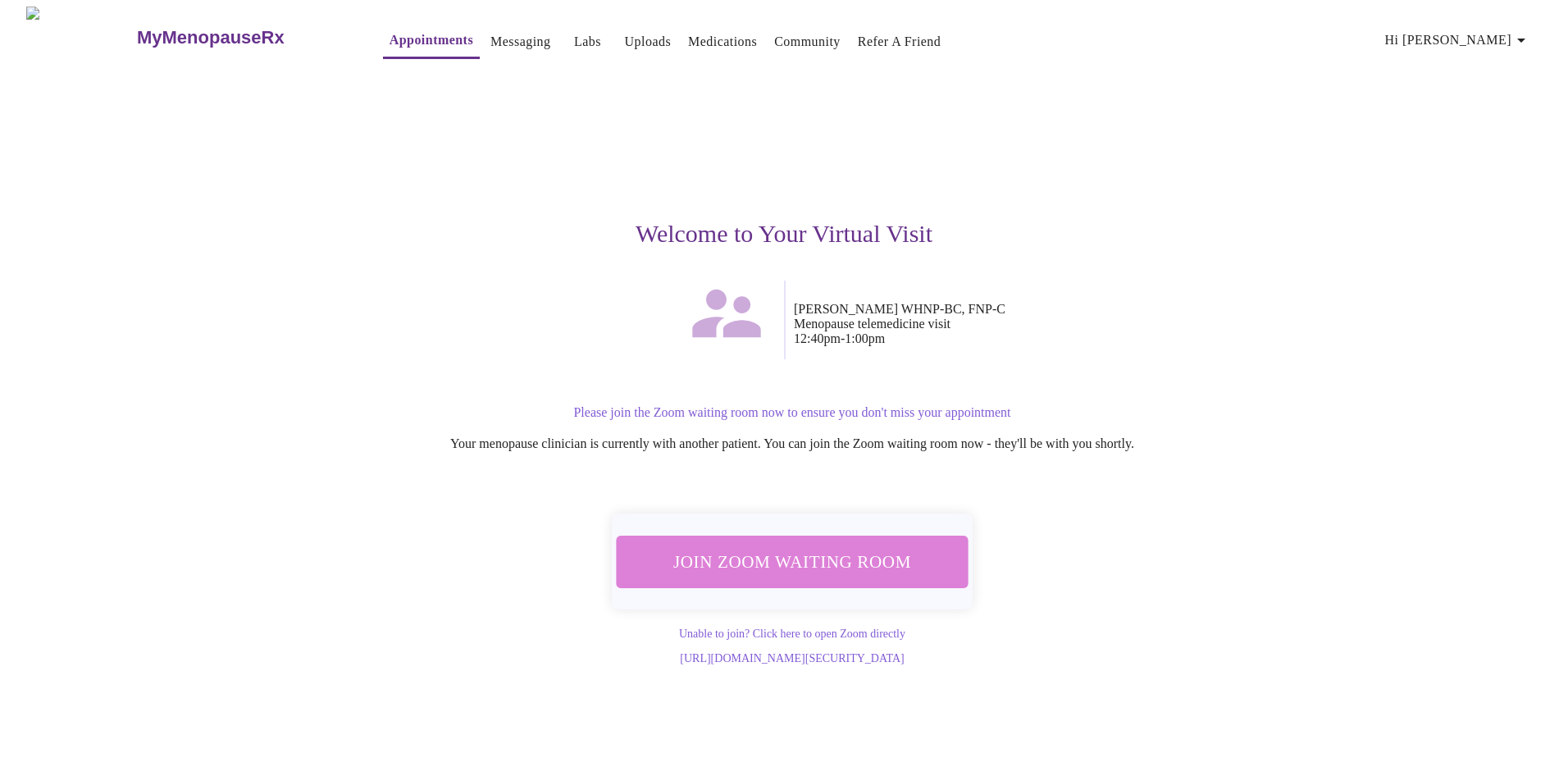
click at [869, 563] on span "Join Zoom Waiting Room" at bounding box center [793, 561] width 324 height 32
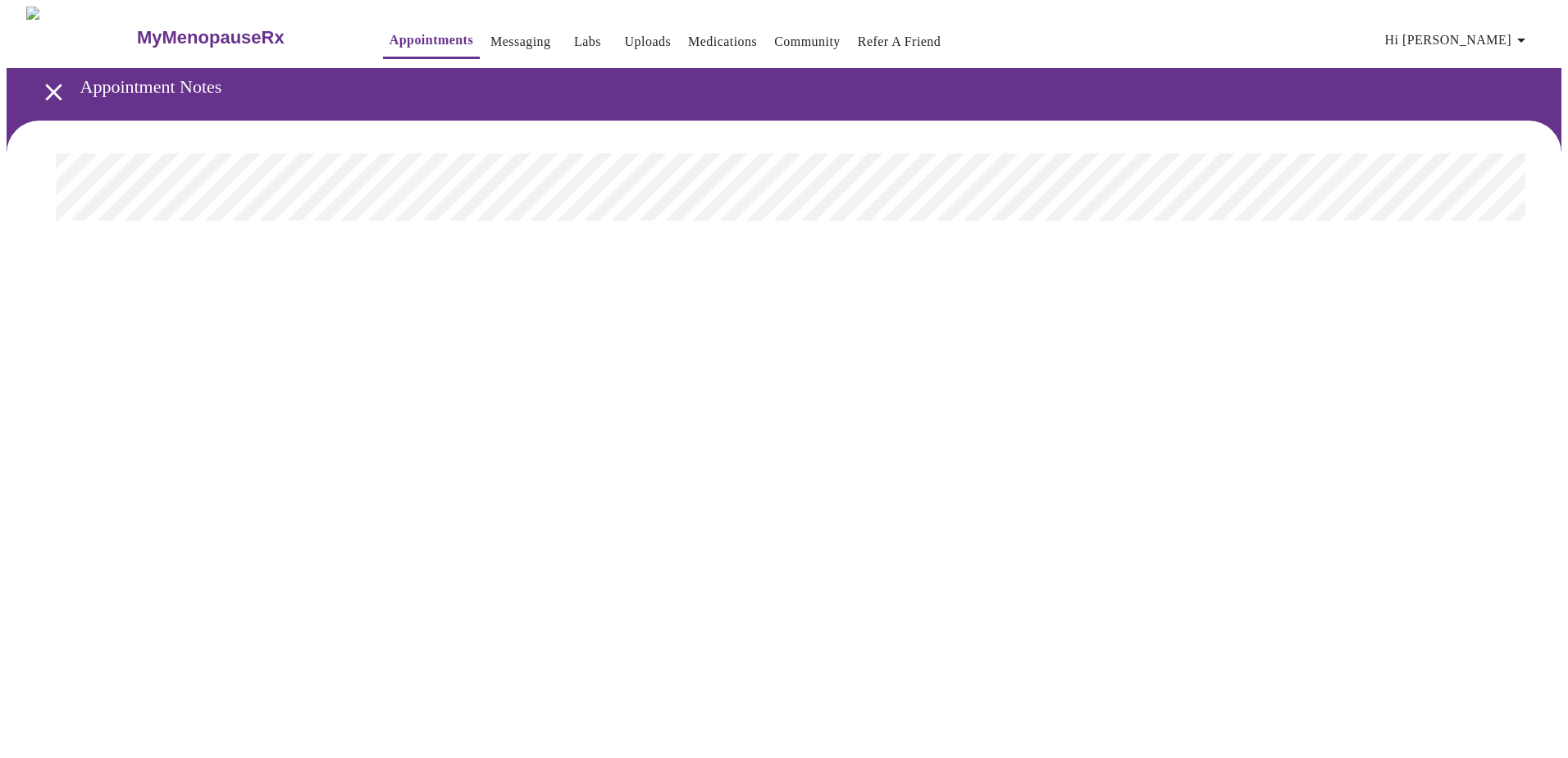
click at [1515, 35] on span "Hi [PERSON_NAME]" at bounding box center [1457, 40] width 146 height 23
click at [1502, 64] on li "Billing" at bounding box center [1497, 64] width 75 height 30
